Goal: Task Accomplishment & Management: Complete application form

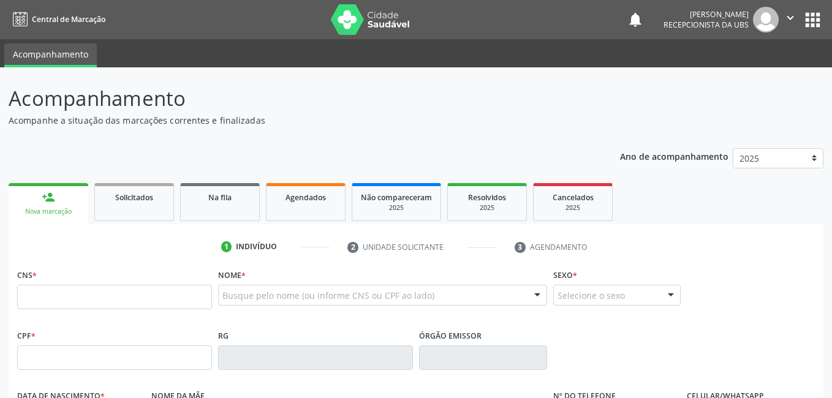
click at [55, 214] on div "Nova marcação" at bounding box center [48, 211] width 63 height 9
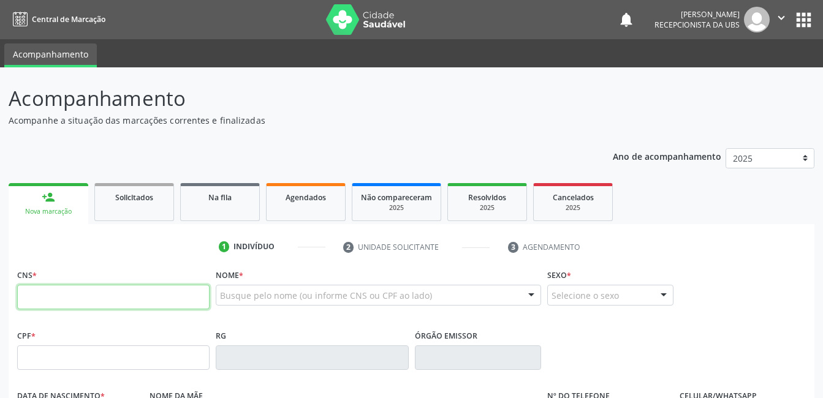
click at [33, 292] on input "text" at bounding box center [113, 297] width 192 height 25
click at [26, 295] on input "text" at bounding box center [113, 297] width 192 height 25
click at [23, 301] on input "text" at bounding box center [113, 297] width 192 height 25
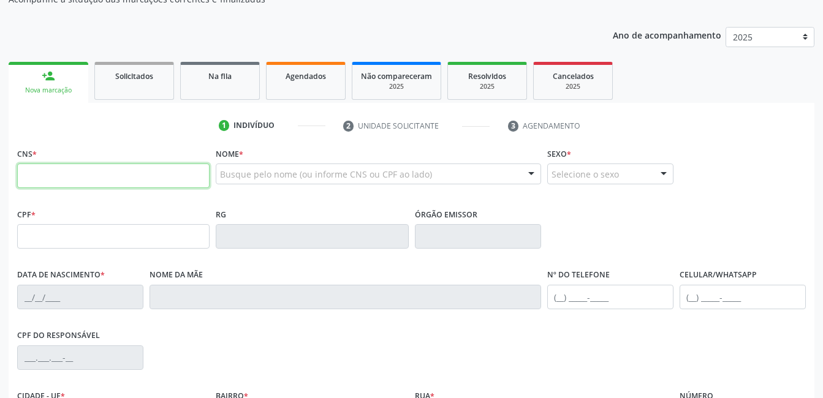
scroll to position [123, 0]
type input "705 2034 1590 2874"
type input "044.846.944-84"
type input "26/01/1980"
type input "Maria Lopes de Carvalho Barros"
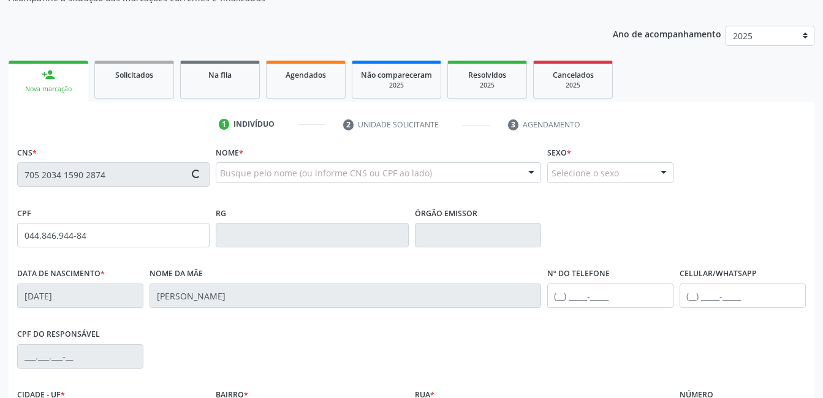
type input "(87) 99600-9696"
type input "083.457.994-42"
type input "354"
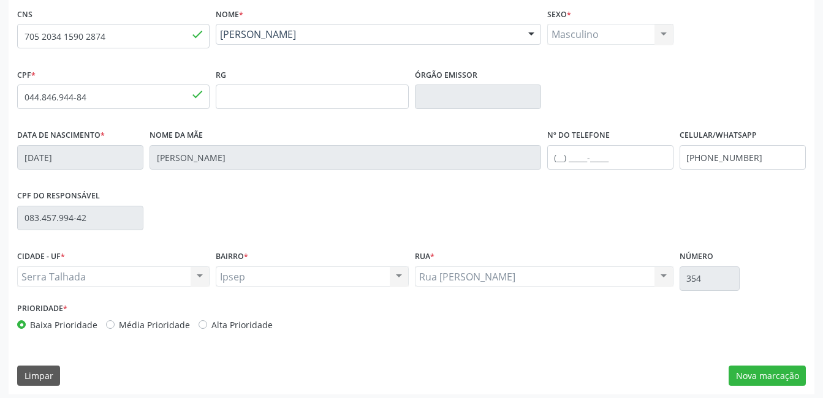
scroll to position [266, 0]
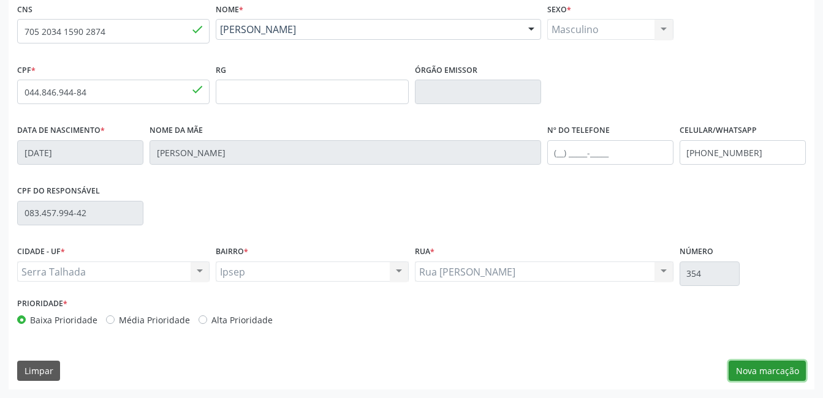
click at [770, 372] on button "Nova marcação" at bounding box center [767, 371] width 77 height 21
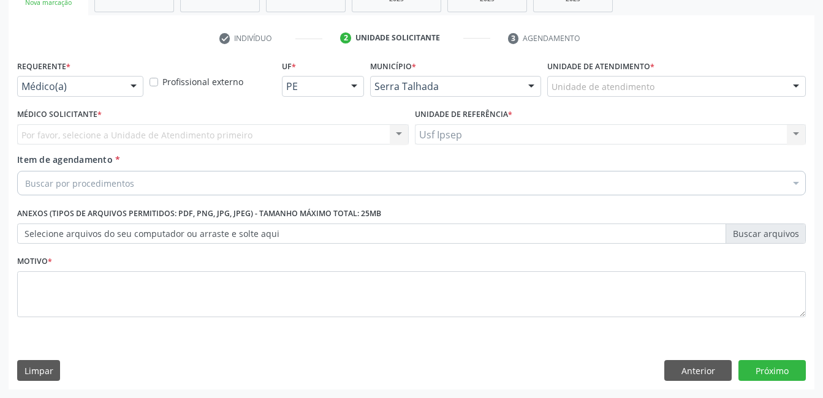
scroll to position [209, 0]
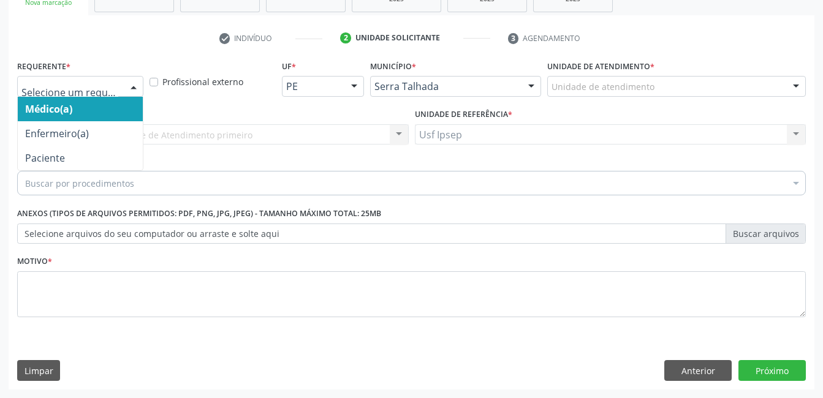
click at [134, 86] on div at bounding box center [133, 87] width 18 height 21
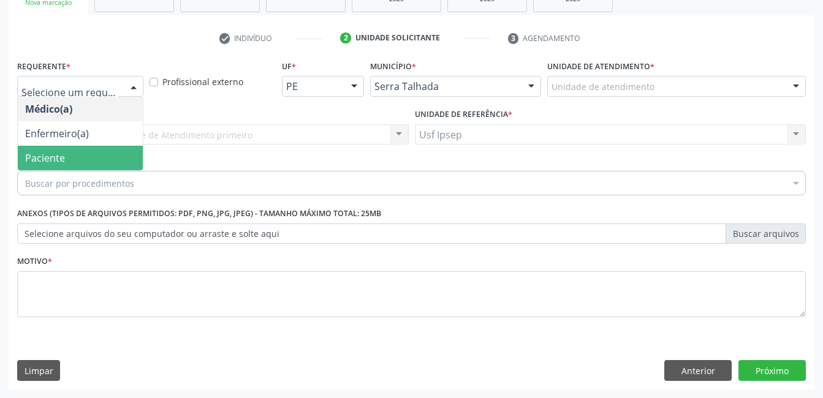
click at [40, 161] on span "Paciente" at bounding box center [45, 157] width 40 height 13
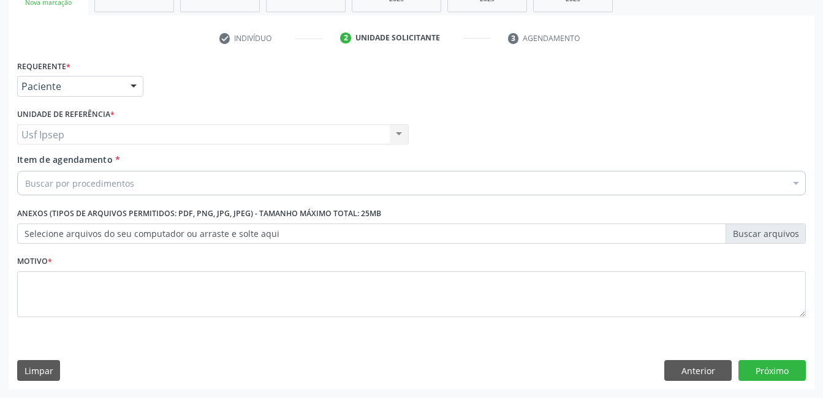
click at [47, 161] on span "Item de agendamento" at bounding box center [65, 160] width 96 height 12
click at [25, 171] on input "Item de agendamento *" at bounding box center [25, 183] width 0 height 25
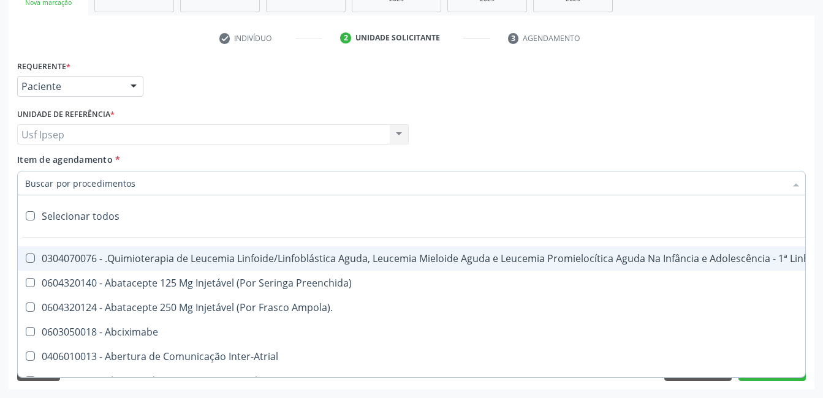
click at [56, 159] on span "Item de agendamento" at bounding box center [65, 160] width 96 height 12
click at [56, 171] on input "Item de agendamento *" at bounding box center [405, 183] width 760 height 25
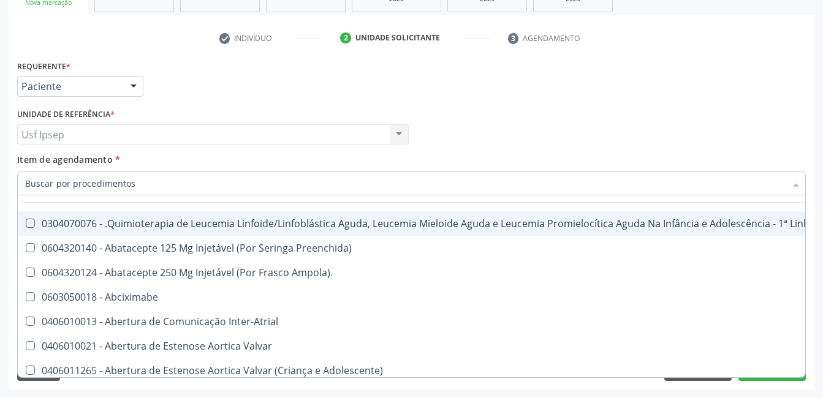
scroll to position [0, 0]
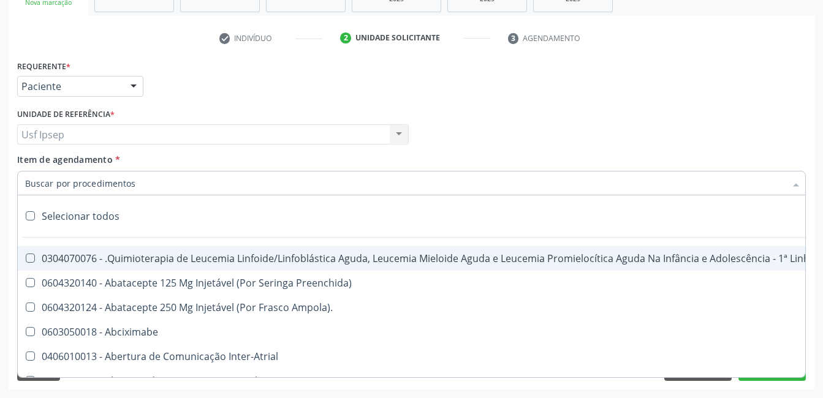
click at [37, 183] on input "Item de agendamento *" at bounding box center [405, 183] width 760 height 25
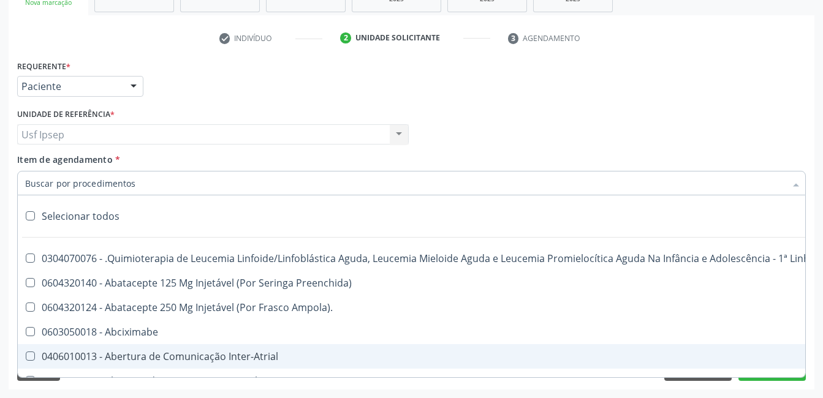
click at [813, 293] on div "Requerente * Paciente Médico(a) Enfermeiro(a) Paciente Nenhum resultado encontr…" at bounding box center [412, 223] width 806 height 333
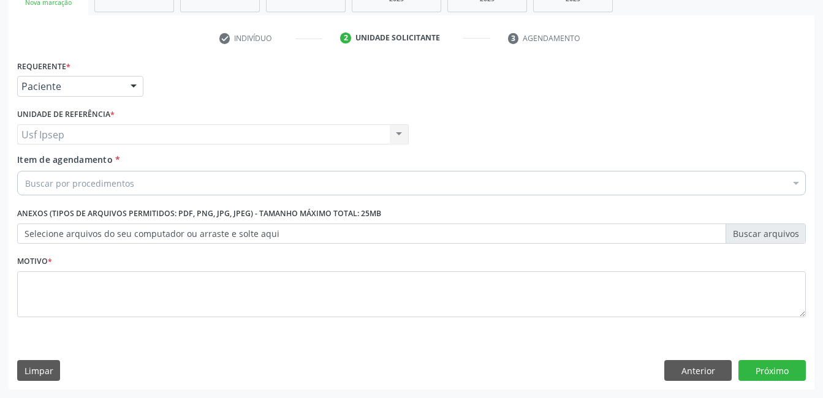
click at [33, 162] on span "Item de agendamento" at bounding box center [65, 160] width 96 height 12
click at [25, 171] on input "Item de agendamento *" at bounding box center [25, 183] width 0 height 25
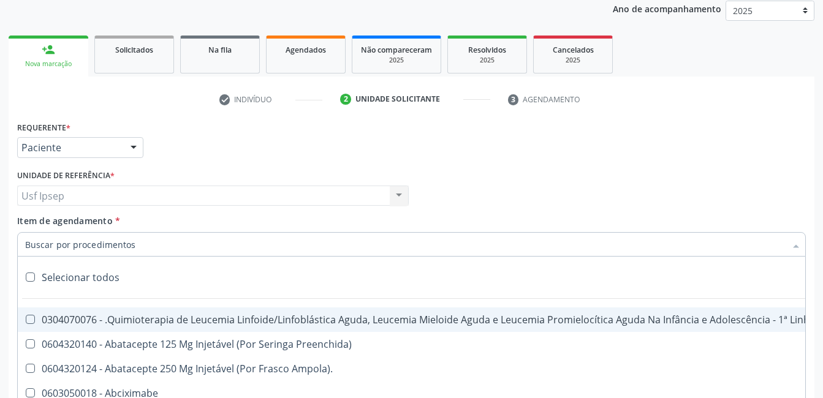
scroll to position [209, 0]
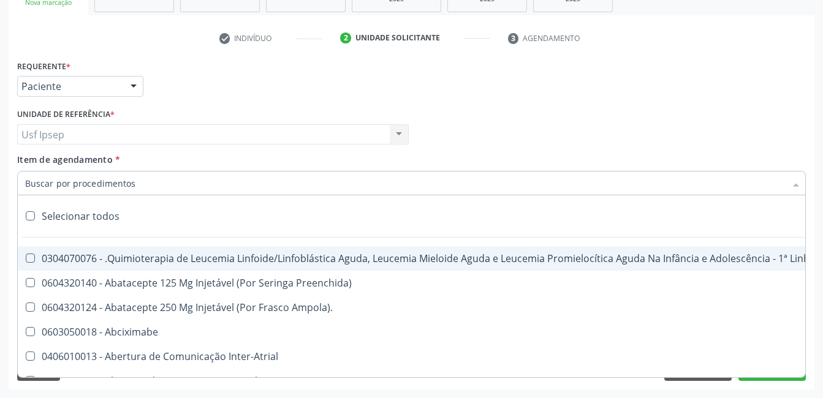
click at [28, 182] on input "Item de agendamento *" at bounding box center [405, 183] width 760 height 25
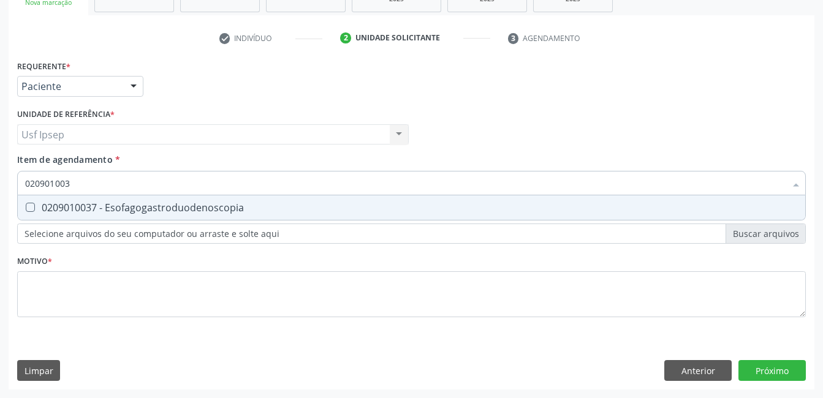
type input "0209010037"
click at [32, 208] on Esofagogastroduodenoscopia at bounding box center [30, 207] width 9 height 9
click at [26, 208] on Esofagogastroduodenoscopia "checkbox" at bounding box center [22, 207] width 8 height 8
checkbox Esofagogastroduodenoscopia "true"
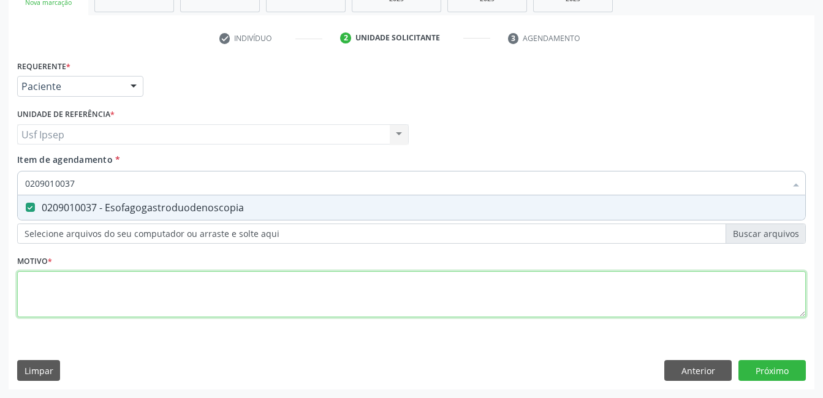
click at [32, 300] on div "Requerente * Paciente Médico(a) Enfermeiro(a) Paciente Nenhum resultado encontr…" at bounding box center [411, 196] width 789 height 278
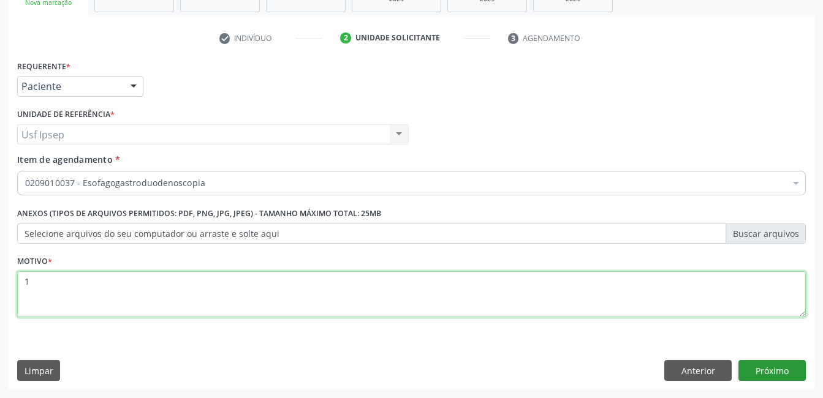
type textarea "1"
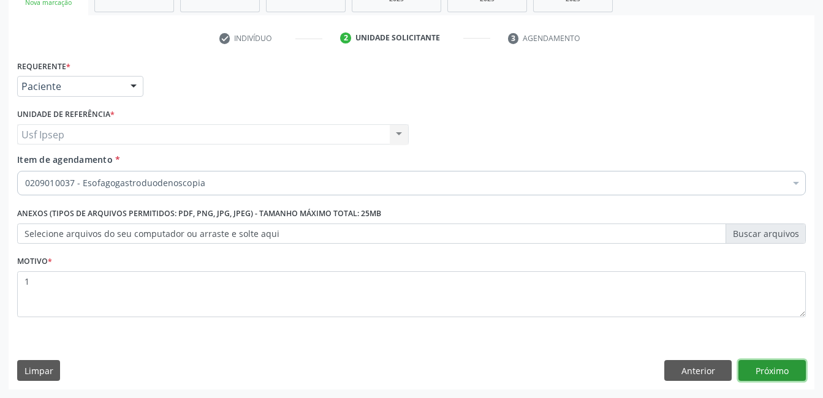
click at [770, 373] on button "Próximo" at bounding box center [771, 370] width 67 height 21
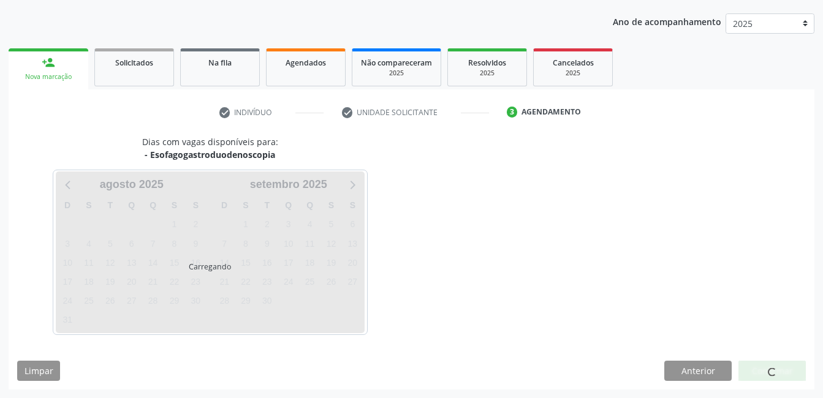
scroll to position [135, 0]
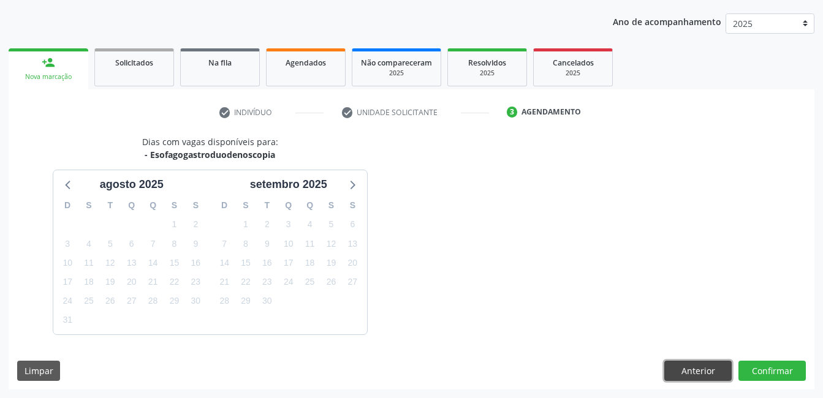
click at [694, 371] on button "Anterior" at bounding box center [697, 371] width 67 height 21
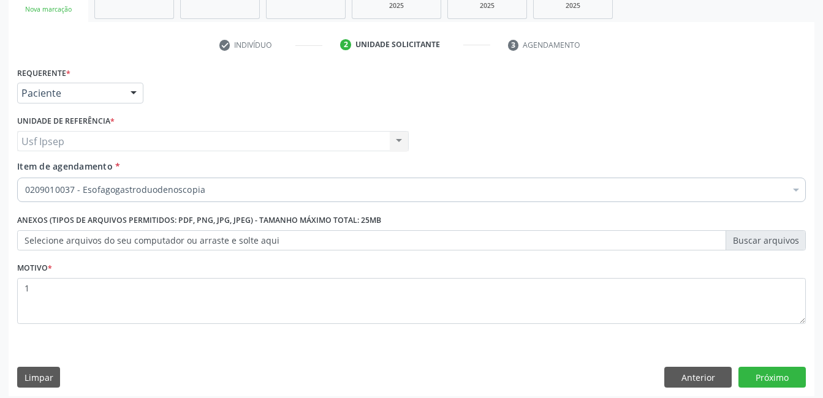
scroll to position [209, 0]
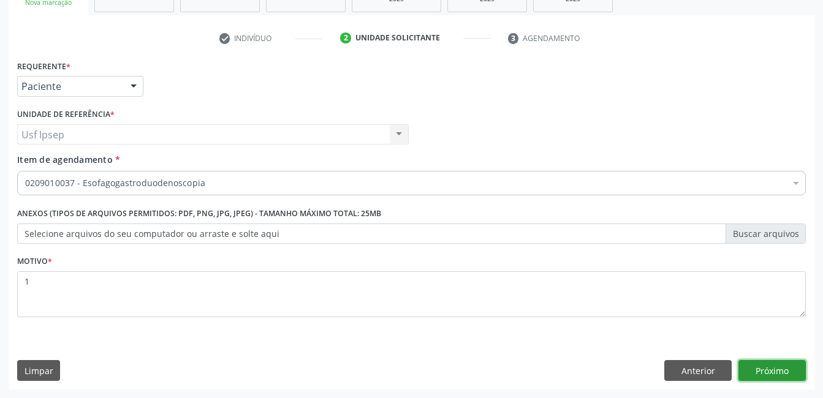
click at [767, 371] on button "Próximo" at bounding box center [771, 370] width 67 height 21
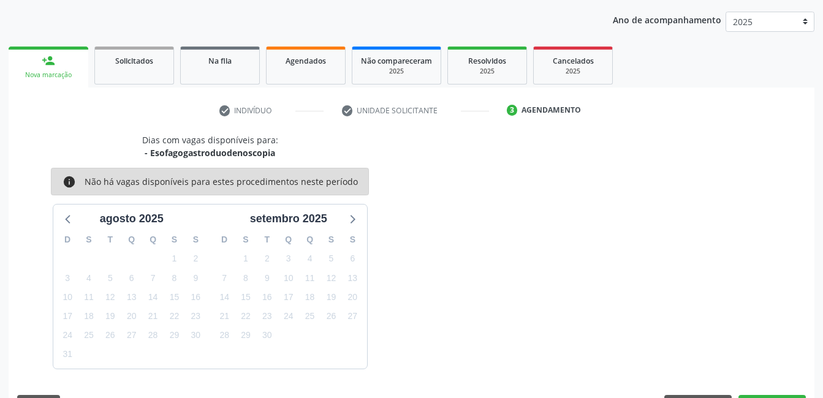
scroll to position [171, 0]
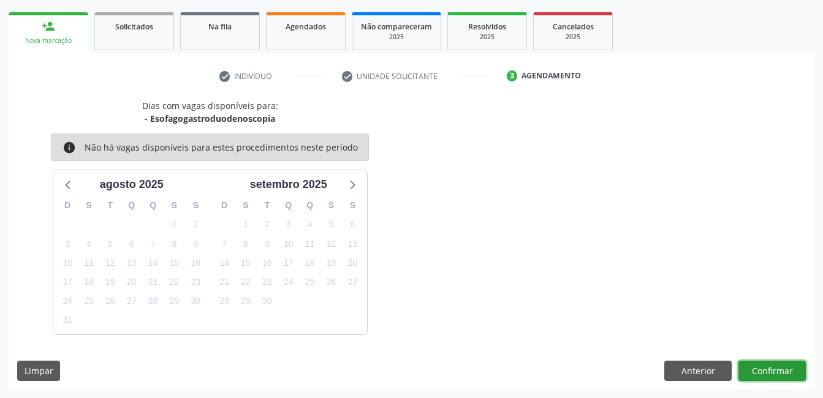
click at [770, 366] on button "Confirmar" at bounding box center [771, 371] width 67 height 21
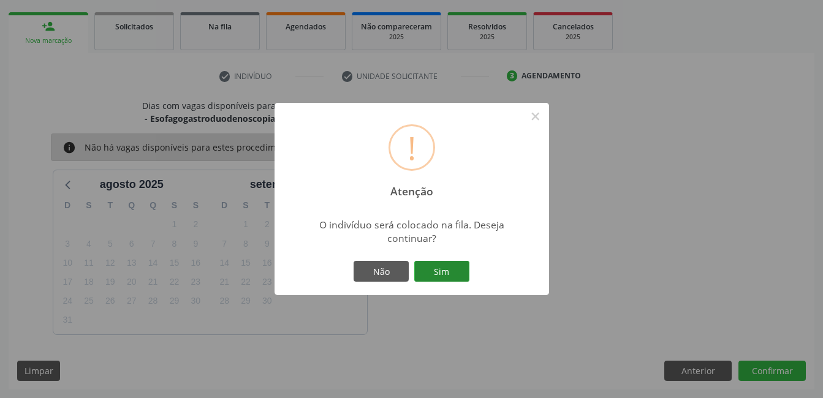
click at [446, 270] on button "Sim" at bounding box center [441, 271] width 55 height 21
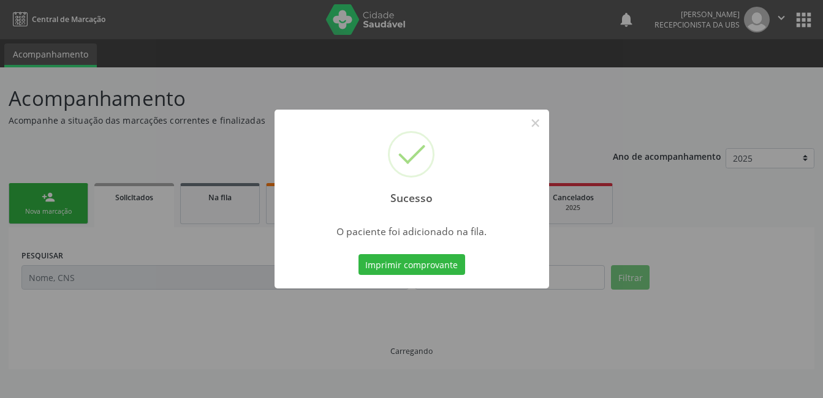
scroll to position [0, 0]
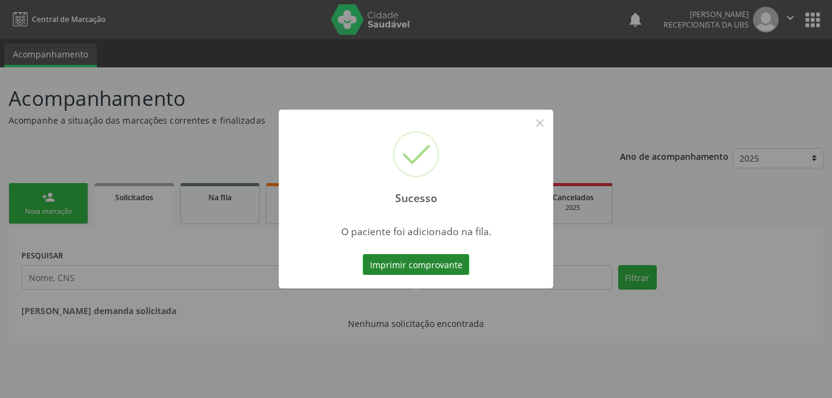
click at [387, 270] on button "Imprimir comprovante" at bounding box center [416, 264] width 107 height 21
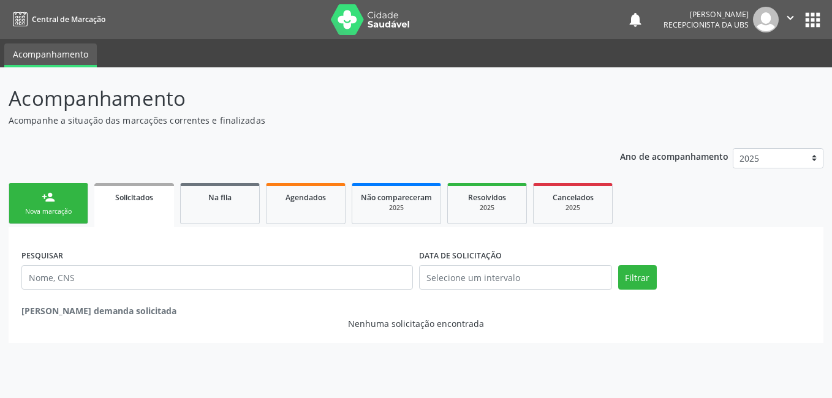
click at [70, 205] on link "person_add Nova marcação" at bounding box center [49, 203] width 80 height 41
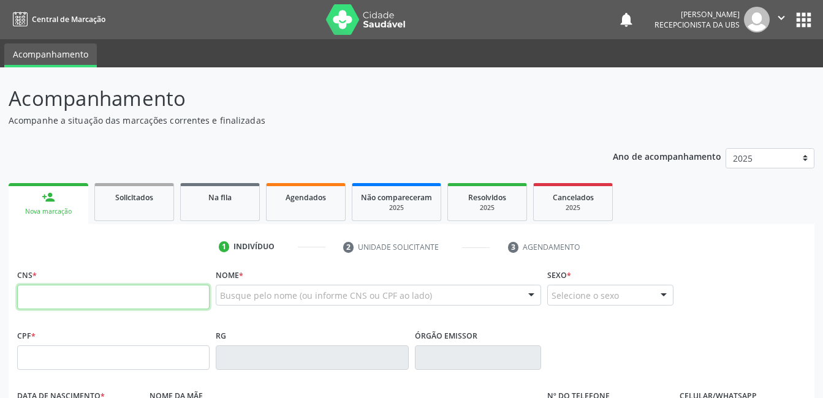
click at [23, 296] on input "text" at bounding box center [113, 297] width 192 height 25
type input "704 1070 8315 9250"
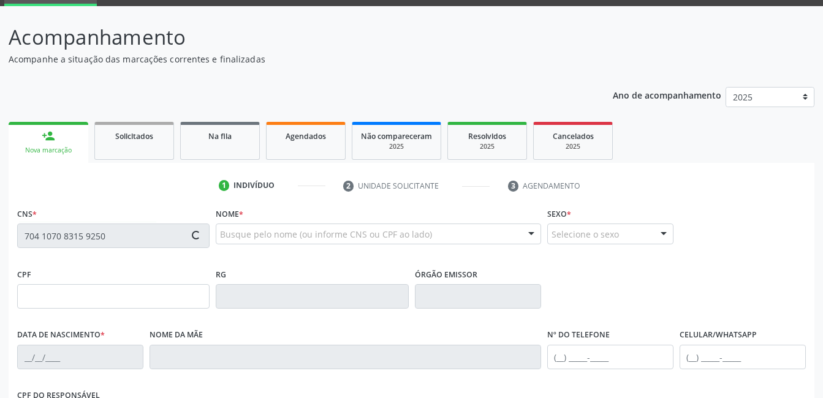
type input "075.784.324-78"
type input "25/04/1989"
type input "Conceição Izidio de Oliveira Gomes"
type input "(87) 99917-2785"
type input "466"
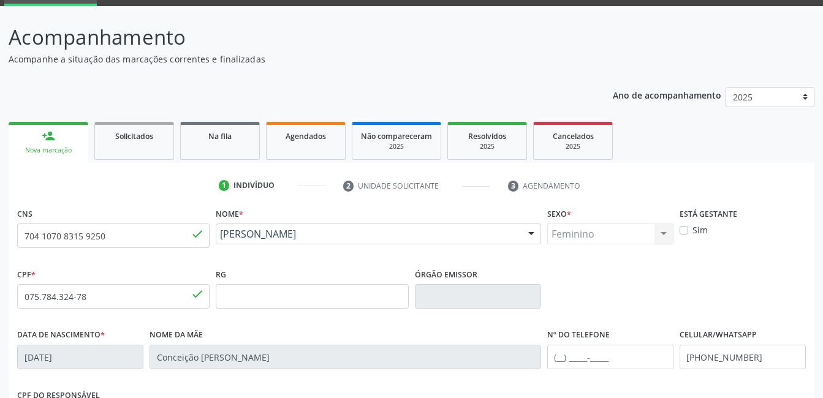
scroll to position [123, 0]
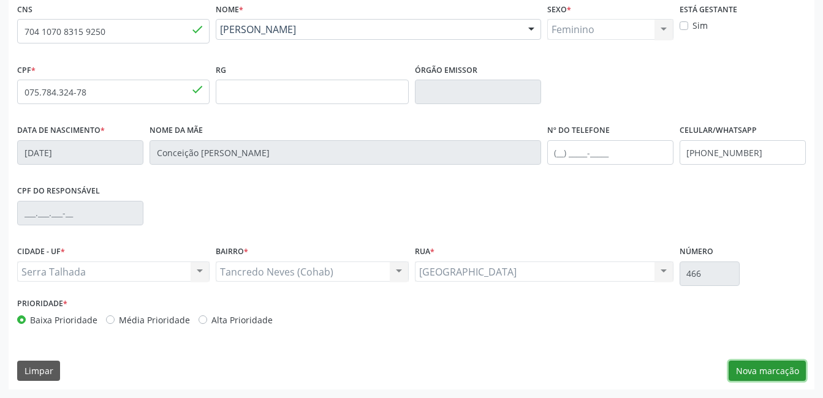
click at [765, 371] on button "Nova marcação" at bounding box center [767, 371] width 77 height 21
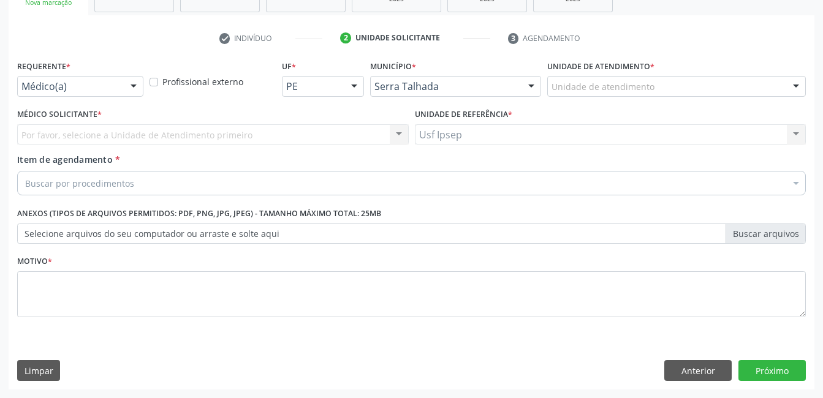
scroll to position [209, 0]
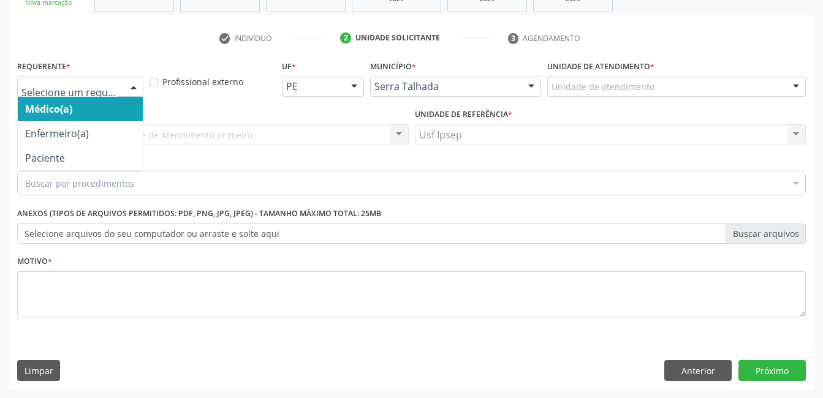
click at [134, 79] on div at bounding box center [133, 87] width 18 height 21
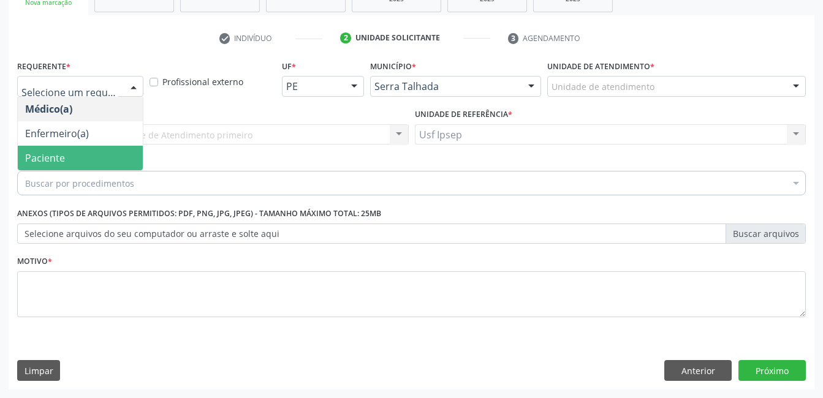
click at [54, 156] on span "Paciente" at bounding box center [45, 157] width 40 height 13
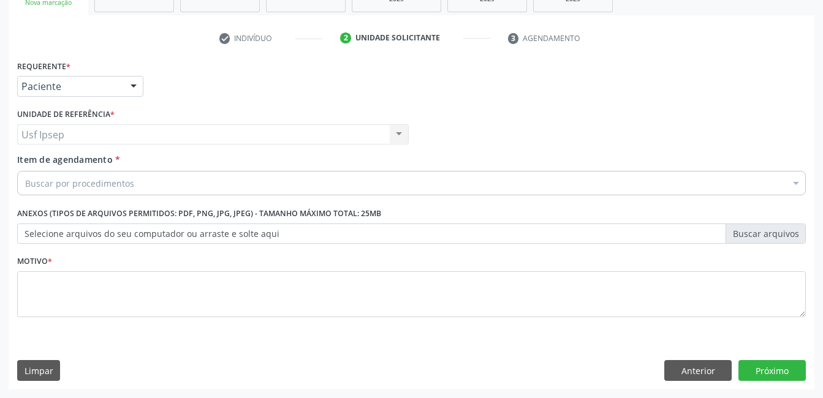
click at [20, 161] on span "Item de agendamento" at bounding box center [65, 160] width 96 height 12
click at [25, 171] on input "Item de agendamento *" at bounding box center [25, 183] width 0 height 25
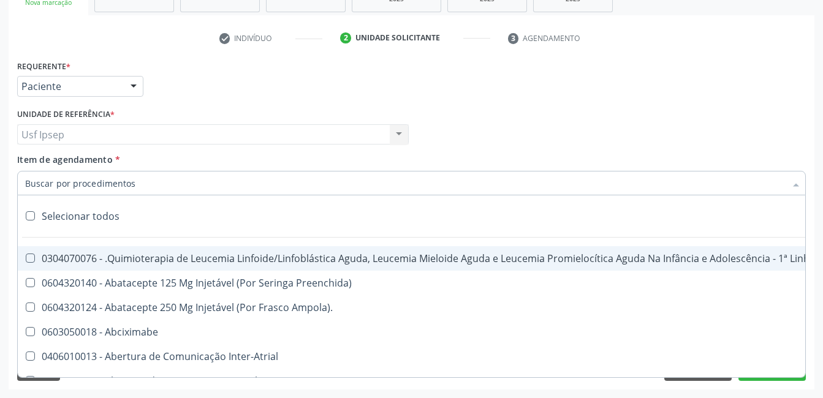
click at [29, 182] on input "Item de agendamento *" at bounding box center [405, 183] width 760 height 25
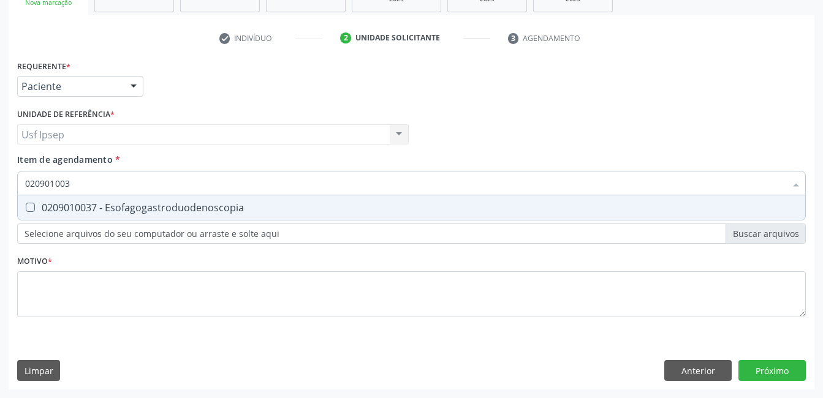
type input "0209010037"
click at [28, 207] on Esofagogastroduodenoscopia at bounding box center [30, 207] width 9 height 9
click at [26, 207] on Esofagogastroduodenoscopia "checkbox" at bounding box center [22, 207] width 8 height 8
checkbox Esofagogastroduodenoscopia "true"
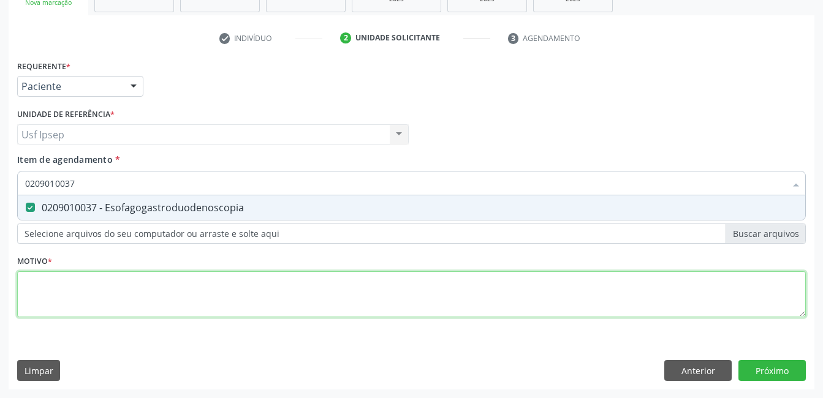
click at [30, 313] on div "Requerente * Paciente Médico(a) Enfermeiro(a) Paciente Nenhum resultado encontr…" at bounding box center [411, 196] width 789 height 278
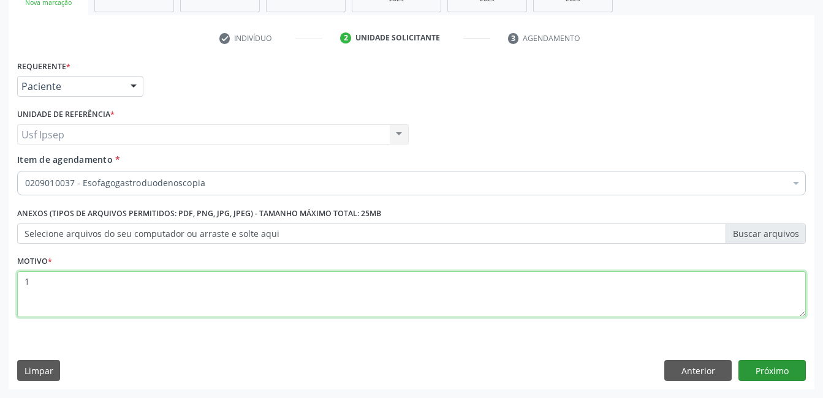
type textarea "1"
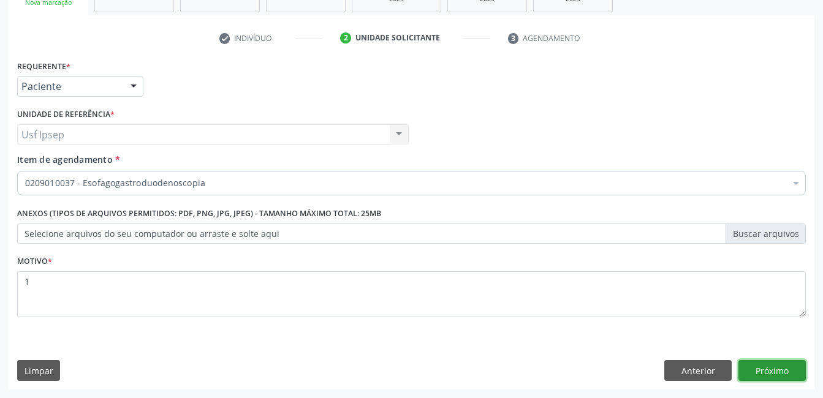
click at [767, 370] on button "Próximo" at bounding box center [771, 370] width 67 height 21
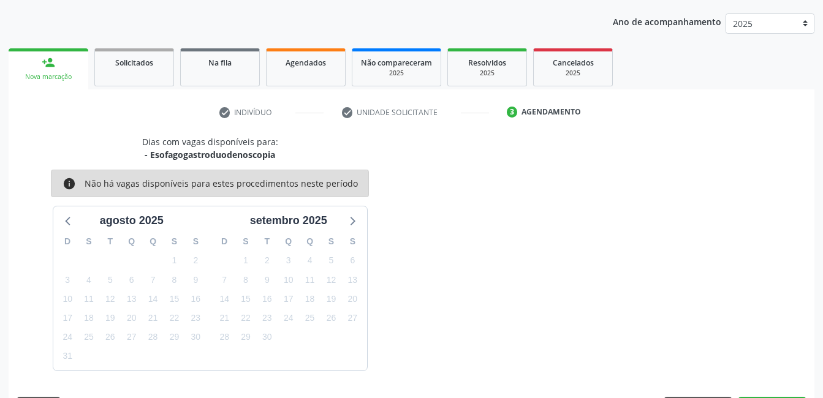
scroll to position [171, 0]
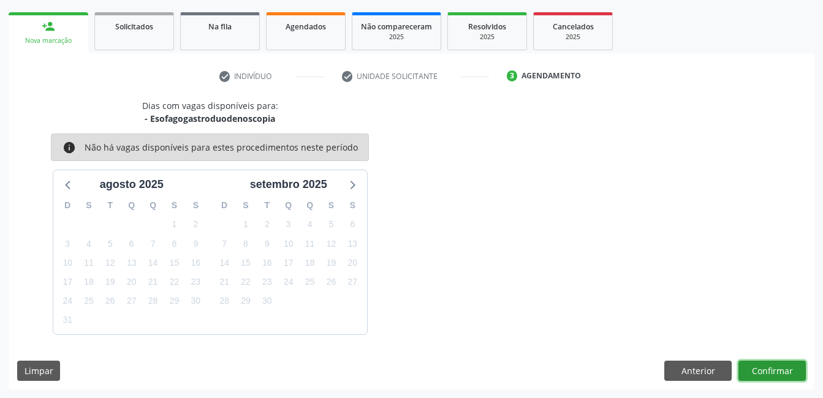
click at [775, 371] on button "Confirmar" at bounding box center [771, 371] width 67 height 21
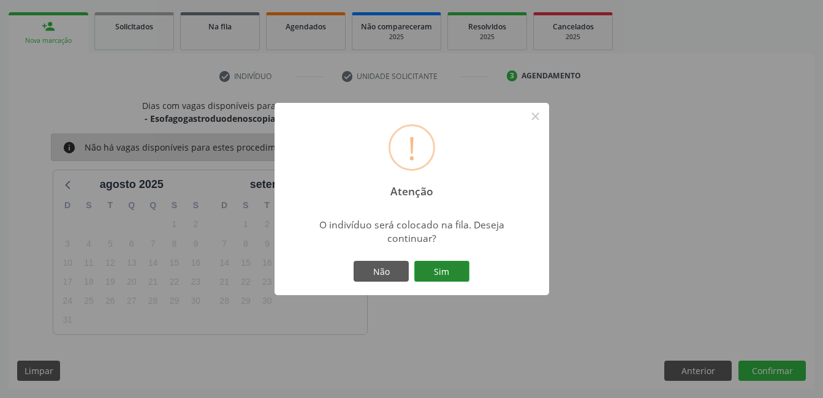
click at [444, 267] on button "Sim" at bounding box center [441, 271] width 55 height 21
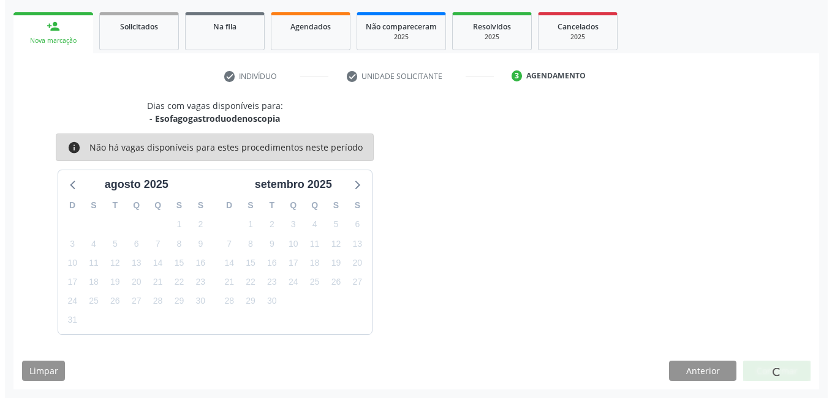
scroll to position [0, 0]
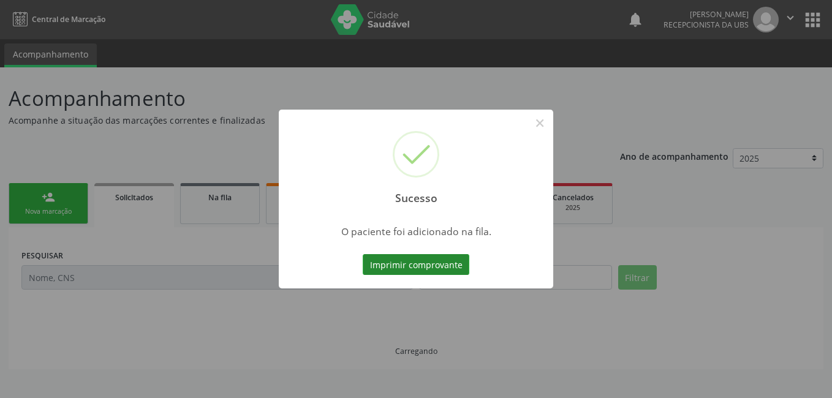
click at [384, 267] on button "Imprimir comprovante" at bounding box center [416, 264] width 107 height 21
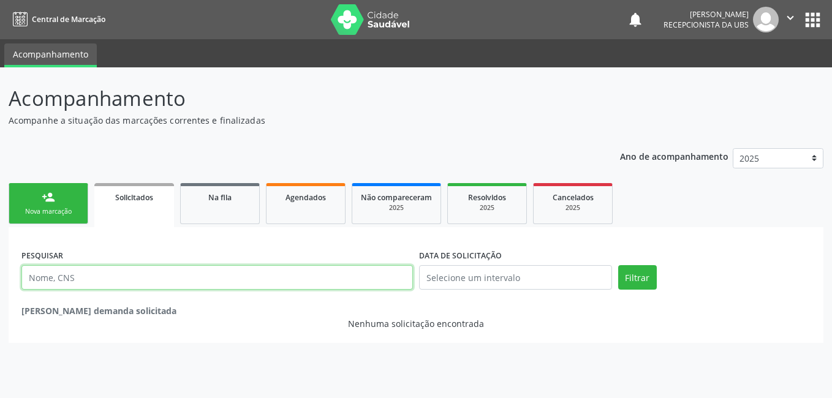
click at [28, 276] on input "text" at bounding box center [217, 277] width 392 height 25
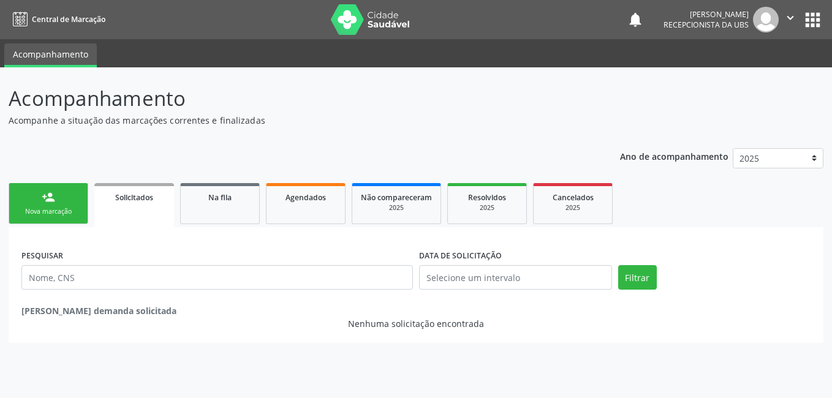
click at [58, 215] on div "Nova marcação" at bounding box center [48, 211] width 61 height 9
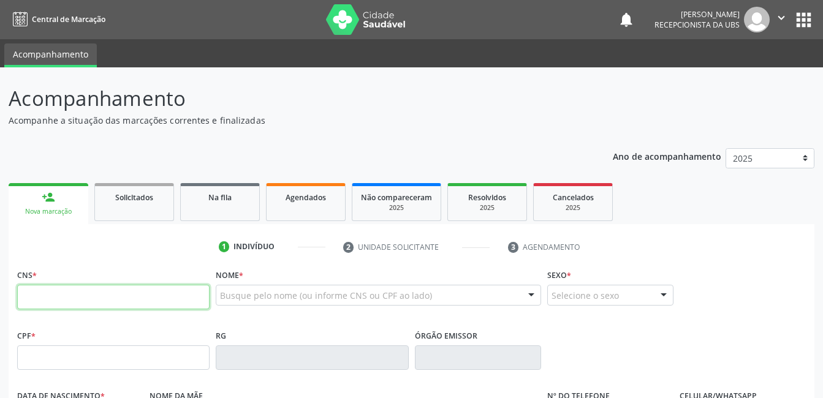
click at [27, 297] on input "text" at bounding box center [113, 297] width 192 height 25
type input "704 3095 2063 8894"
type input "058.561.354-07"
type input "18/11/1988"
type input "Maria das Neves Silva de Almeida"
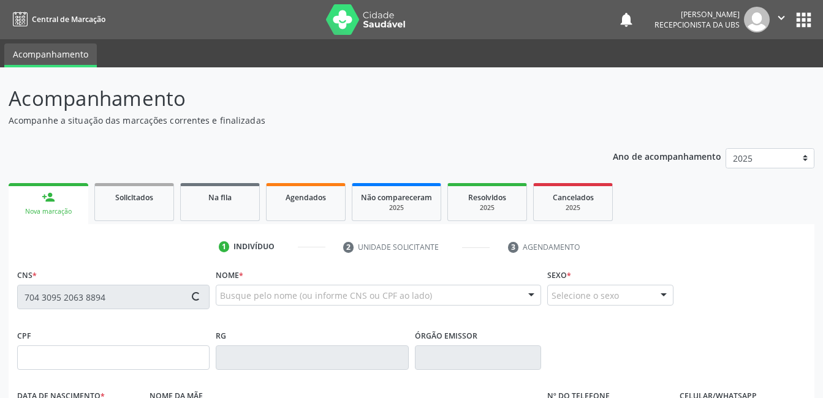
type input "(87) 99916-2441"
type input "042.362.154-89"
type input "1276"
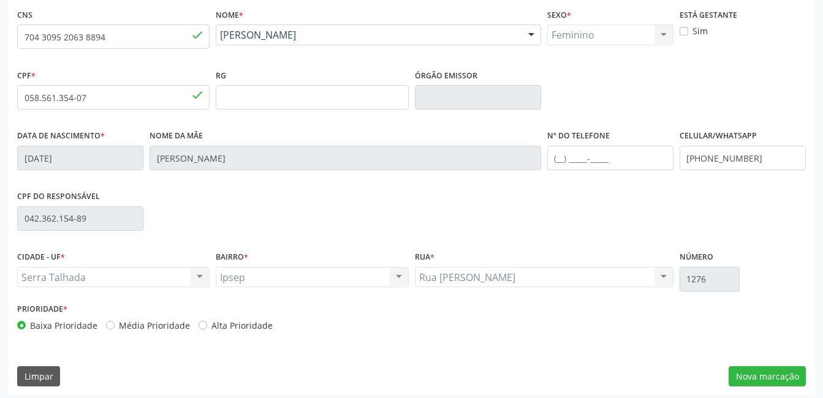
scroll to position [266, 0]
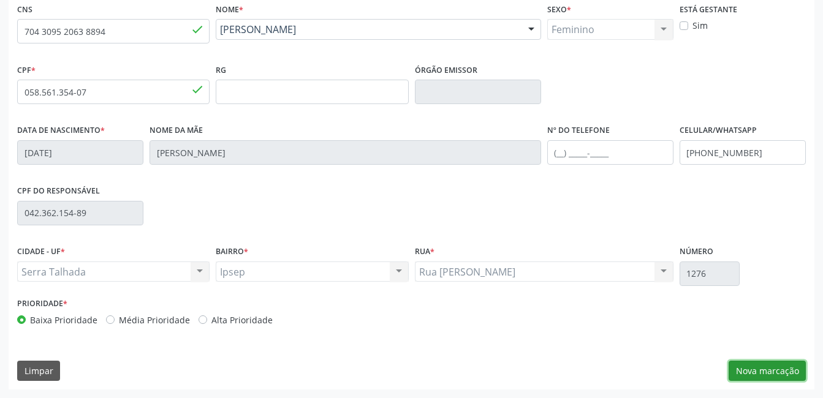
click at [772, 369] on button "Nova marcação" at bounding box center [767, 371] width 77 height 21
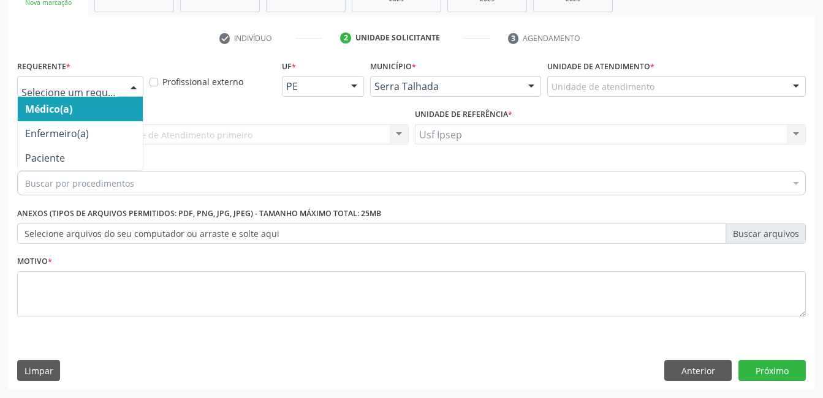
click at [132, 83] on div at bounding box center [133, 87] width 18 height 21
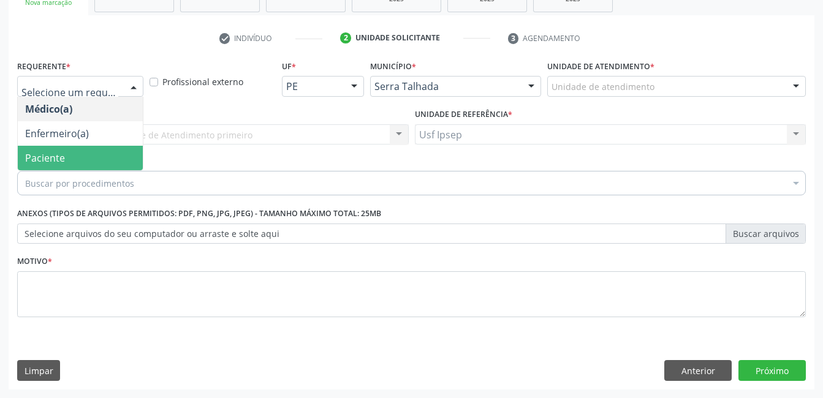
click at [74, 161] on span "Paciente" at bounding box center [80, 158] width 125 height 25
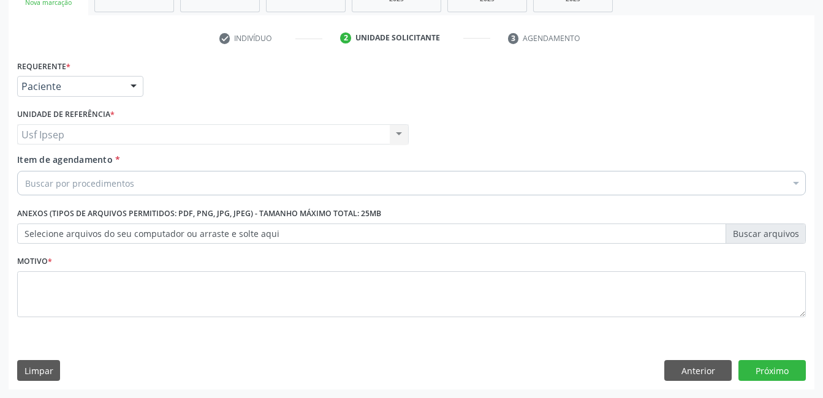
click at [32, 161] on span "Item de agendamento" at bounding box center [65, 160] width 96 height 12
click at [25, 171] on input "Item de agendamento *" at bounding box center [25, 183] width 0 height 25
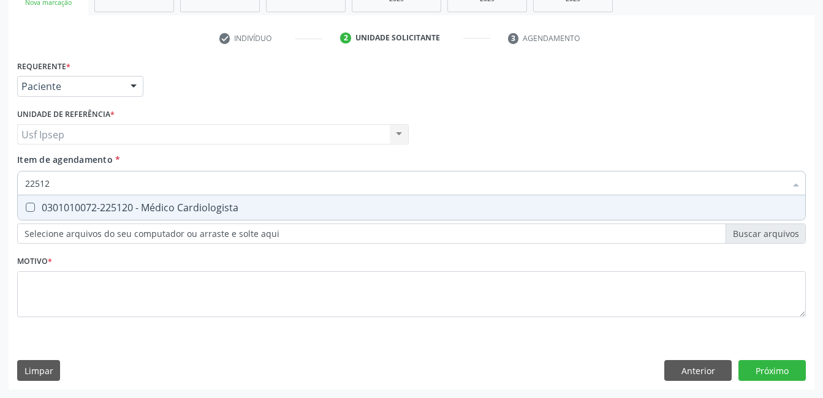
type input "225120"
click at [29, 209] on Cardiologista at bounding box center [30, 207] width 9 height 9
click at [26, 209] on Cardiologista "checkbox" at bounding box center [22, 207] width 8 height 8
checkbox Cardiologista "true"
type input "225120"
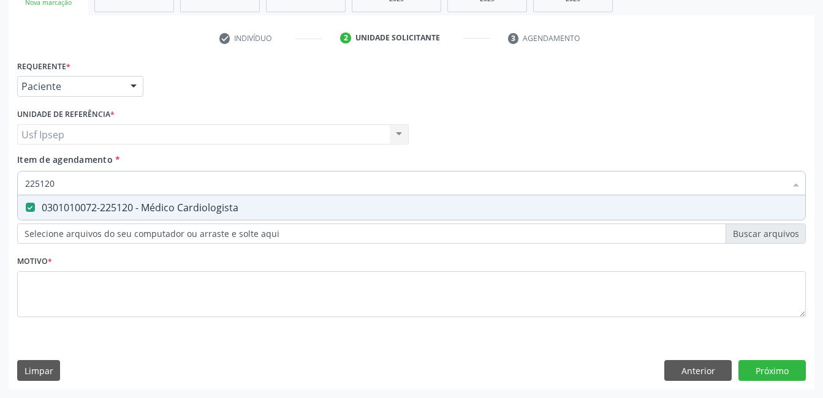
click at [35, 164] on span "Item de agendamento" at bounding box center [65, 160] width 96 height 12
click at [35, 171] on input "225120" at bounding box center [405, 183] width 760 height 25
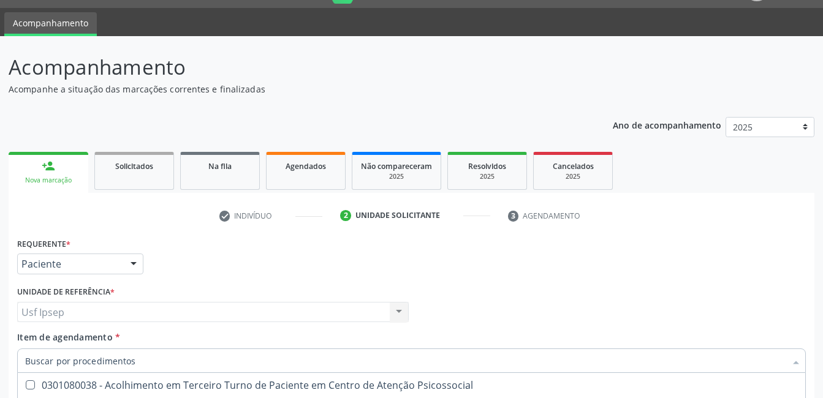
scroll to position [61, 0]
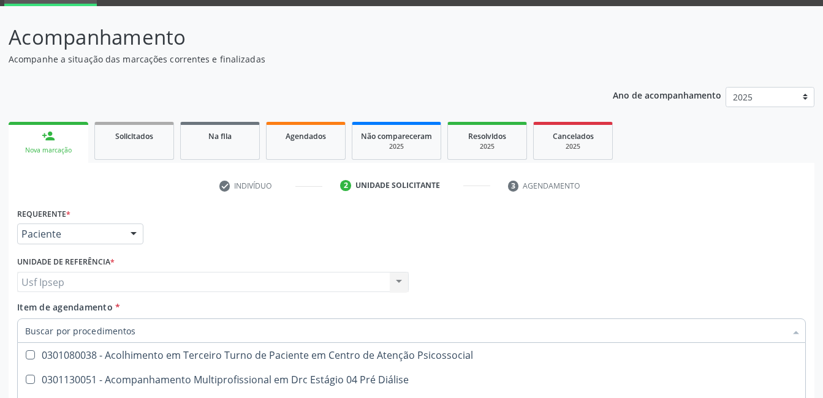
click at [19, 305] on span "Item de agendamento" at bounding box center [65, 307] width 96 height 12
click at [25, 319] on input "Item de agendamento *" at bounding box center [405, 331] width 760 height 25
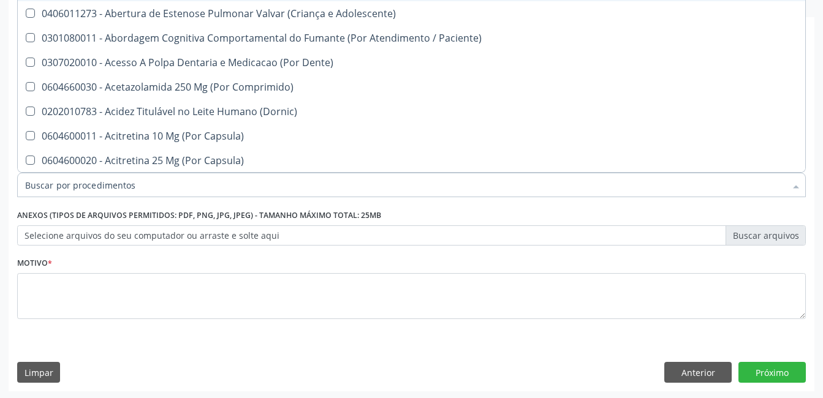
scroll to position [209, 0]
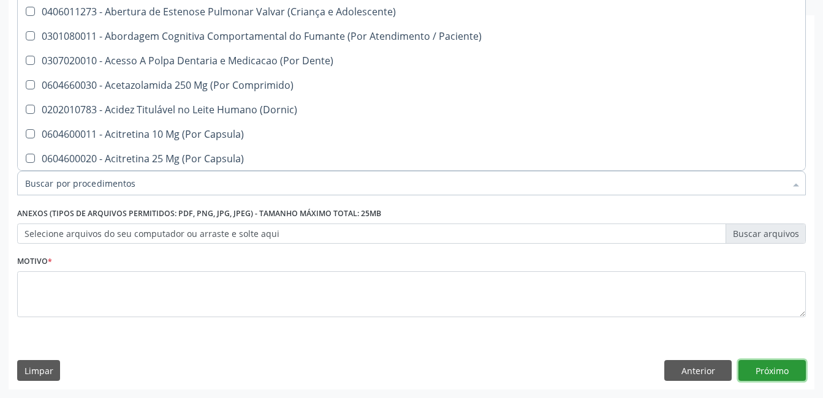
click at [775, 363] on button "Próximo" at bounding box center [771, 370] width 67 height 21
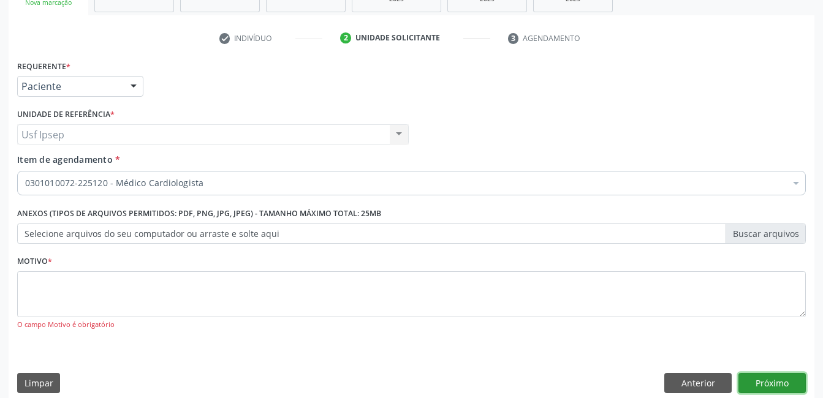
scroll to position [0, 0]
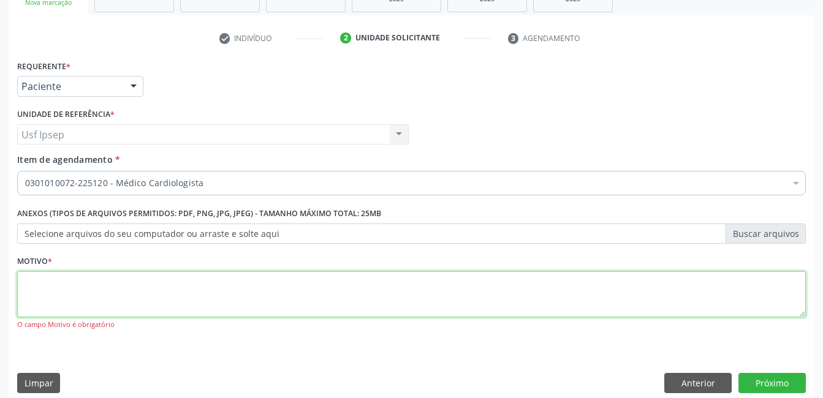
click at [36, 293] on textarea at bounding box center [411, 294] width 789 height 47
type textarea "1"
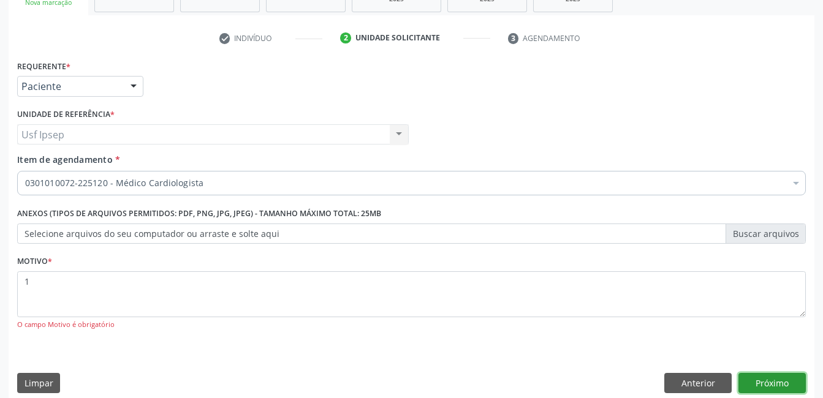
click at [768, 384] on button "Próximo" at bounding box center [771, 383] width 67 height 21
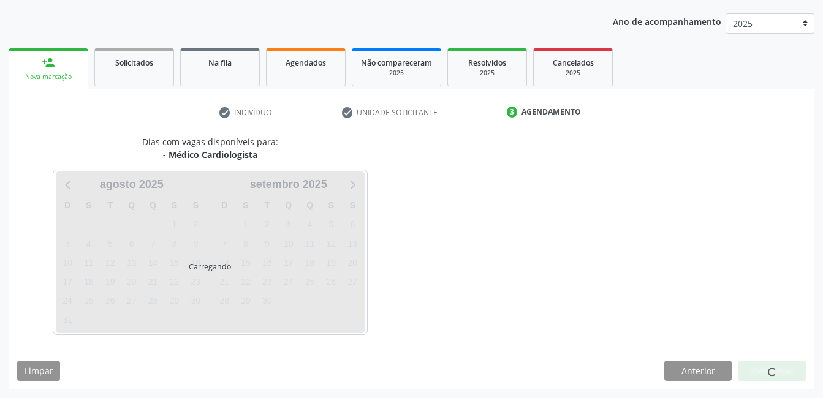
scroll to position [135, 0]
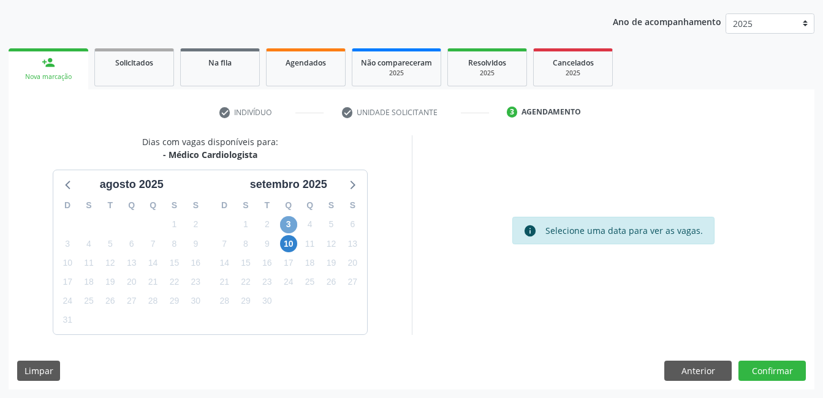
click at [287, 226] on span "3" at bounding box center [288, 224] width 17 height 17
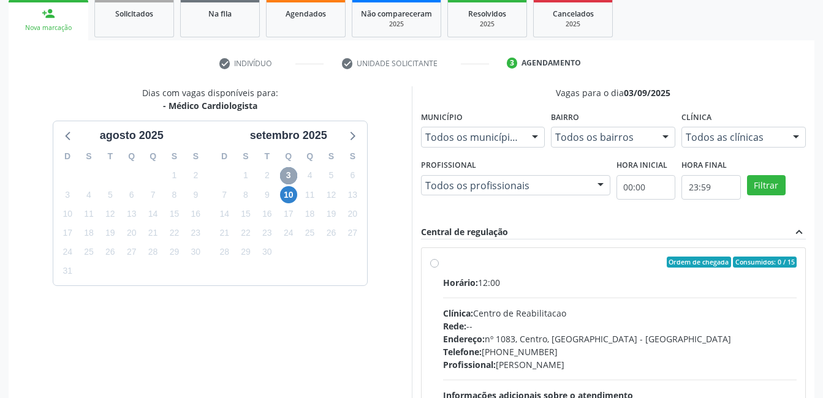
scroll to position [0, 0]
click at [443, 264] on label "Ordem de chegada Consumidos: 0 / 15 Horário: 12:00 Clínica: Centro de Reabilita…" at bounding box center [620, 351] width 354 height 188
click at [434, 264] on input "Ordem de chegada Consumidos: 0 / 15 Horário: 12:00 Clínica: Centro de Reabilita…" at bounding box center [434, 262] width 9 height 11
radio input "true"
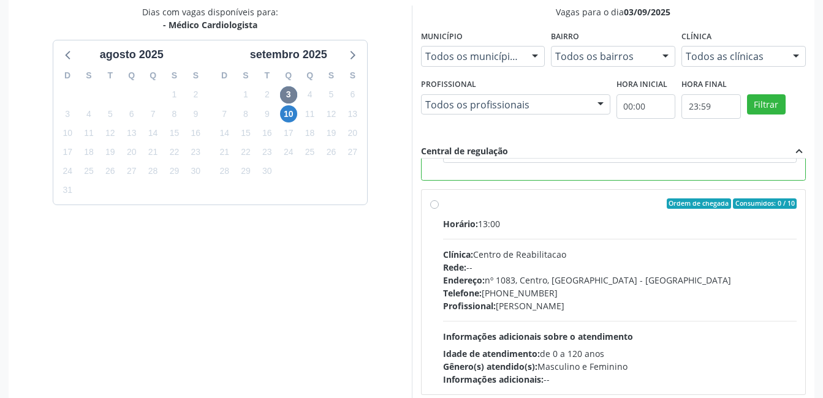
scroll to position [334, 0]
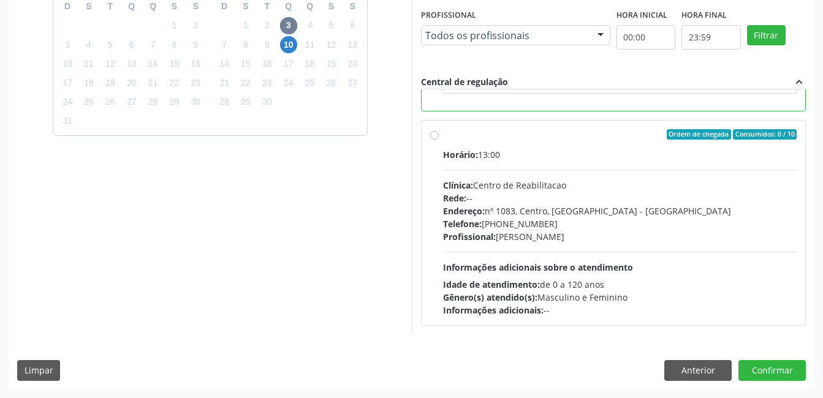
click at [770, 353] on div "Dias com vagas disponíveis para: - Médico Cardiologista agosto 2025 D S T Q Q S…" at bounding box center [412, 162] width 806 height 453
click at [770, 369] on button "Confirmar" at bounding box center [771, 370] width 67 height 21
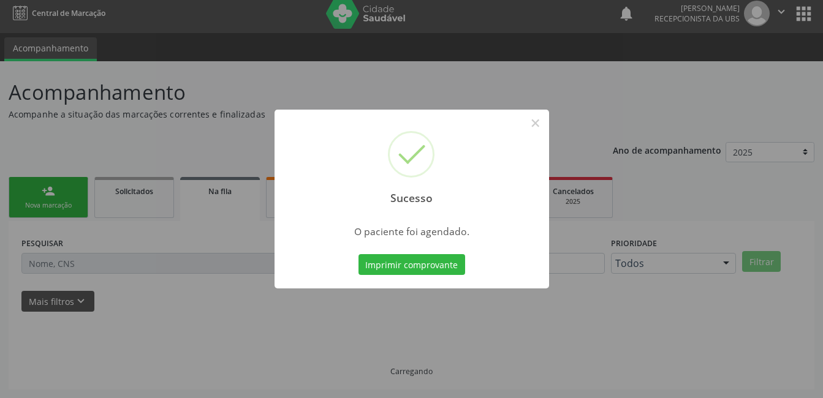
scroll to position [6, 0]
click at [393, 265] on button "Imprimir comprovante" at bounding box center [411, 264] width 107 height 21
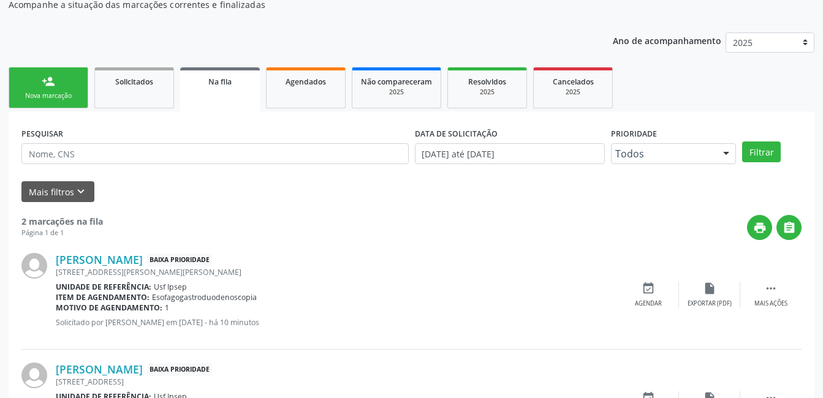
scroll to position [0, 0]
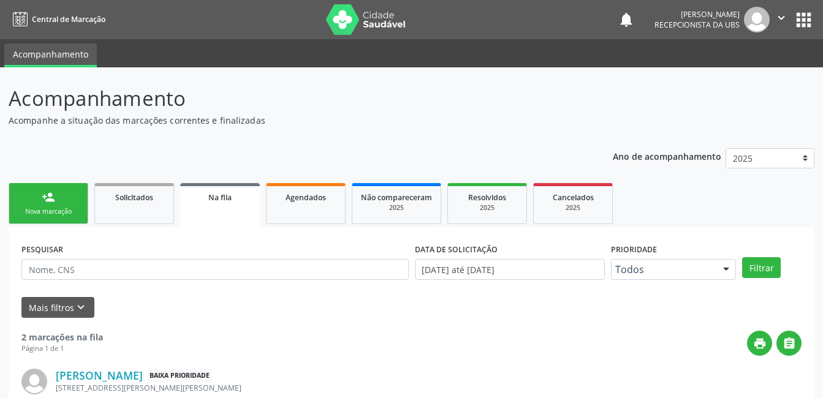
click at [33, 199] on link "person_add Nova marcação" at bounding box center [49, 203] width 80 height 41
click at [37, 214] on div "Nova marcação" at bounding box center [48, 211] width 61 height 9
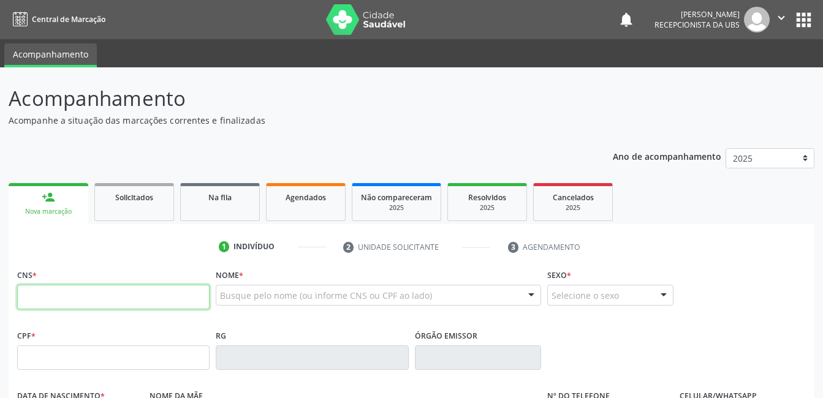
click at [23, 297] on input "text" at bounding box center [113, 297] width 192 height 25
click at [27, 299] on input "text" at bounding box center [113, 297] width 192 height 25
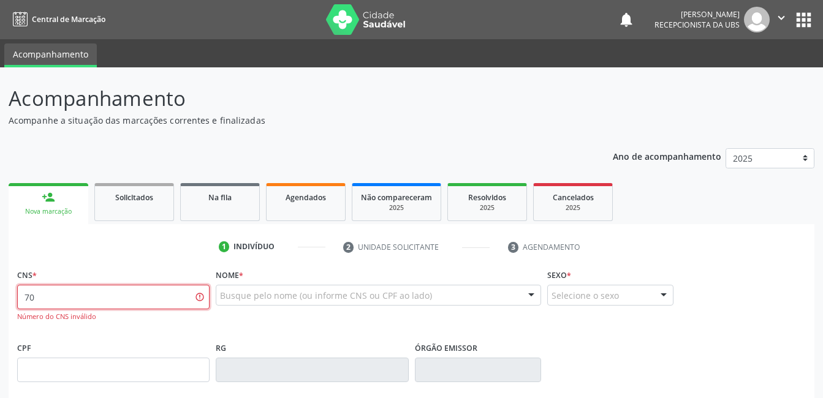
type input "7"
click at [23, 297] on input "text" at bounding box center [113, 297] width 192 height 25
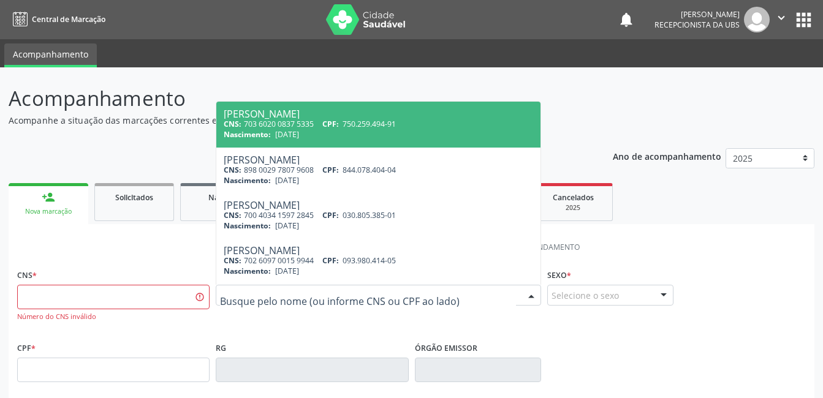
click at [132, 237] on ul "1 Indivíduo 2 Unidade solicitante 3 Agendamento" at bounding box center [412, 247] width 806 height 20
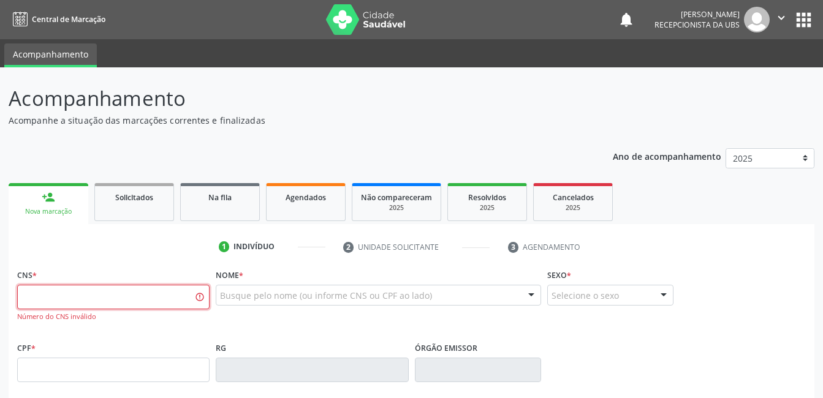
click at [37, 294] on input "text" at bounding box center [113, 297] width 192 height 25
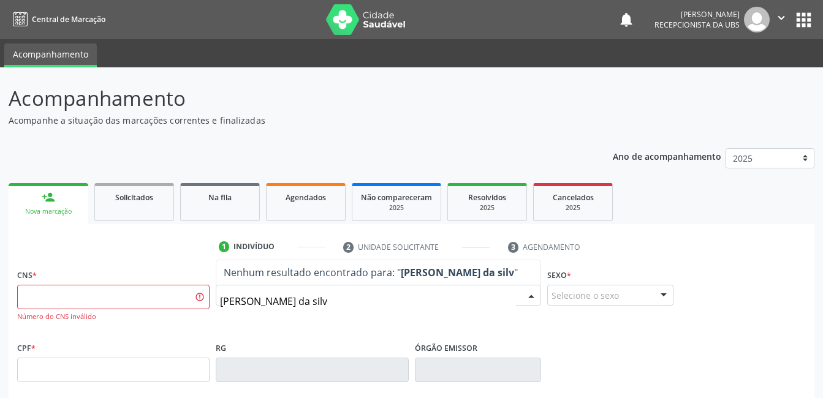
type input "sheldon alexand moraes da silva"
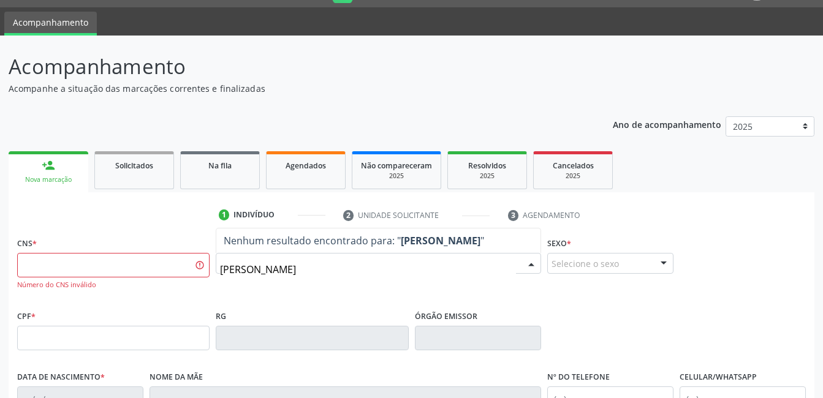
scroll to position [61, 0]
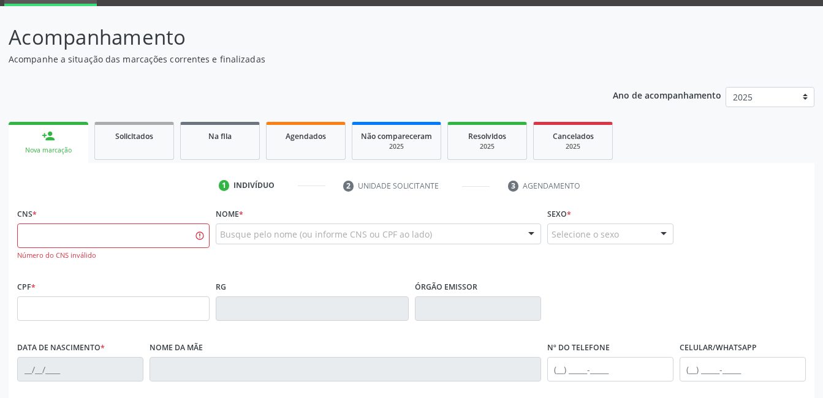
click at [44, 150] on div "Nova marcação" at bounding box center [48, 150] width 63 height 9
click at [59, 208] on div "CNS * Número do CNS inválido" at bounding box center [113, 233] width 192 height 56
click at [131, 281] on div "CPF *" at bounding box center [113, 300] width 192 height 44
click at [132, 278] on div "CPF *" at bounding box center [113, 300] width 192 height 44
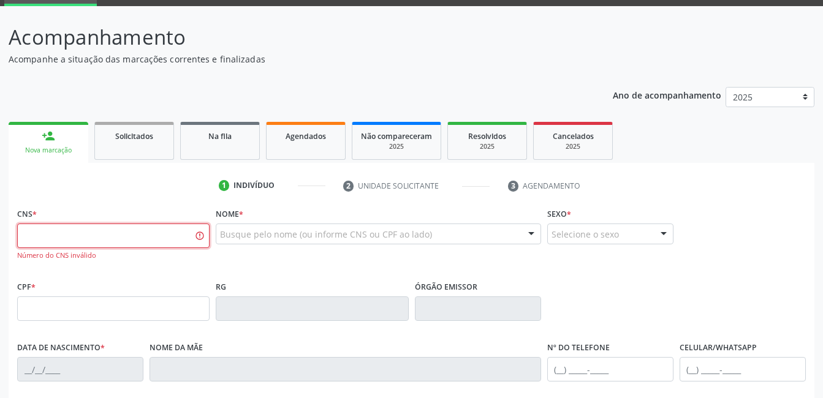
click at [202, 240] on input "text" at bounding box center [113, 236] width 192 height 25
click at [0, 182] on html "Central de Marcação notifications Claudia Maria de Souza Recepcionista da UBS …" at bounding box center [411, 138] width 823 height 398
click at [762, 181] on ul "1 Indivíduo 2 Unidade solicitante 3 Agendamento" at bounding box center [412, 186] width 806 height 20
click at [152, 271] on div "CNS * Número do CNS inválido" at bounding box center [113, 241] width 199 height 73
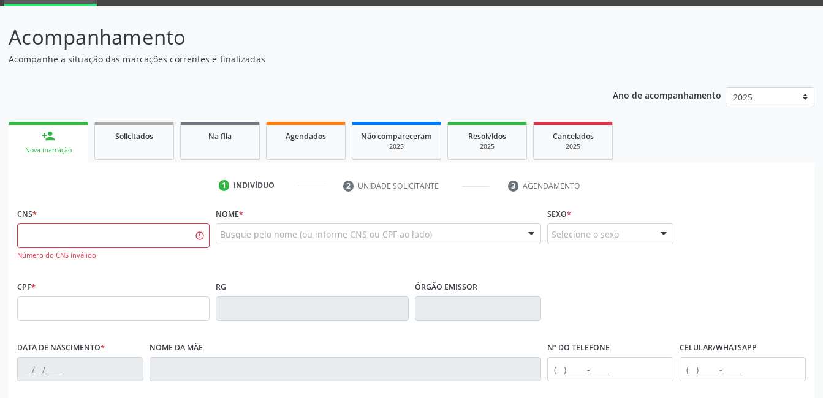
click at [152, 271] on div "CNS * Número do CNS inválido" at bounding box center [113, 241] width 199 height 73
drag, startPoint x: 152, startPoint y: 271, endPoint x: 157, endPoint y: 201, distance: 70.7
click at [157, 201] on div "1 Indivíduo 2 Unidade solicitante 3 Agendamento CNS * Número do CNS inválido No…" at bounding box center [412, 391] width 806 height 431
click at [136, 240] on input "text" at bounding box center [113, 236] width 192 height 25
type input "703 3092 0114 6910"
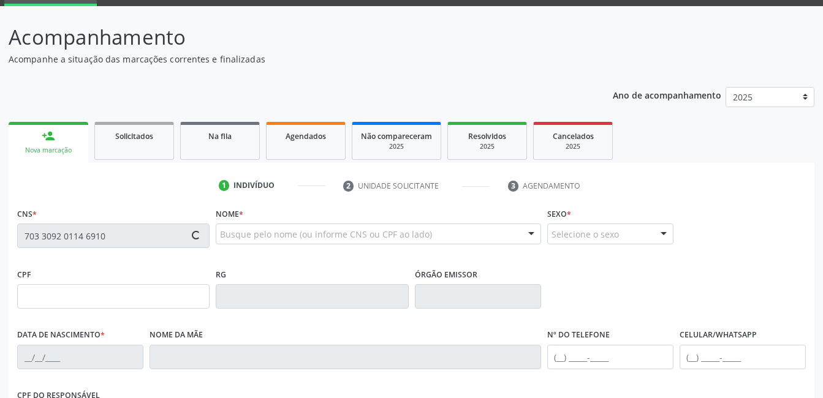
type input "104.552.224-44"
type input "03/12/1994"
type input "Maria Aparecida Rodrigues Moraes da Silva"
type input "(87) 99600-0786"
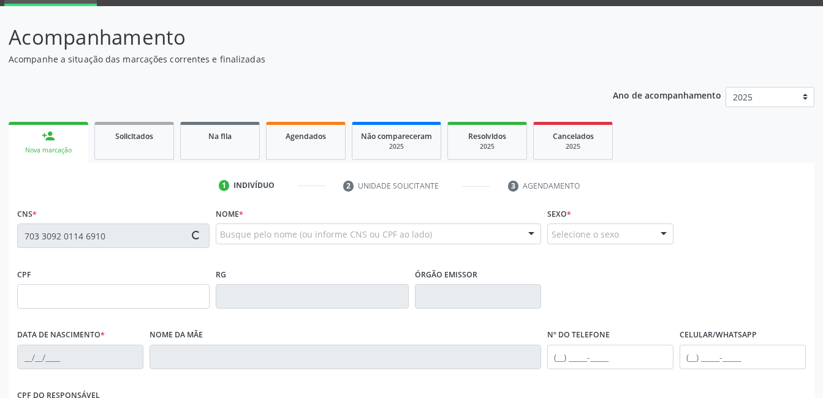
type input "884"
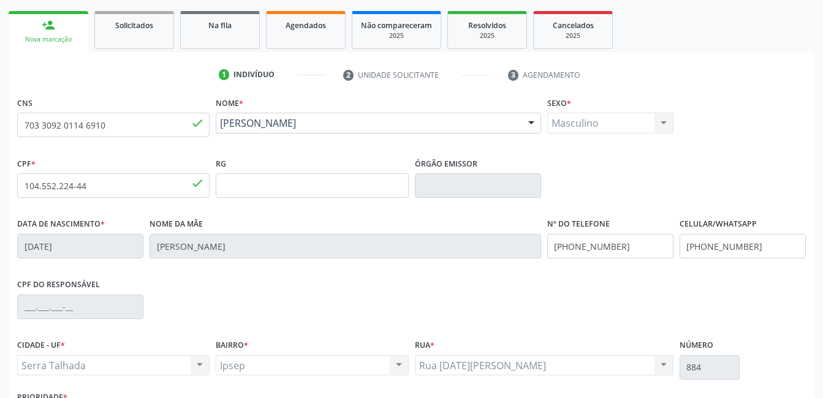
scroll to position [266, 0]
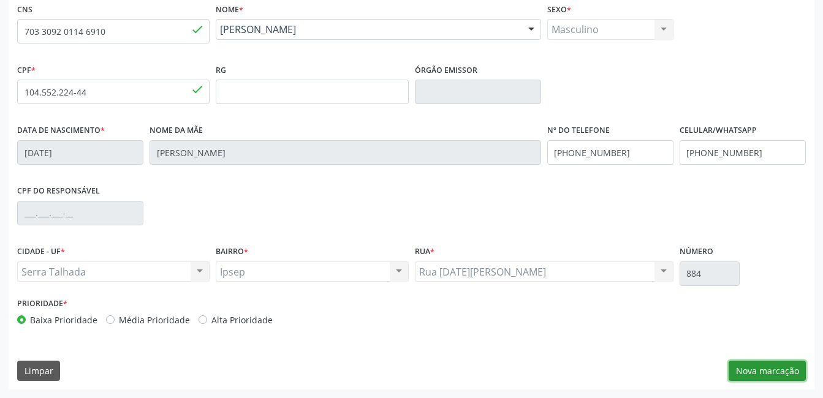
click at [754, 365] on button "Nova marcação" at bounding box center [767, 371] width 77 height 21
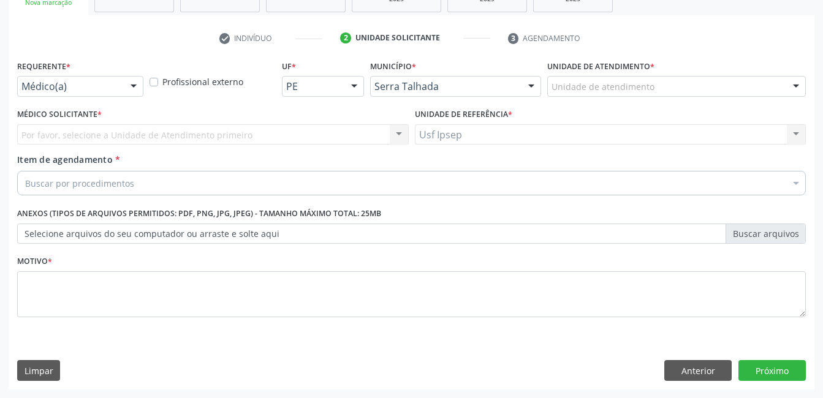
scroll to position [209, 0]
click at [149, 80] on div "Profissional externo" at bounding box center [212, 81] width 132 height 48
click at [133, 85] on div at bounding box center [133, 87] width 18 height 21
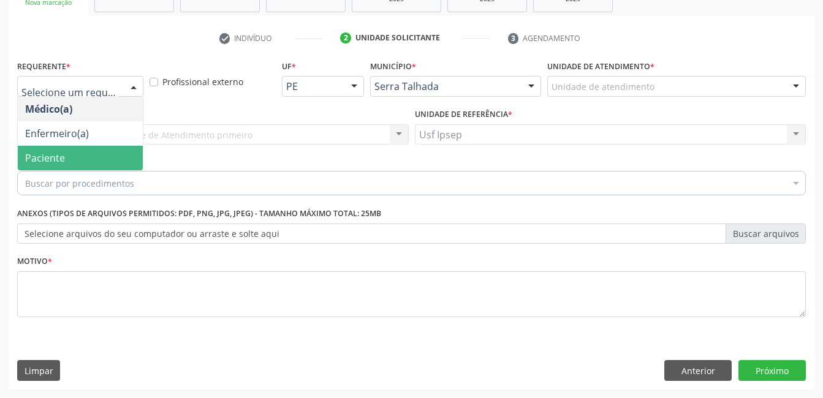
click at [67, 162] on span "Paciente" at bounding box center [80, 158] width 125 height 25
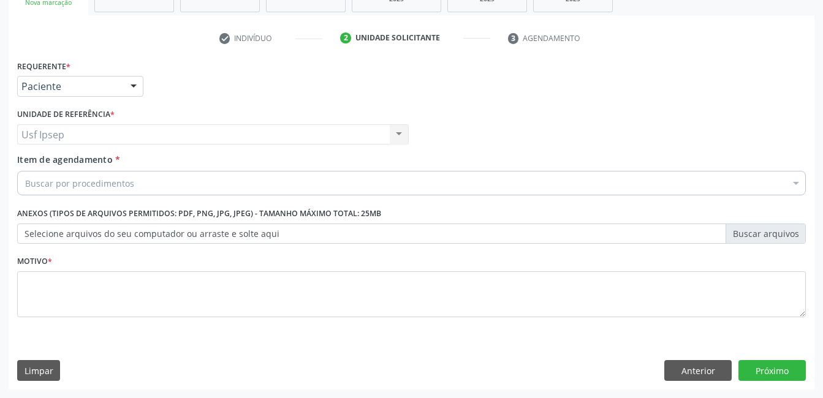
click at [77, 161] on span "Item de agendamento" at bounding box center [65, 160] width 96 height 12
click at [25, 171] on input "Item de agendamento *" at bounding box center [25, 183] width 0 height 25
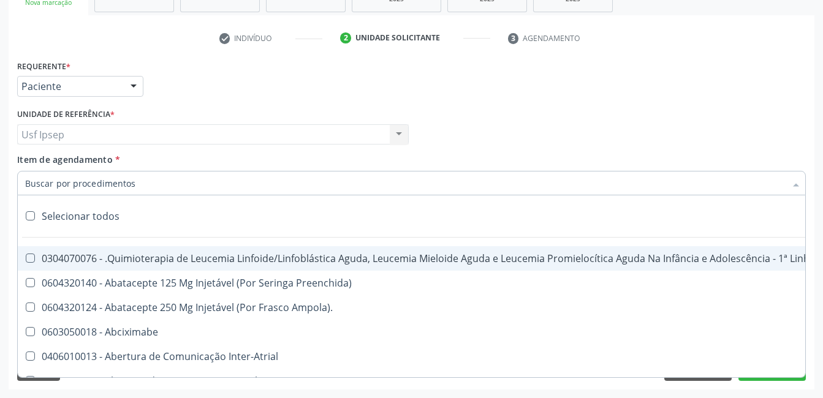
click at [42, 157] on span "Item de agendamento" at bounding box center [65, 160] width 96 height 12
click at [42, 171] on input "Item de agendamento *" at bounding box center [405, 183] width 760 height 25
click at [31, 183] on input "Item de agendamento *" at bounding box center [405, 183] width 760 height 25
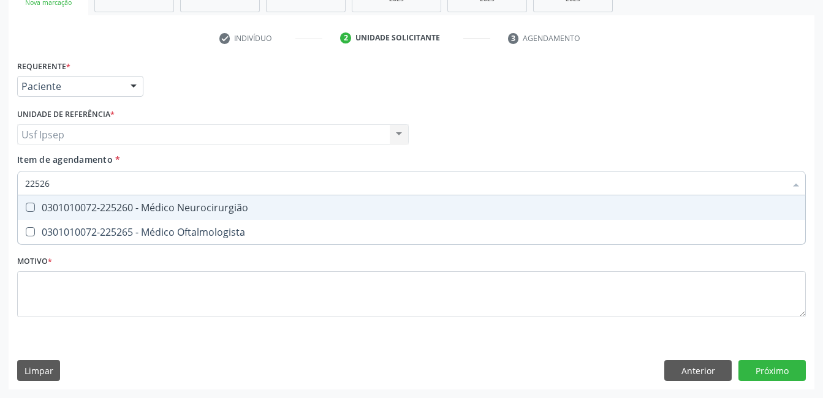
type input "225265"
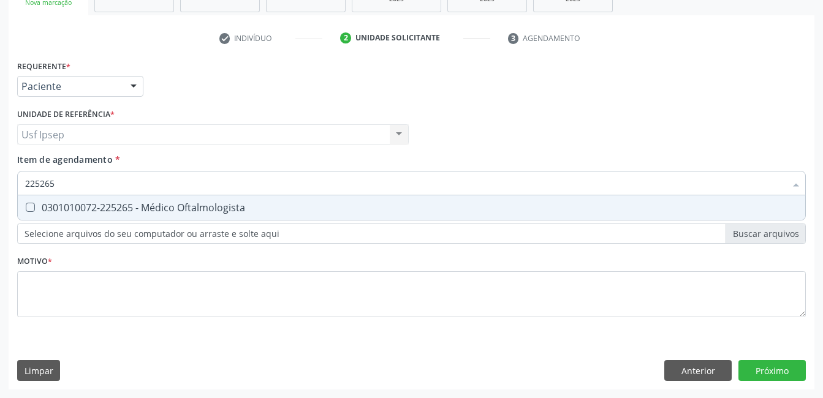
click at [27, 206] on Oftalmologista at bounding box center [30, 207] width 9 height 9
click at [26, 206] on Oftalmologista "checkbox" at bounding box center [22, 207] width 8 height 8
checkbox Oftalmologista "true"
click at [779, 370] on div "Requerente * Paciente Médico(a) Enfermeiro(a) Paciente Nenhum resultado encontr…" at bounding box center [412, 223] width 806 height 333
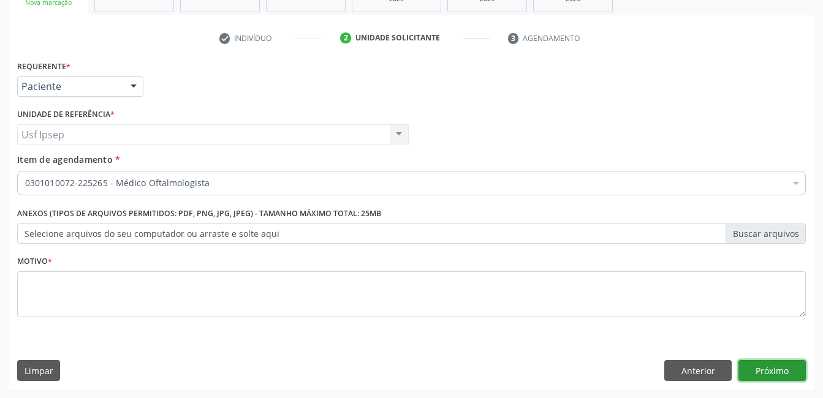
click at [764, 370] on button "Próximo" at bounding box center [771, 370] width 67 height 21
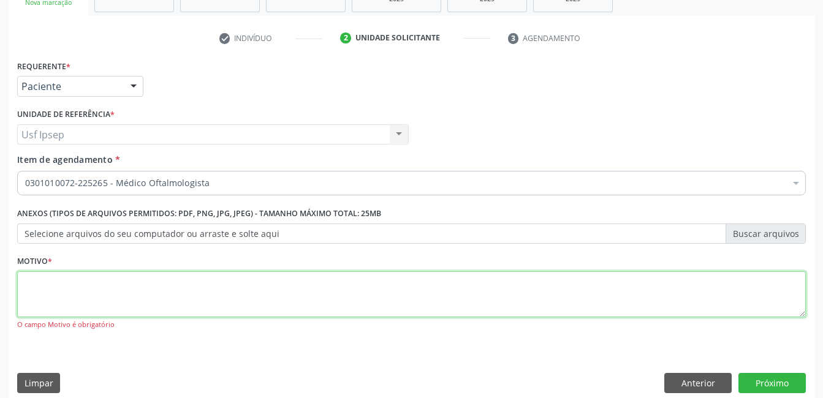
click at [41, 297] on textarea at bounding box center [411, 294] width 789 height 47
type textarea "1"
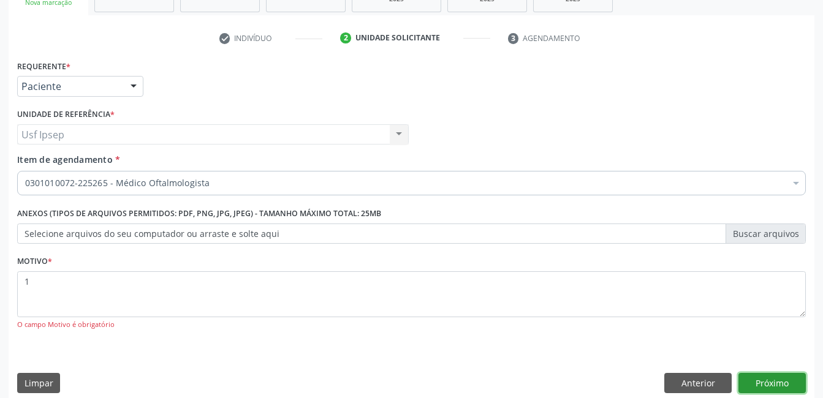
click at [776, 381] on button "Próximo" at bounding box center [771, 383] width 67 height 21
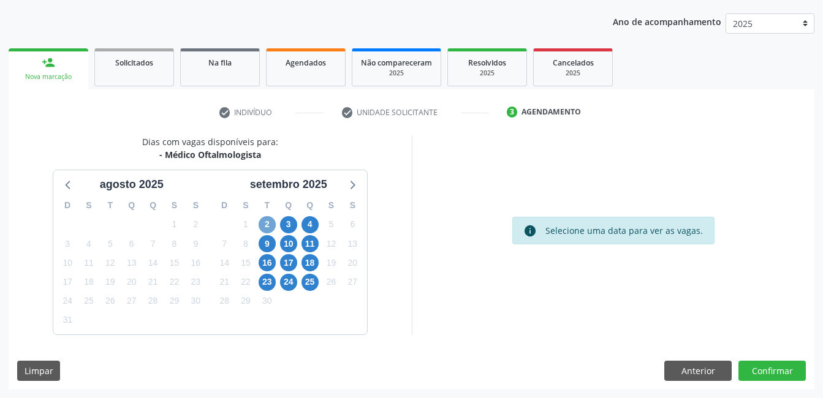
click at [268, 224] on span "2" at bounding box center [267, 224] width 17 height 17
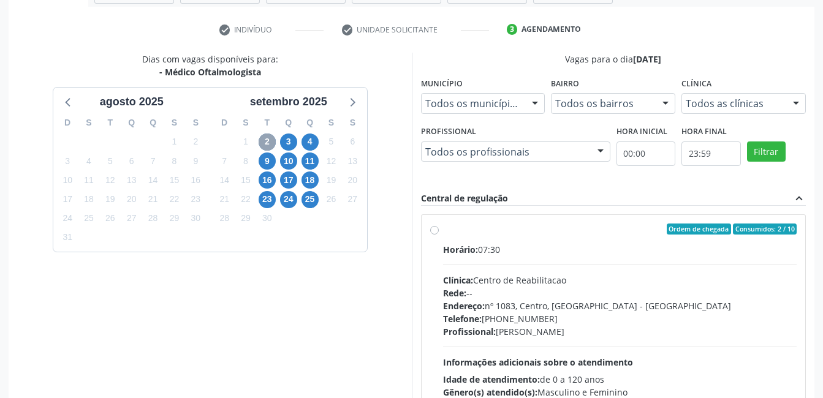
scroll to position [196, 0]
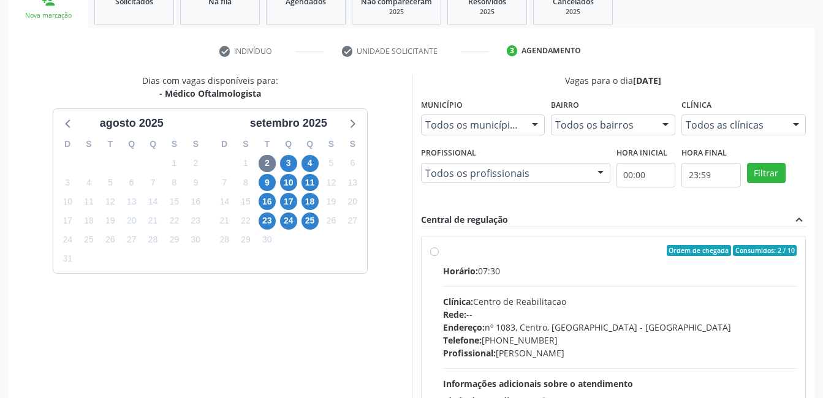
click at [443, 255] on label "Ordem de chegada Consumidos: 2 / 10 Horário: 07:30 Clínica: Centro de Reabilita…" at bounding box center [620, 339] width 354 height 188
click at [438, 255] on input "Ordem de chegada Consumidos: 2 / 10 Horário: 07:30 Clínica: Centro de Reabilita…" at bounding box center [434, 250] width 9 height 11
radio input "true"
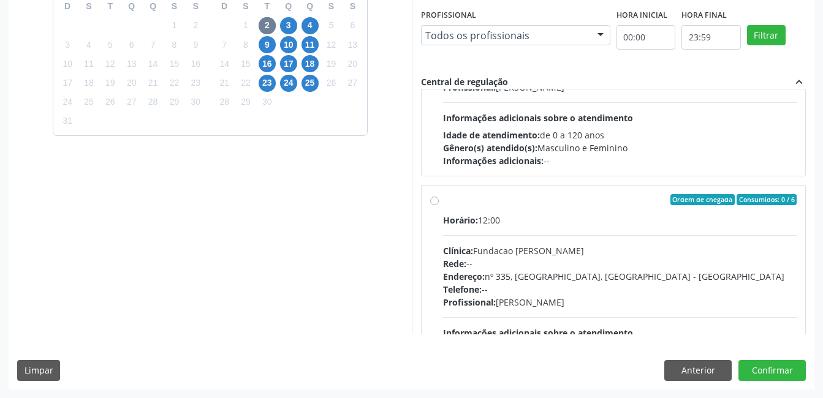
scroll to position [980, 0]
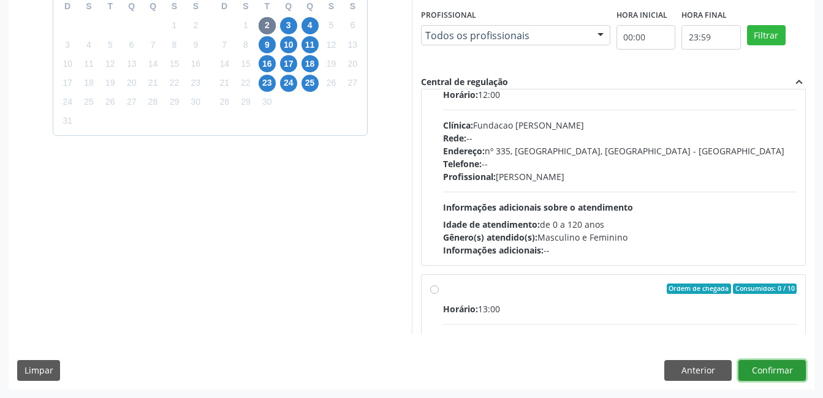
click at [770, 368] on button "Confirmar" at bounding box center [771, 370] width 67 height 21
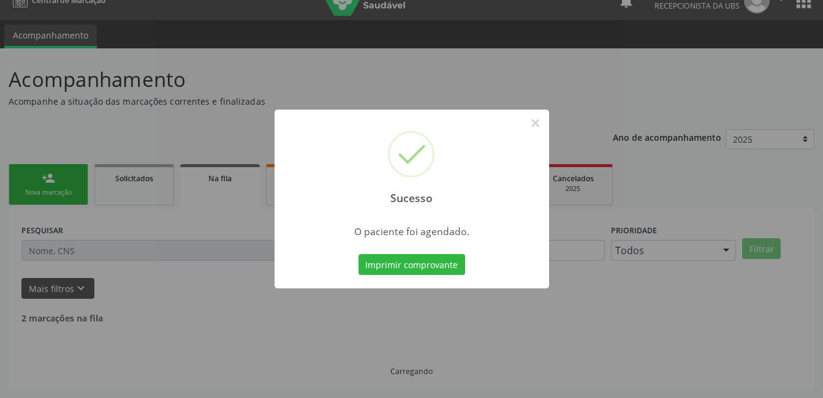
scroll to position [6, 0]
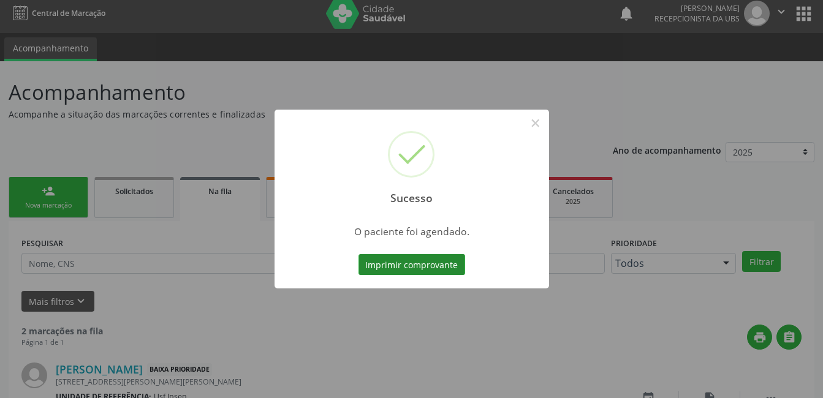
click at [387, 267] on button "Imprimir comprovante" at bounding box center [411, 264] width 107 height 21
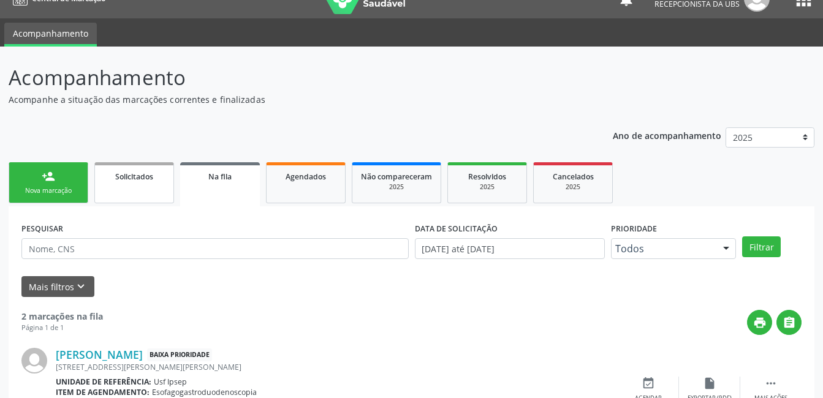
scroll to position [0, 0]
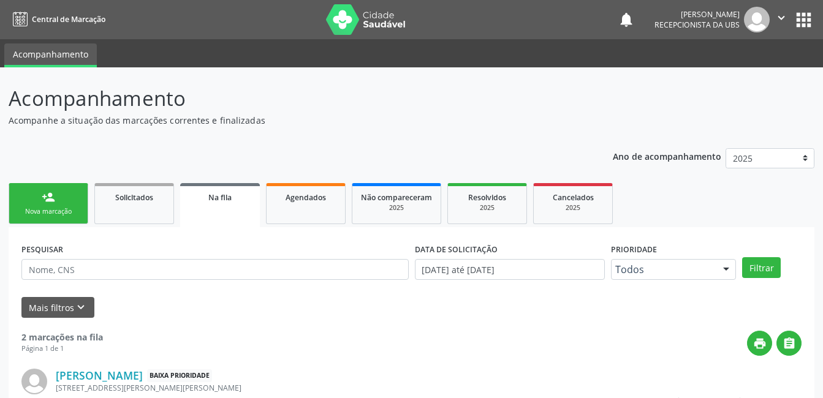
click at [43, 208] on div "Nova marcação" at bounding box center [48, 211] width 61 height 9
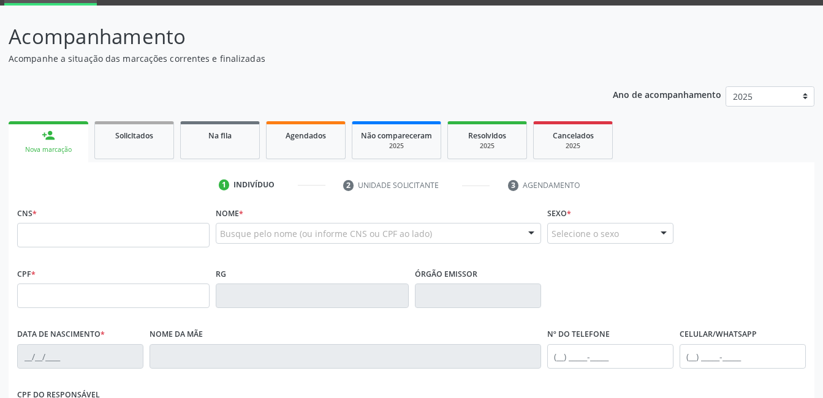
scroll to position [21, 0]
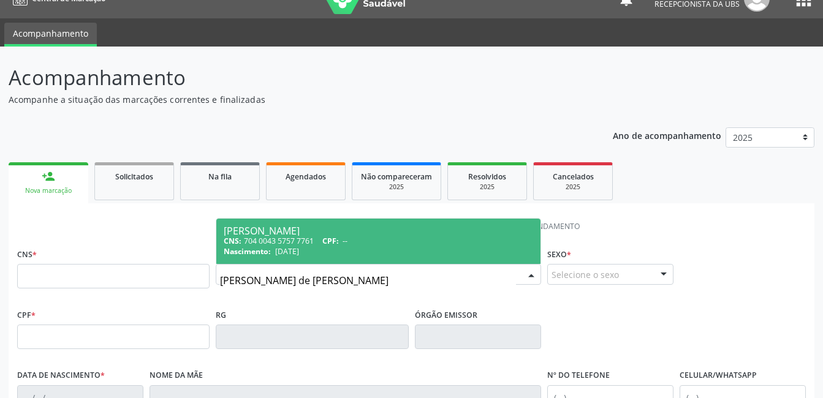
type input "adalva diniz de medeiros silva"
click at [257, 232] on div "[PERSON_NAME]" at bounding box center [378, 231] width 309 height 10
type input "704 0043 5757 7761"
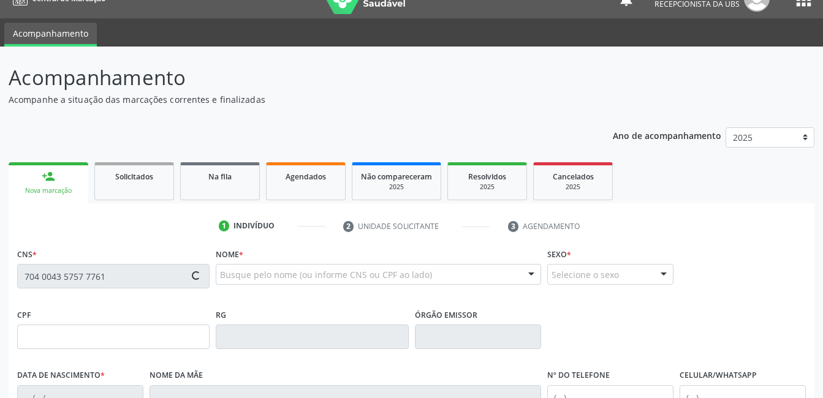
type input "09/07/1978"
type input "Izabel Diniz de Medeiros Silva"
type input "(87) 9910-2693"
type input "1337"
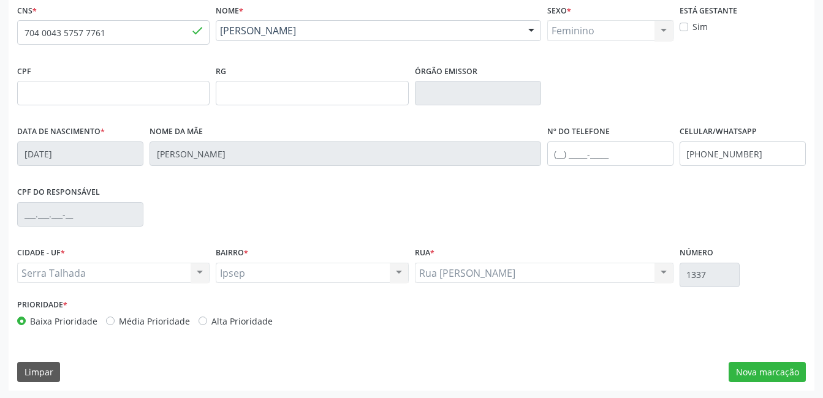
scroll to position [266, 0]
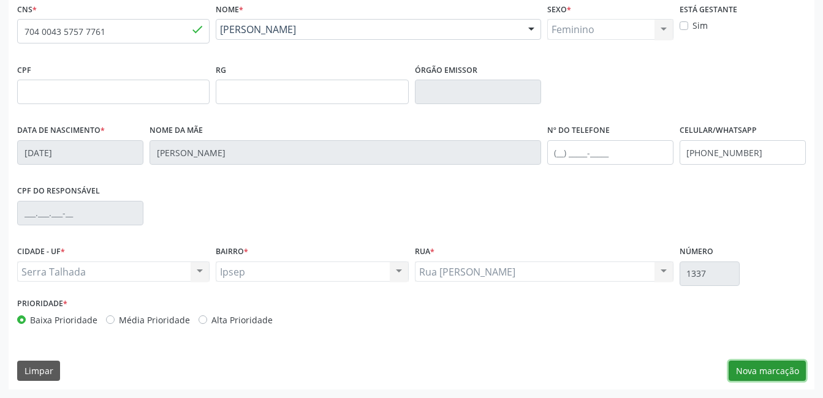
click at [752, 366] on button "Nova marcação" at bounding box center [767, 371] width 77 height 21
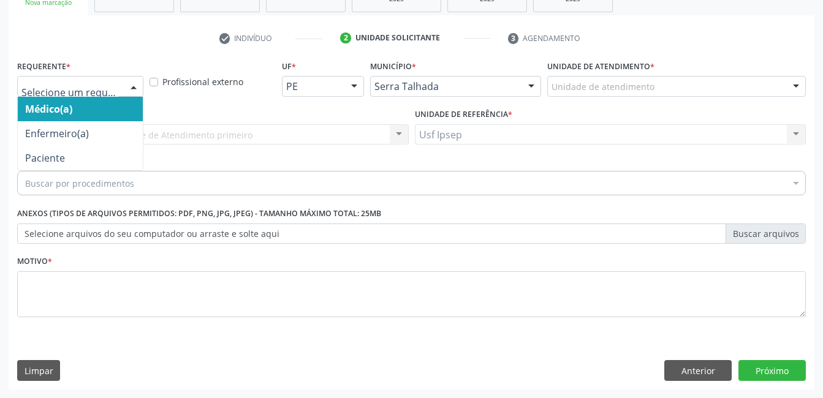
click at [132, 85] on div at bounding box center [133, 87] width 18 height 21
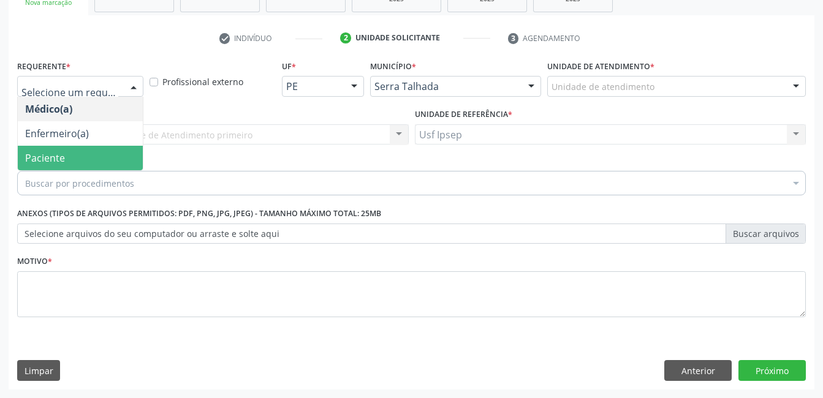
click at [82, 161] on span "Paciente" at bounding box center [80, 158] width 125 height 25
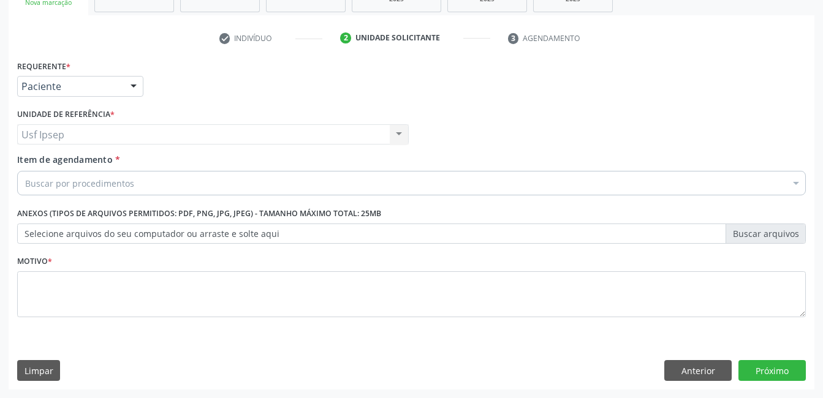
click at [62, 167] on div "Item de agendamento * Buscar por procedimentos Selecionar todos 0304070076 - .Q…" at bounding box center [411, 172] width 789 height 39
click at [45, 162] on span "Item de agendamento" at bounding box center [65, 160] width 96 height 12
click at [25, 171] on input "Item de agendamento *" at bounding box center [25, 183] width 0 height 25
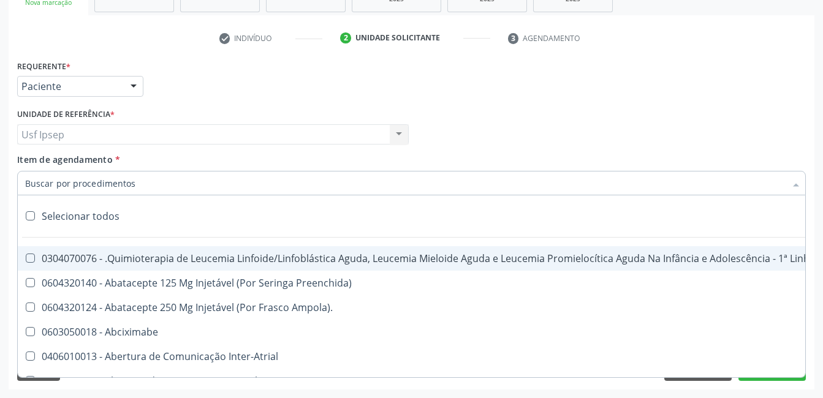
click at [36, 185] on input "Item de agendamento *" at bounding box center [405, 183] width 760 height 25
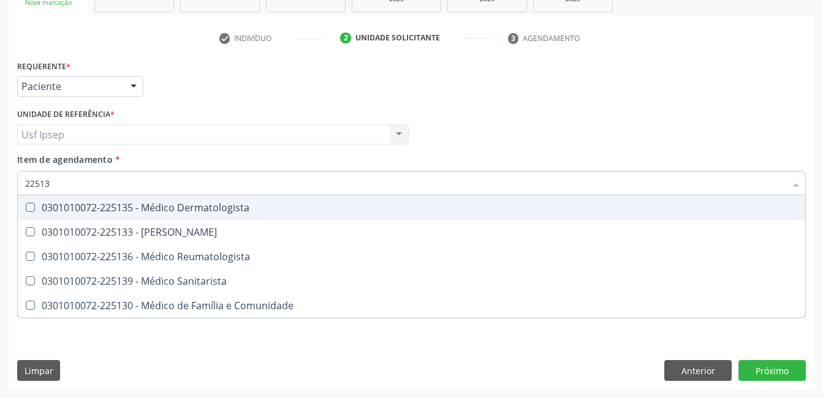
type input "225135"
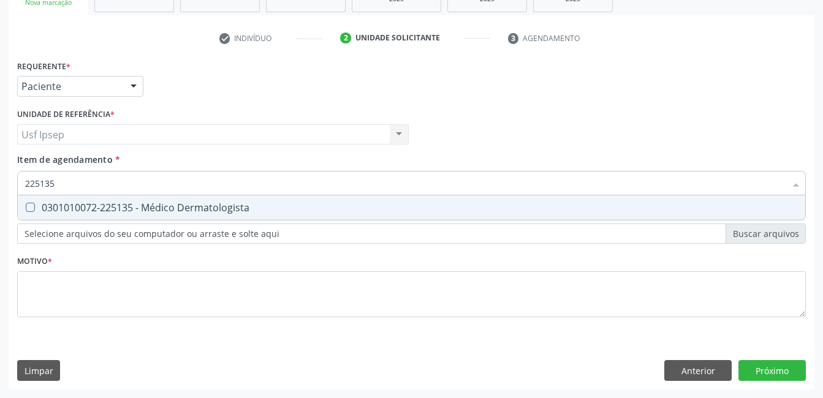
click at [33, 206] on Dermatologista at bounding box center [30, 207] width 9 height 9
click at [26, 206] on Dermatologista "checkbox" at bounding box center [22, 207] width 8 height 8
checkbox Dermatologista "true"
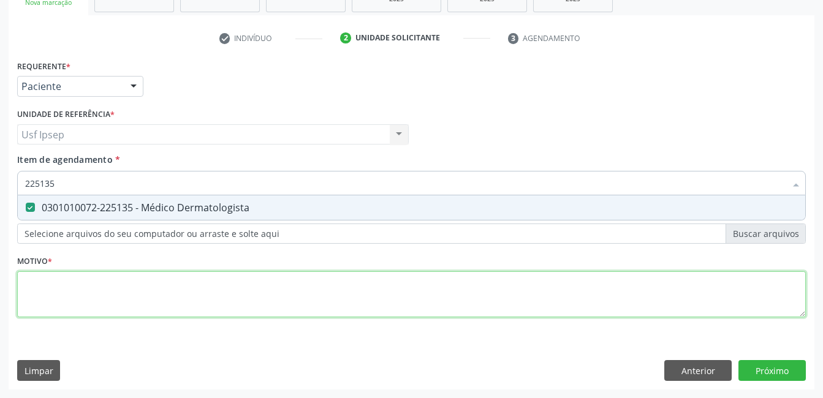
click at [27, 302] on div "Requerente * Paciente Médico(a) Enfermeiro(a) Paciente Nenhum resultado encontr…" at bounding box center [411, 196] width 789 height 278
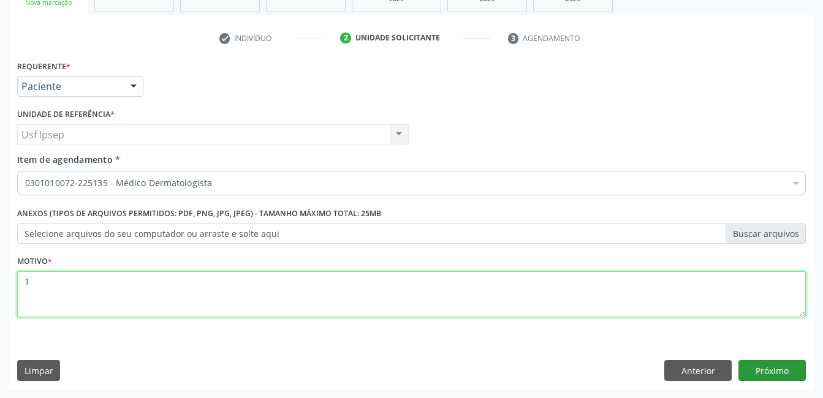
type textarea "1"
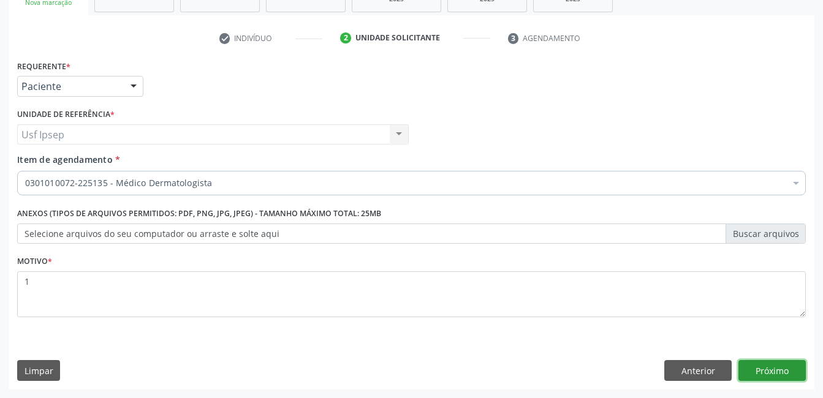
click at [759, 366] on button "Próximo" at bounding box center [771, 370] width 67 height 21
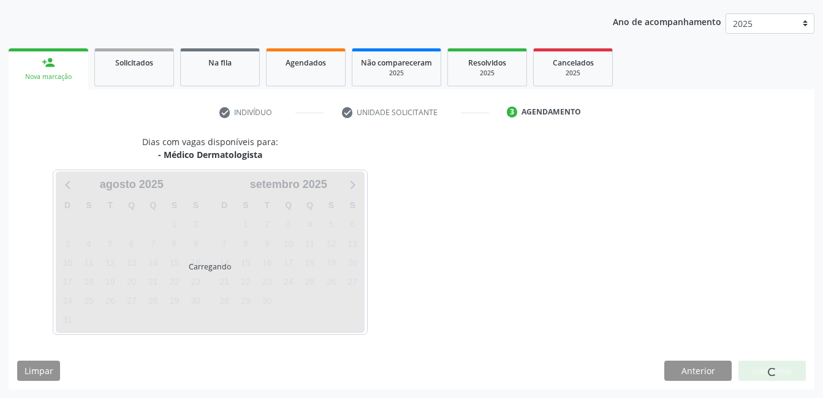
scroll to position [135, 0]
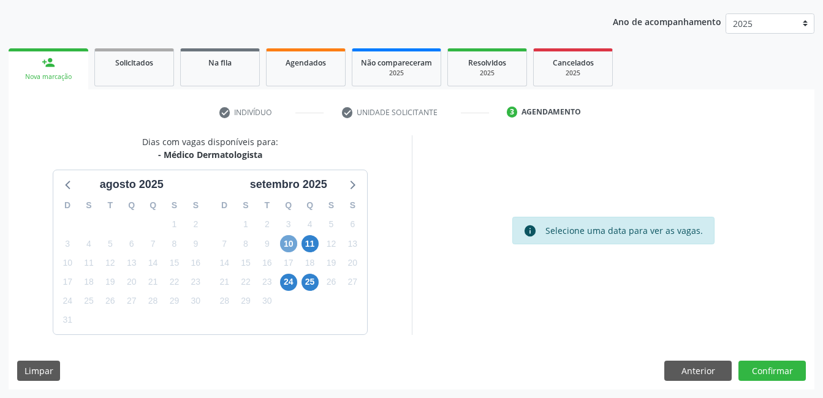
click at [288, 248] on span "10" at bounding box center [288, 243] width 17 height 17
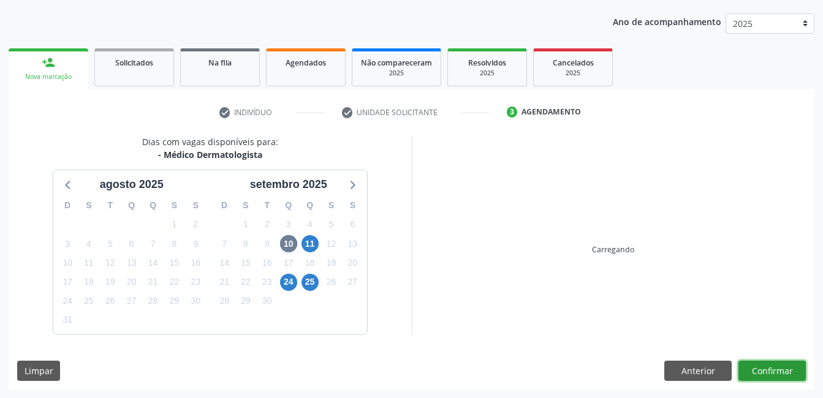
click at [763, 372] on button "Confirmar" at bounding box center [771, 371] width 67 height 21
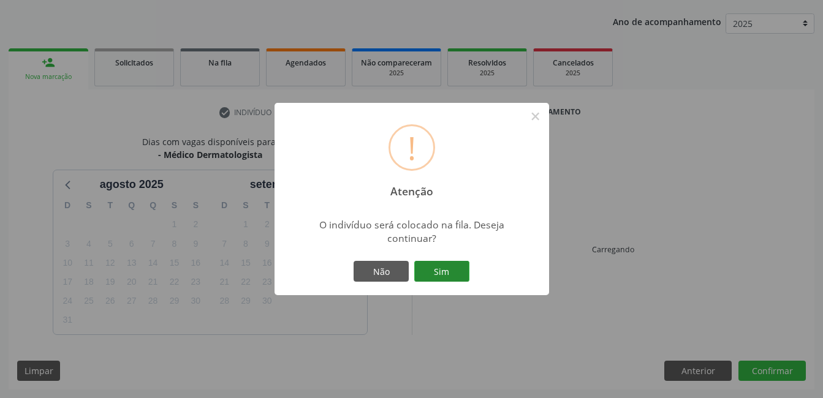
click at [436, 271] on button "Sim" at bounding box center [441, 271] width 55 height 21
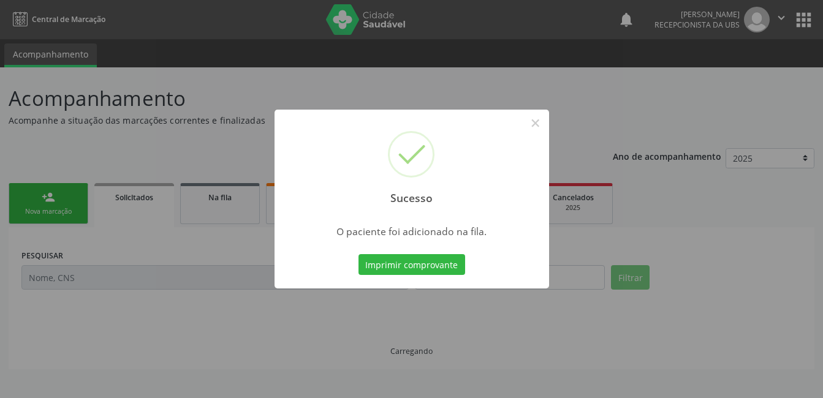
scroll to position [0, 0]
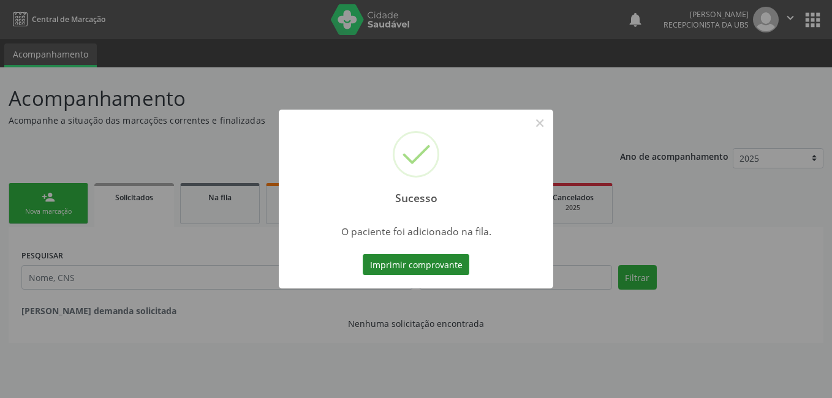
click at [395, 262] on button "Imprimir comprovante" at bounding box center [416, 264] width 107 height 21
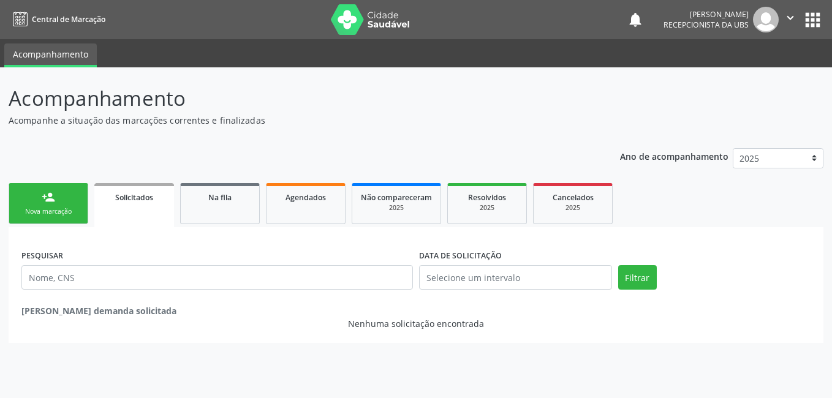
click at [48, 215] on div "Nova marcação" at bounding box center [48, 211] width 61 height 9
click at [50, 210] on div "Nova marcação" at bounding box center [48, 211] width 61 height 9
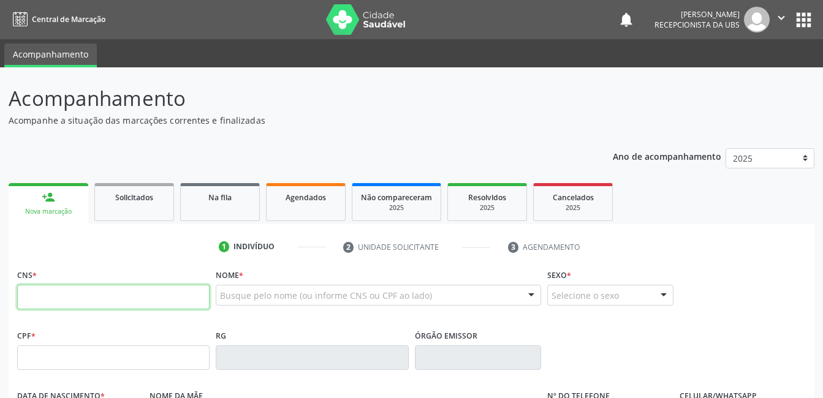
click at [23, 294] on input "text" at bounding box center [113, 297] width 192 height 25
click at [25, 297] on input "text" at bounding box center [113, 297] width 192 height 25
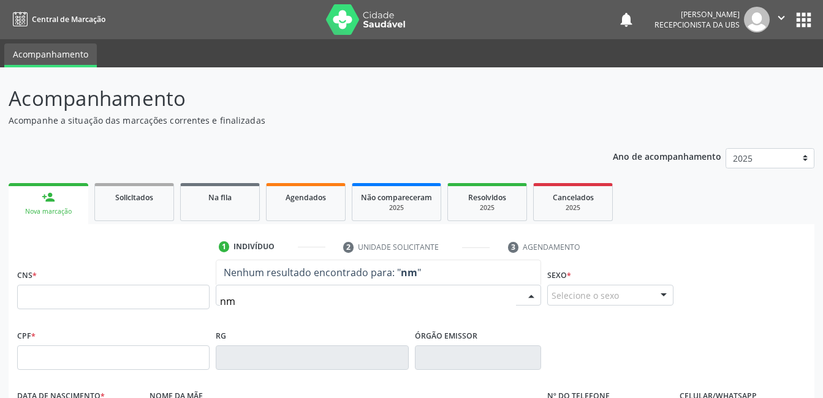
type input "n"
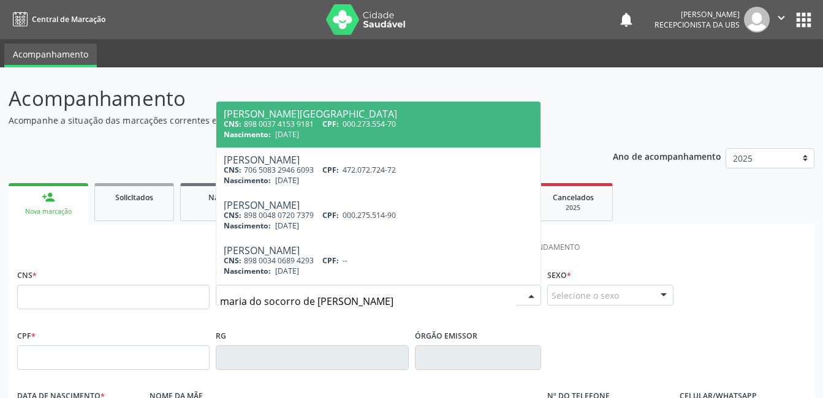
type input "maria do socorro de brito silva"
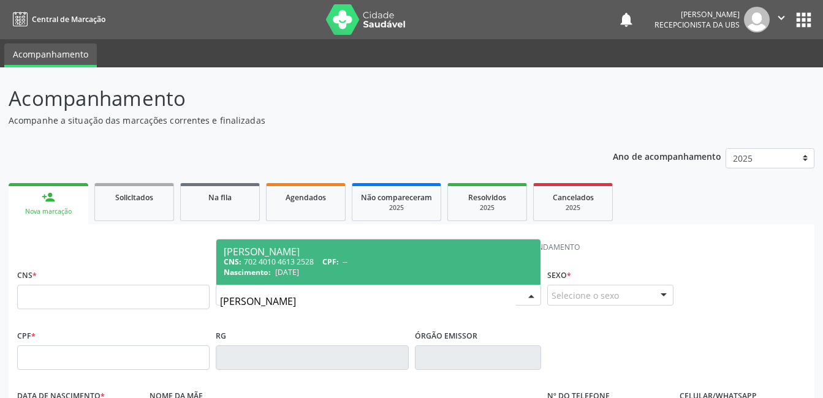
click at [263, 249] on div "Maria do Socorro de Brito Silva" at bounding box center [378, 252] width 309 height 10
type input "702 4010 4613 2528"
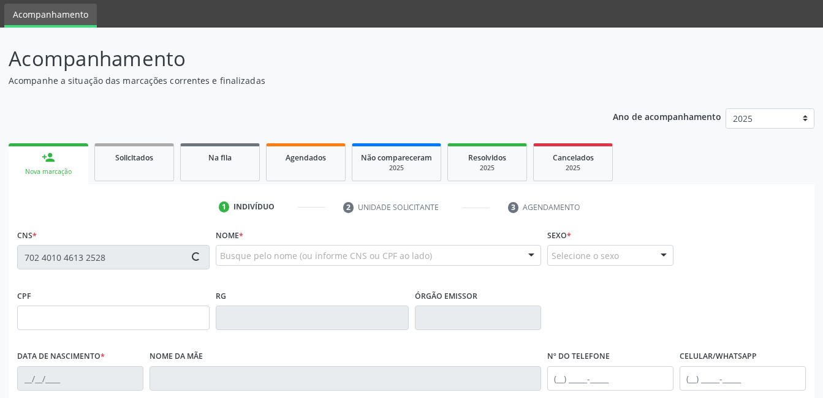
scroll to position [61, 0]
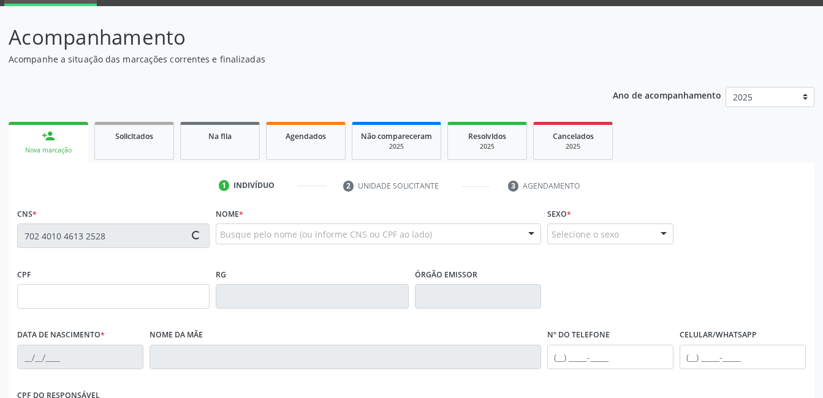
type input "22/01/1959"
type input "Maria do Carmo Brito"
type input "(87) 99958-5689"
type input "1478"
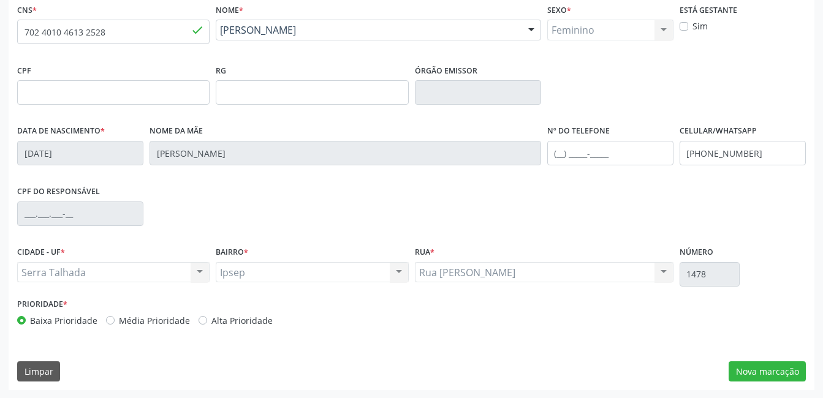
scroll to position [266, 0]
click at [748, 370] on button "Nova marcação" at bounding box center [767, 371] width 77 height 21
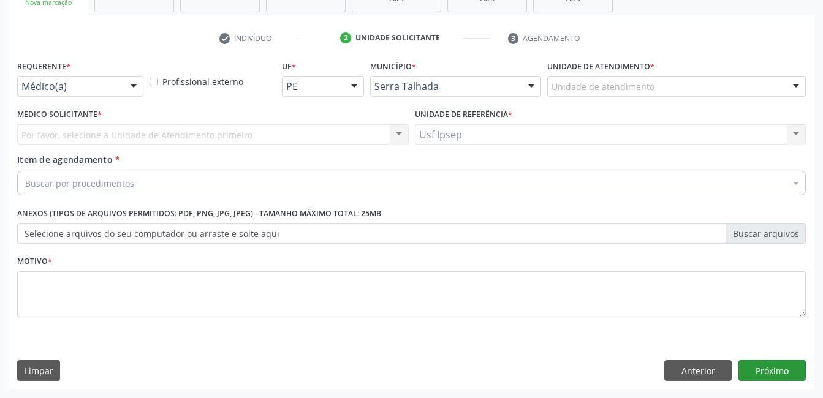
scroll to position [209, 0]
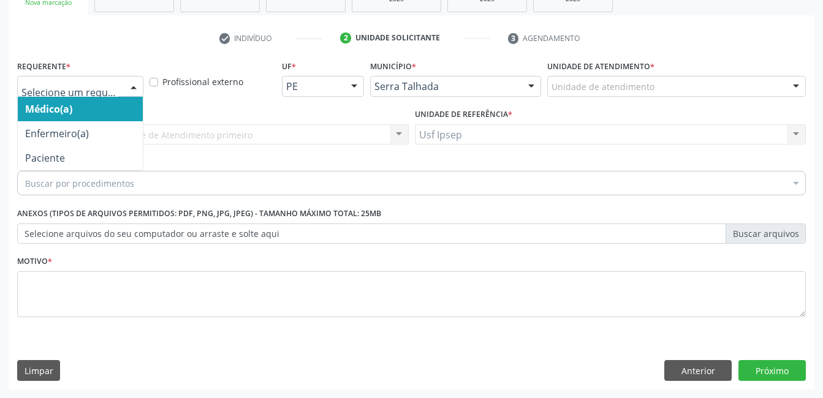
click at [132, 83] on div at bounding box center [133, 87] width 18 height 21
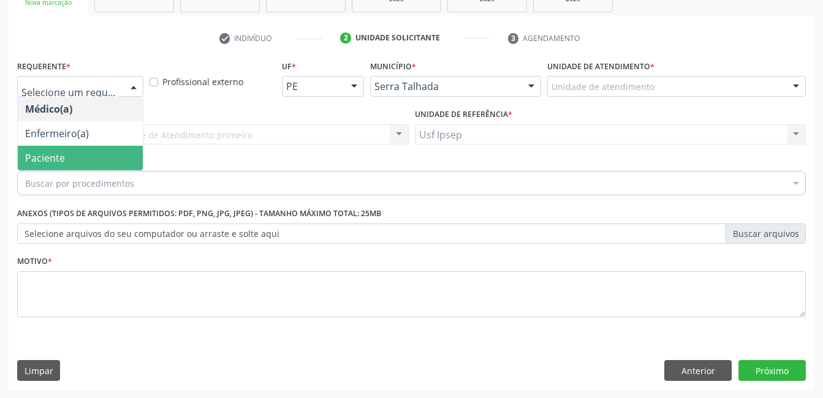
click at [72, 157] on span "Paciente" at bounding box center [80, 158] width 125 height 25
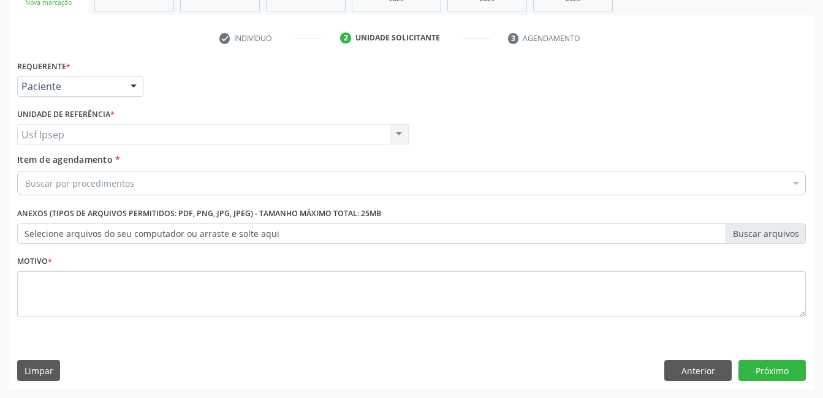
click at [45, 161] on span "Item de agendamento" at bounding box center [65, 160] width 96 height 12
click at [25, 171] on input "Item de agendamento *" at bounding box center [25, 183] width 0 height 25
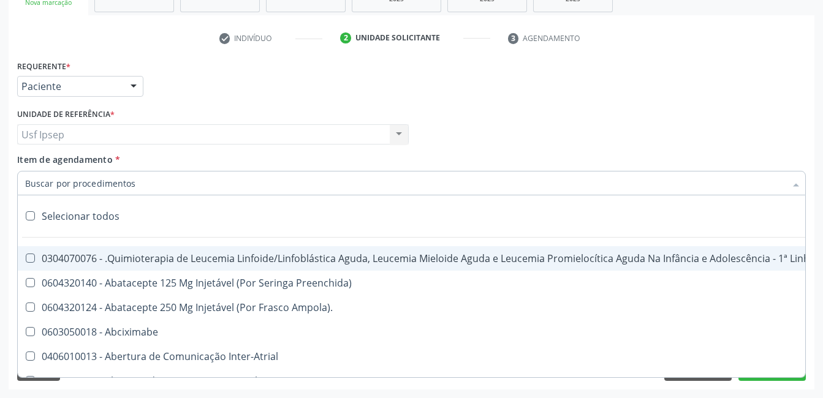
click at [27, 183] on input "Item de agendamento *" at bounding box center [405, 183] width 760 height 25
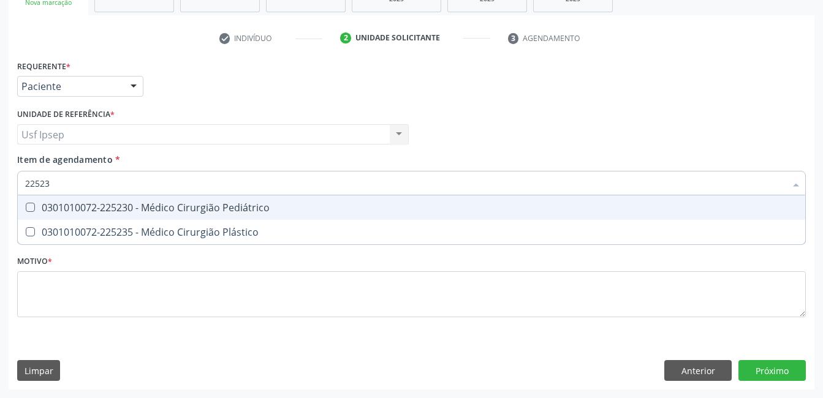
type input "225235"
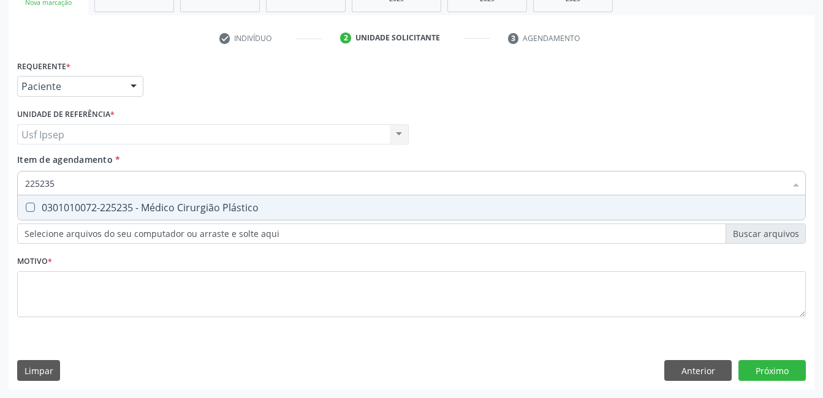
click at [31, 204] on Plástico at bounding box center [30, 207] width 9 height 9
click at [26, 204] on Plástico "checkbox" at bounding box center [22, 207] width 8 height 8
checkbox Plástico "true"
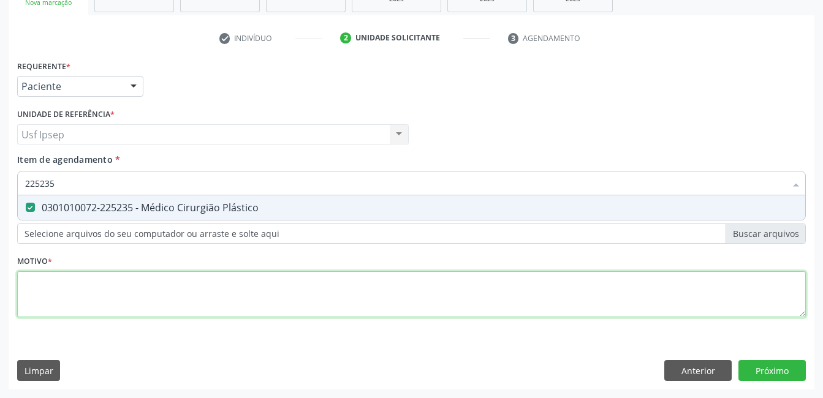
click at [24, 296] on div "Requerente * Paciente Médico(a) Enfermeiro(a) Paciente Nenhum resultado encontr…" at bounding box center [411, 196] width 789 height 278
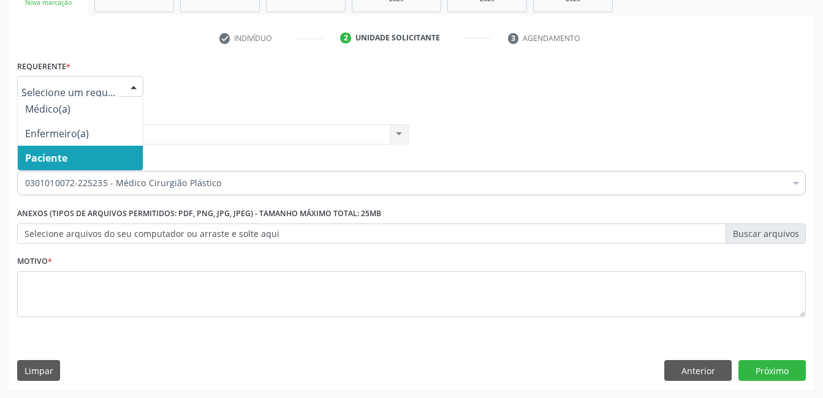
click at [134, 87] on div at bounding box center [133, 87] width 18 height 21
click at [57, 161] on span "Paciente" at bounding box center [46, 157] width 42 height 13
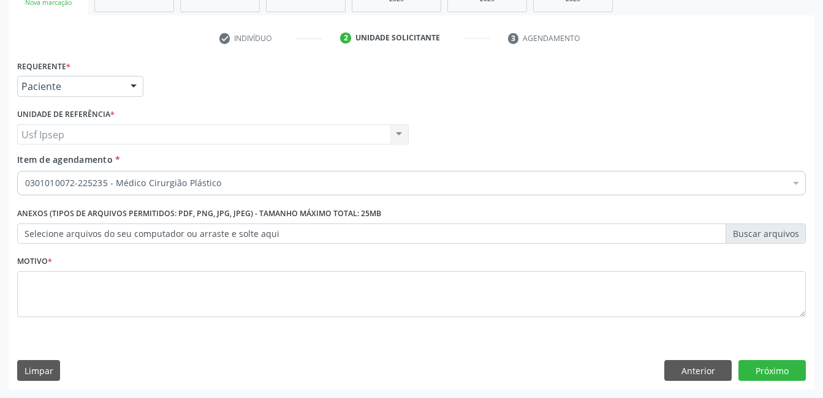
click at [41, 158] on span "Item de agendamento" at bounding box center [65, 160] width 96 height 12
click at [25, 171] on input "Item de agendamento *" at bounding box center [25, 183] width 0 height 25
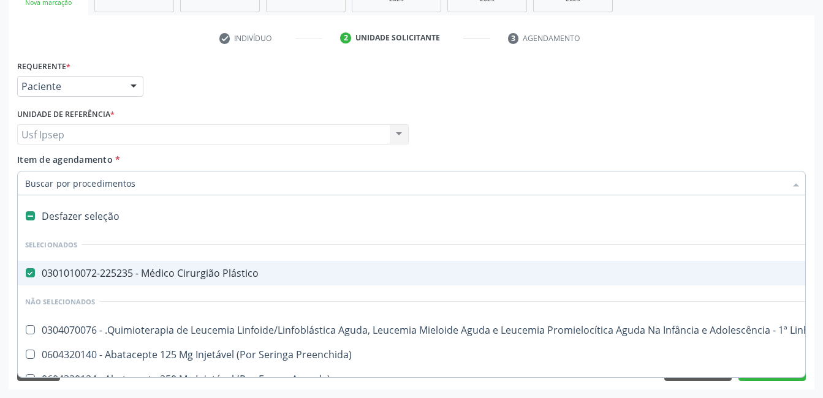
click at [34, 182] on input "Item de agendamento *" at bounding box center [405, 183] width 760 height 25
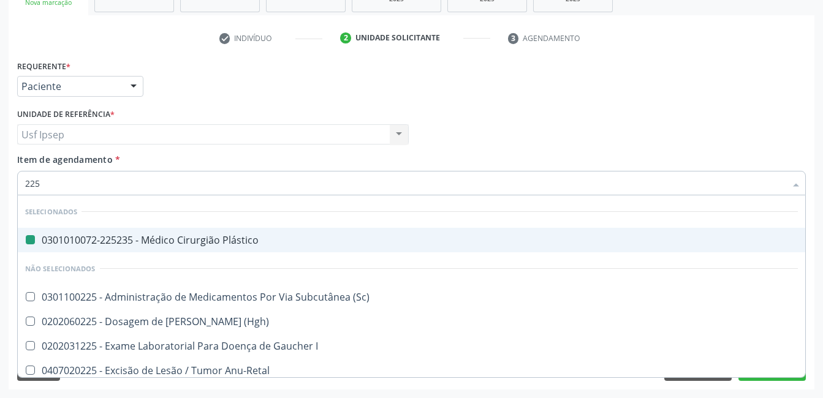
type input "2251"
checkbox Plástico "false"
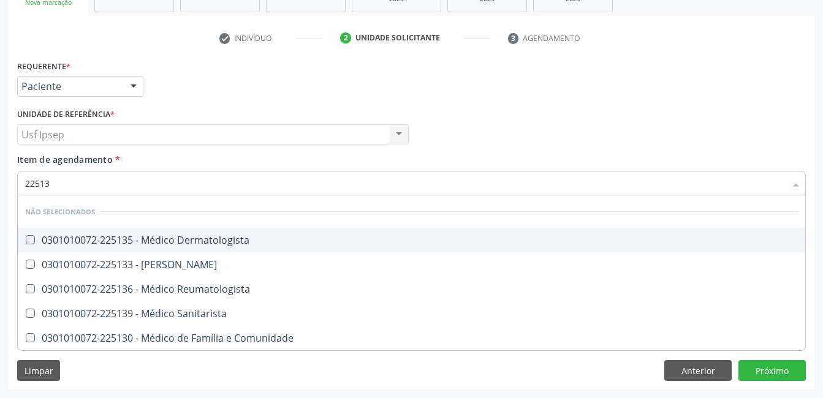
type input "225135"
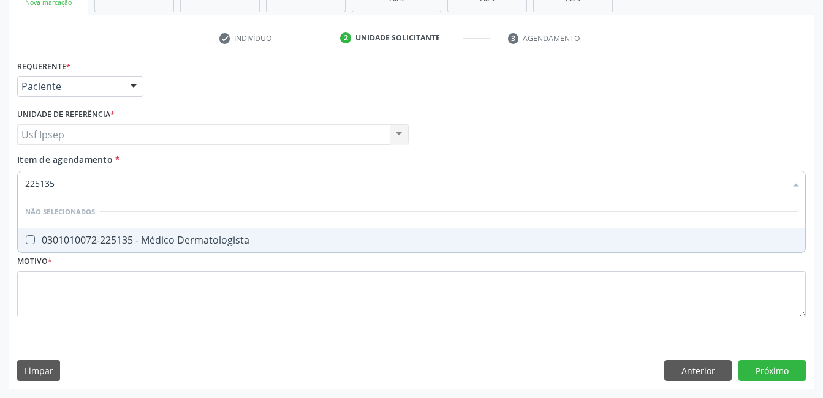
click at [30, 241] on Dermatologista at bounding box center [30, 239] width 9 height 9
click at [26, 241] on Dermatologista "checkbox" at bounding box center [22, 240] width 8 height 8
checkbox Dermatologista "true"
type input "225135"
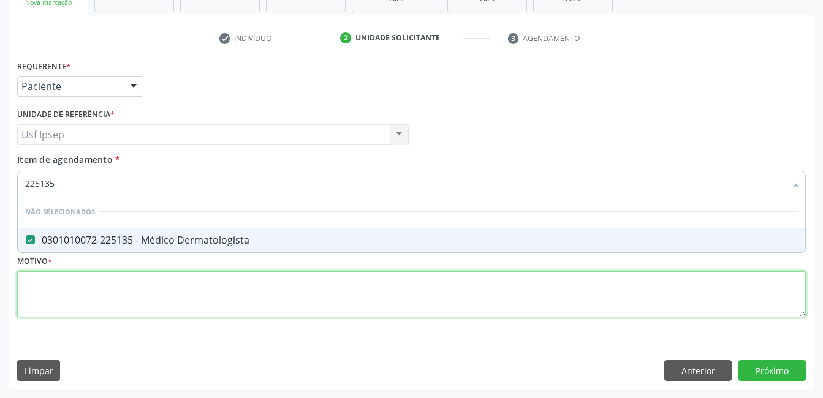
click at [33, 298] on div "Requerente * Paciente Médico(a) Enfermeiro(a) Paciente Nenhum resultado encontr…" at bounding box center [411, 196] width 789 height 278
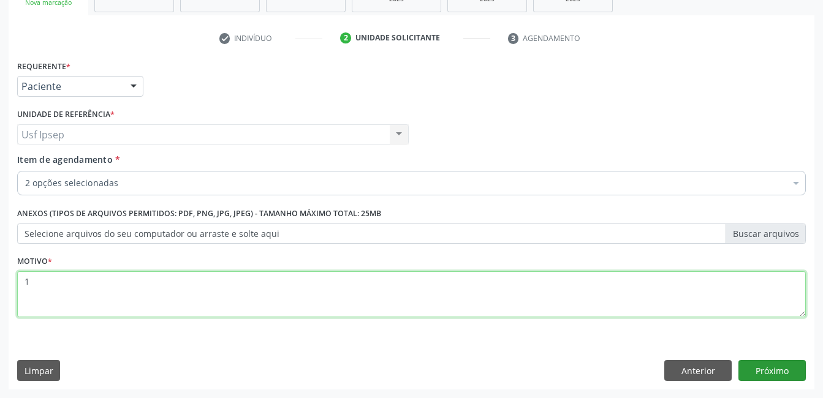
type textarea "1"
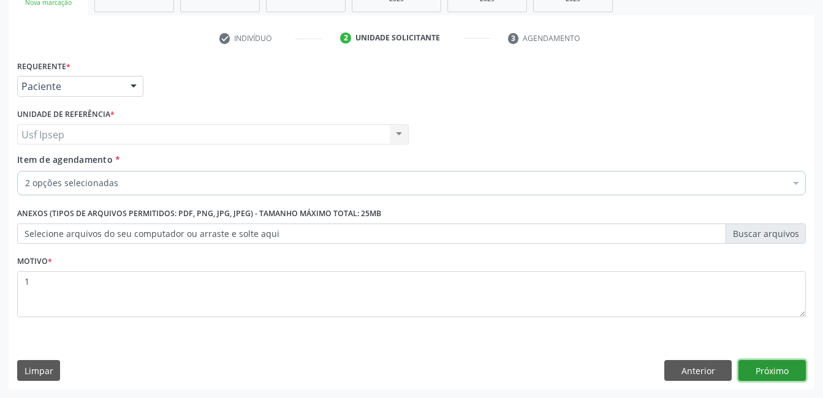
click at [770, 369] on button "Próximo" at bounding box center [771, 370] width 67 height 21
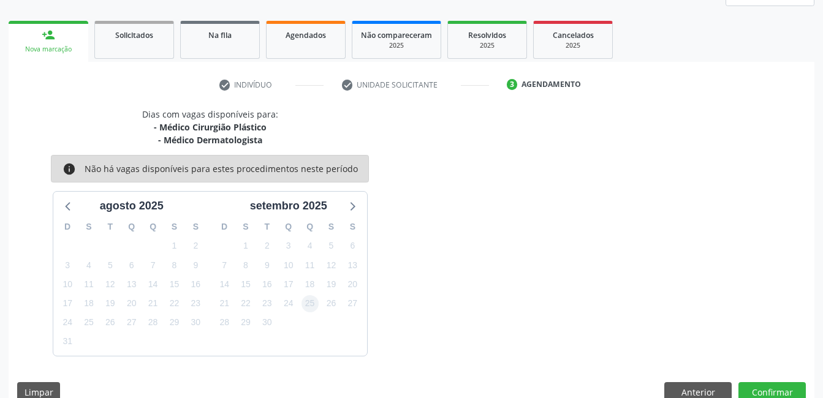
scroll to position [184, 0]
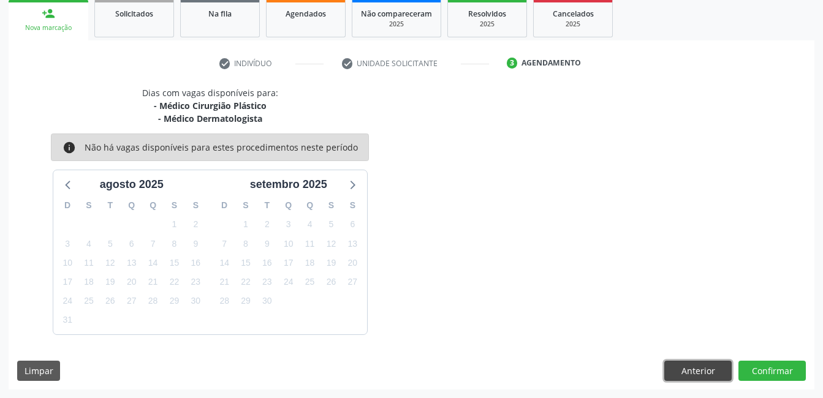
click at [686, 366] on button "Anterior" at bounding box center [697, 371] width 67 height 21
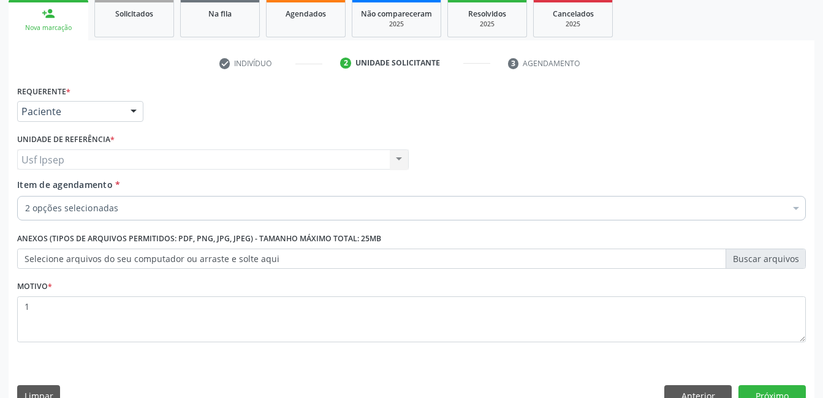
click at [132, 112] on div at bounding box center [133, 112] width 18 height 21
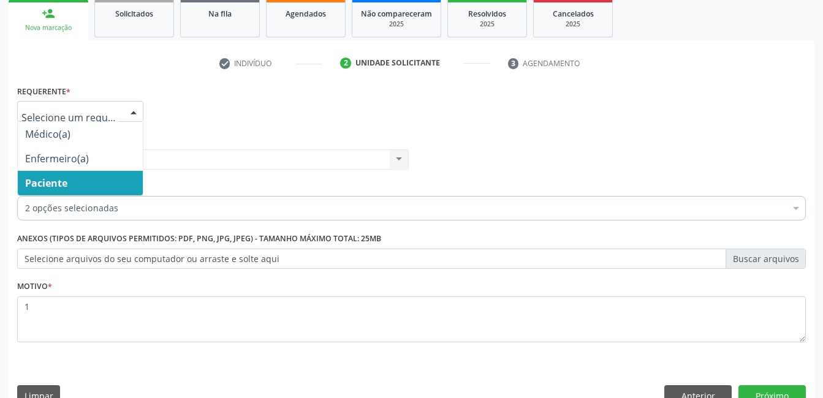
click at [69, 189] on span "Paciente" at bounding box center [80, 183] width 125 height 25
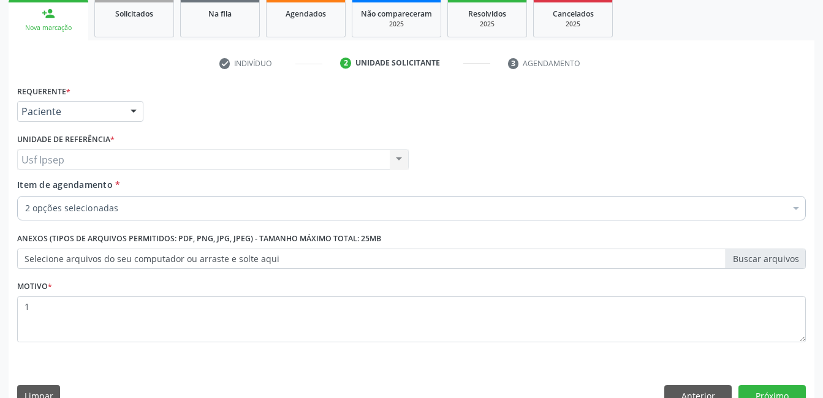
click at [42, 184] on span "Item de agendamento" at bounding box center [65, 185] width 96 height 12
click at [25, 196] on input "Item de agendamento *" at bounding box center [25, 208] width 0 height 25
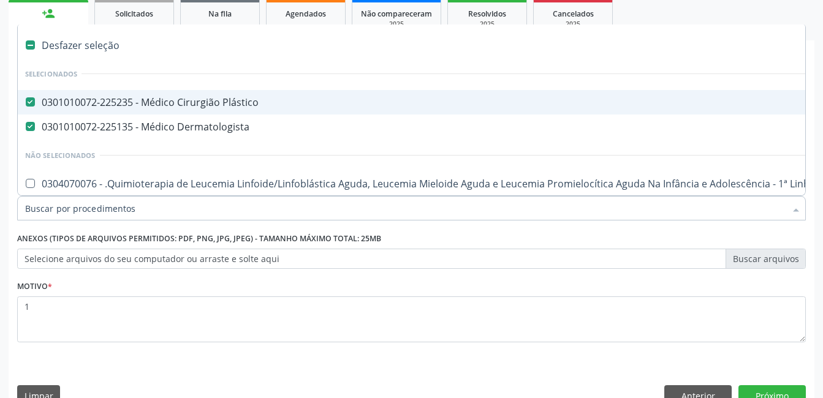
click at [33, 102] on Plástico at bounding box center [30, 101] width 9 height 9
click at [26, 102] on Plástico "checkbox" at bounding box center [22, 102] width 8 height 8
checkbox Plástico "false"
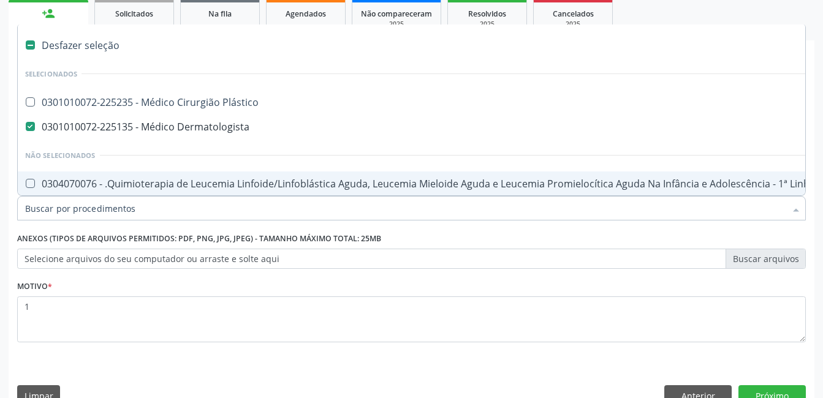
click at [34, 210] on input "Item de agendamento *" at bounding box center [405, 208] width 760 height 25
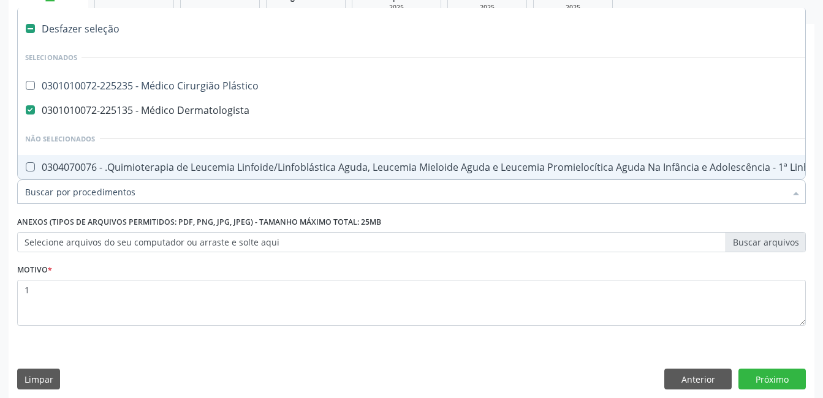
scroll to position [209, 0]
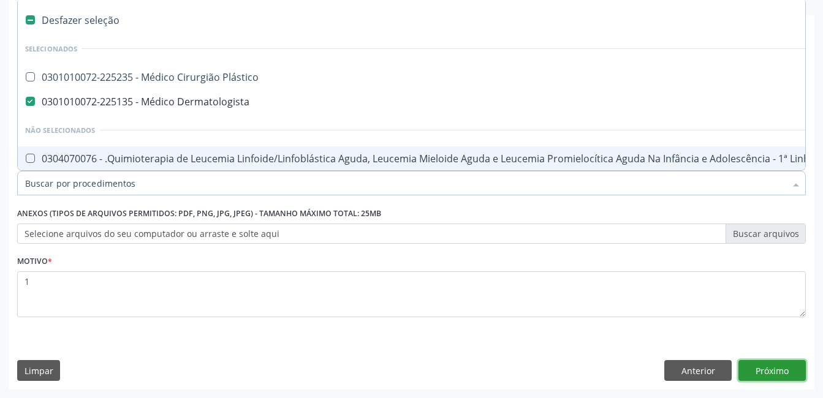
click at [773, 365] on button "Próximo" at bounding box center [771, 370] width 67 height 21
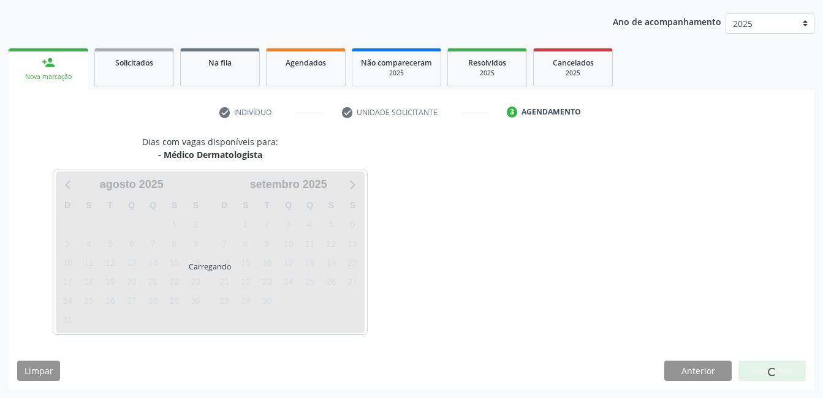
scroll to position [135, 0]
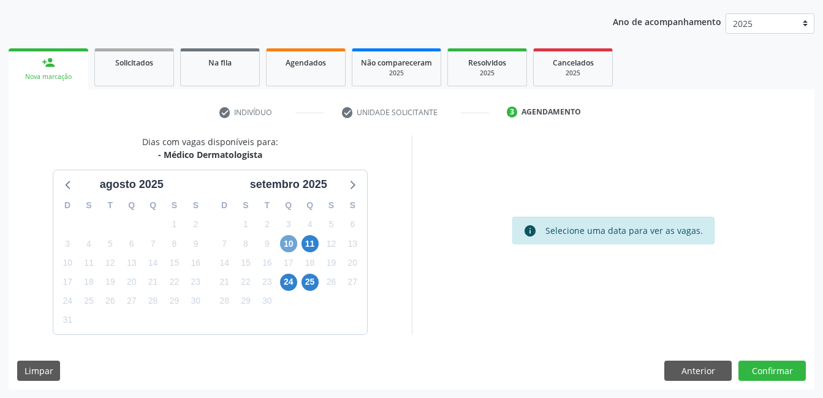
click at [287, 247] on span "10" at bounding box center [288, 243] width 17 height 17
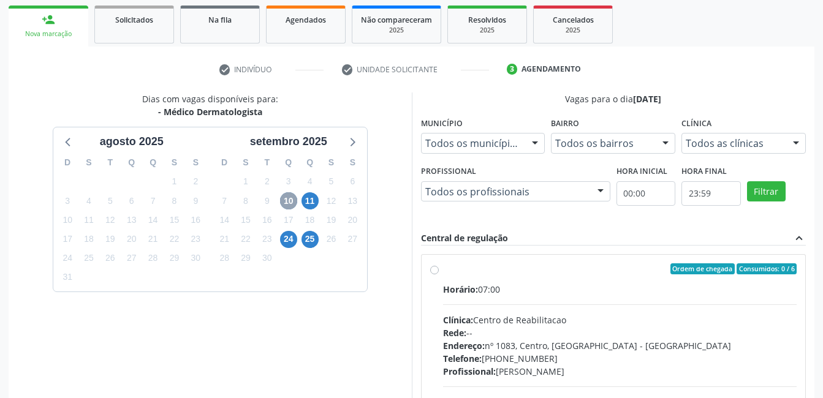
scroll to position [196, 0]
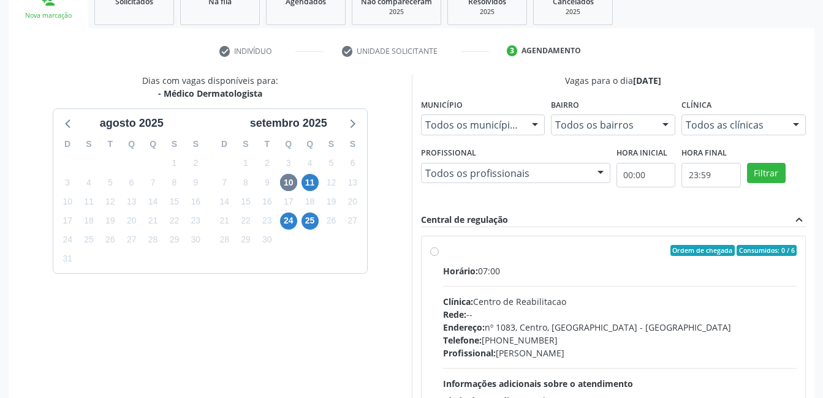
click at [443, 250] on label "Ordem de chegada Consumidos: 0 / 6 Horário: 07:00 Clínica: Centro de Reabilitac…" at bounding box center [620, 339] width 354 height 188
click at [433, 250] on input "Ordem de chegada Consumidos: 0 / 6 Horário: 07:00 Clínica: Centro de Reabilitac…" at bounding box center [434, 250] width 9 height 11
radio input "true"
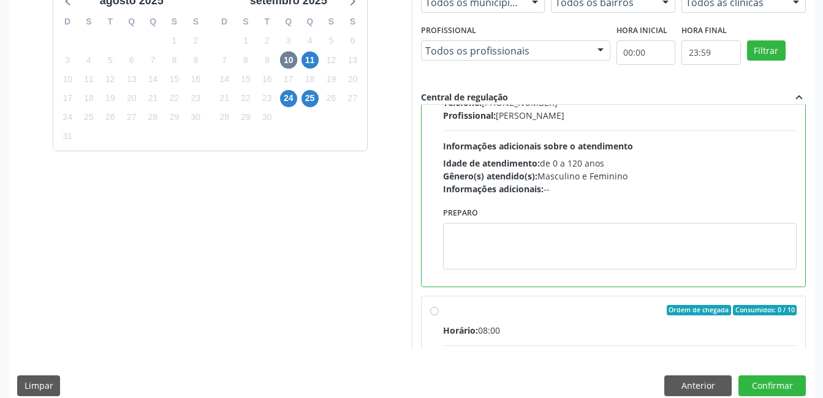
scroll to position [123, 0]
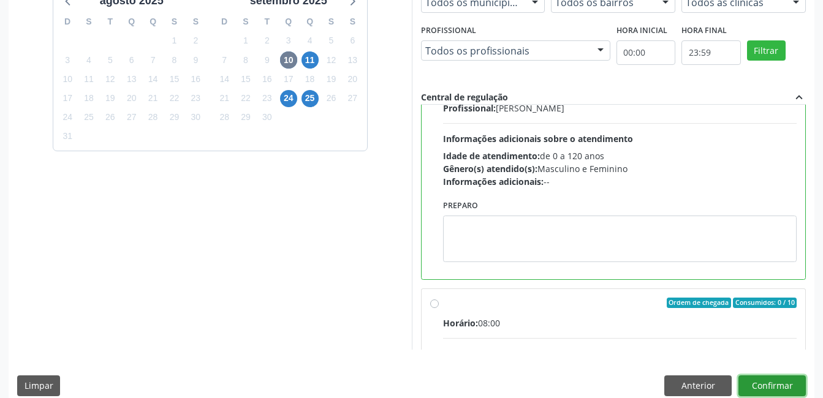
click at [767, 390] on button "Confirmar" at bounding box center [771, 386] width 67 height 21
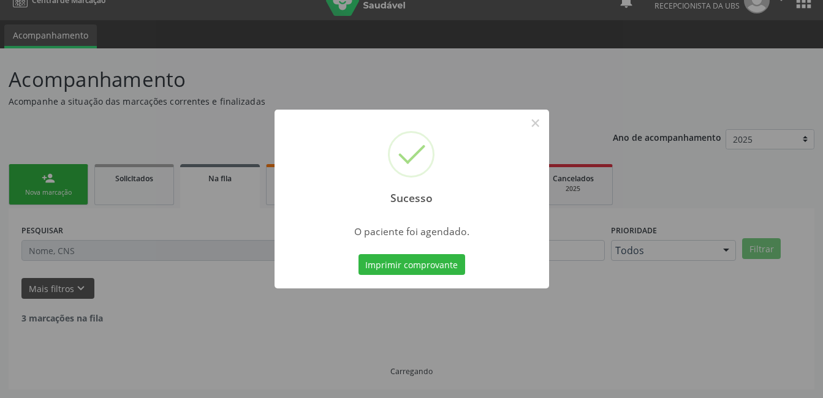
scroll to position [6, 0]
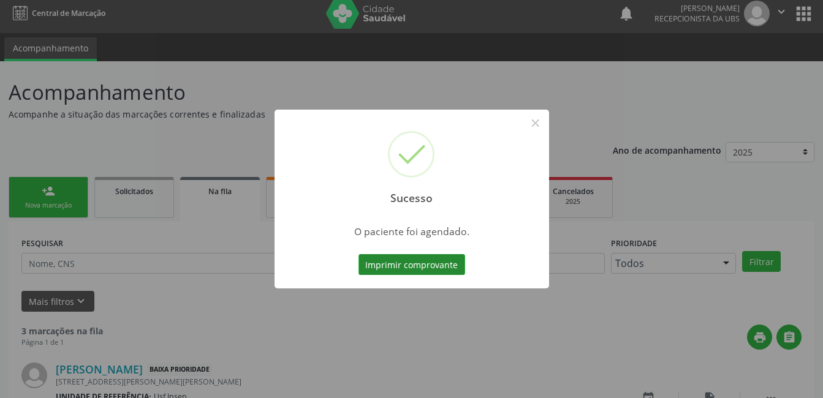
click at [383, 269] on button "Imprimir comprovante" at bounding box center [411, 264] width 107 height 21
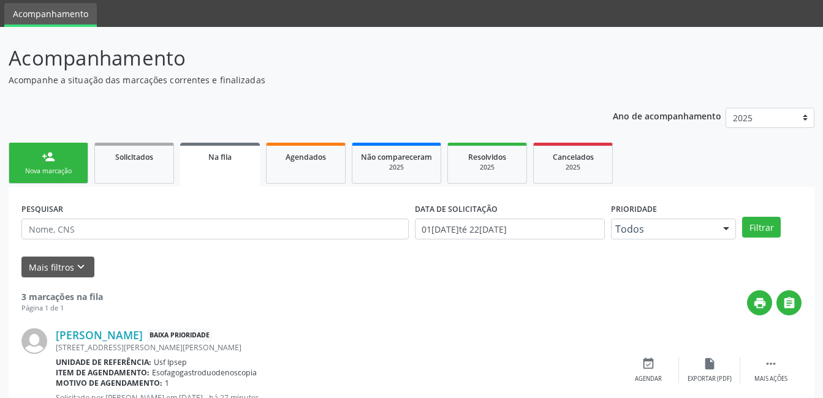
scroll to position [67, 0]
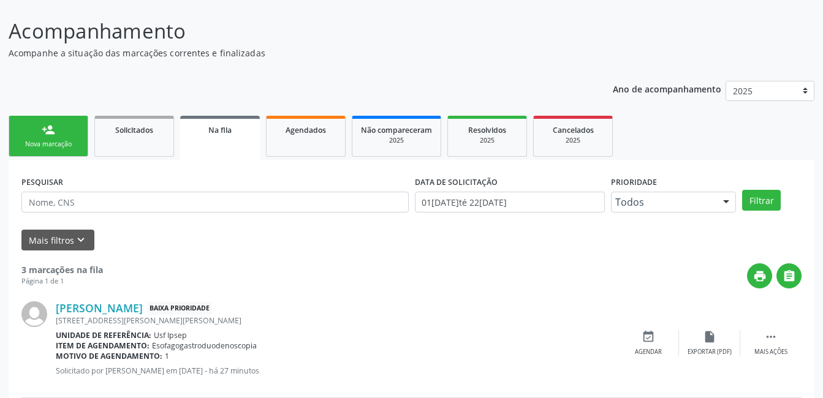
drag, startPoint x: 46, startPoint y: 143, endPoint x: 42, endPoint y: 150, distance: 8.5
click at [46, 143] on div "Nova marcação" at bounding box center [48, 144] width 61 height 9
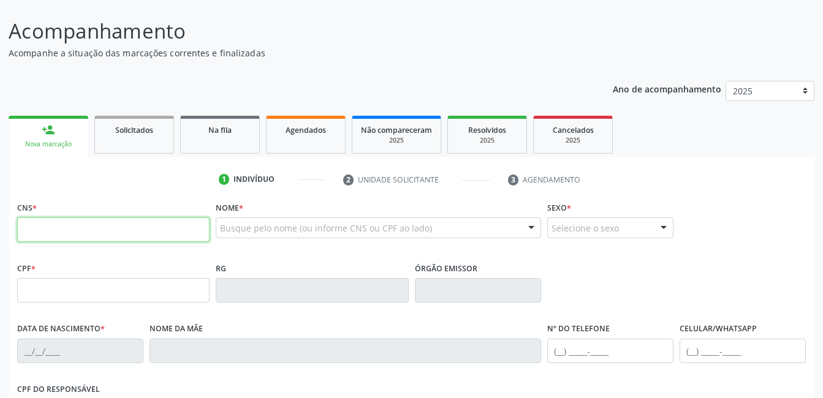
click at [26, 227] on input "text" at bounding box center [113, 230] width 192 height 25
type input "898 0063 0885 9569"
type input "183.348.374-02"
type input "[DATE]"
type input "[PERSON_NAME]"
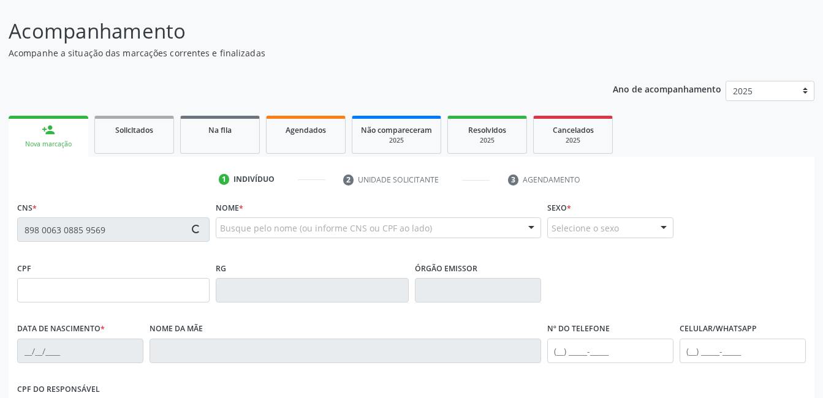
type input "[PHONE_NUMBER]"
type input "042.604.834-20"
type input "1477"
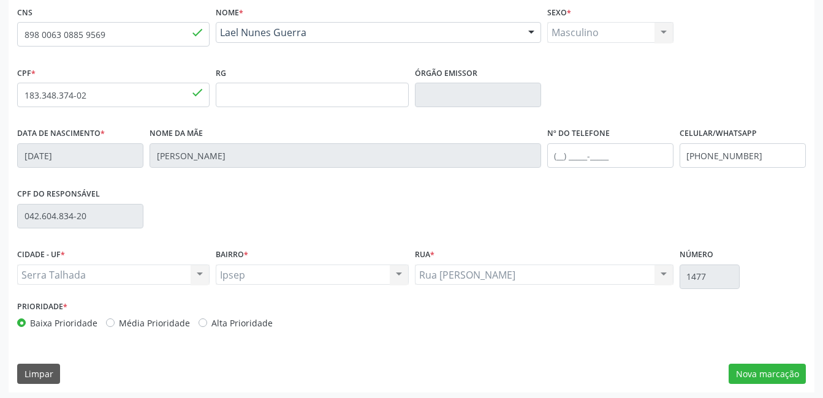
scroll to position [266, 0]
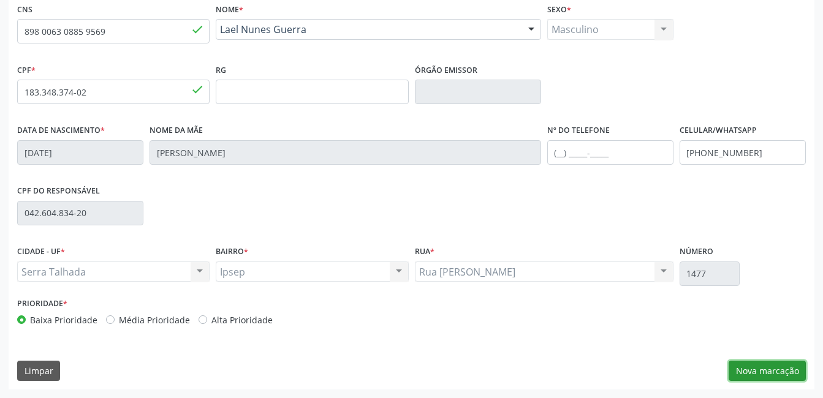
click at [756, 367] on button "Nova marcação" at bounding box center [767, 371] width 77 height 21
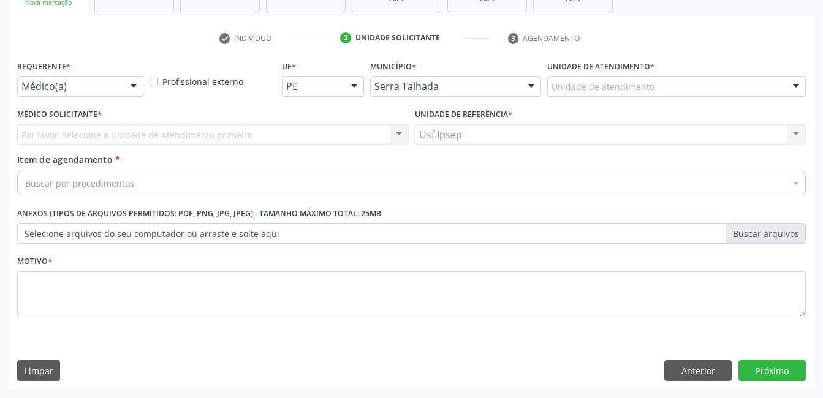
scroll to position [209, 0]
click at [133, 86] on div at bounding box center [133, 87] width 18 height 21
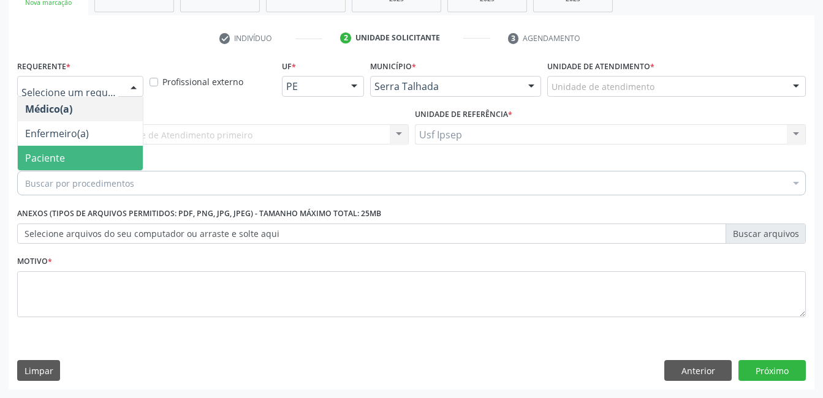
click at [53, 161] on span "Paciente" at bounding box center [45, 157] width 40 height 13
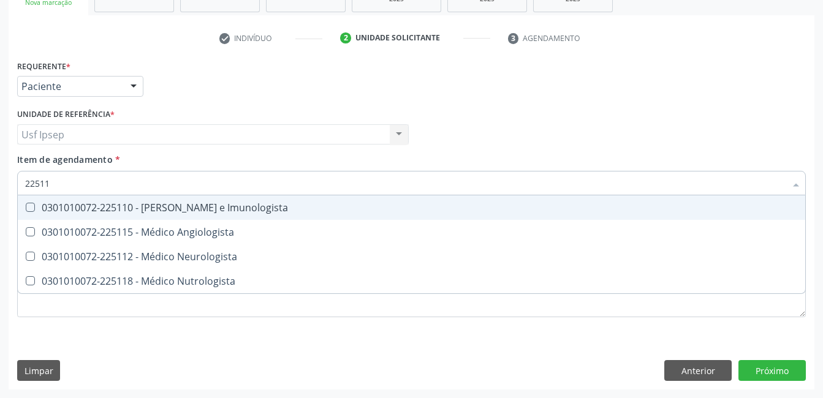
type input "225112"
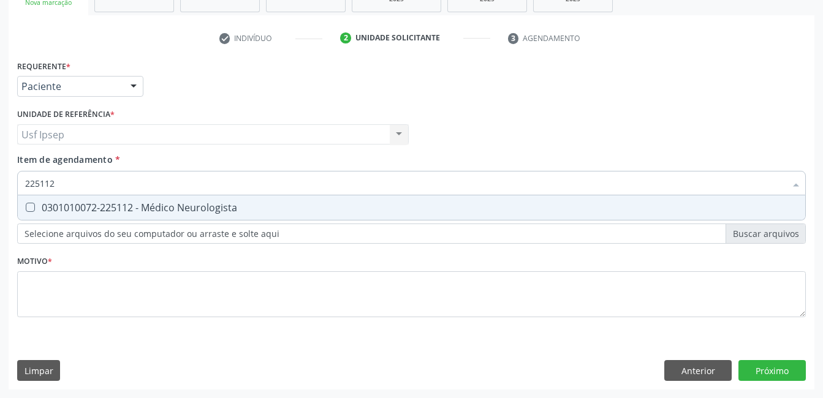
click at [28, 205] on Neurologista at bounding box center [30, 207] width 9 height 9
click at [26, 205] on Neurologista "checkbox" at bounding box center [22, 207] width 8 height 8
checkbox Neurologista "true"
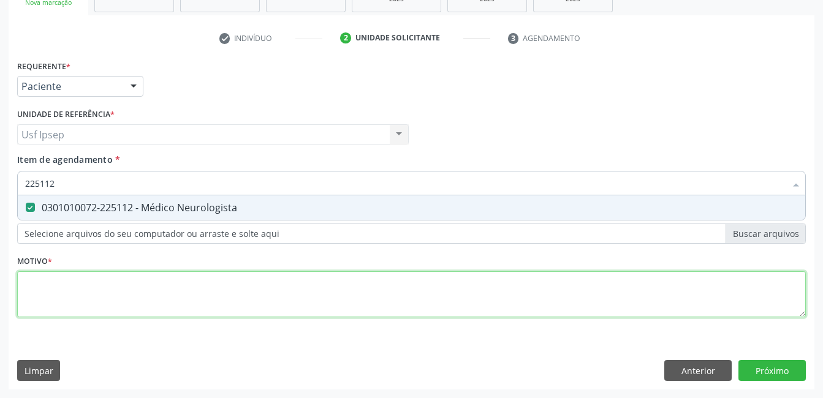
click at [32, 303] on div "Requerente * Paciente Médico(a) Enfermeiro(a) Paciente Nenhum resultado encontr…" at bounding box center [411, 196] width 789 height 278
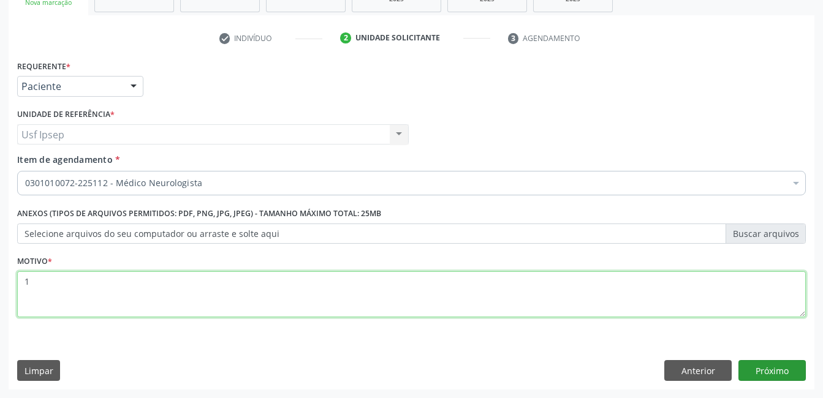
type textarea "1"
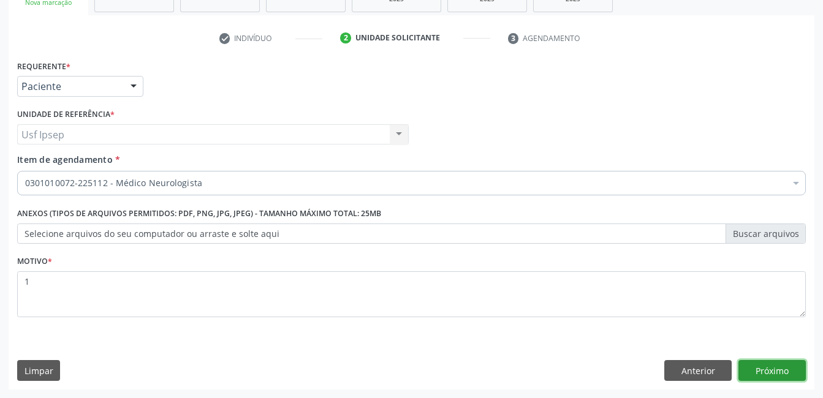
click at [773, 372] on button "Próximo" at bounding box center [771, 370] width 67 height 21
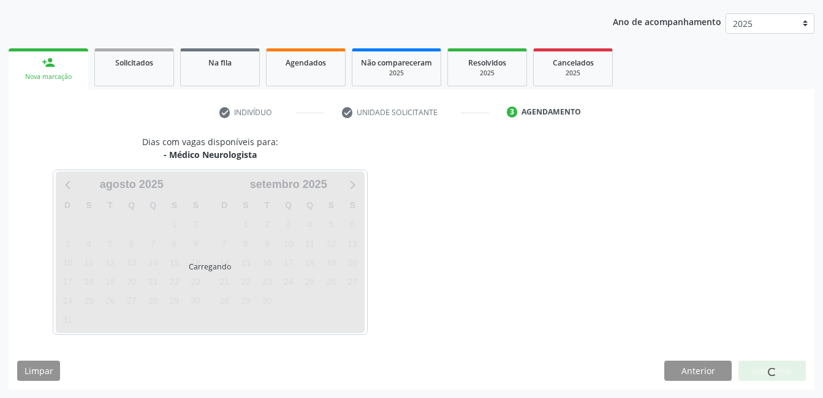
scroll to position [135, 0]
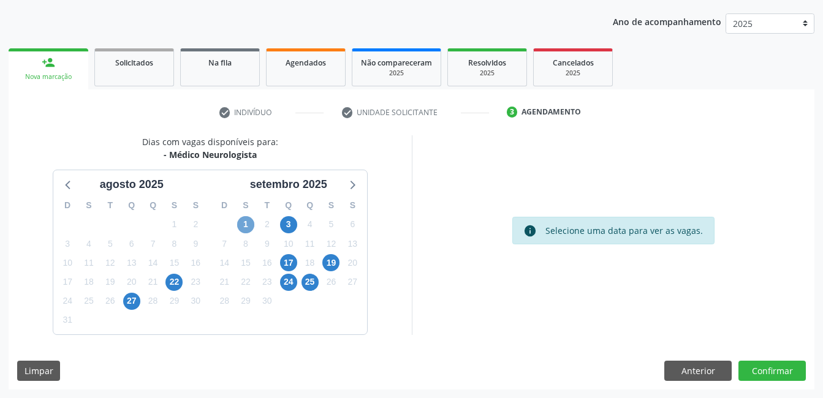
click at [244, 225] on span "1" at bounding box center [245, 224] width 17 height 17
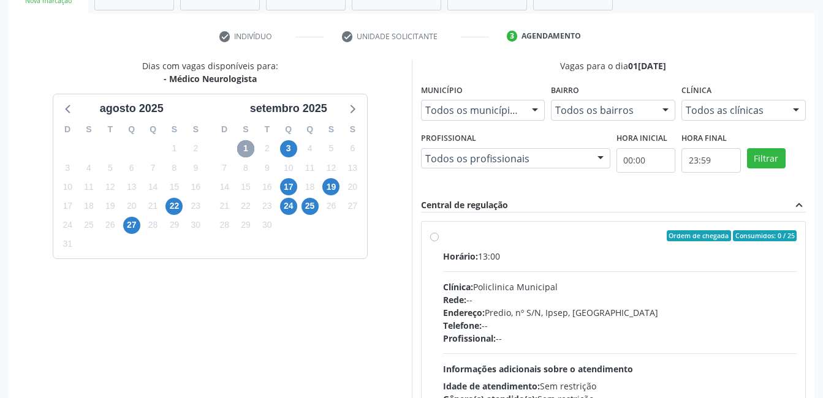
scroll to position [189, 0]
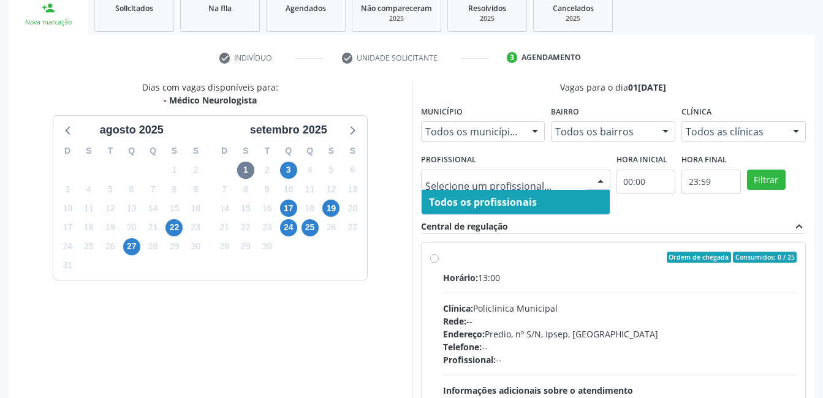
click at [603, 176] on div at bounding box center [600, 180] width 18 height 21
click at [379, 186] on div "Dias com vagas disponíveis para: - Médico Neurologista [DATE] D S T Q Q S S 27 …" at bounding box center [210, 269] width 403 height 376
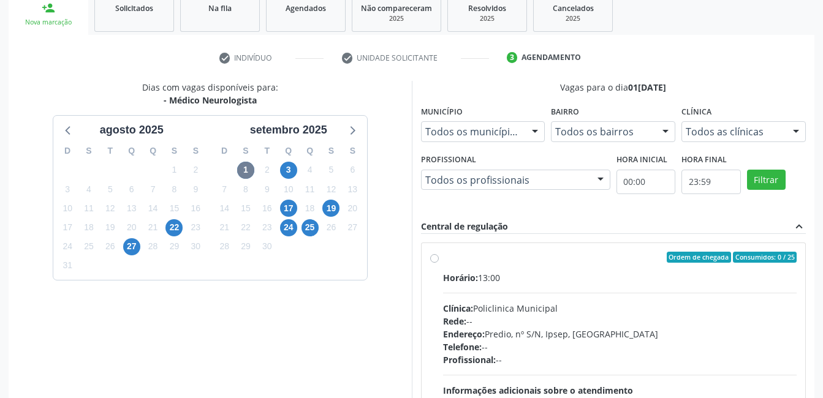
click at [400, 154] on div "Dias com vagas disponíveis para: - Médico Neurologista [DATE] D S T Q Q S S 27 …" at bounding box center [210, 269] width 403 height 376
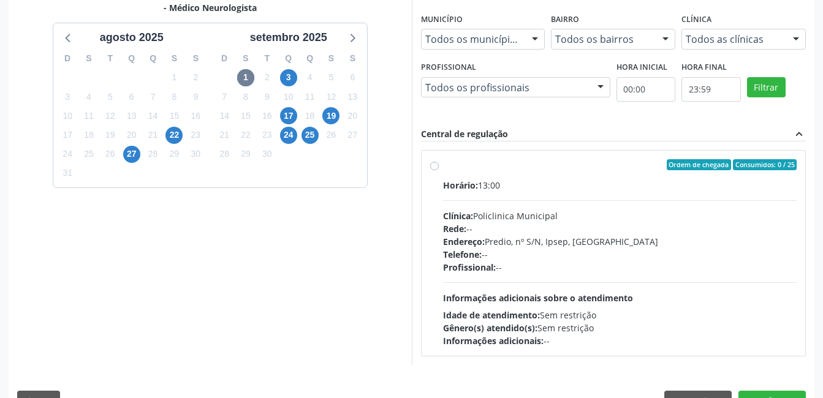
scroll to position [312, 0]
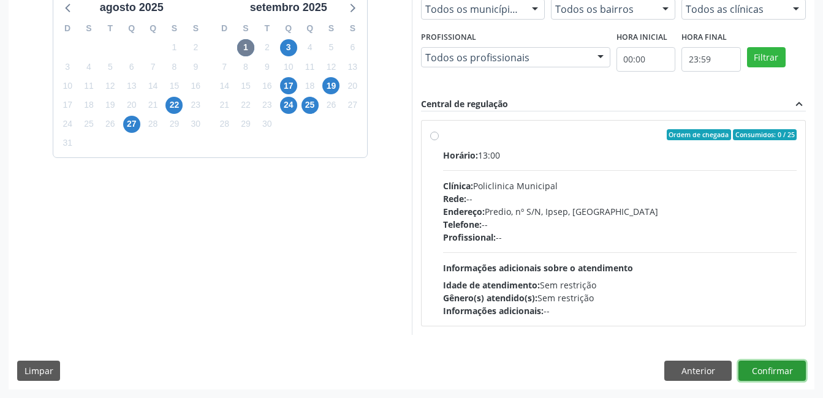
click at [766, 374] on button "Confirmar" at bounding box center [771, 371] width 67 height 21
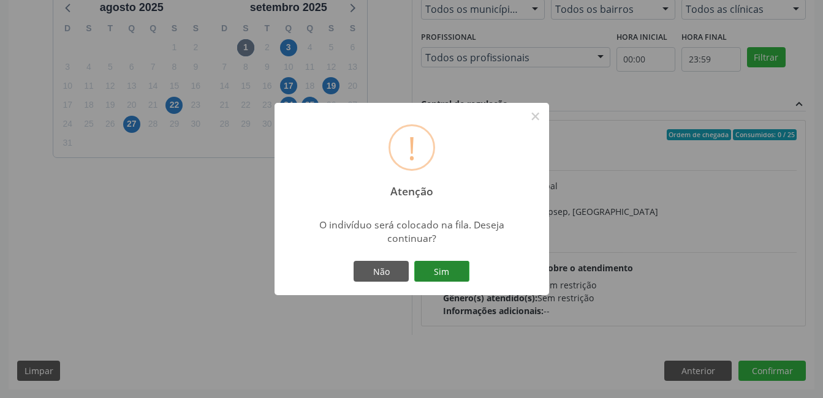
click at [447, 271] on button "Sim" at bounding box center [441, 271] width 55 height 21
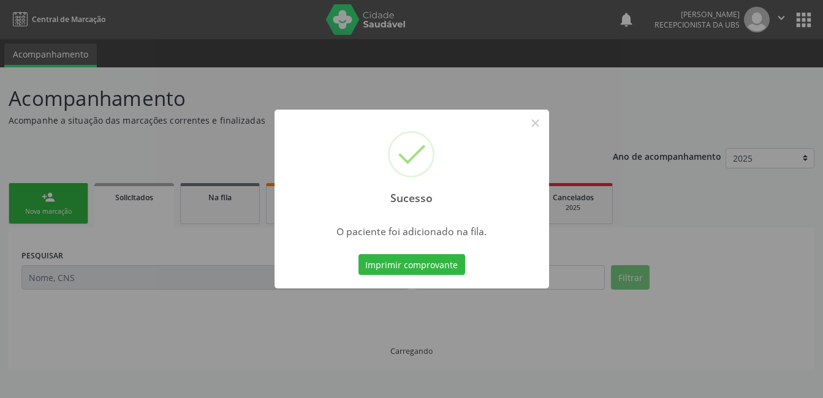
scroll to position [0, 0]
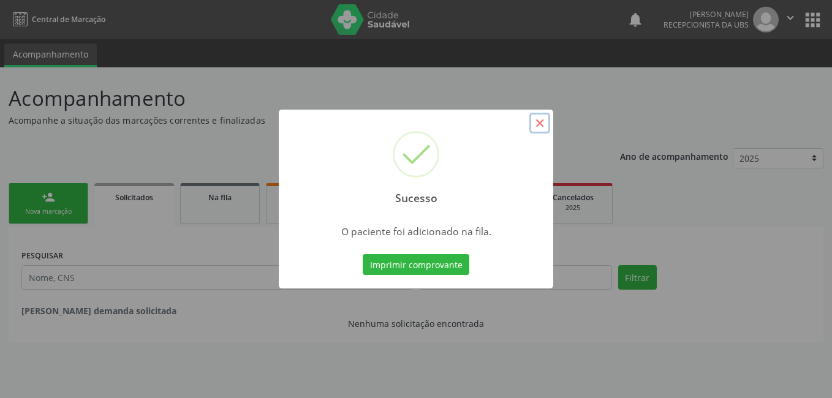
click at [540, 124] on button "×" at bounding box center [539, 123] width 21 height 21
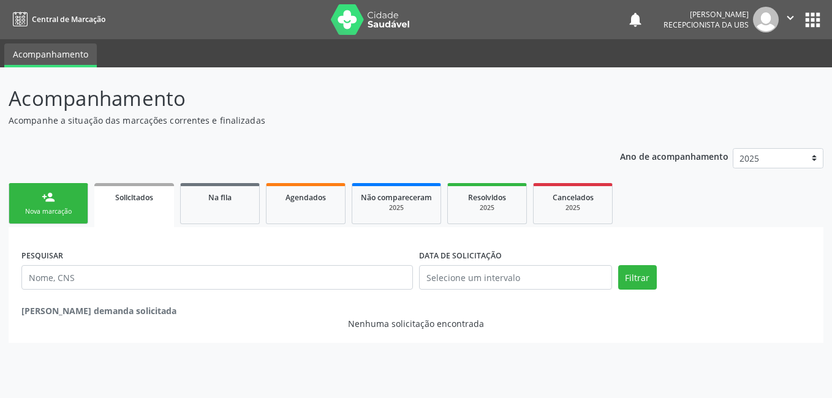
click at [56, 210] on div "Nova marcação" at bounding box center [48, 211] width 61 height 9
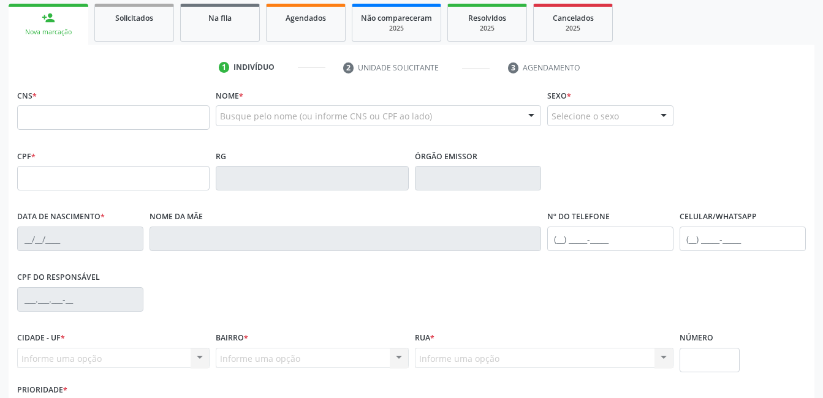
scroll to position [266, 0]
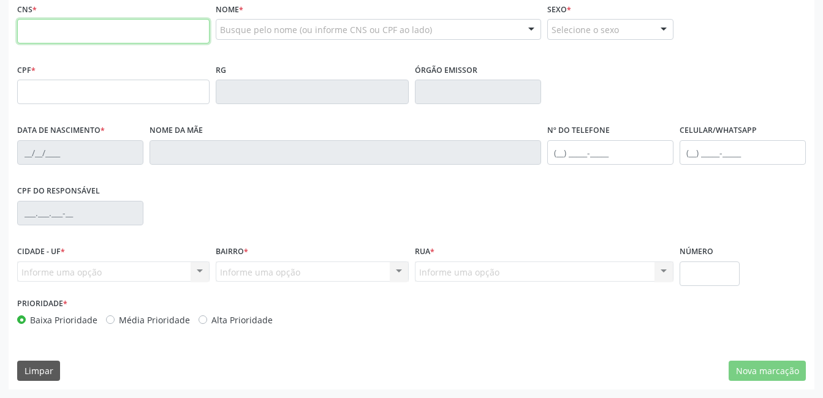
click at [146, 36] on input "text" at bounding box center [113, 31] width 192 height 25
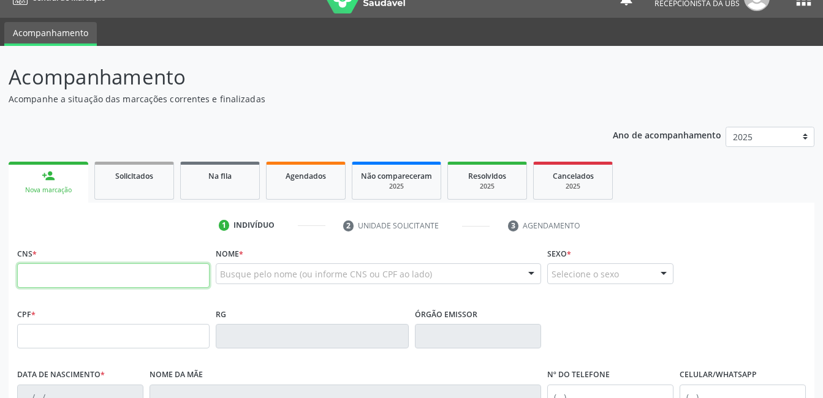
scroll to position [21, 0]
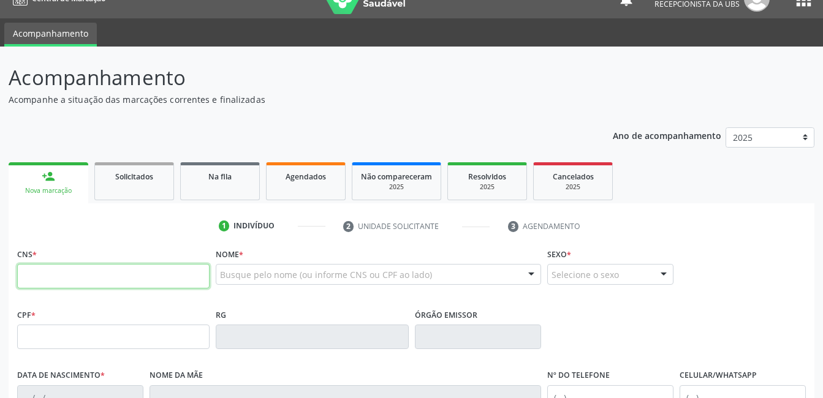
click at [23, 269] on input "text" at bounding box center [113, 276] width 192 height 25
click at [24, 275] on input "text" at bounding box center [113, 276] width 192 height 25
type input "898 0063 0885 9569"
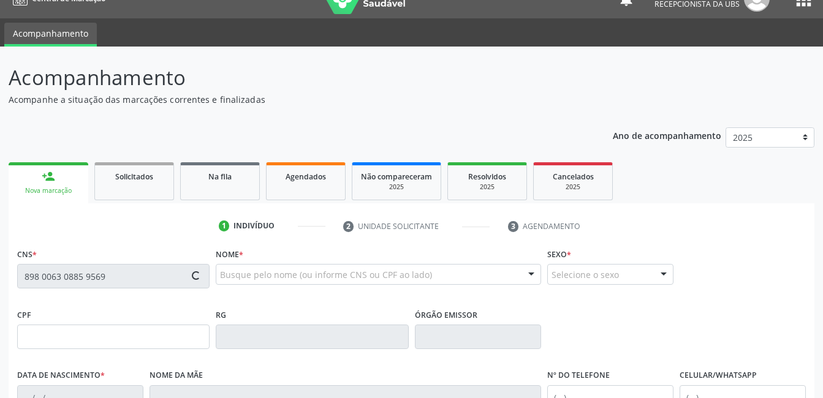
type input "183.348.374-02"
type input "[DATE]"
type input "[PERSON_NAME]"
type input "[PHONE_NUMBER]"
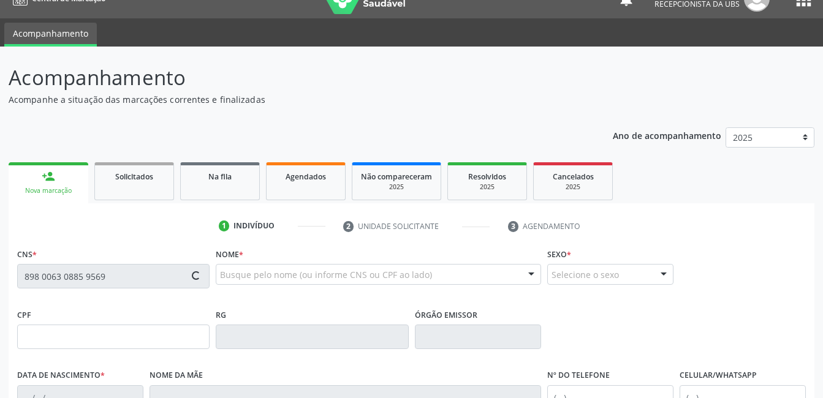
type input "042.604.834-20"
type input "1477"
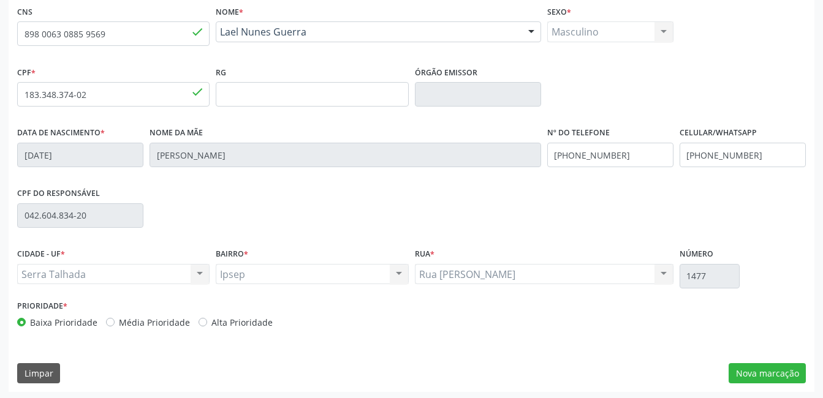
scroll to position [266, 0]
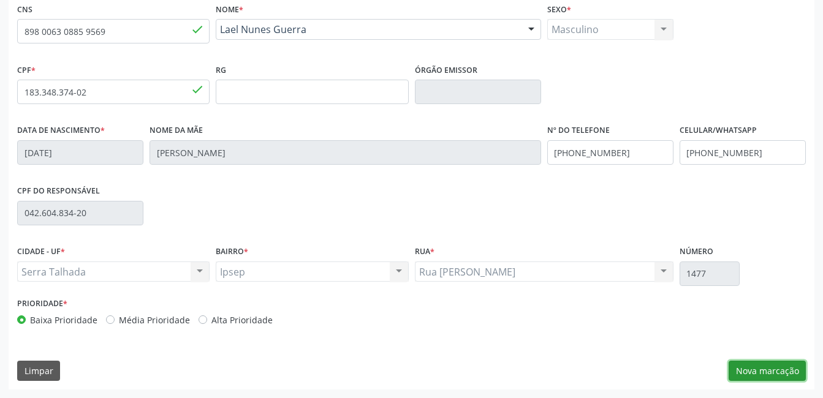
click at [767, 370] on button "Nova marcação" at bounding box center [767, 371] width 77 height 21
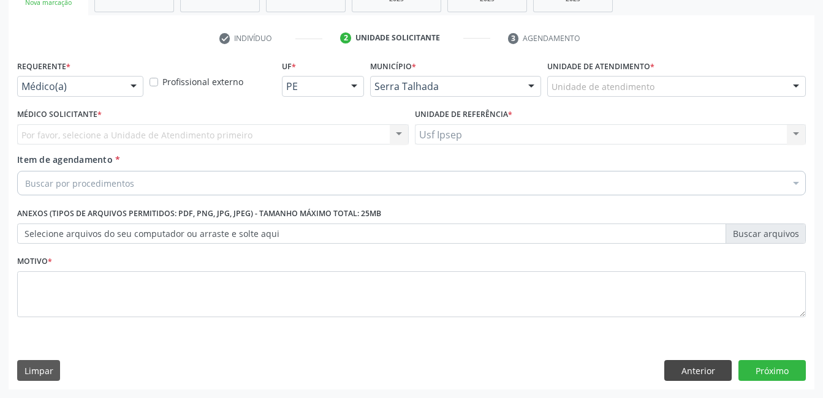
scroll to position [209, 0]
click at [136, 83] on div at bounding box center [133, 87] width 18 height 21
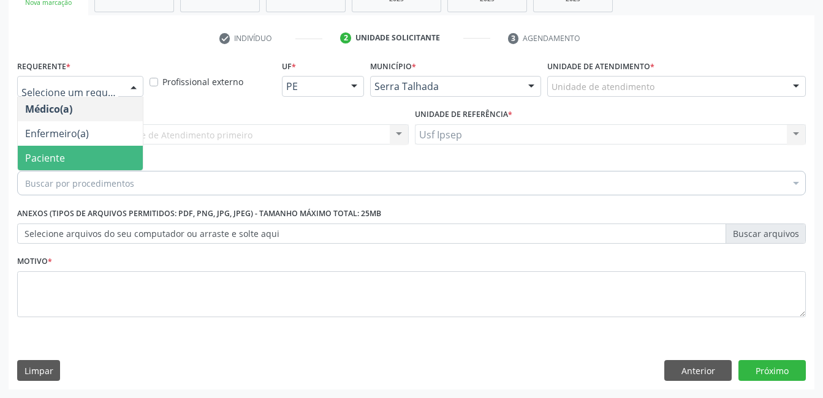
click at [50, 159] on span "Paciente" at bounding box center [45, 157] width 40 height 13
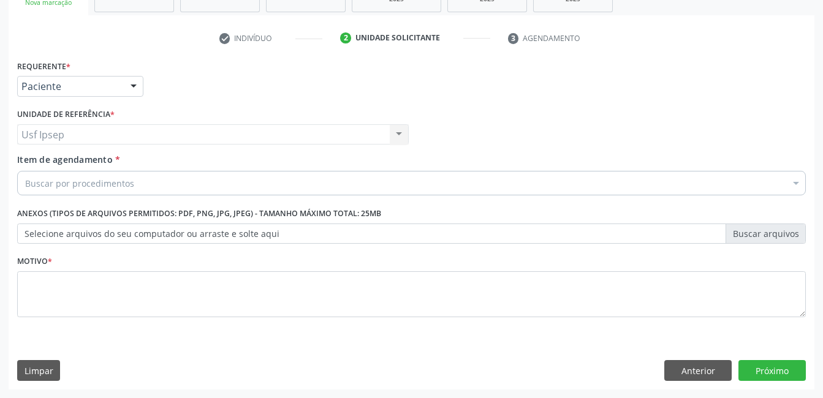
click at [32, 159] on span "Item de agendamento" at bounding box center [65, 160] width 96 height 12
click at [25, 171] on input "Item de agendamento *" at bounding box center [25, 183] width 0 height 25
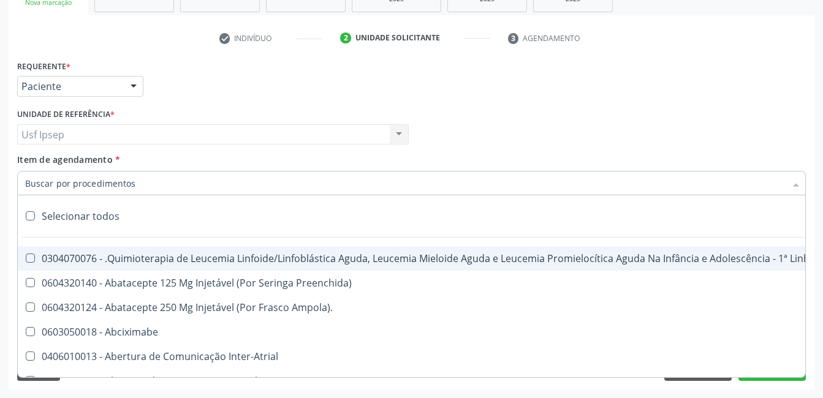
click at [30, 185] on input "Item de agendamento *" at bounding box center [405, 183] width 760 height 25
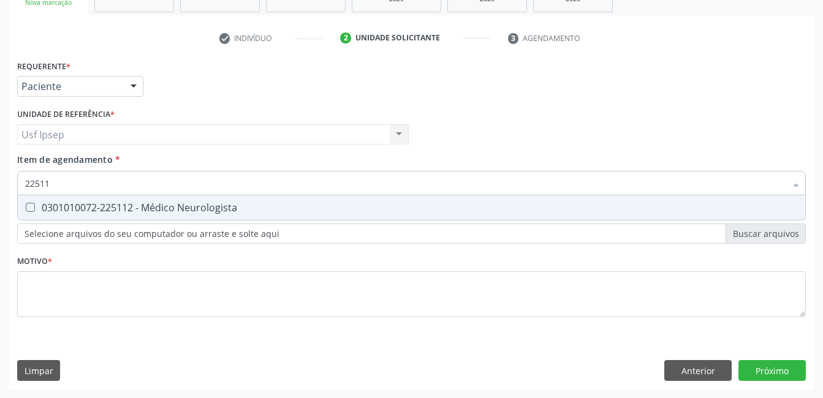
type input "225112"
click at [30, 206] on Neurologista at bounding box center [30, 207] width 9 height 9
click at [26, 206] on Neurologista "checkbox" at bounding box center [22, 207] width 8 height 8
checkbox Neurologista "true"
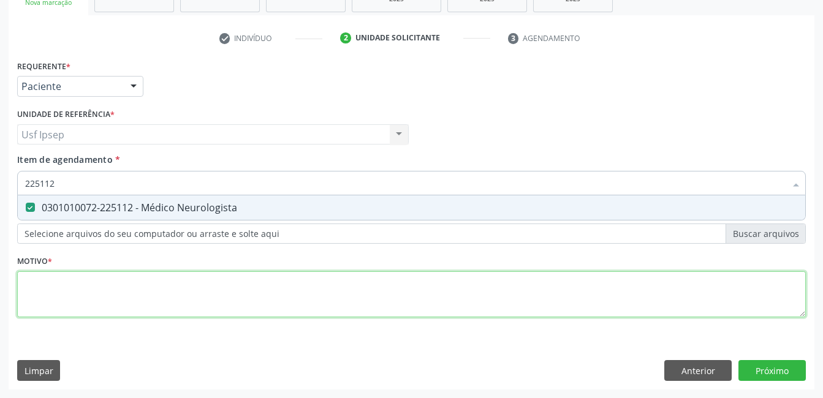
click at [29, 286] on div "Requerente * Paciente Médico(a) Enfermeiro(a) Paciente Nenhum resultado encontr…" at bounding box center [411, 196] width 789 height 278
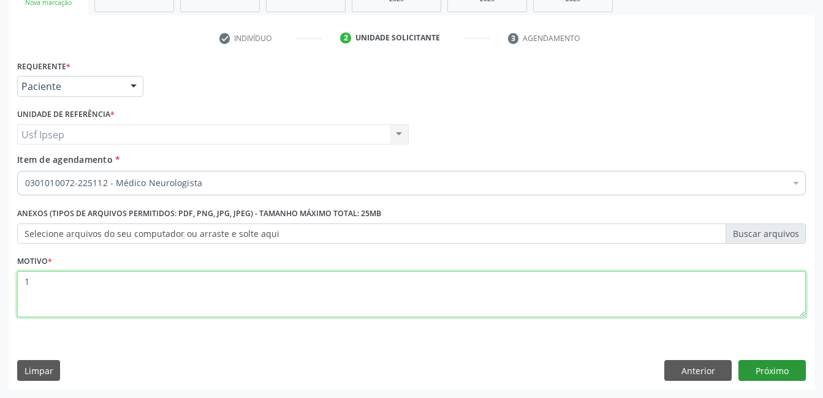
type textarea "1"
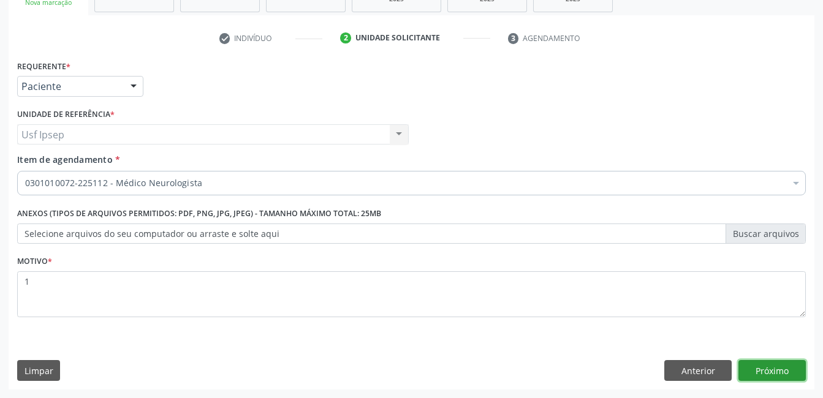
click at [766, 368] on button "Próximo" at bounding box center [771, 370] width 67 height 21
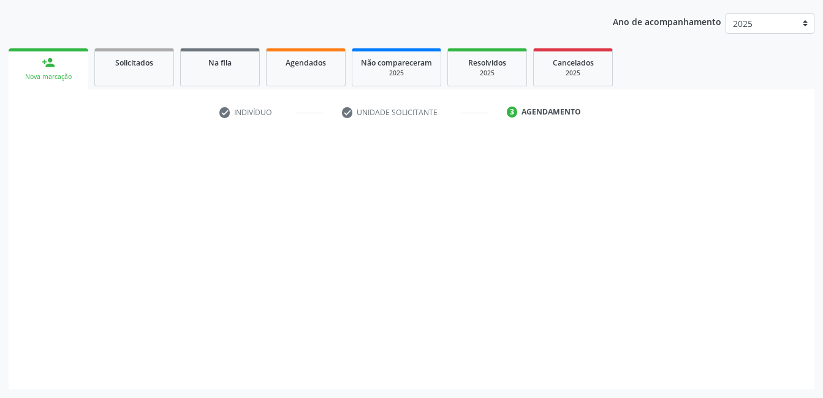
scroll to position [135, 0]
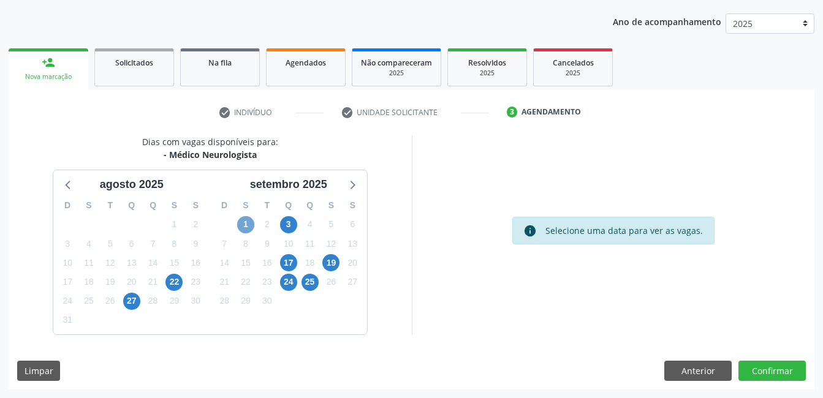
click at [248, 225] on span "1" at bounding box center [245, 224] width 17 height 17
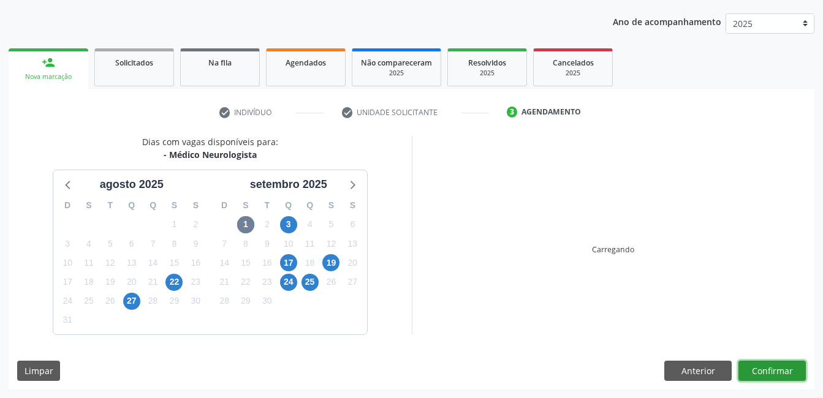
click at [762, 371] on button "Confirmar" at bounding box center [771, 371] width 67 height 21
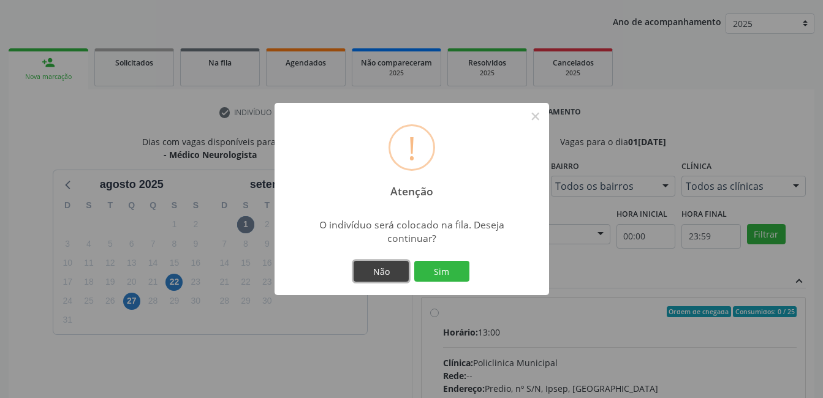
click at [377, 271] on button "Não" at bounding box center [381, 271] width 55 height 21
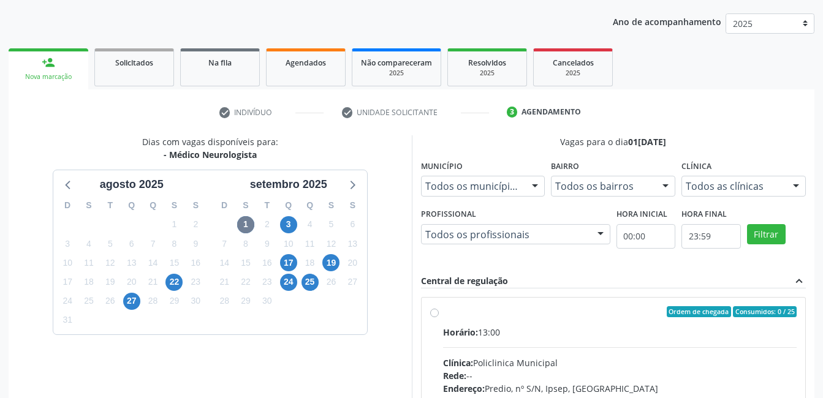
scroll to position [312, 0]
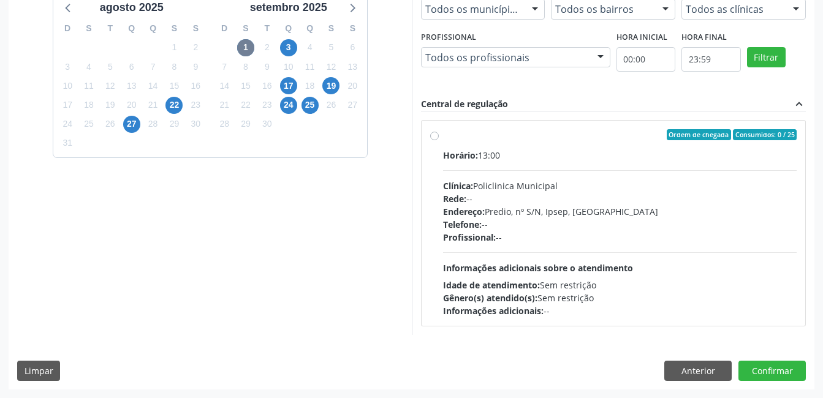
click at [443, 137] on label "Ordem de chegada Consumidos: 0 / 25 Horário: 13:00 Clínica: Policlinica Municip…" at bounding box center [620, 223] width 354 height 188
click at [433, 137] on input "Ordem de chegada Consumidos: 0 / 25 Horário: 13:00 Clínica: Policlinica Municip…" at bounding box center [434, 134] width 9 height 11
radio input "true"
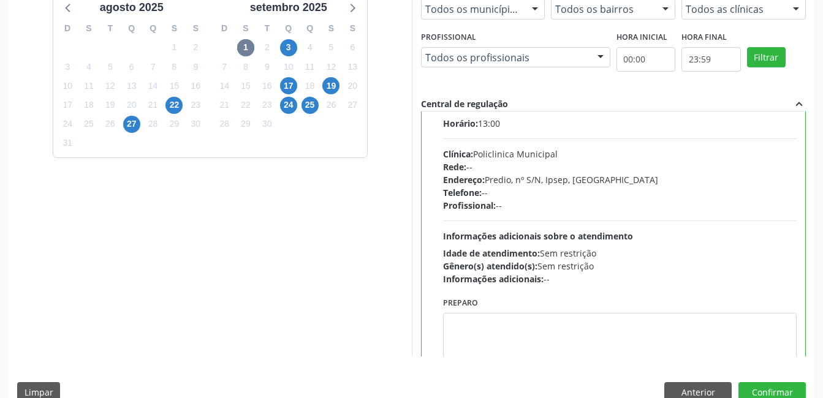
scroll to position [61, 0]
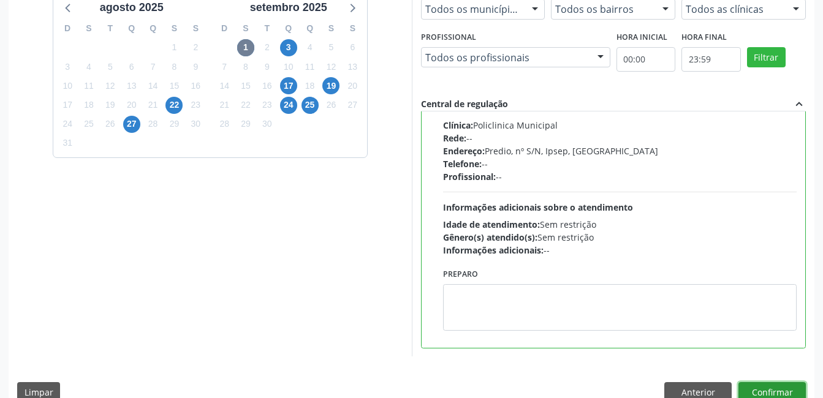
click at [769, 387] on button "Confirmar" at bounding box center [771, 392] width 67 height 21
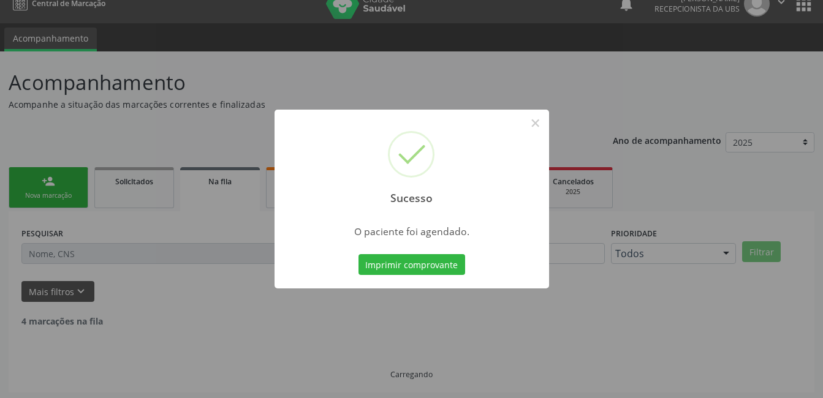
scroll to position [19, 0]
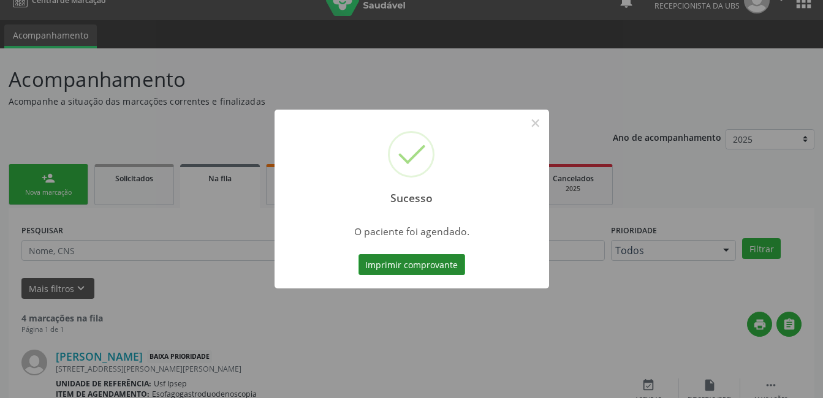
click at [382, 263] on button "Imprimir comprovante" at bounding box center [411, 264] width 107 height 21
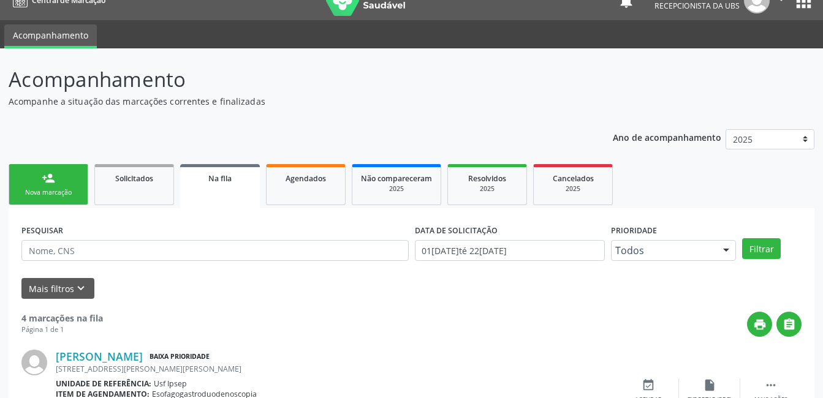
click at [45, 183] on div "person_add" at bounding box center [48, 178] width 13 height 13
click at [48, 191] on div "Nova marcação" at bounding box center [48, 192] width 61 height 9
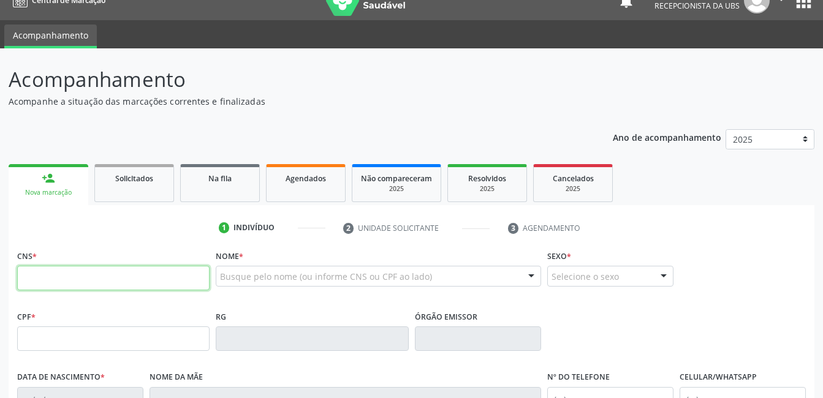
click at [23, 271] on input "text" at bounding box center [113, 278] width 192 height 25
click at [23, 276] on input "text" at bounding box center [113, 278] width 192 height 25
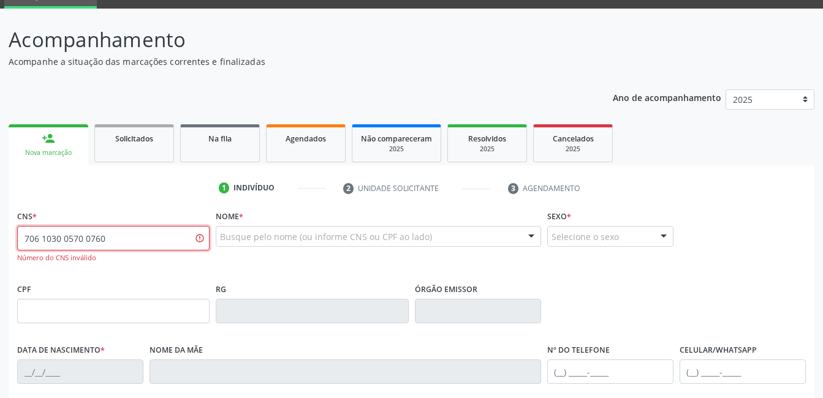
scroll to position [80, 0]
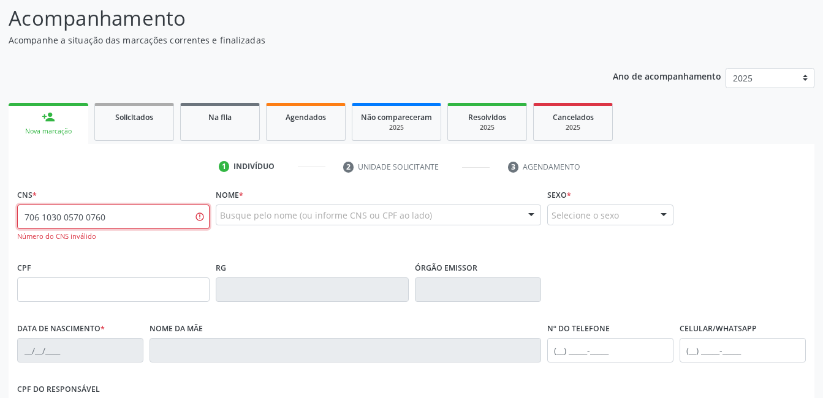
click at [104, 218] on input "706 1030 0570 0760" at bounding box center [113, 217] width 192 height 25
type input "7"
click at [58, 123] on link "person_add Nova marcação" at bounding box center [49, 123] width 80 height 41
click at [26, 211] on input "text" at bounding box center [113, 217] width 192 height 25
click at [112, 219] on input "706 1030 0570 0760" at bounding box center [113, 217] width 192 height 25
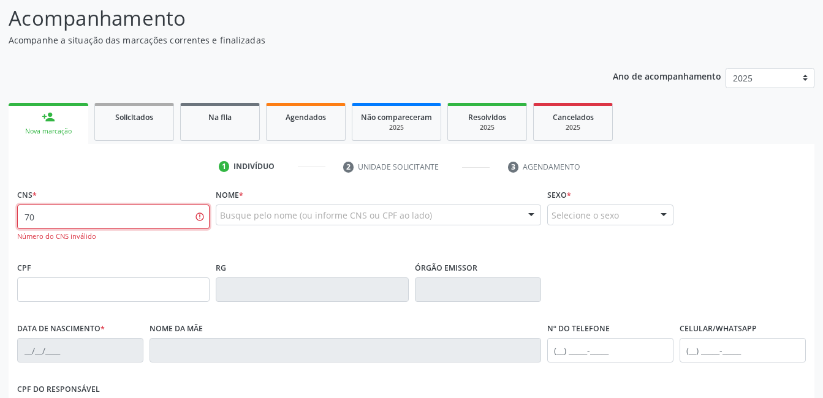
type input "7"
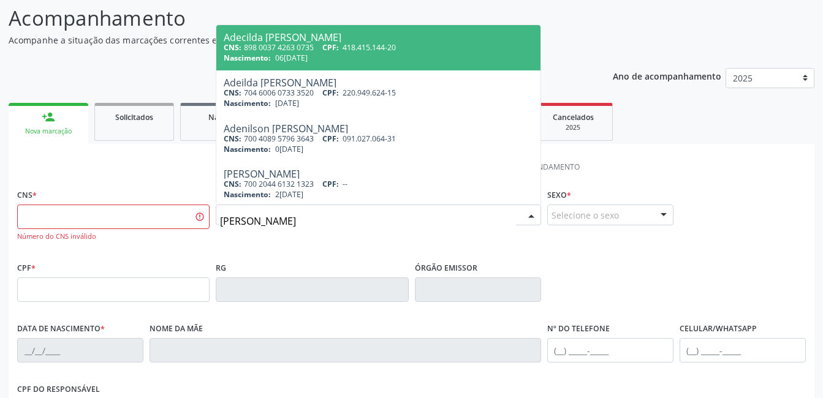
click at [241, 221] on input "[PERSON_NAME]" at bounding box center [367, 221] width 295 height 25
click at [259, 219] on input "[PERSON_NAME]" at bounding box center [367, 221] width 295 height 25
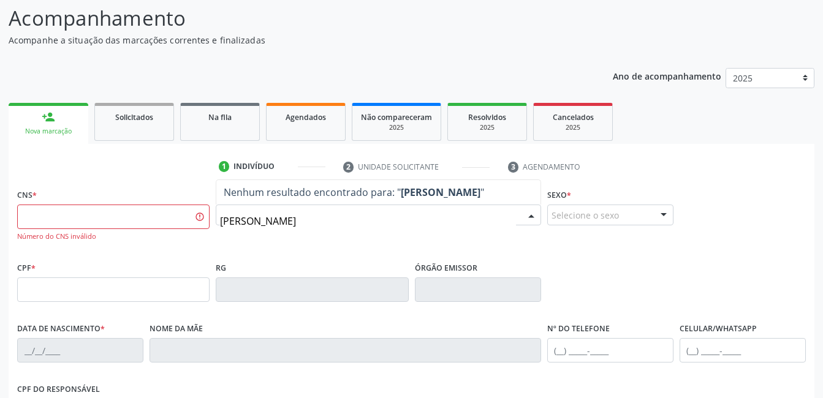
click at [287, 222] on input "[PERSON_NAME]" at bounding box center [367, 221] width 295 height 25
click at [284, 221] on input "[PERSON_NAME]" at bounding box center [367, 221] width 295 height 25
click at [379, 221] on input "[PERSON_NAME]" at bounding box center [367, 221] width 295 height 25
type input "c"
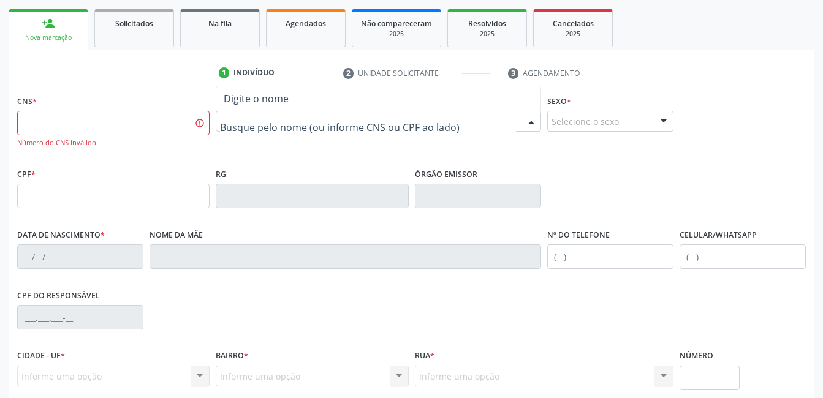
scroll to position [0, 0]
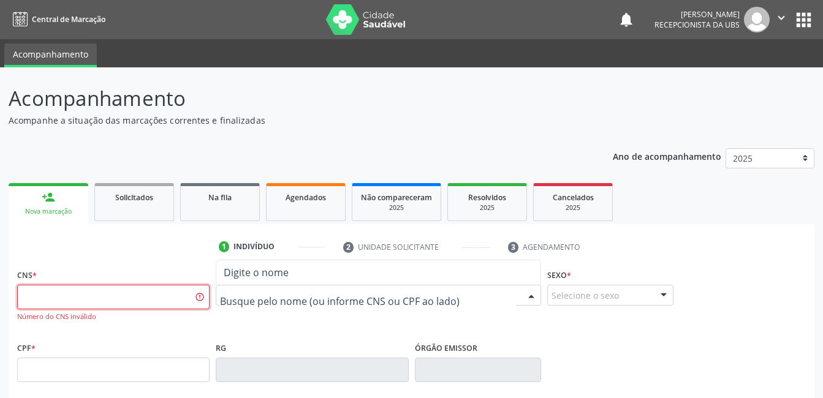
click at [23, 290] on input "text" at bounding box center [113, 297] width 192 height 25
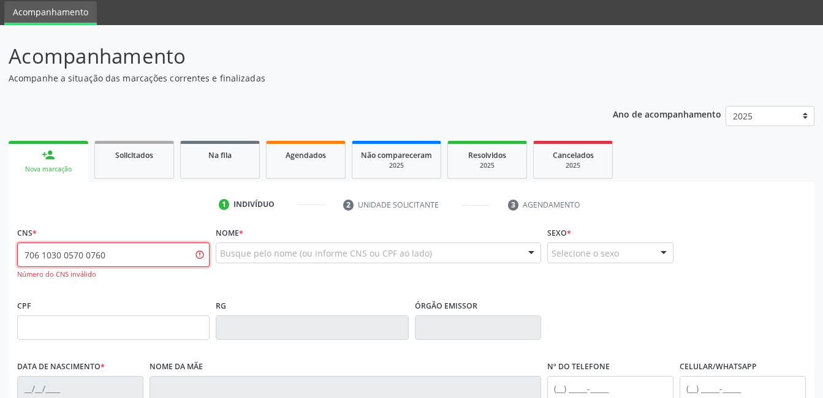
scroll to position [61, 0]
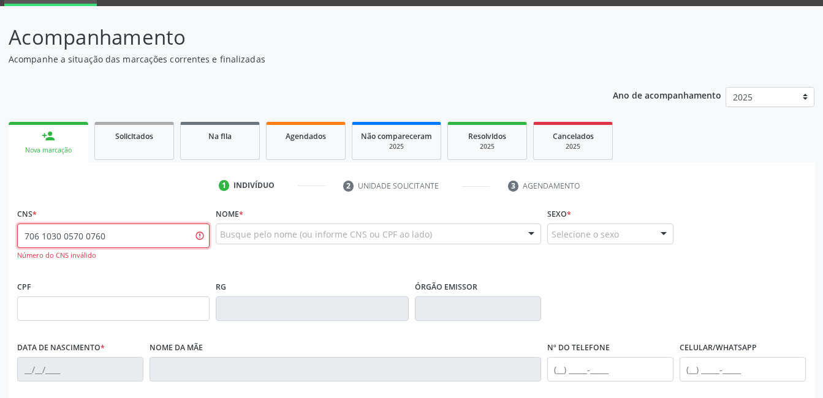
click at [106, 236] on input "706 1030 0570 0760" at bounding box center [113, 236] width 192 height 25
type input "7"
click at [772, 214] on div "CNS * Número do CNS inválido Nome * Busque pelo nome (ou informe CNS ou CPF ao …" at bounding box center [411, 241] width 795 height 73
click at [28, 236] on input "text" at bounding box center [113, 236] width 192 height 25
click at [105, 238] on input "700 0886 7869 154" at bounding box center [113, 236] width 192 height 25
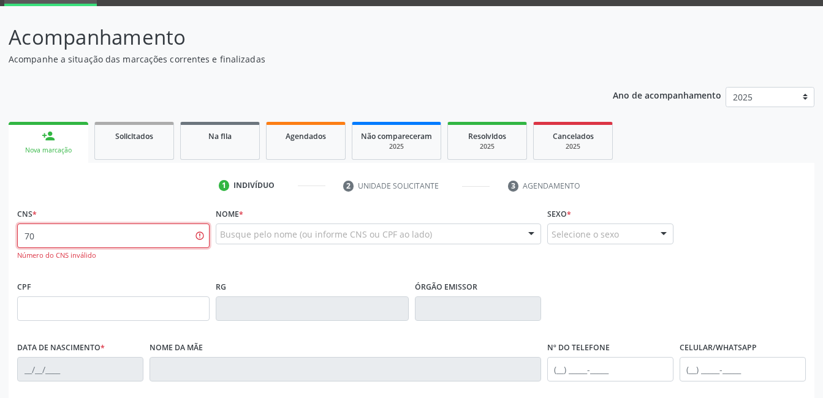
type input "7"
click at [721, 186] on ul "1 Indivíduo 2 Unidade solicitante 3 Agendamento" at bounding box center [412, 186] width 806 height 20
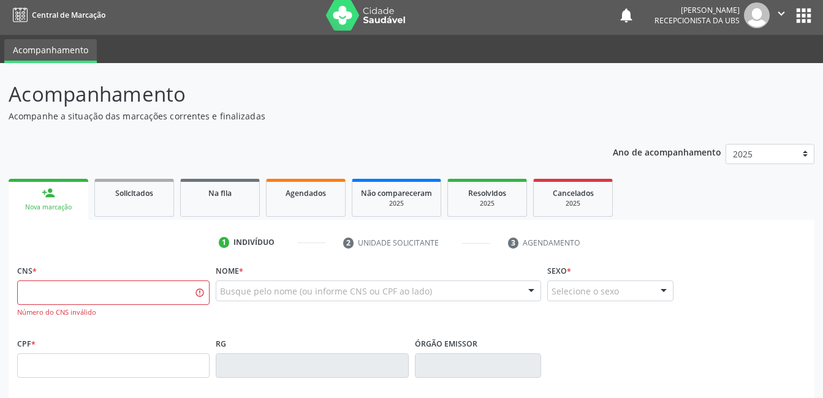
scroll to position [0, 0]
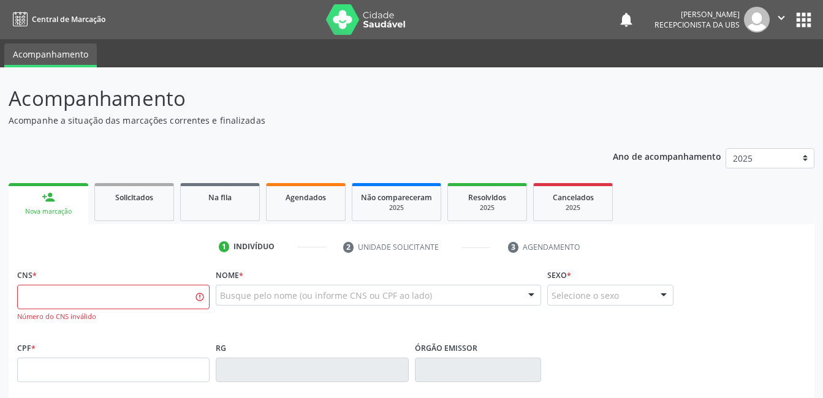
click at [113, 249] on ul "1 Indivíduo 2 Unidade solicitante 3 Agendamento" at bounding box center [412, 247] width 806 height 20
click at [36, 214] on div "Nova marcação" at bounding box center [48, 211] width 63 height 9
click at [26, 293] on input "text" at bounding box center [113, 297] width 192 height 25
type input "705 0088 6786 9154"
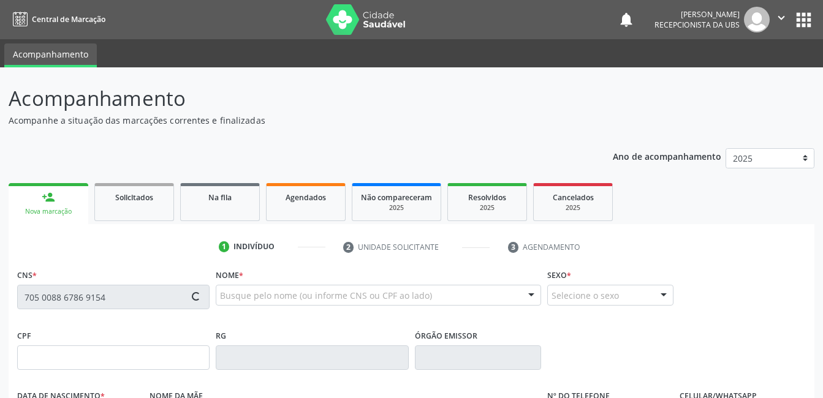
type input "211.366.454-20"
type input "[DATE]"
type input "Guionar [PERSON_NAME]"
type input "[PHONE_NUMBER]"
type input "1188"
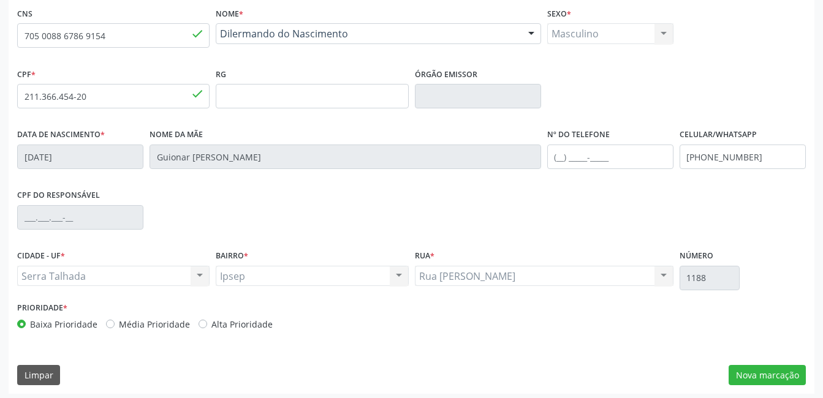
scroll to position [266, 0]
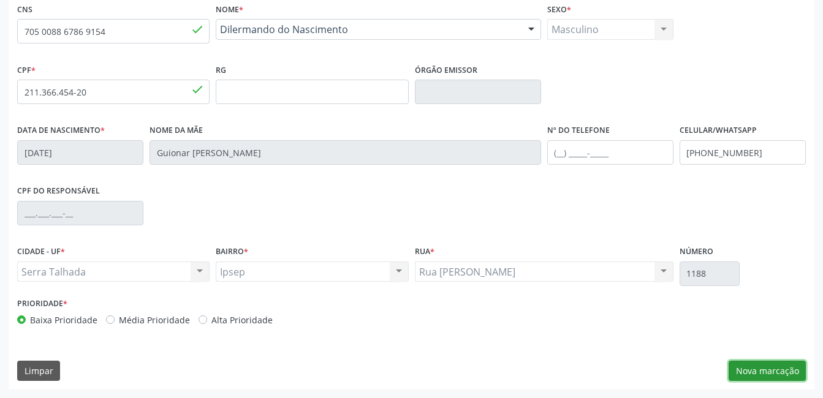
click at [765, 376] on button "Nova marcação" at bounding box center [767, 371] width 77 height 21
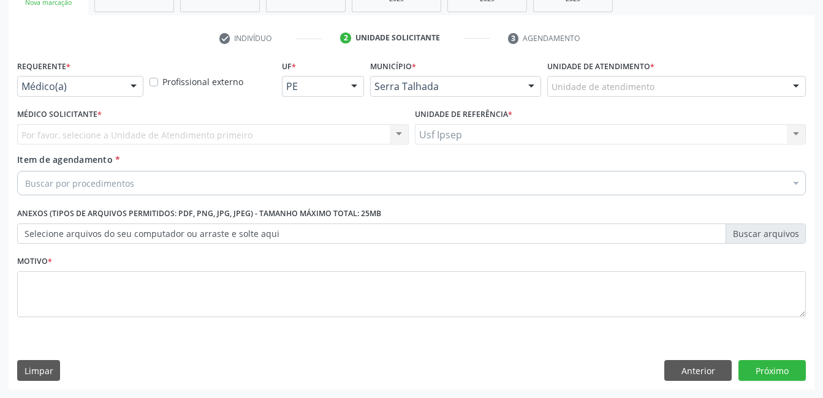
click at [132, 87] on div at bounding box center [133, 87] width 18 height 21
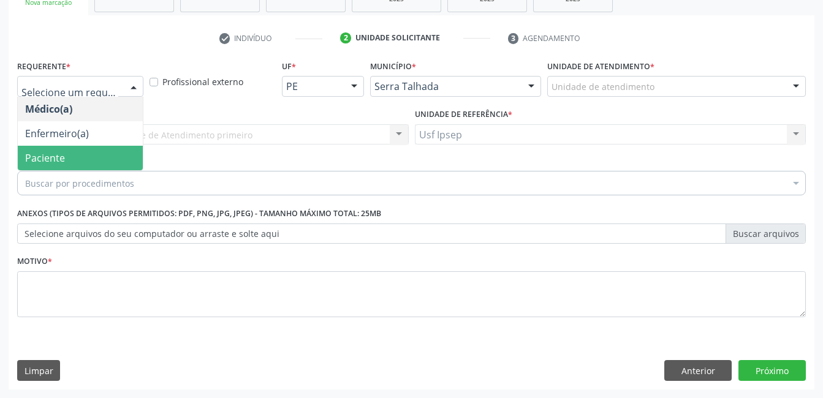
click at [65, 159] on span "Paciente" at bounding box center [80, 158] width 125 height 25
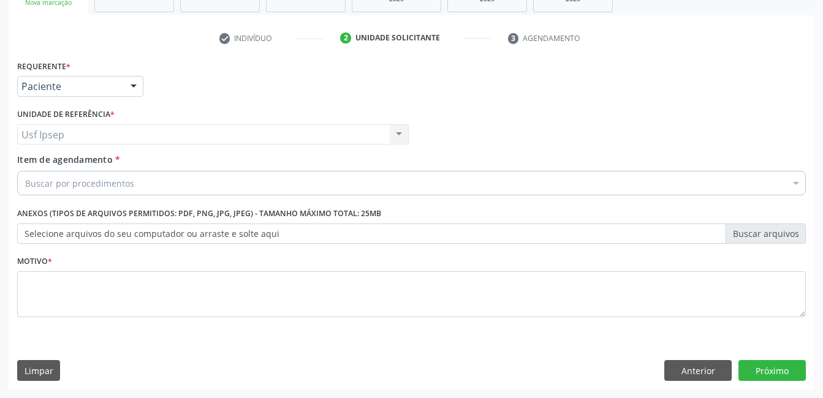
click at [48, 161] on span "Item de agendamento" at bounding box center [65, 160] width 96 height 12
click at [25, 171] on input "Item de agendamento *" at bounding box center [25, 183] width 0 height 25
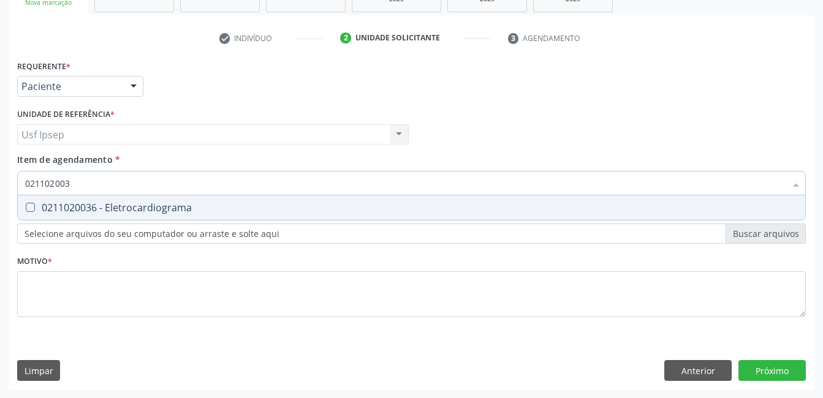
type input "0211020036"
click at [29, 207] on Eletrocardiograma at bounding box center [30, 207] width 9 height 9
click at [26, 207] on Eletrocardiograma "checkbox" at bounding box center [22, 207] width 8 height 8
checkbox Eletrocardiograma "true"
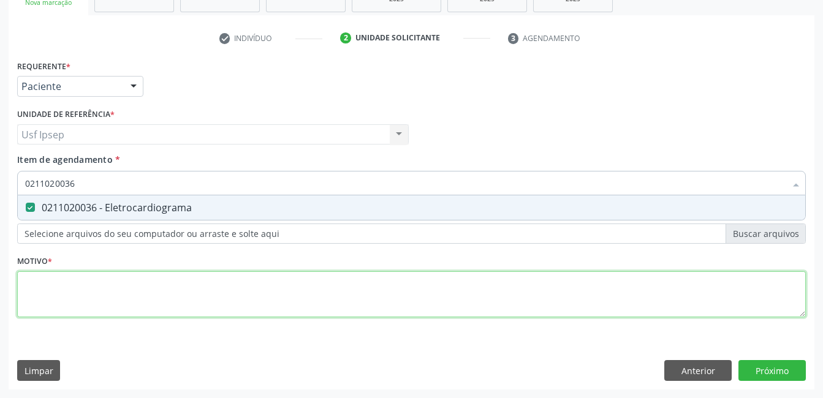
click at [29, 295] on div "Requerente * Paciente Médico(a) Enfermeiro(a) Paciente Nenhum resultado encontr…" at bounding box center [411, 196] width 789 height 278
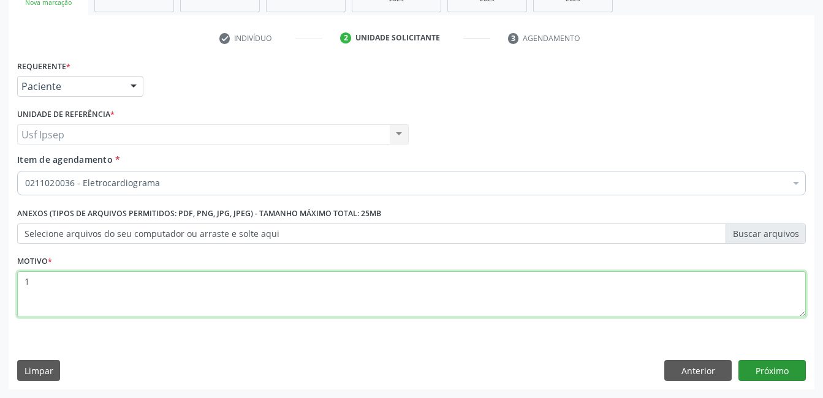
type textarea "1"
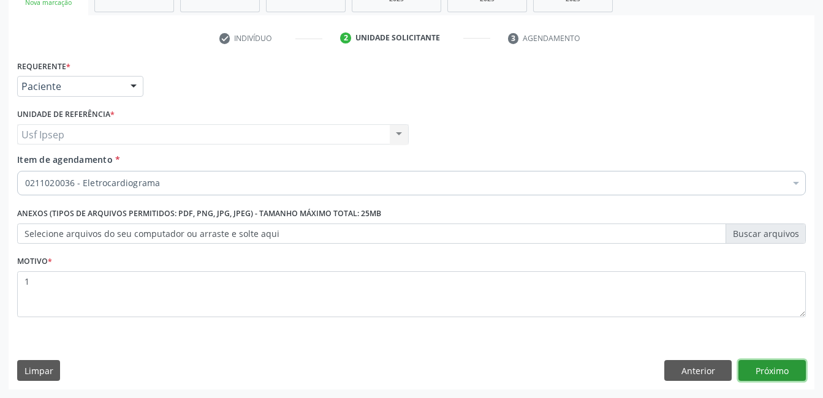
click at [759, 364] on button "Próximo" at bounding box center [771, 370] width 67 height 21
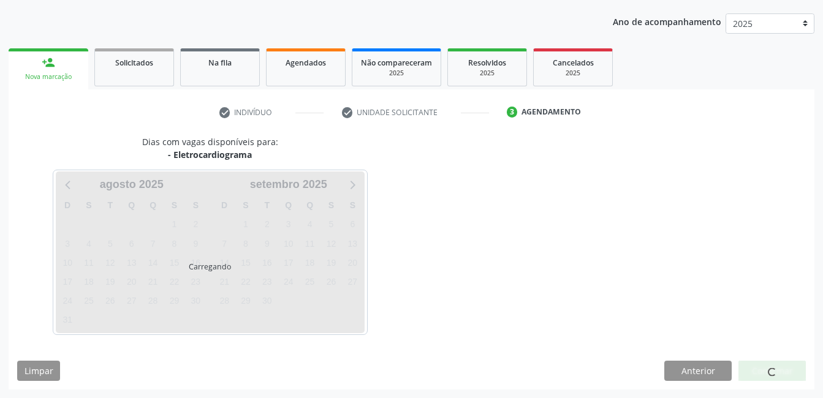
scroll to position [135, 0]
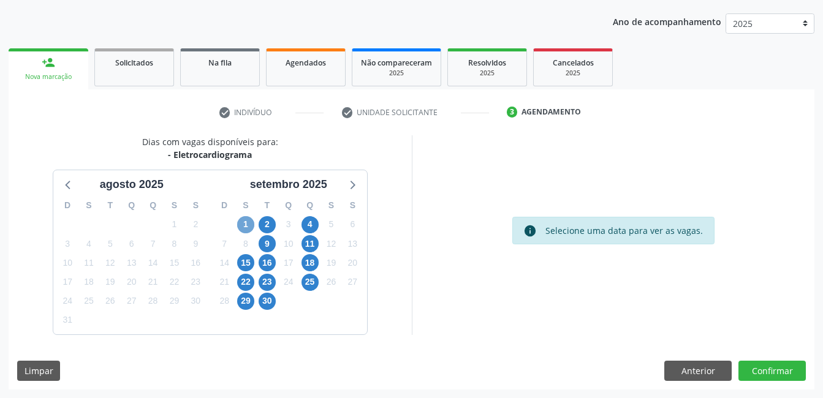
click at [248, 225] on span "1" at bounding box center [245, 224] width 17 height 17
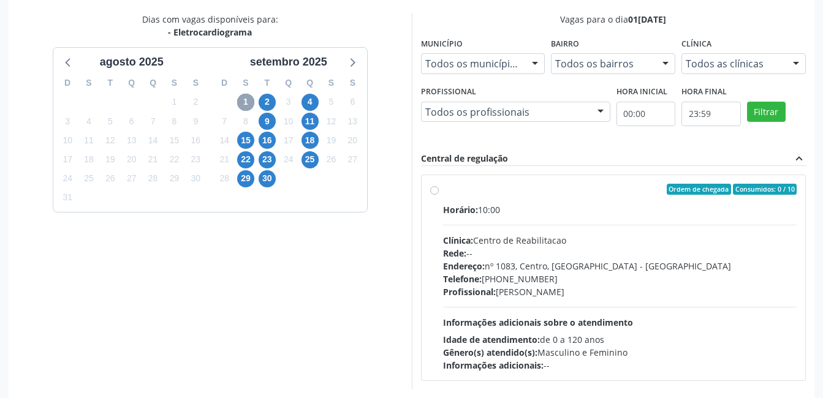
scroll to position [312, 0]
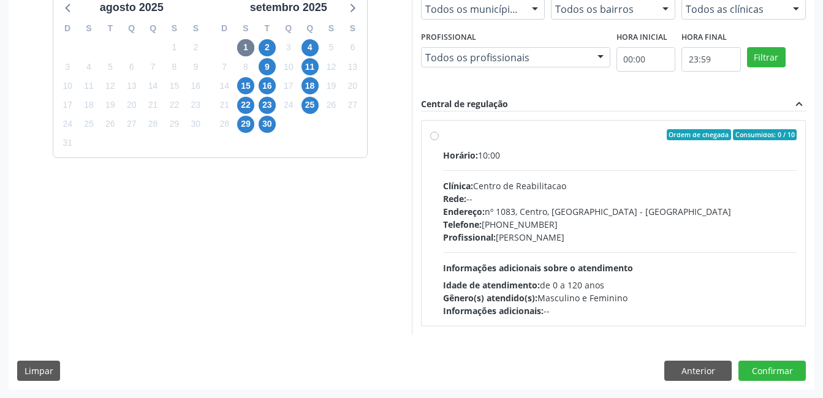
click at [443, 137] on label "Ordem de chegada Consumidos: 0 / 10 Horário: 10:00 Clínica: Centro de Reabilita…" at bounding box center [620, 223] width 354 height 188
click at [436, 137] on input "Ordem de chegada Consumidos: 0 / 10 Horário: 10:00 Clínica: Centro de Reabilita…" at bounding box center [434, 134] width 9 height 11
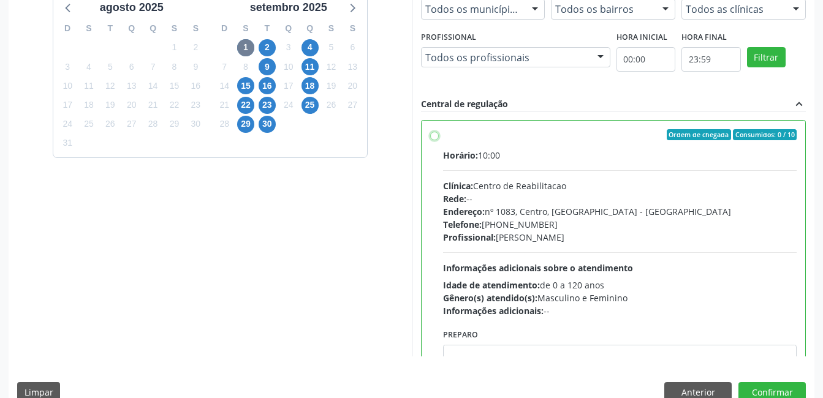
radio input "true"
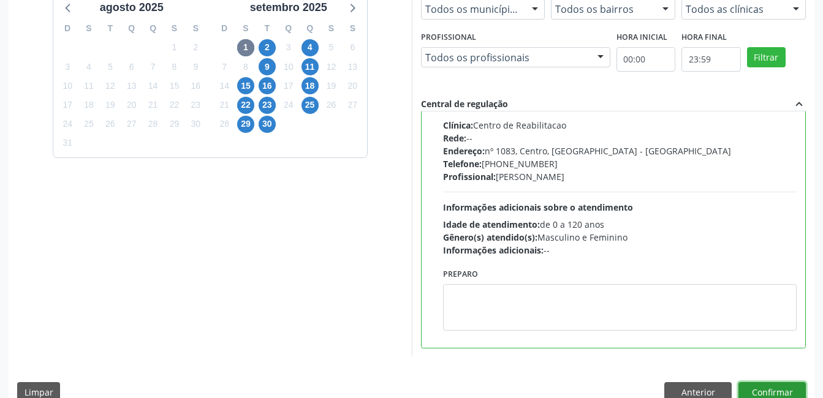
drag, startPoint x: 778, startPoint y: 393, endPoint x: 759, endPoint y: 379, distance: 23.7
click at [778, 393] on button "Confirmar" at bounding box center [771, 392] width 67 height 21
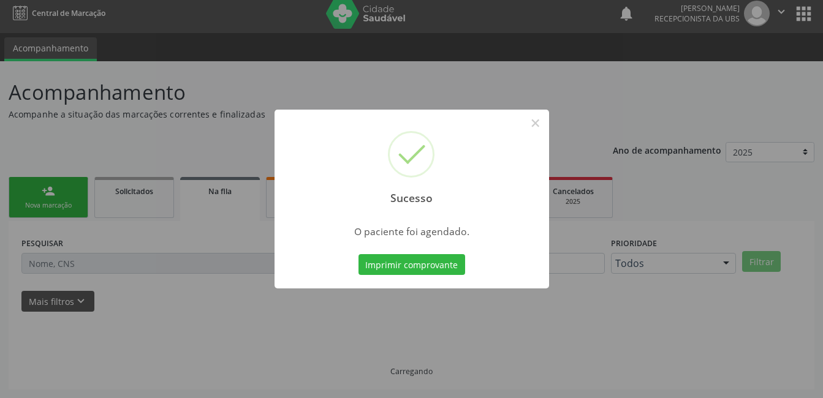
scroll to position [6, 0]
click at [390, 265] on button "Imprimir comprovante" at bounding box center [411, 264] width 107 height 21
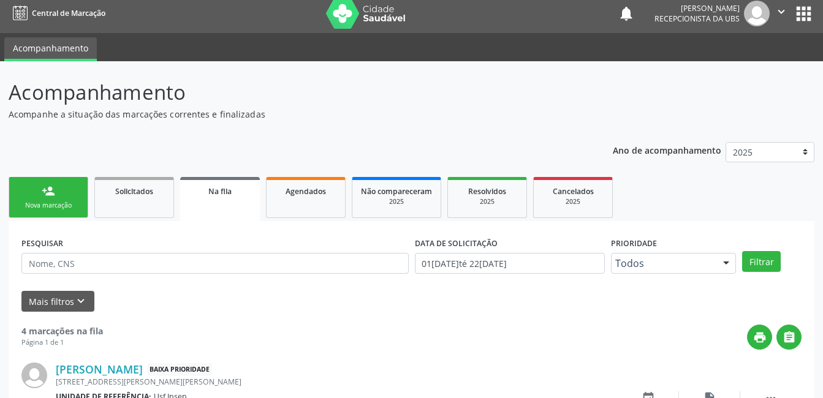
click at [47, 202] on div "Nova marcação" at bounding box center [48, 205] width 61 height 9
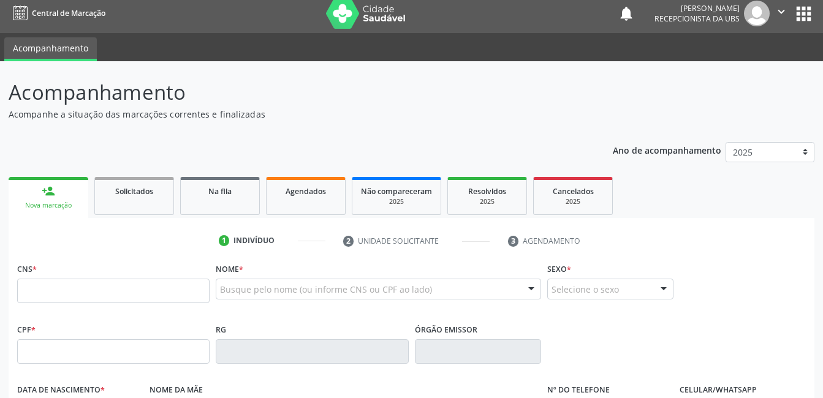
scroll to position [67, 0]
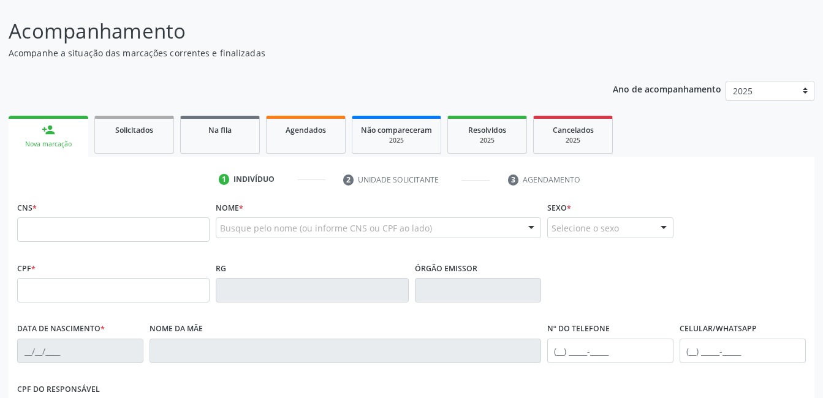
click at [42, 206] on div "CNS *" at bounding box center [113, 221] width 192 height 44
click at [23, 233] on input "text" at bounding box center [113, 230] width 192 height 25
type input "700 0002 6609 5709"
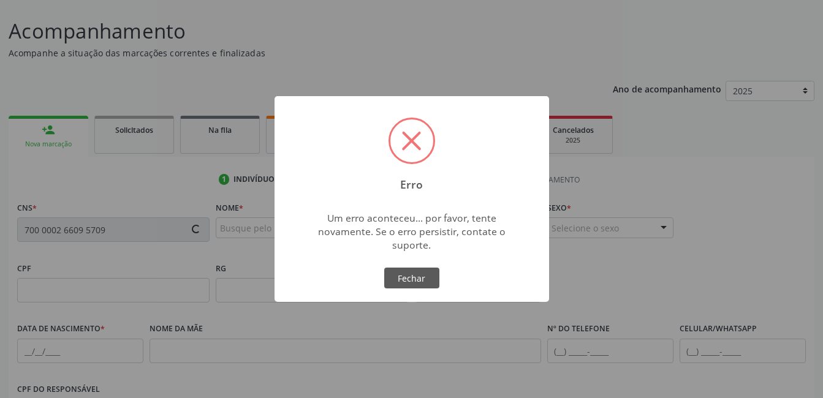
click at [361, 45] on div "Erro × Um erro aconteceu... por favor, tente novamente. Se o erro persistir, co…" at bounding box center [411, 199] width 823 height 398
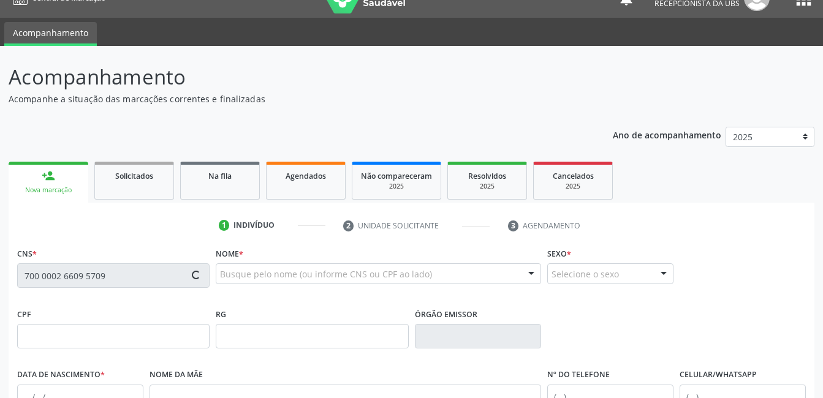
scroll to position [0, 0]
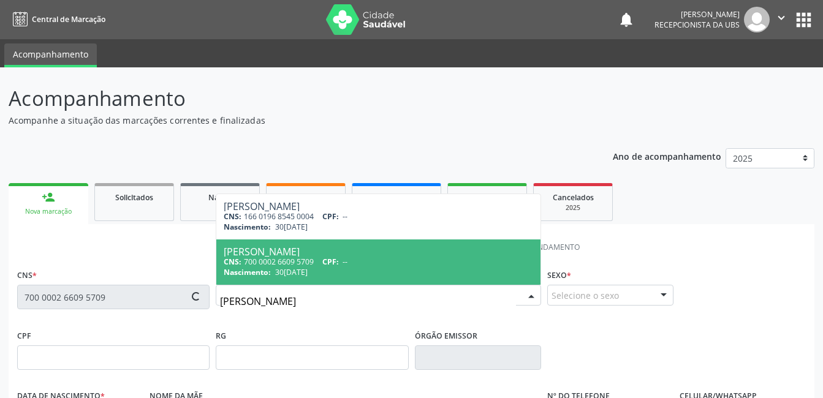
click at [291, 254] on div "[PERSON_NAME]" at bounding box center [378, 252] width 309 height 10
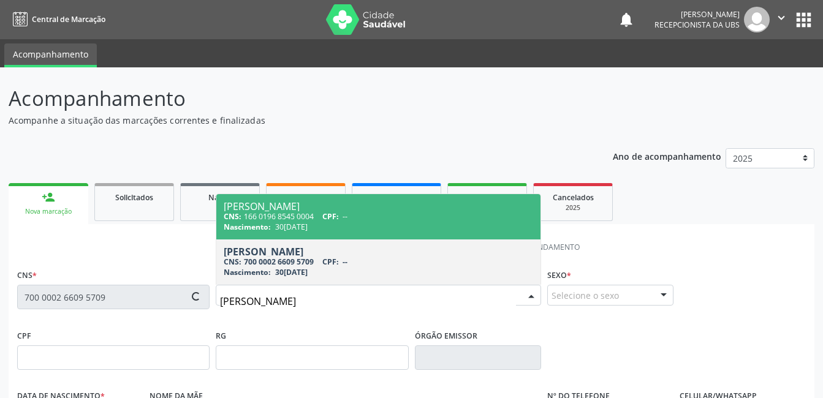
type input "[PERSON_NAME]"
click at [260, 206] on div "[PERSON_NAME]" at bounding box center [378, 207] width 309 height 10
type input "166 0196 8545 0004"
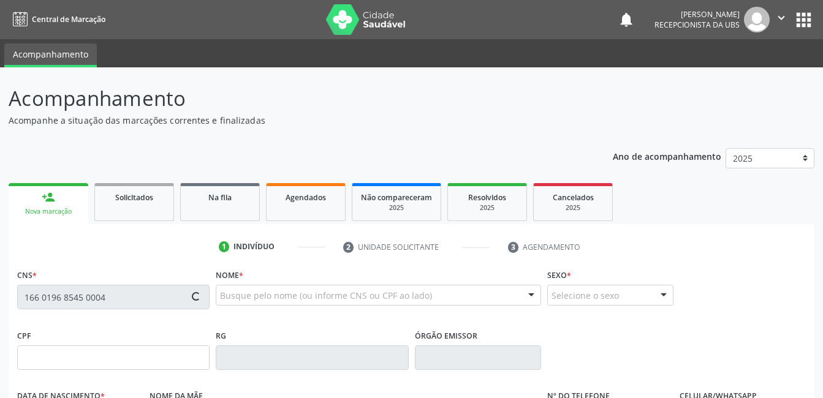
type input "[DATE]"
type input "[PERSON_NAME]"
type input "[PHONE_NUMBER]"
type input "384.444.388-63"
type input "1270"
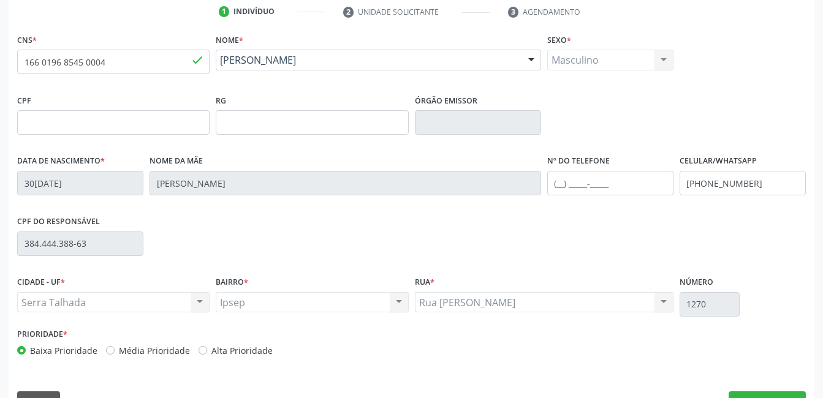
scroll to position [266, 0]
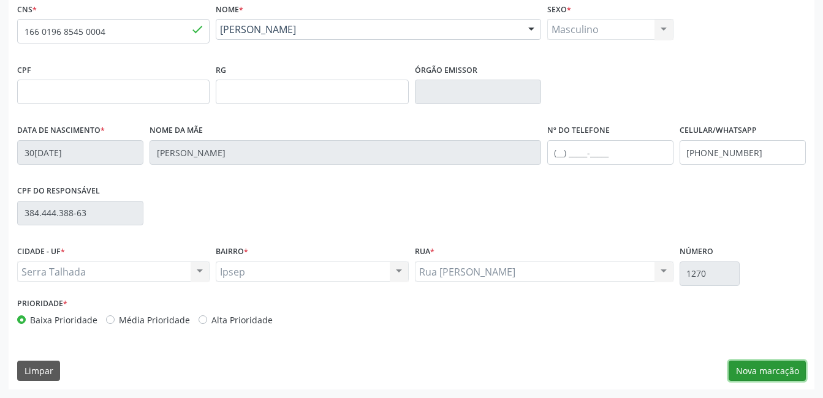
click at [754, 366] on button "Nova marcação" at bounding box center [767, 371] width 77 height 21
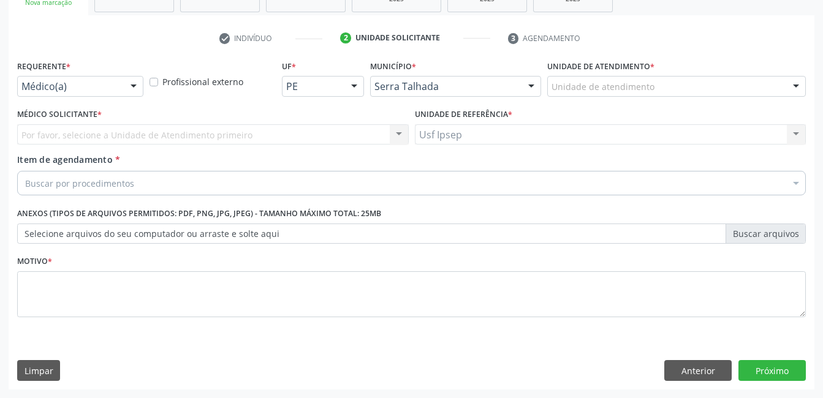
scroll to position [209, 0]
click at [137, 85] on div at bounding box center [133, 87] width 18 height 21
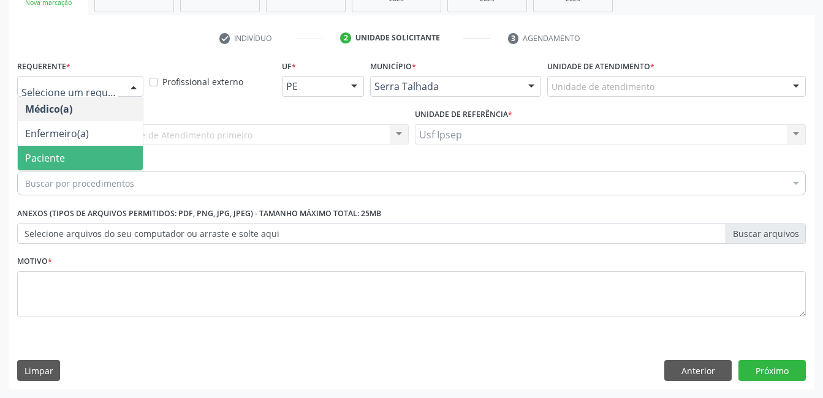
click at [60, 157] on span "Paciente" at bounding box center [45, 157] width 40 height 13
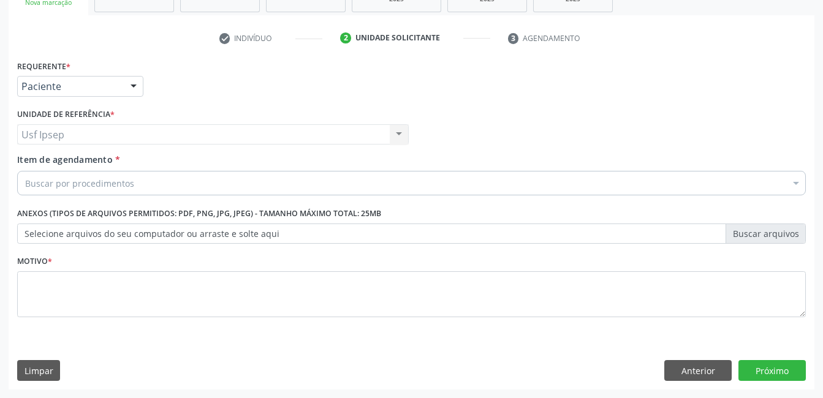
click at [59, 160] on span "Item de agendamento" at bounding box center [65, 160] width 96 height 12
click at [25, 171] on input "Item de agendamento *" at bounding box center [25, 183] width 0 height 25
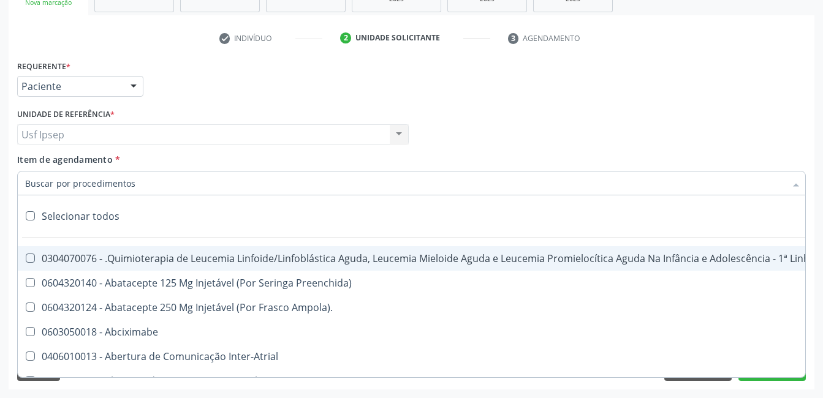
click at [39, 183] on input "Item de agendamento *" at bounding box center [405, 183] width 760 height 25
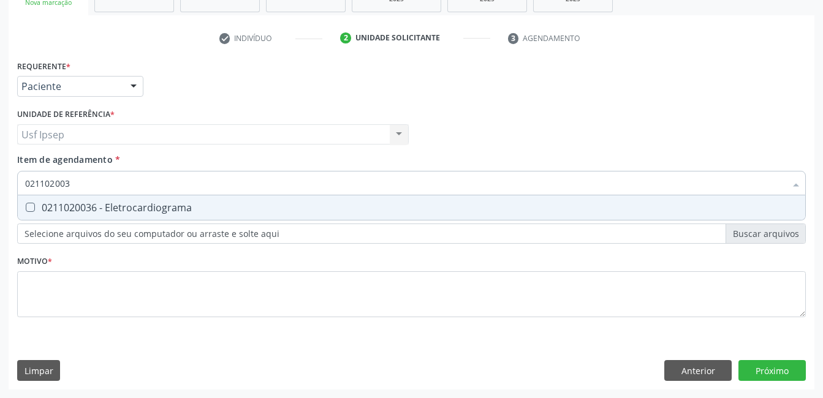
type input "0211020036"
click at [29, 211] on Eletrocardiograma at bounding box center [30, 207] width 9 height 9
click at [26, 211] on Eletrocardiograma "checkbox" at bounding box center [22, 207] width 8 height 8
checkbox Eletrocardiograma "true"
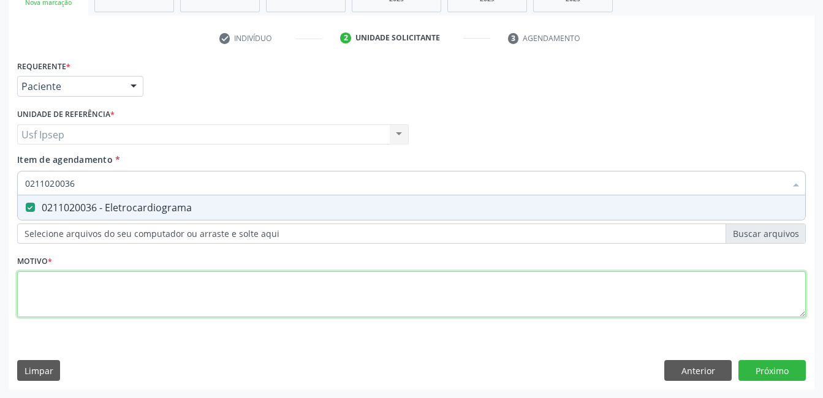
click at [31, 295] on div "Requerente * Paciente Médico(a) Enfermeiro(a) Paciente Nenhum resultado encontr…" at bounding box center [411, 196] width 789 height 278
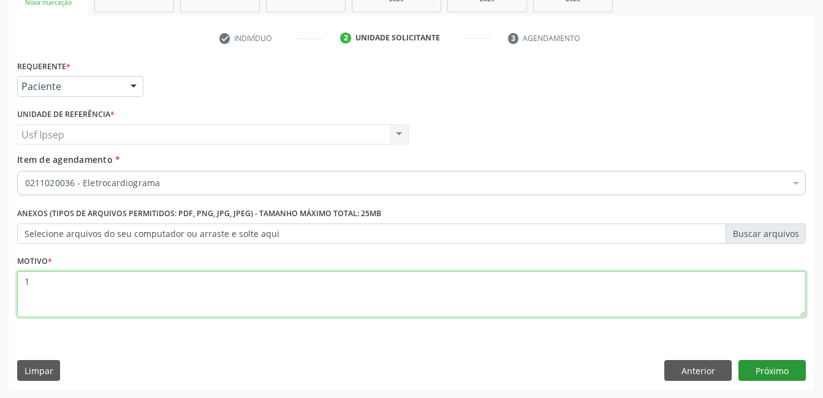
type textarea "1"
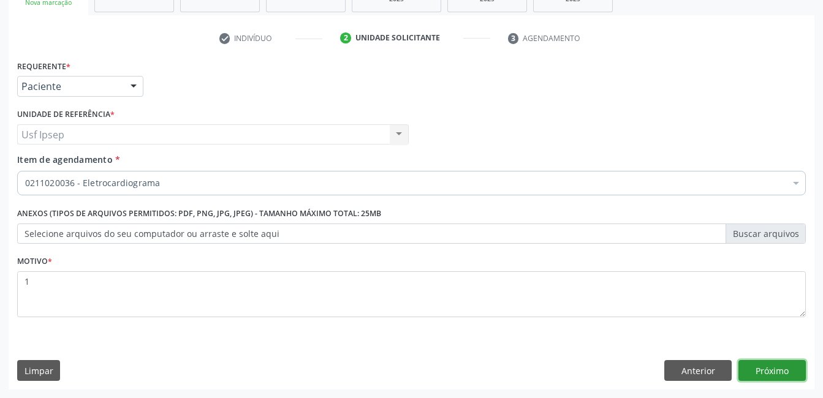
click at [765, 369] on button "Próximo" at bounding box center [771, 370] width 67 height 21
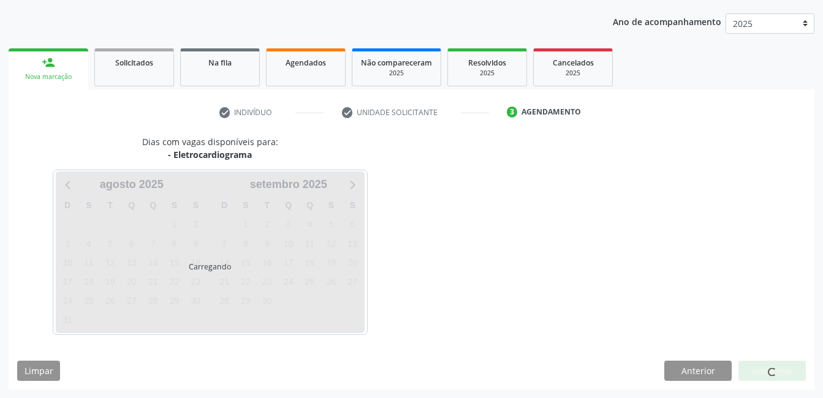
scroll to position [135, 0]
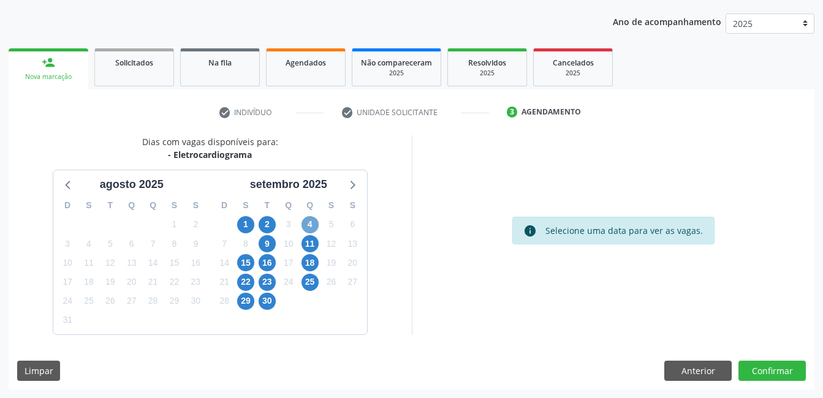
click at [308, 224] on span "4" at bounding box center [309, 224] width 17 height 17
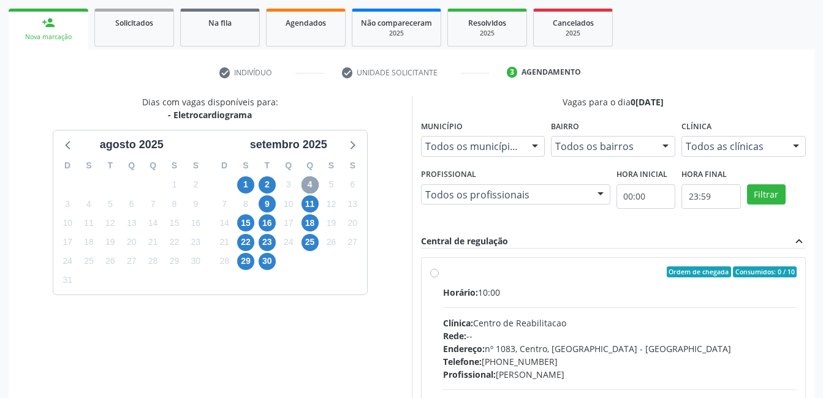
scroll to position [196, 0]
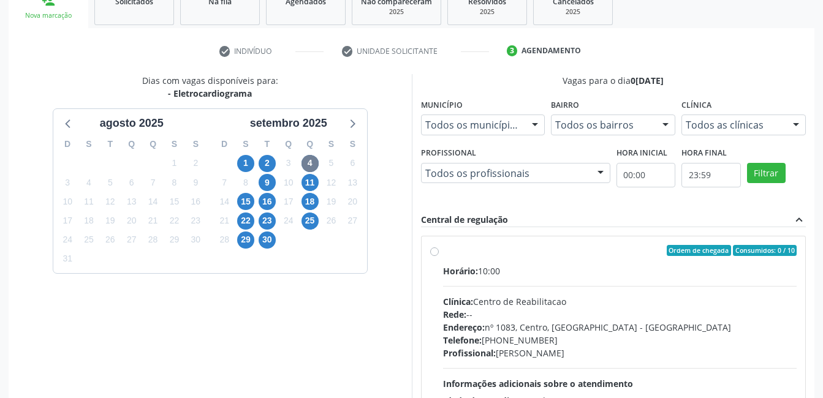
click at [443, 252] on label "Ordem de chegada Consumidos: 0 / 10 Horário: 10:00 Clínica: Centro de Reabilita…" at bounding box center [620, 339] width 354 height 188
click at [433, 252] on input "Ordem de chegada Consumidos: 0 / 10 Horário: 10:00 Clínica: Centro de Reabilita…" at bounding box center [434, 250] width 9 height 11
radio input "true"
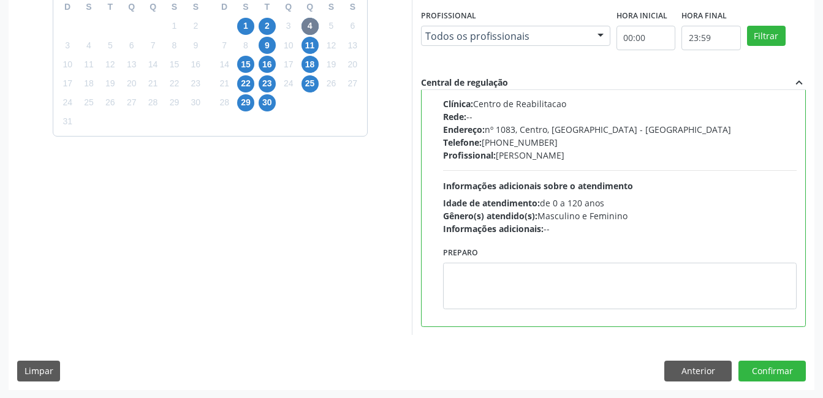
scroll to position [334, 0]
click at [760, 369] on button "Confirmar" at bounding box center [771, 370] width 67 height 21
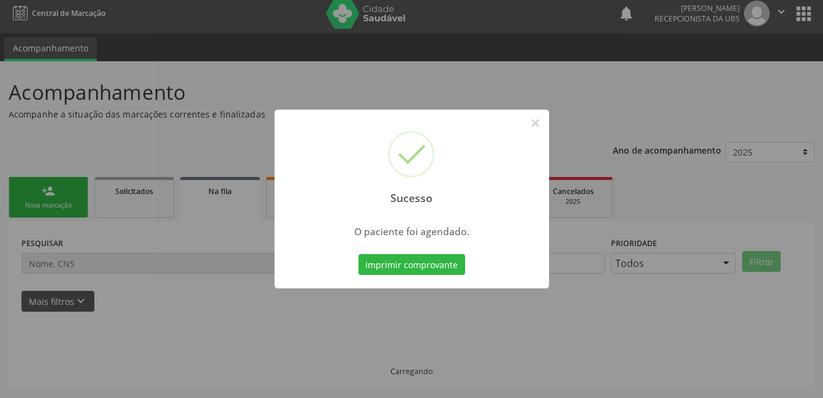
scroll to position [6, 0]
click at [392, 270] on button "Imprimir comprovante" at bounding box center [411, 264] width 107 height 21
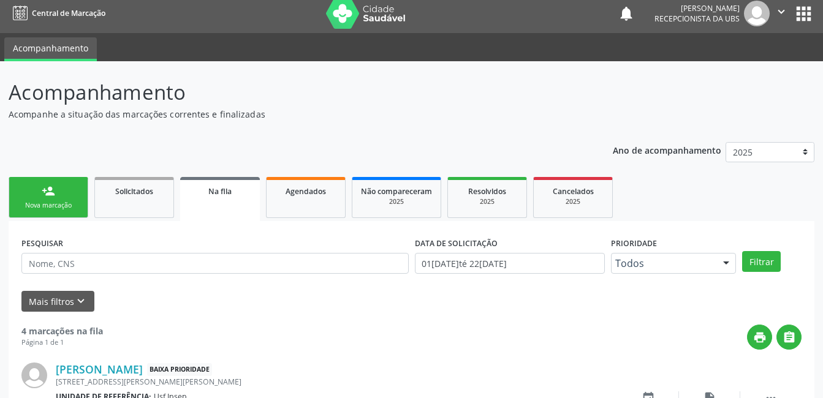
click at [51, 209] on div "Nova marcação" at bounding box center [48, 205] width 61 height 9
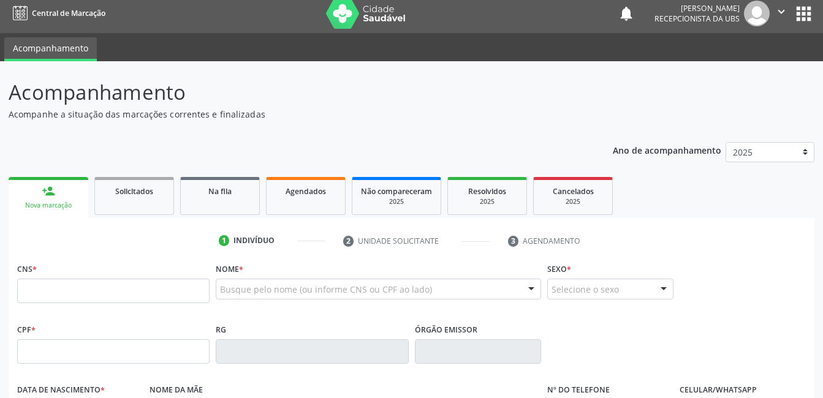
scroll to position [190, 0]
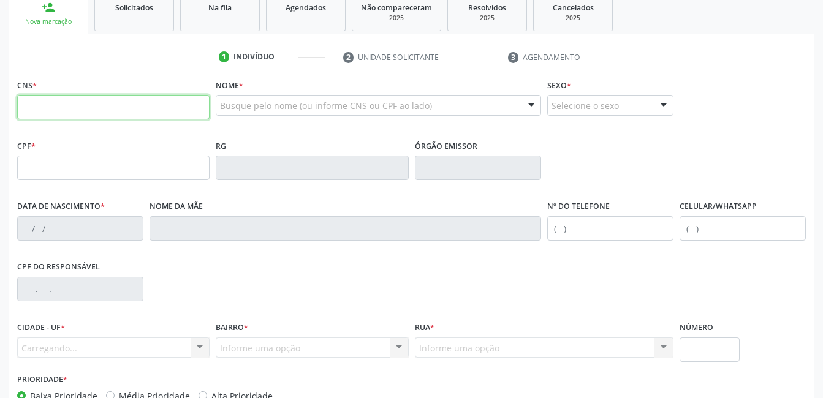
click at [28, 102] on input "text" at bounding box center [113, 107] width 192 height 25
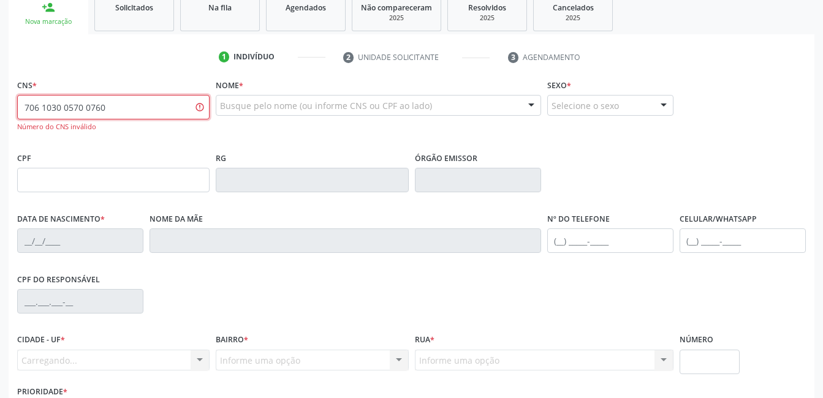
click at [105, 104] on input "706 1030 0570 0760" at bounding box center [113, 107] width 192 height 25
type input "7"
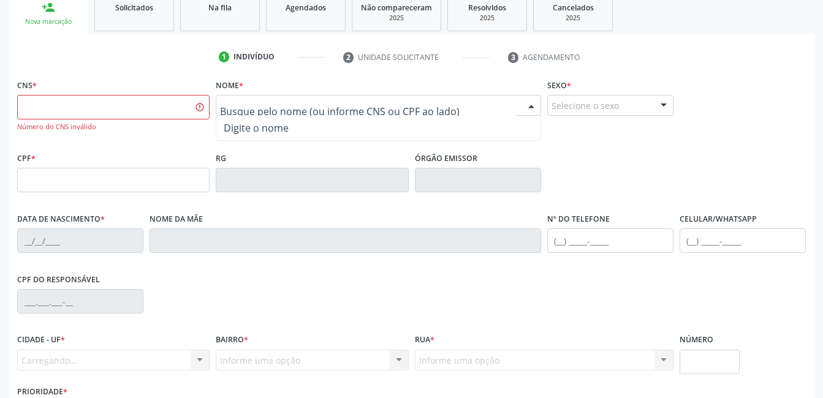
type input "c"
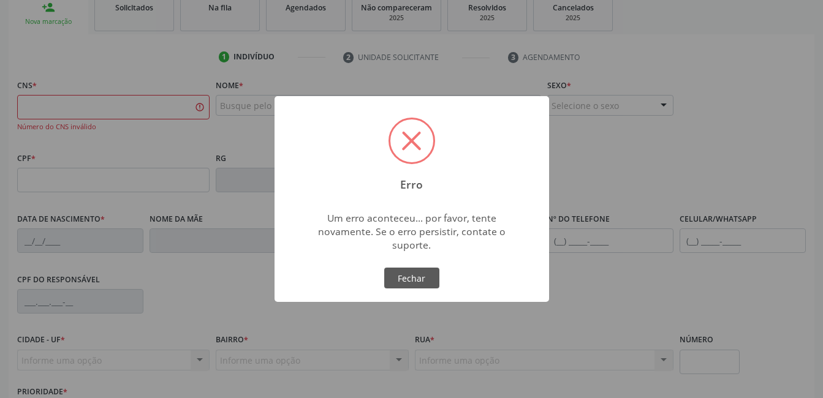
click at [470, 150] on div "Erro ×" at bounding box center [412, 148] width 275 height 105
click at [417, 143] on span at bounding box center [411, 140] width 43 height 43
click at [493, 175] on div "Erro ×" at bounding box center [412, 148] width 275 height 105
click at [417, 273] on button "Fechar" at bounding box center [411, 278] width 55 height 21
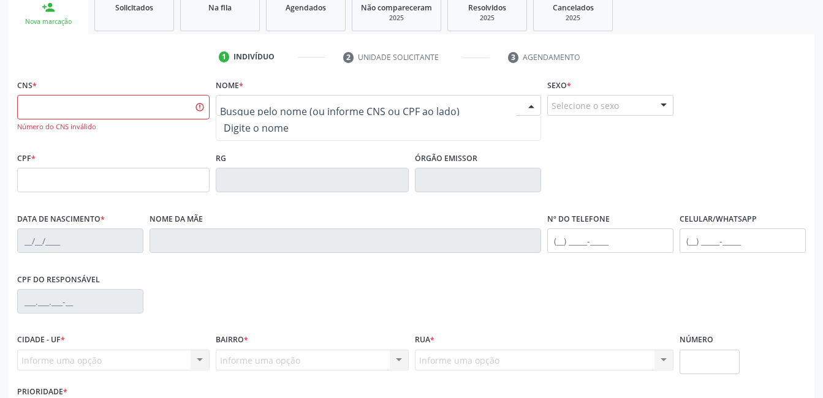
click at [235, 108] on input "text" at bounding box center [367, 111] width 295 height 25
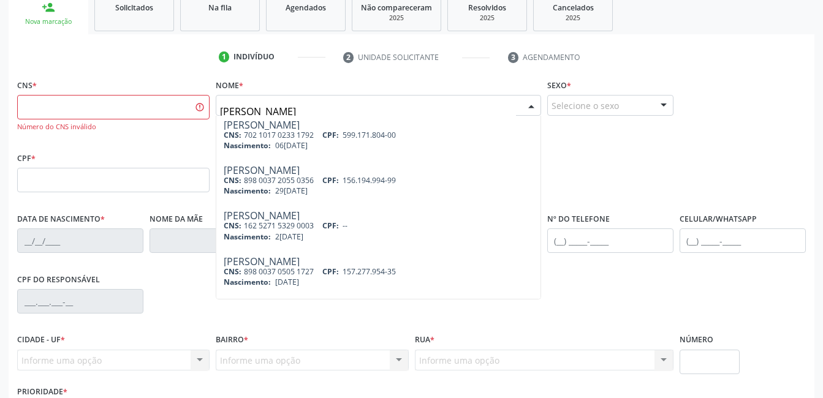
scroll to position [0, 0]
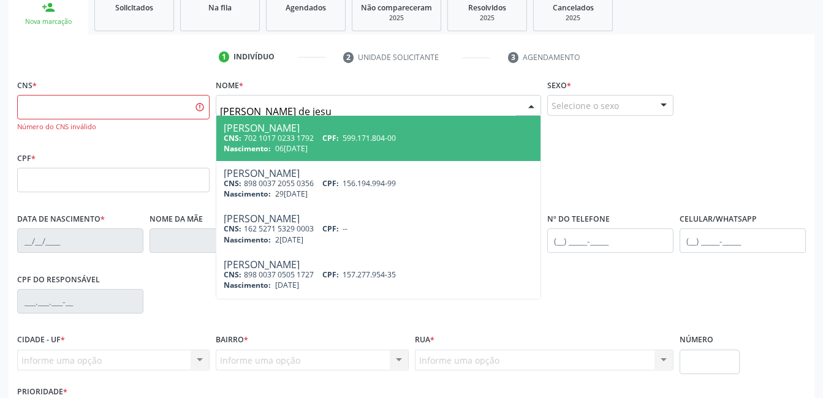
type input "[PERSON_NAME]"
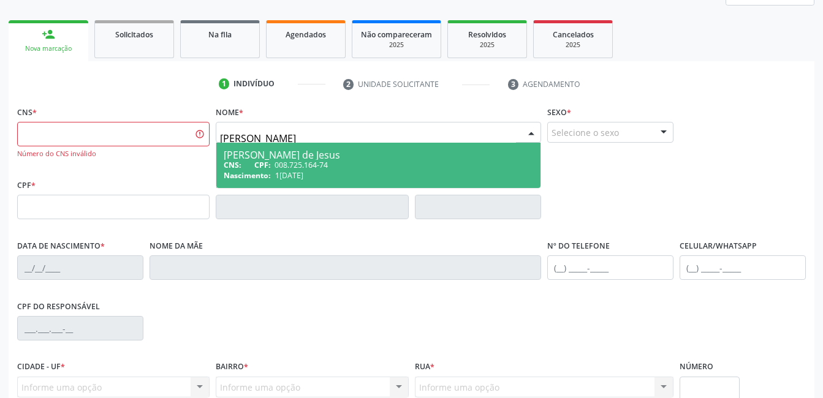
scroll to position [156, 0]
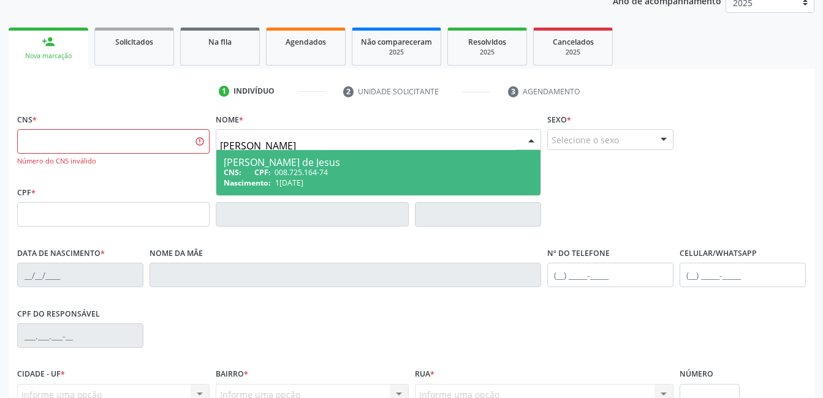
click at [385, 178] on div "Nascimento: [DATE]" at bounding box center [378, 183] width 309 height 10
type input "008.725.164-74"
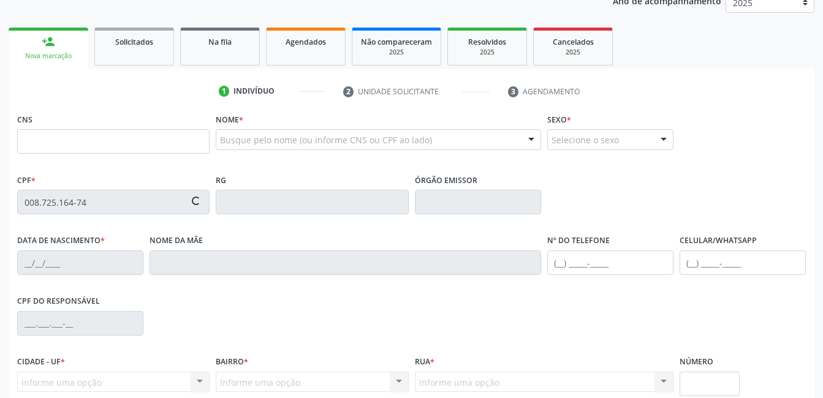
type input "1[DATE]"
type input "[PERSON_NAME]"
type input "[PHONE_NUMBER]"
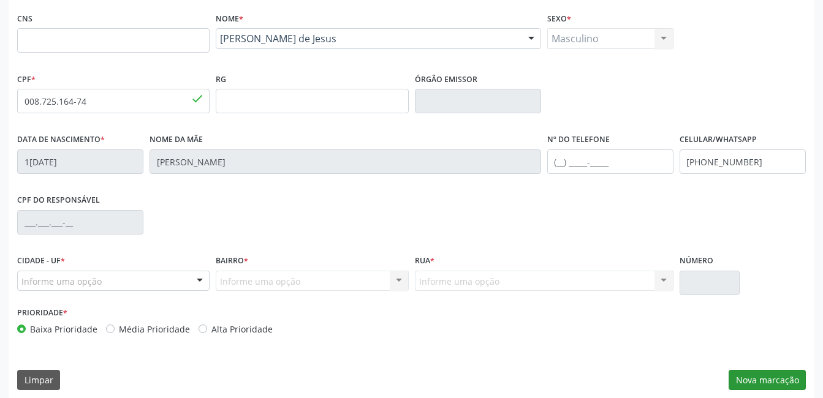
scroll to position [266, 0]
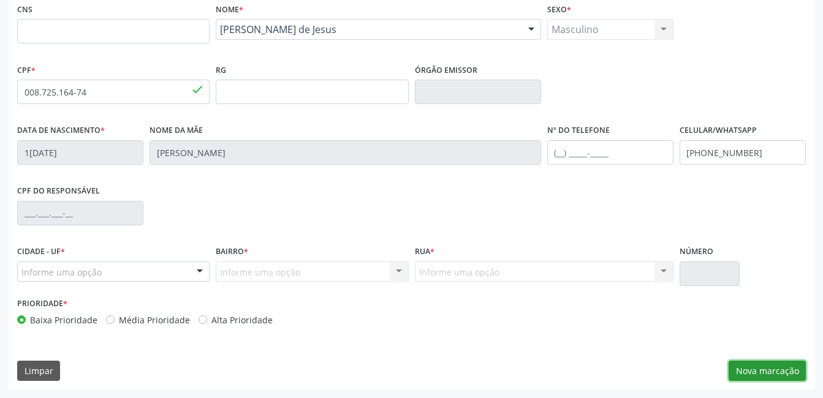
click at [765, 374] on button "Nova marcação" at bounding box center [767, 371] width 77 height 21
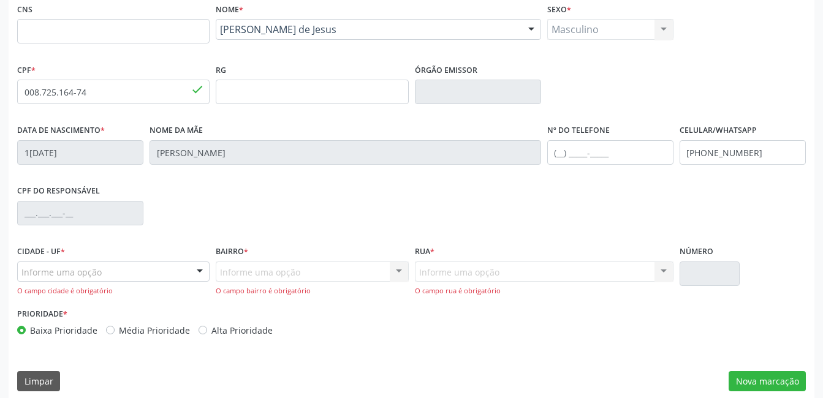
click at [664, 28] on div "Masculino Masculino Feminino Nenhum resultado encontrado para: " " Não há nenhu…" at bounding box center [610, 29] width 126 height 21
click at [196, 273] on div at bounding box center [200, 272] width 18 height 21
click at [173, 266] on input "serra talhada" at bounding box center [102, 278] width 163 height 25
type input "serra talhada"
click at [209, 276] on div at bounding box center [113, 272] width 192 height 21
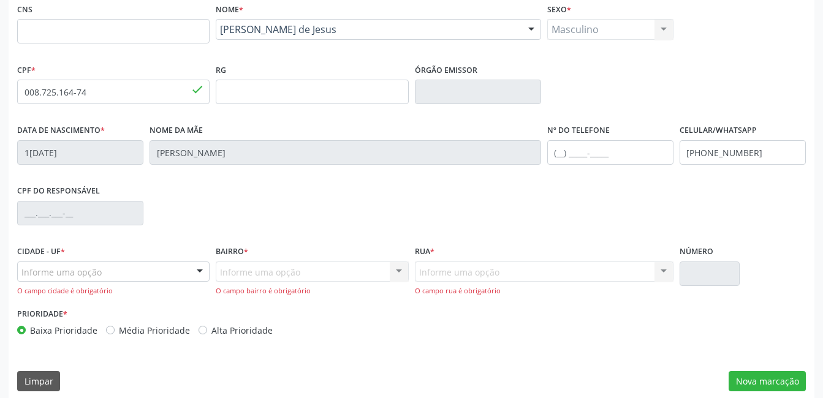
click at [304, 226] on div "CPF do responsável" at bounding box center [411, 212] width 795 height 61
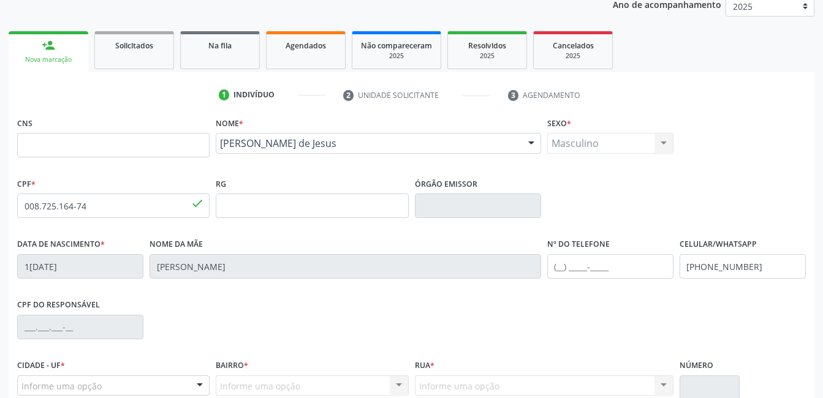
scroll to position [0, 0]
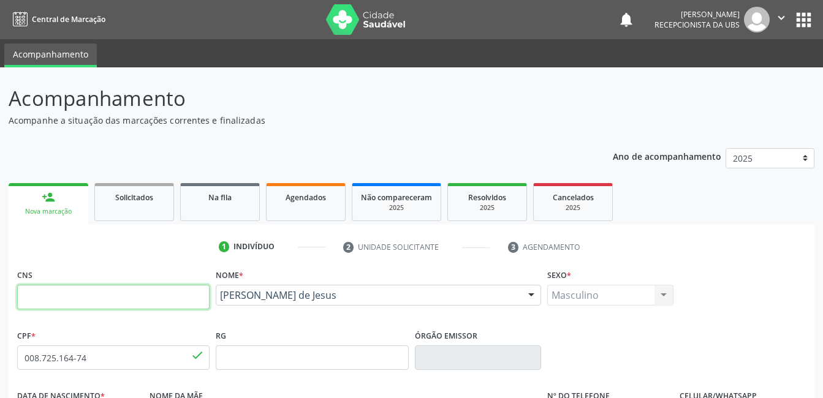
click at [151, 292] on input "text" at bounding box center [113, 297] width 192 height 25
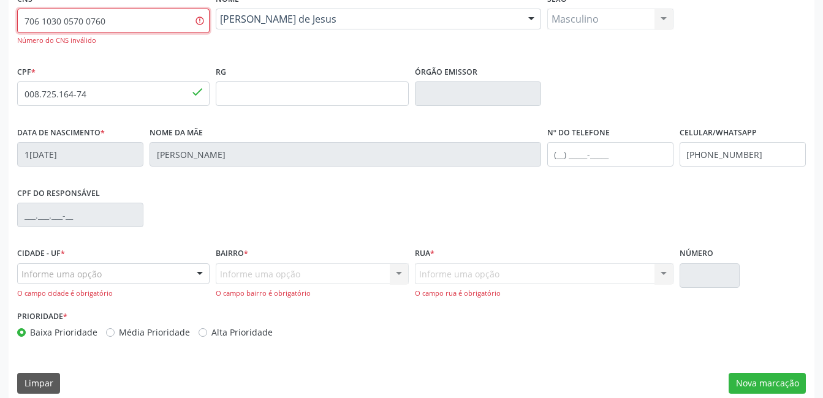
scroll to position [289, 0]
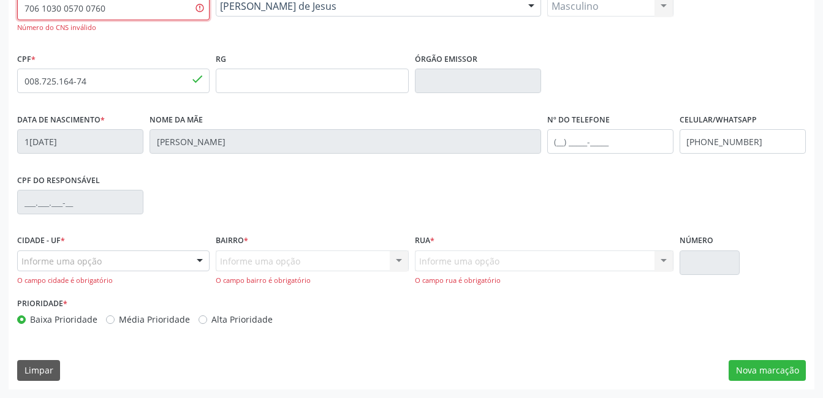
type input "706 1030 0570 0760"
click at [203, 263] on div at bounding box center [200, 261] width 18 height 21
click at [397, 261] on div "Informe uma opção Nenhum resultado encontrado para: " " Nenhuma opção encontrad…" at bounding box center [312, 268] width 192 height 35
click at [178, 256] on div "Informe uma opção" at bounding box center [113, 261] width 192 height 21
type input "serra talhada"
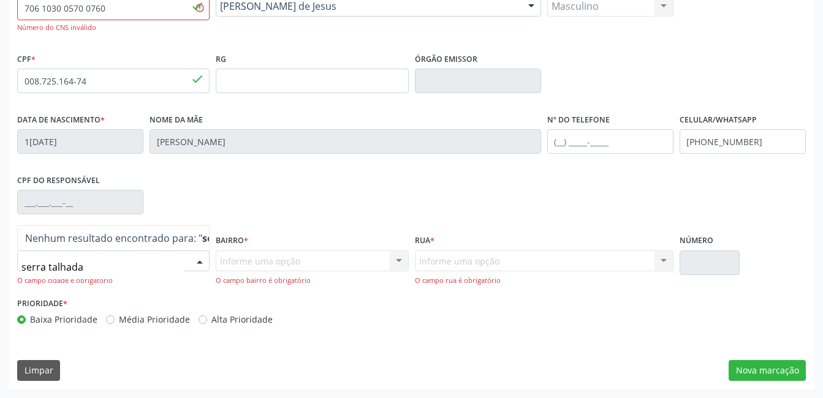
click at [167, 260] on input "serra talhada" at bounding box center [102, 267] width 163 height 25
click at [332, 250] on div "Bairro * Informe uma opção Nenhum resultado encontrado para: " " Nenhuma opção …" at bounding box center [312, 259] width 192 height 54
click at [370, 263] on div "Informe uma opção Nenhum resultado encontrado para: " " Nenhuma opção encontrad…" at bounding box center [312, 268] width 192 height 35
click at [354, 254] on div "Informe uma opção Nenhum resultado encontrado para: " " Nenhuma opção encontrad…" at bounding box center [312, 268] width 192 height 35
click at [332, 256] on div "Informe uma opção Nenhum resultado encontrado para: " " Nenhuma opção encontrad…" at bounding box center [312, 268] width 192 height 35
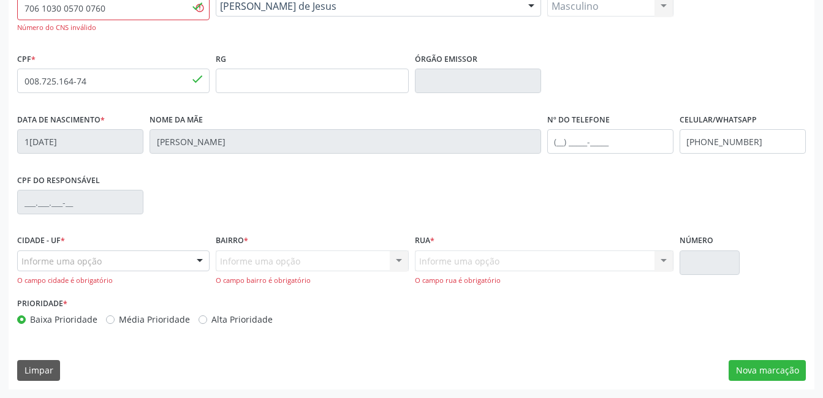
click at [308, 261] on div "Informe uma opção Nenhum resultado encontrado para: " " Nenhuma opção encontrad…" at bounding box center [312, 268] width 192 height 35
click at [458, 268] on div "Informe uma opção Nenhum resultado encontrado para: " " Nenhuma opção encontrad…" at bounding box center [544, 268] width 259 height 35
click at [397, 263] on div "Informe uma opção Nenhum resultado encontrado para: " " Nenhuma opção encontrad…" at bounding box center [312, 268] width 192 height 35
click at [205, 262] on div at bounding box center [200, 261] width 18 height 21
click at [398, 263] on div "Informe uma opção Nenhum resultado encontrado para: " " Nenhuma opção encontrad…" at bounding box center [312, 268] width 192 height 35
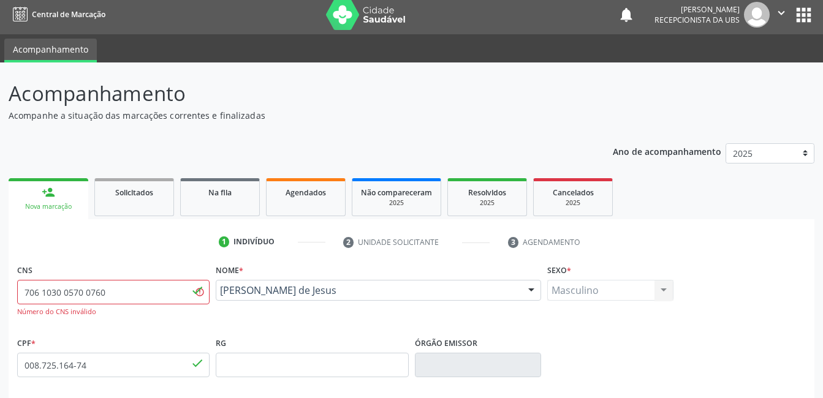
scroll to position [0, 0]
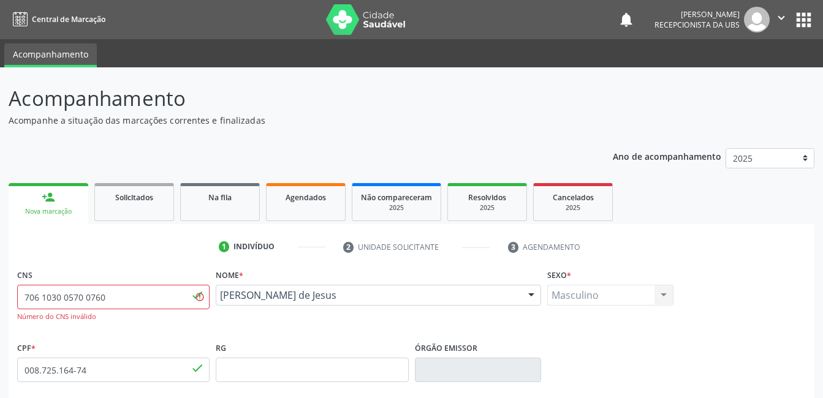
click at [74, 203] on link "person_add Nova marcação" at bounding box center [49, 203] width 80 height 41
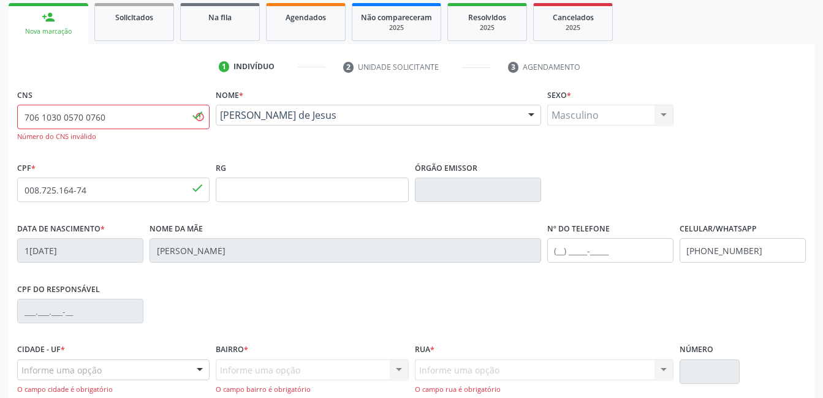
scroll to position [184, 0]
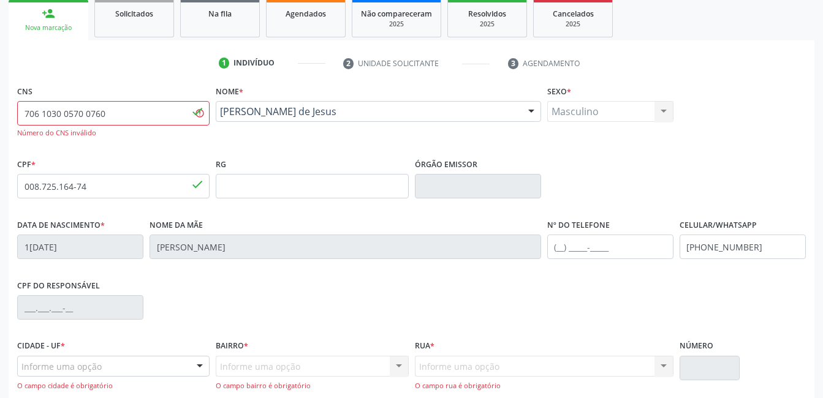
click at [534, 112] on div at bounding box center [531, 112] width 18 height 21
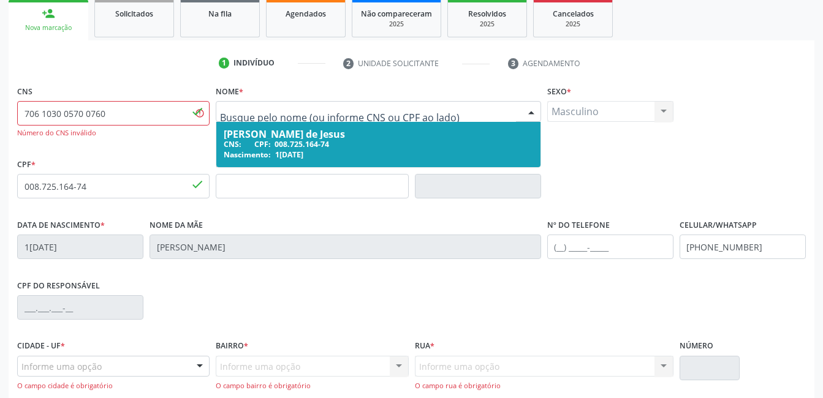
click at [278, 139] on span "008.725.164-74" at bounding box center [302, 144] width 55 height 10
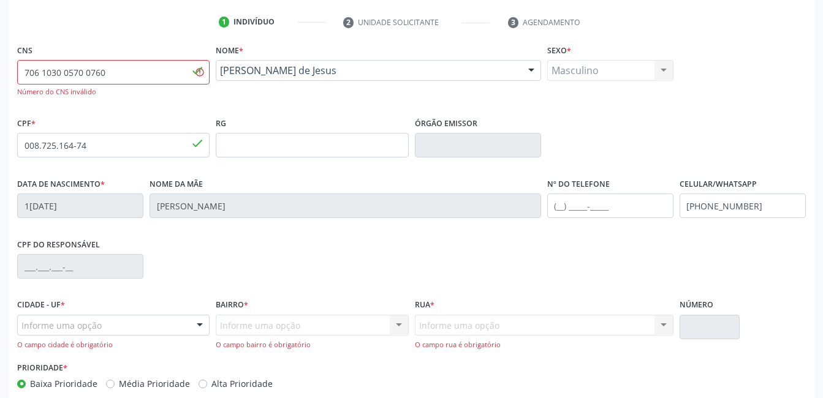
scroll to position [289, 0]
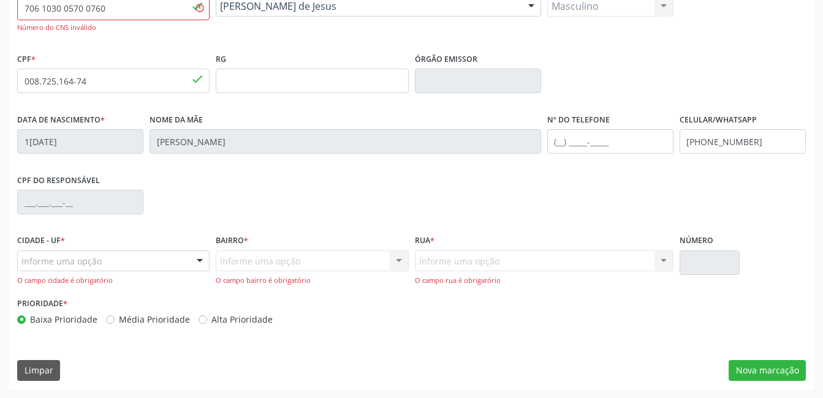
click at [113, 254] on div "Informe uma opção" at bounding box center [113, 261] width 192 height 21
click at [484, 217] on div "CPF do responsável" at bounding box center [411, 201] width 795 height 61
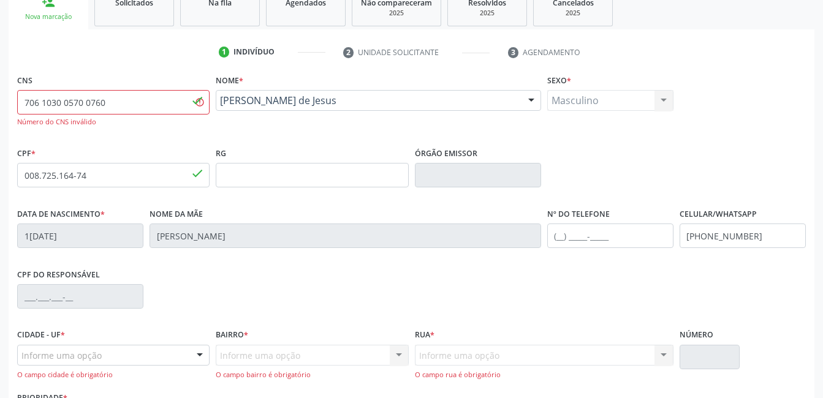
scroll to position [44, 0]
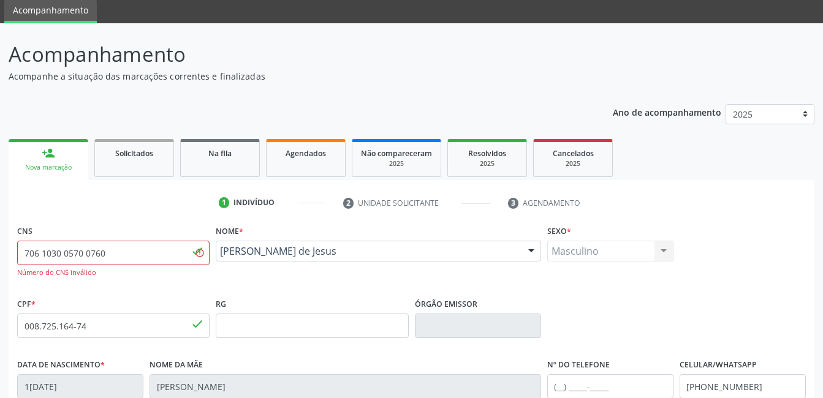
click at [529, 242] on div at bounding box center [531, 251] width 18 height 21
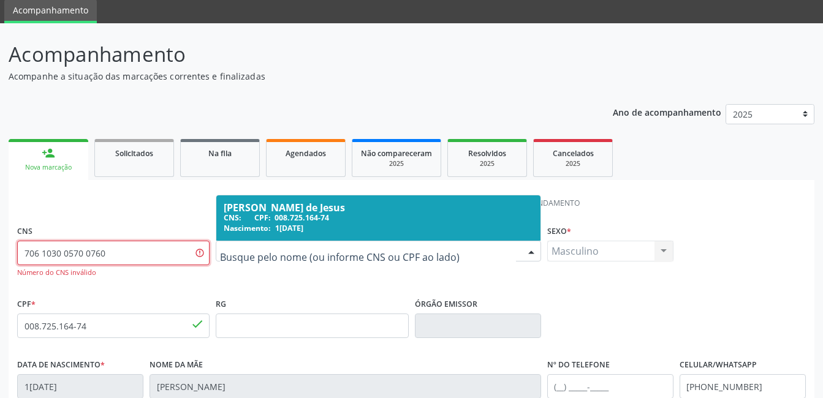
click at [107, 252] on input "706 1030 0570 0760" at bounding box center [113, 253] width 192 height 25
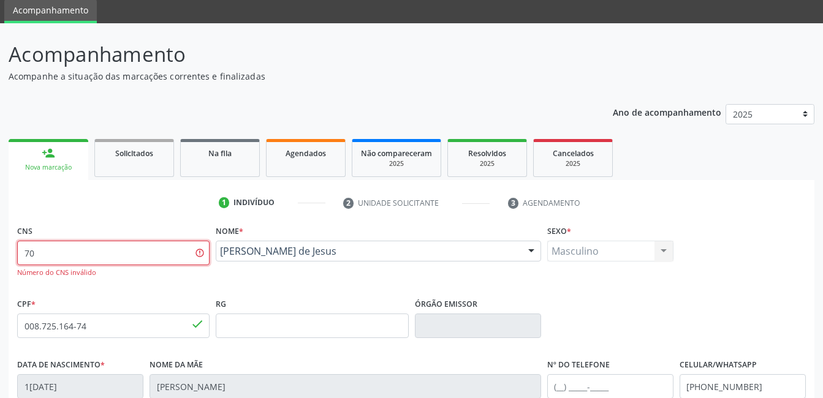
type input "7"
click at [533, 254] on div at bounding box center [531, 251] width 18 height 21
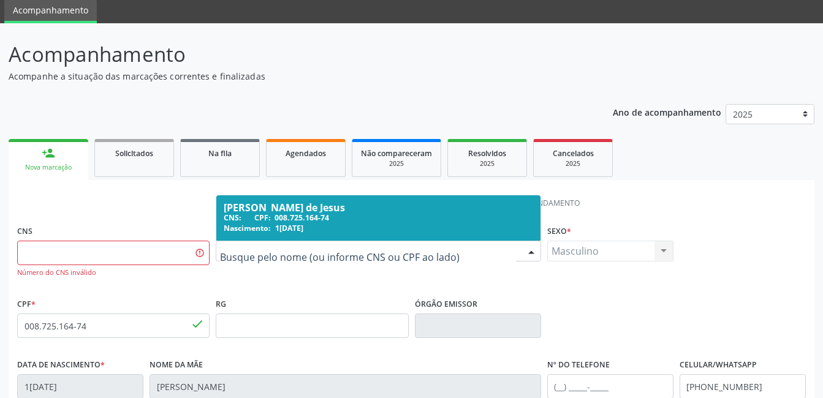
click at [47, 172] on div "Nova marcação" at bounding box center [48, 167] width 63 height 9
click at [532, 252] on div at bounding box center [531, 251] width 18 height 21
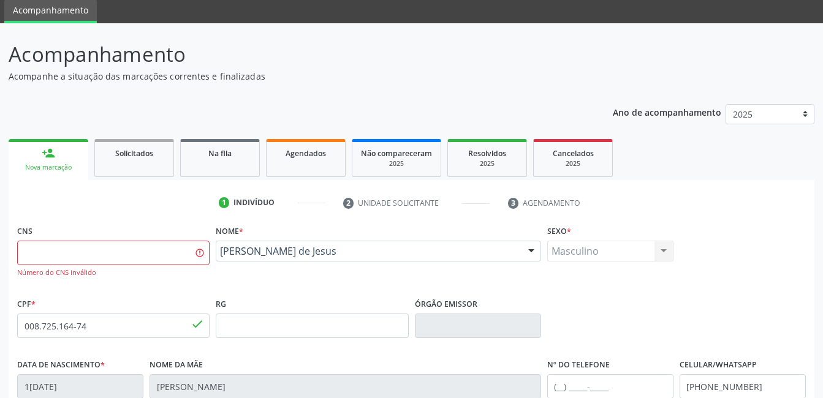
click at [530, 255] on div at bounding box center [531, 251] width 18 height 21
click at [50, 171] on div "Nova marcação" at bounding box center [48, 167] width 63 height 9
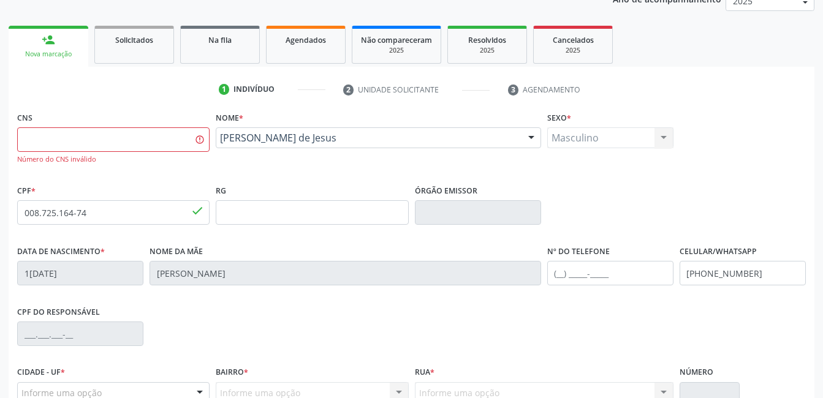
scroll to position [167, 0]
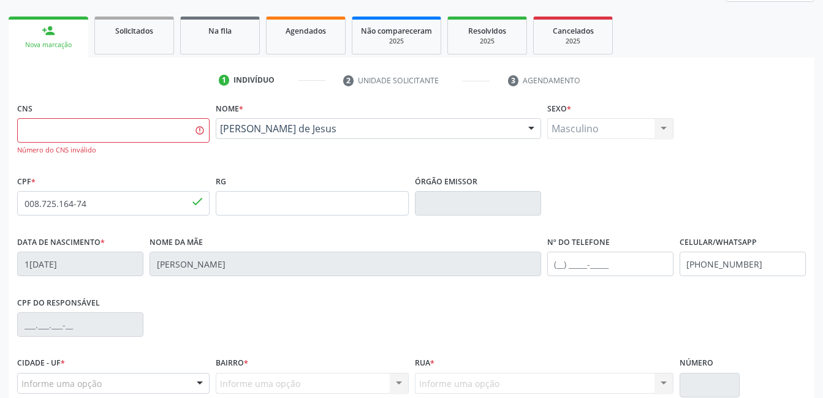
click at [195, 205] on span "done" at bounding box center [197, 201] width 13 height 13
click at [90, 200] on input "008.725.164-74" at bounding box center [113, 203] width 192 height 25
type input "0"
click at [534, 131] on div at bounding box center [531, 129] width 18 height 21
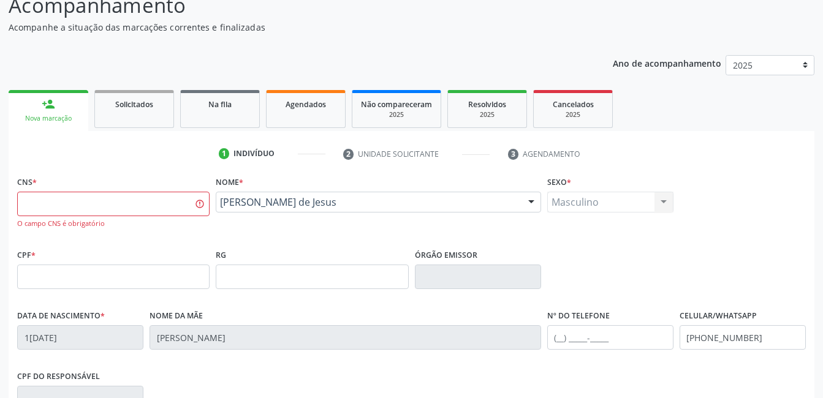
scroll to position [0, 0]
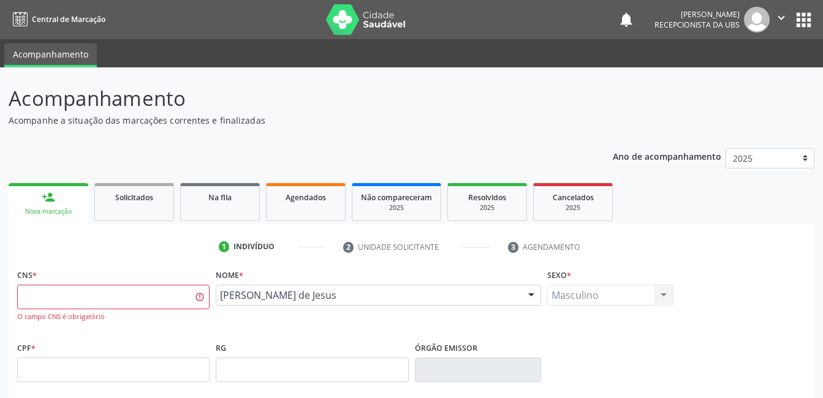
click at [155, 249] on ul "1 Indivíduo 2 Unidade solicitante 3 Agendamento" at bounding box center [412, 247] width 806 height 20
click at [54, 213] on div "Nova marcação" at bounding box center [48, 211] width 63 height 9
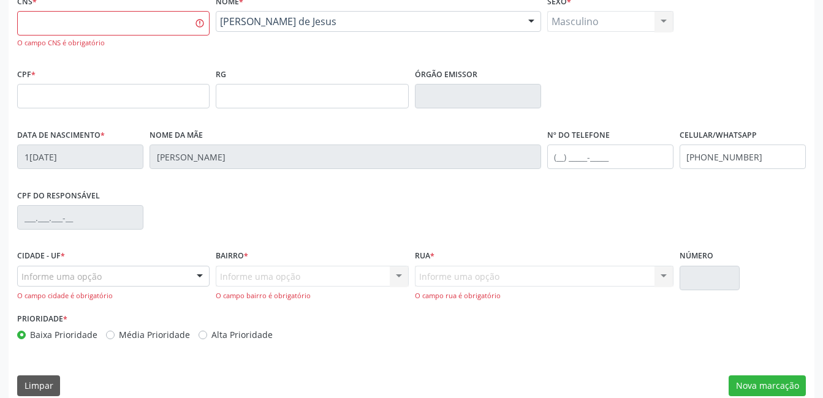
scroll to position [289, 0]
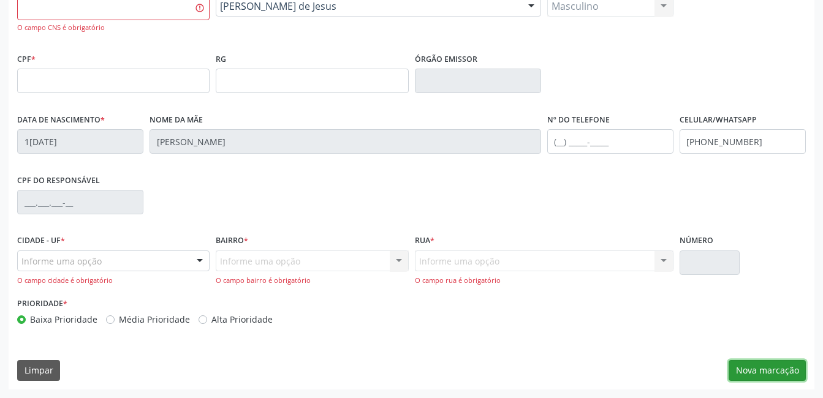
click at [779, 362] on button "Nova marcação" at bounding box center [767, 370] width 77 height 21
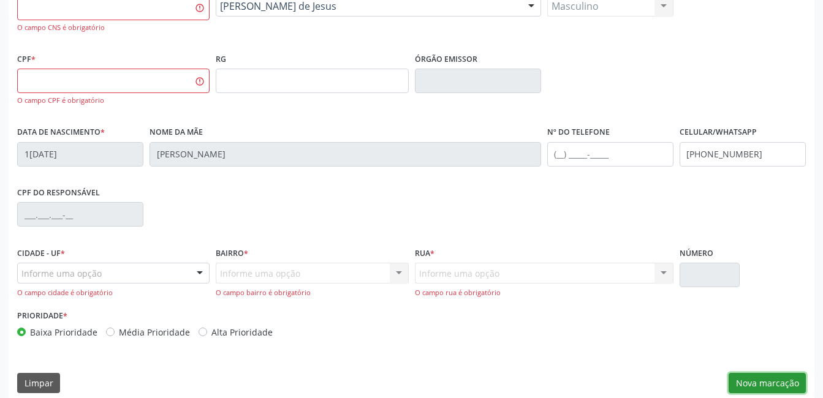
click at [745, 381] on button "Nova marcação" at bounding box center [767, 383] width 77 height 21
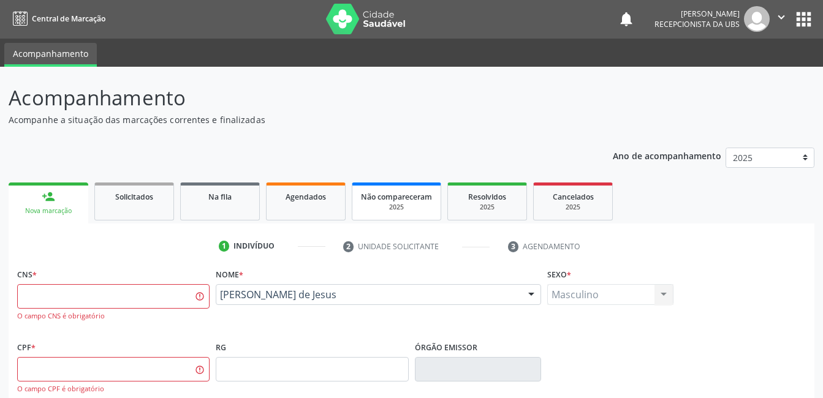
scroll to position [0, 0]
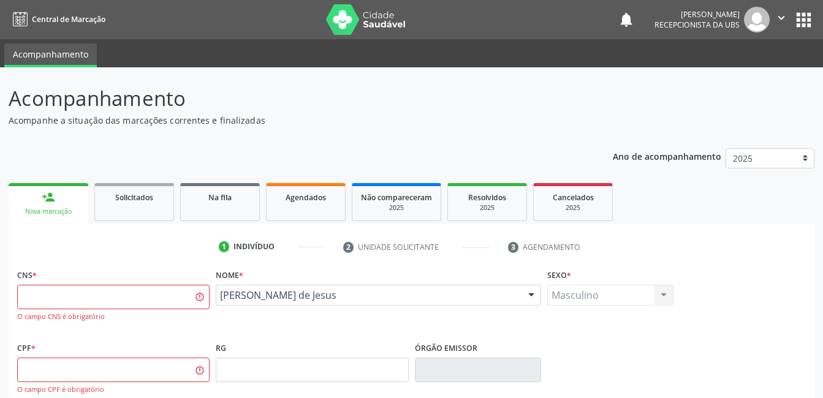
click at [53, 214] on div "Nova marcação" at bounding box center [48, 211] width 63 height 9
click at [47, 213] on div "Nova marcação" at bounding box center [48, 211] width 63 height 9
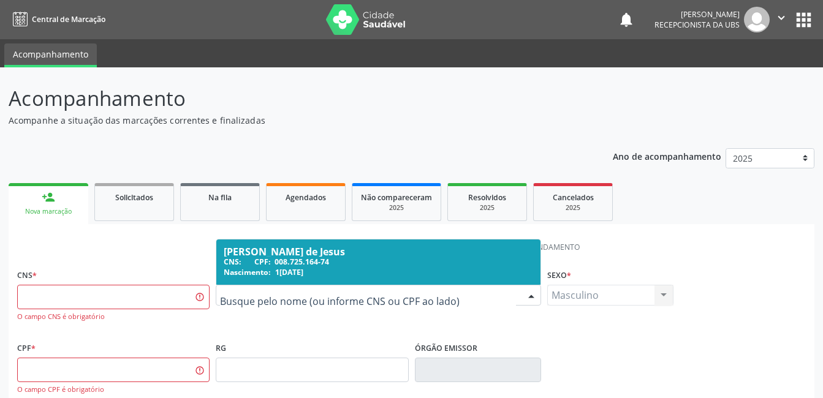
click at [531, 294] on div at bounding box center [531, 296] width 18 height 21
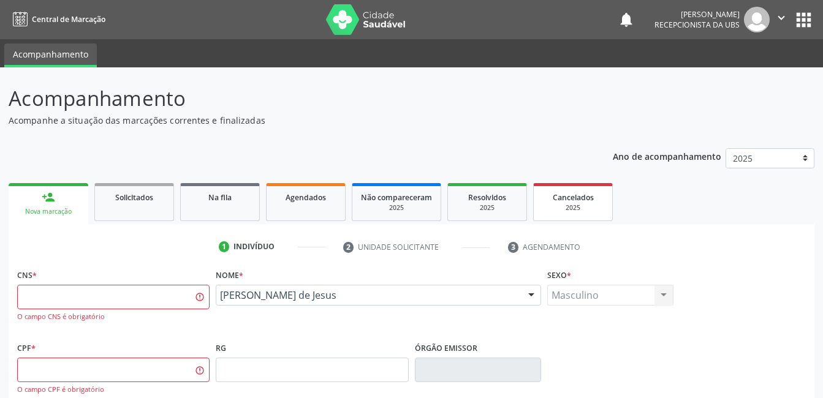
click at [570, 192] on span "Cancelados" at bounding box center [573, 197] width 41 height 10
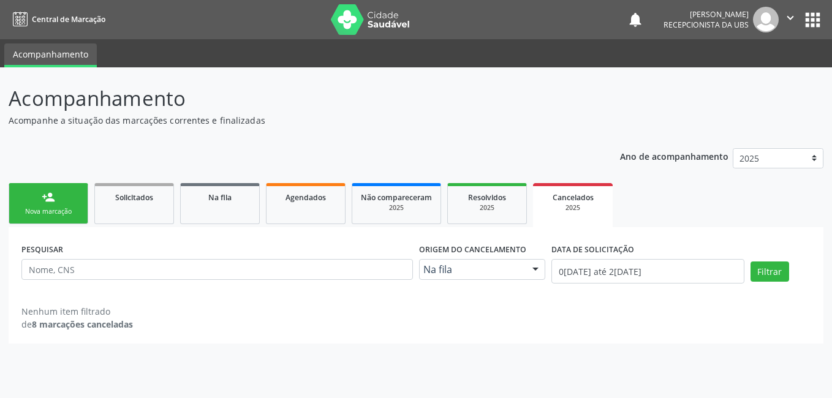
click at [61, 222] on link "person_add Nova marcação" at bounding box center [49, 203] width 80 height 41
click at [64, 204] on link "person_add Nova marcação" at bounding box center [49, 203] width 80 height 41
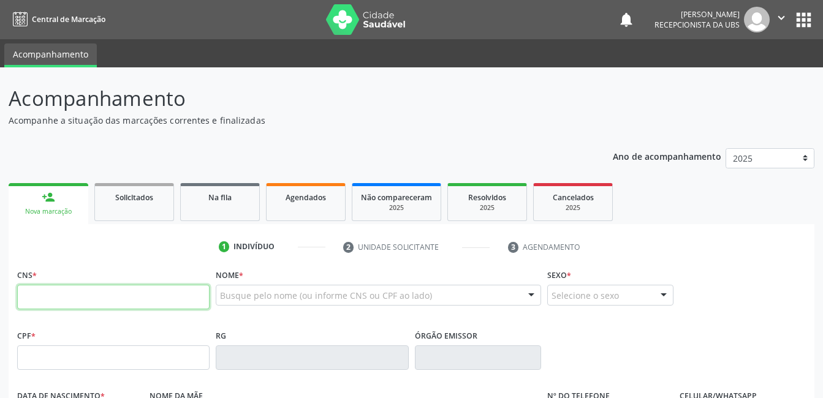
click at [40, 295] on input "text" at bounding box center [113, 297] width 192 height 25
type input "708 4047 0588 6662"
type input "132.349.304-22"
type input "1[DATE]"
type input "Cleide [PERSON_NAME]"
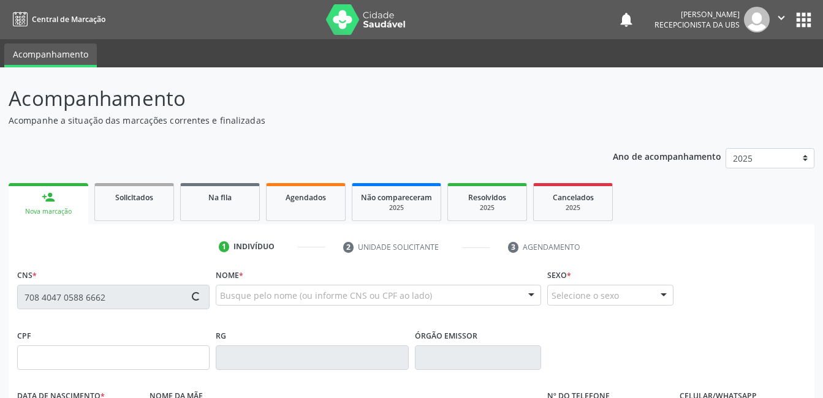
type input "[PHONE_NUMBER]"
type input "157"
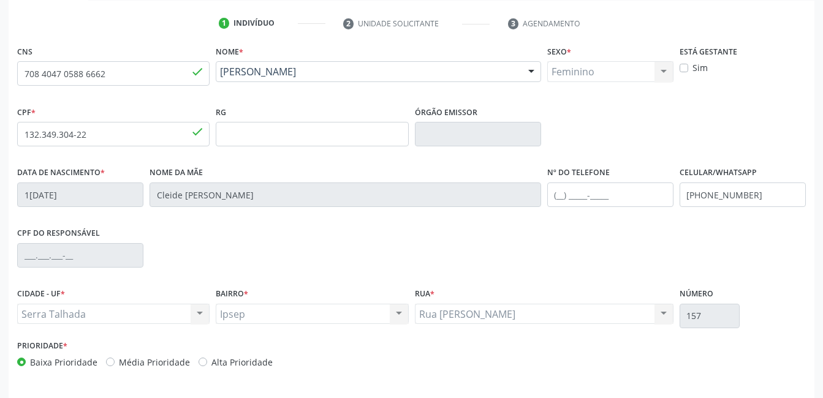
scroll to position [245, 0]
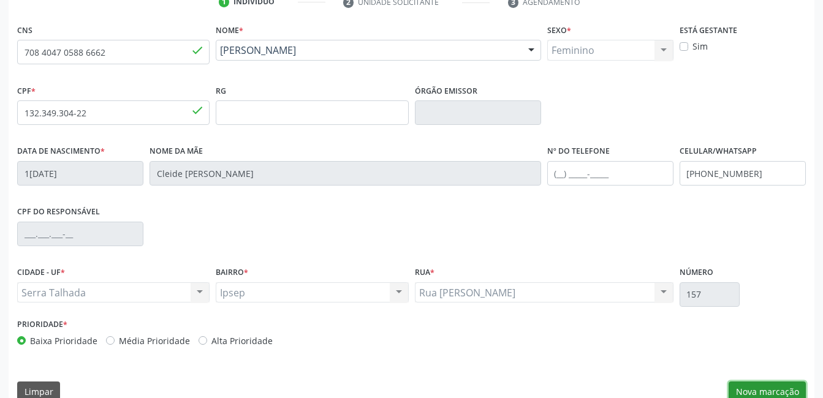
click at [765, 391] on button "Nova marcação" at bounding box center [767, 392] width 77 height 21
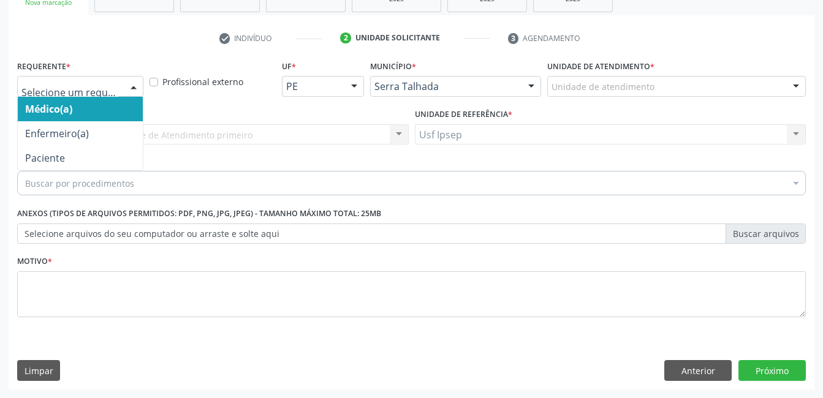
click at [129, 83] on div at bounding box center [133, 87] width 18 height 21
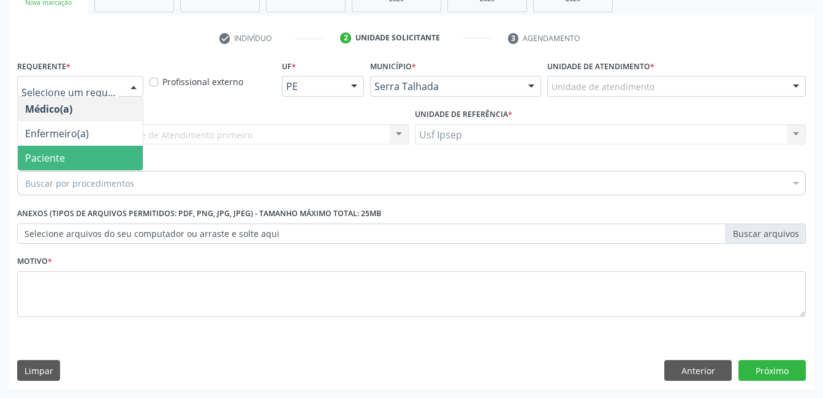
click at [67, 159] on span "Paciente" at bounding box center [80, 158] width 125 height 25
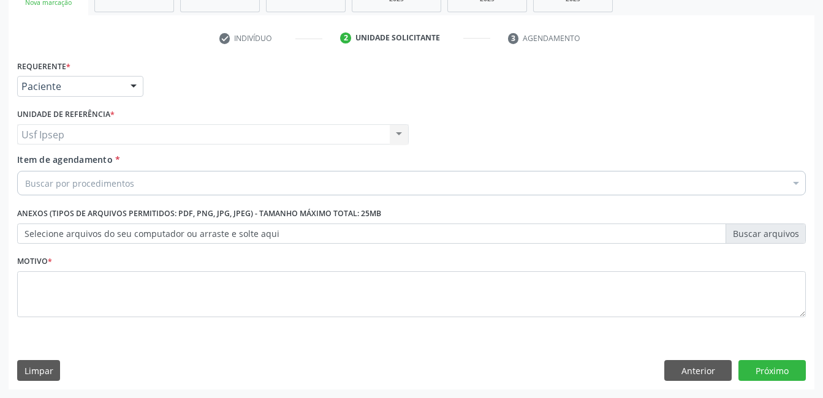
click at [25, 162] on span "Item de agendamento" at bounding box center [65, 160] width 96 height 12
click at [25, 171] on input "Item de agendamento *" at bounding box center [25, 183] width 0 height 25
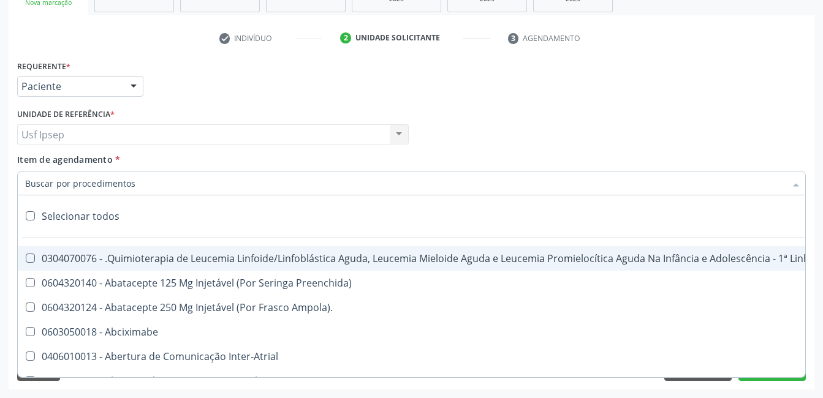
click at [30, 212] on label at bounding box center [30, 215] width 9 height 9
checkbox input "true"
checkbox Manutenção "true"
checkbox Preenchida\) "true"
checkbox Ampola\)\ "true"
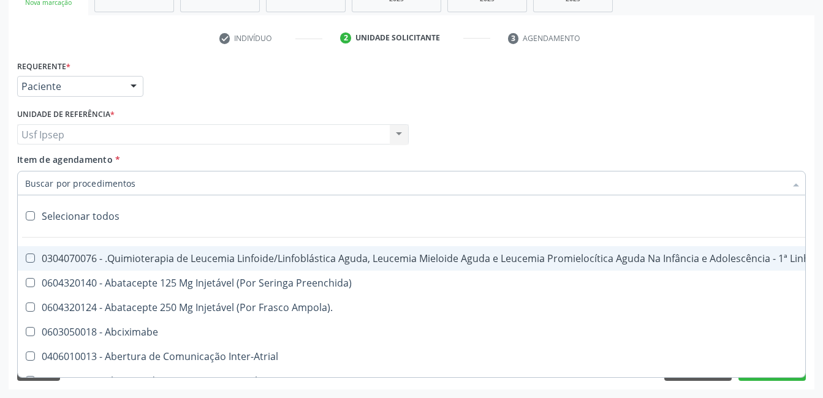
checkbox Abciximabe "true"
checkbox Inter-Atrial "true"
checkbox Valvar "true"
checkbox Adolescente\) "true"
checkbox Valvar "true"
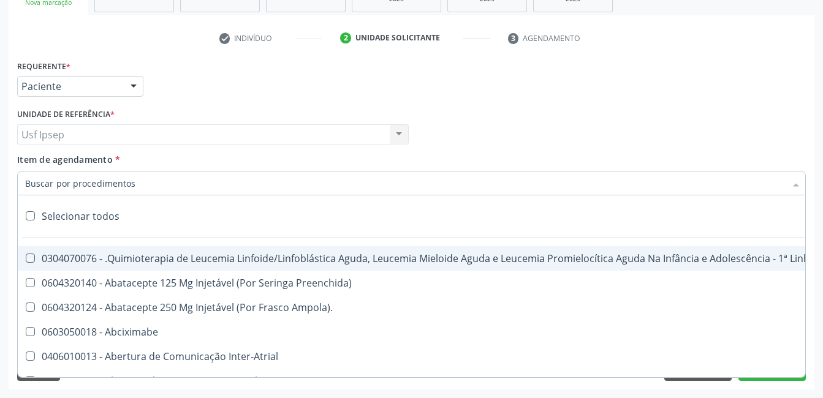
checkbox Adolescente\) "true"
checkbox Paciente\) "true"
checkbox Dente\) "true"
checkbox Comprimido\) "true"
checkbox \(Dornic\) "true"
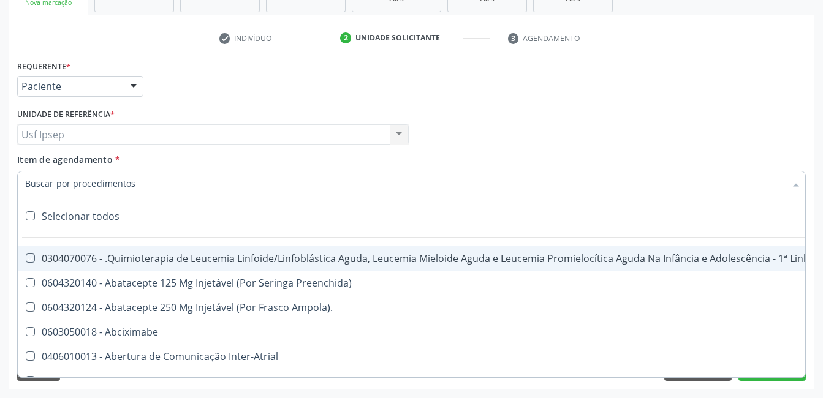
checkbox Capsula\) "true"
checkbox Psicossocial "true"
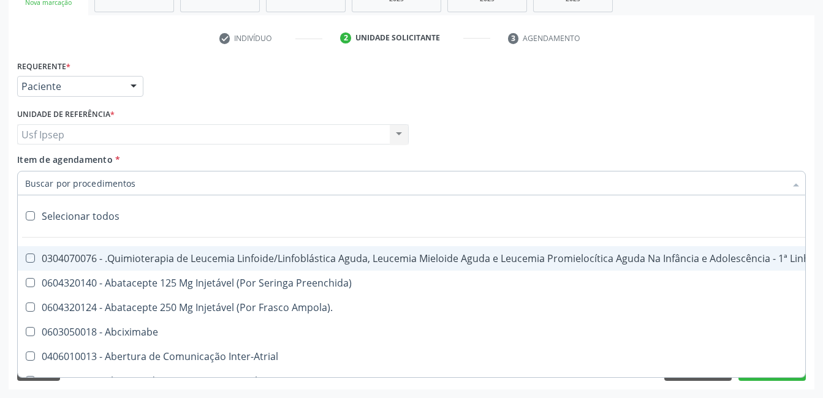
checkbox Risco "true"
checkbox Lei "true"
checkbox Psicossocial "true"
checkbox Diálise "true"
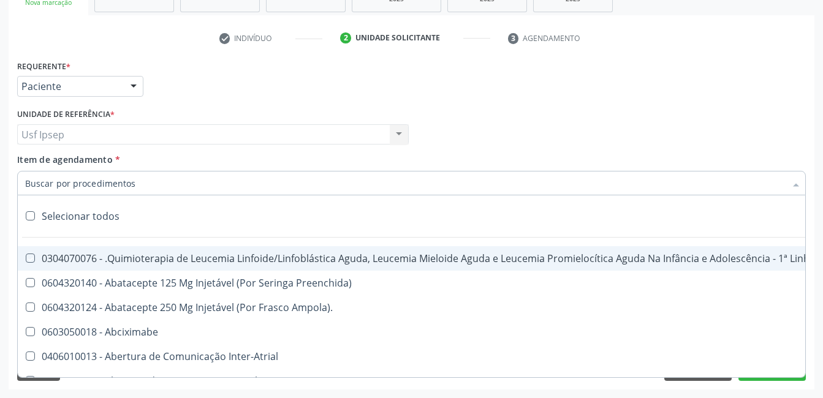
checkbox Reabilitação "true"
checkbox Reabilitacao "true"
checkbox \(Uai\)\ "true"
checkbox Fígado "true"
checkbox Pulmão "true"
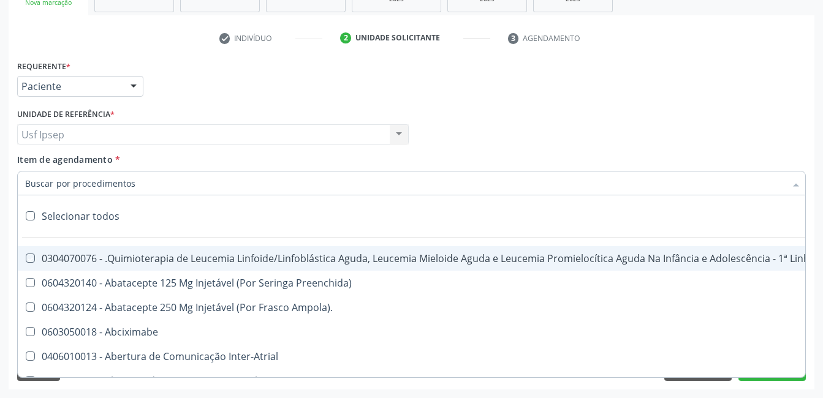
checkbox Rim "true"
checkbox Coclear "true"
checkbox Queimado "true"
checkbox Bilateral "true"
checkbox Queimado "true"
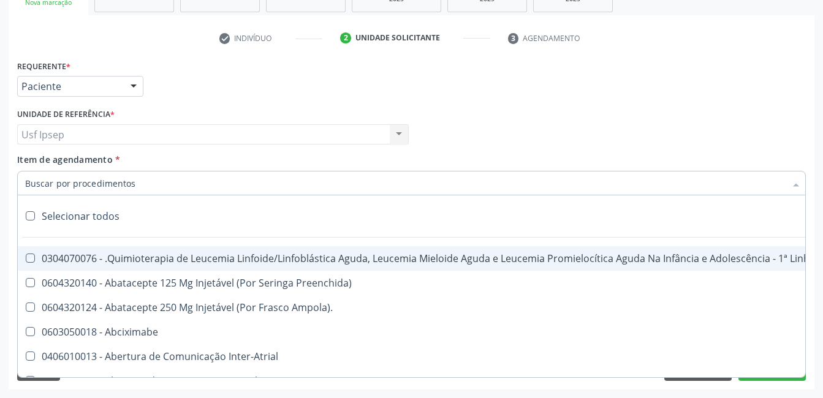
checkbox Trabalho "true"
checkbox Coração "true"
checkbox Cornea "true"
checkbox Fígado "true"
checkbox Aparentado "true"
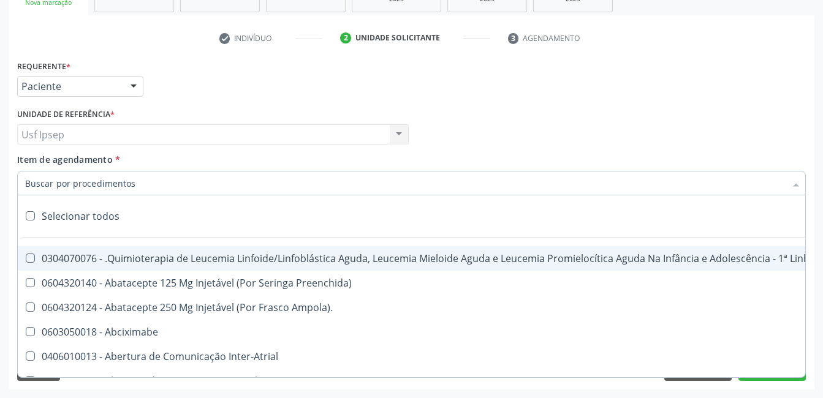
checkbox Aparentado "true"
checkbox Autogênico "true"
checkbox Pulmão "true"
checkbox Pâncreas "true"
checkbox Rim "true"
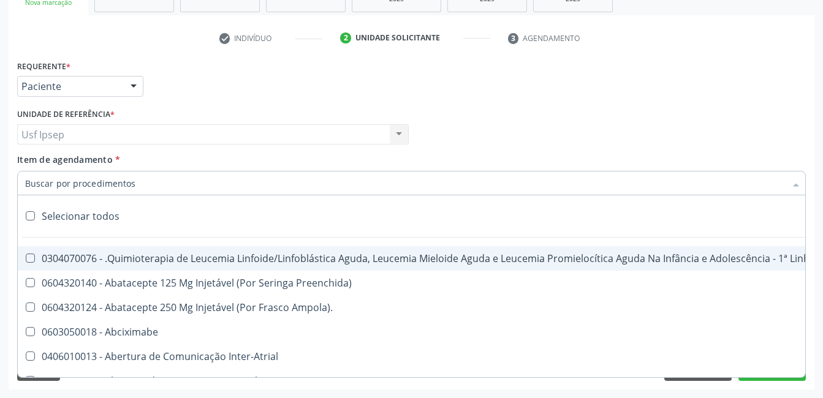
checkbox Multiprofissional "true"
checkbox Fenilcetonúria "true"
checkbox Cística "true"
checkbox Hemoglobinopatias "true"
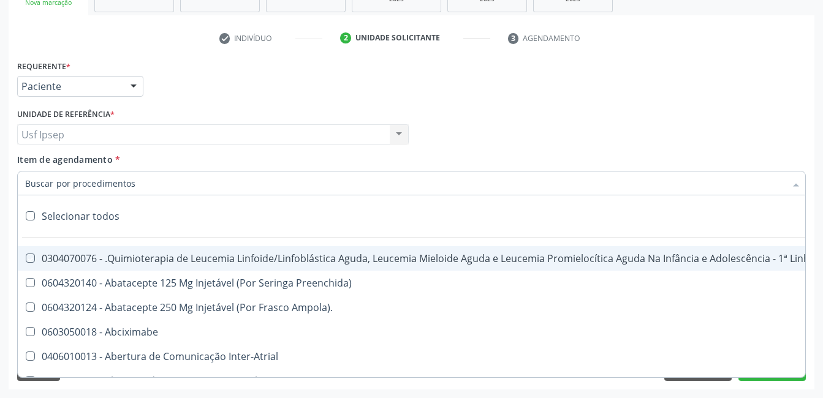
checkbox Congênito "true"
checkbox Coclear "true"
checkbox Osso "true"
checkbox Alternativa "true"
checkbox Terapeutica\) "true"
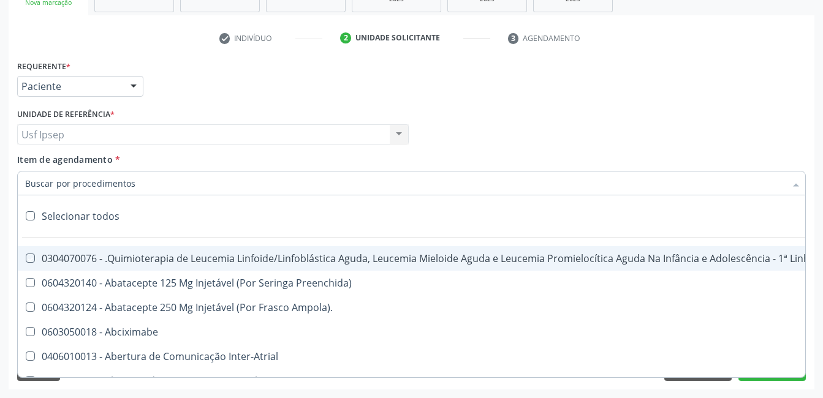
checkbox Nutricional "true"
checkbox Bloco "true"
checkbox Coração "true"
checkbox Fígado "true"
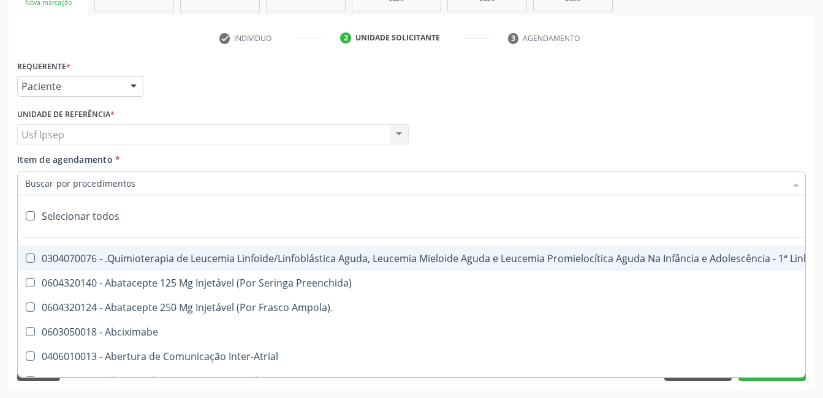
checkbox Pulmão "true"
checkbox Pâncreas "true"
checkbox Rim "true"
checkbox \(Uaa\)\ "true"
checkbox Terapêuticas\)\ "true"
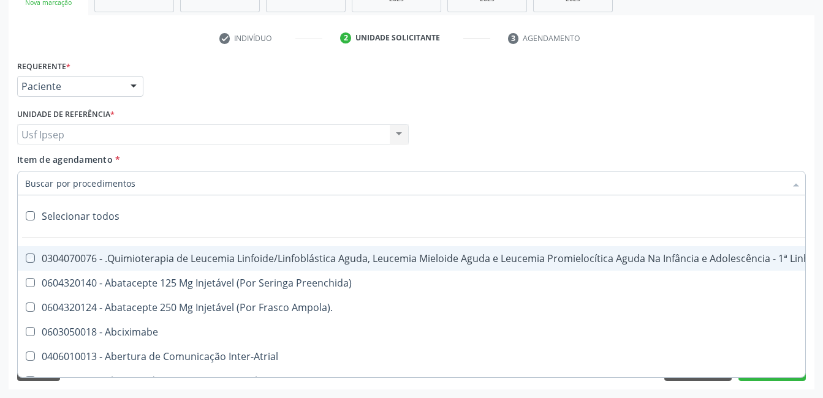
checkbox Psicossocial "true"
checkbox Complicada "true"
checkbox Tonometria "true"
checkbox Paciente\/Mês "true"
checkbox Biotinidase "true"
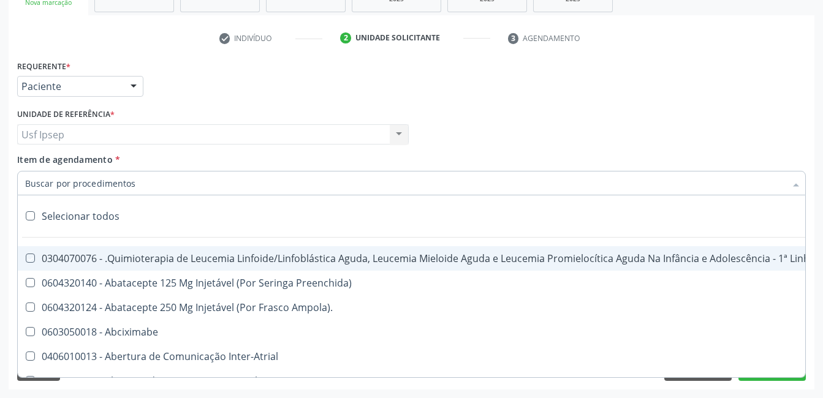
checkbox Congênita\ "true"
checkbox Clínico "true"
checkbox Pós-Operatório "true"
checkbox Trabalho "true"
checkbox Genético "true"
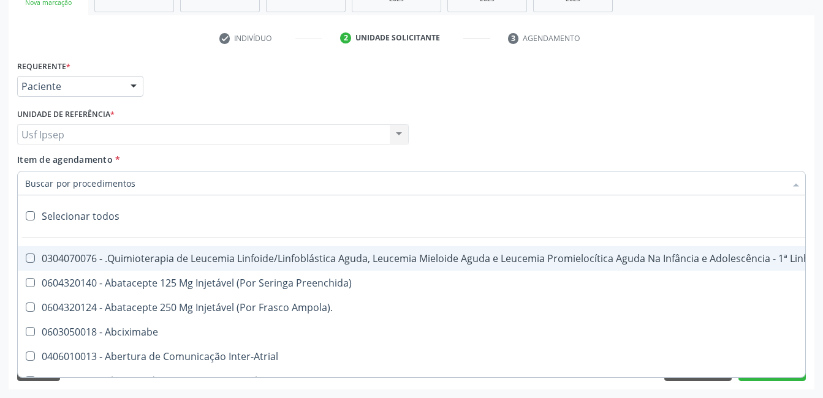
checkbox Preenchida\) "true"
checkbox A\) "true"
checkbox Ampola\) "true"
checkbox Preenchida\) "true"
checkbox B\) "true"
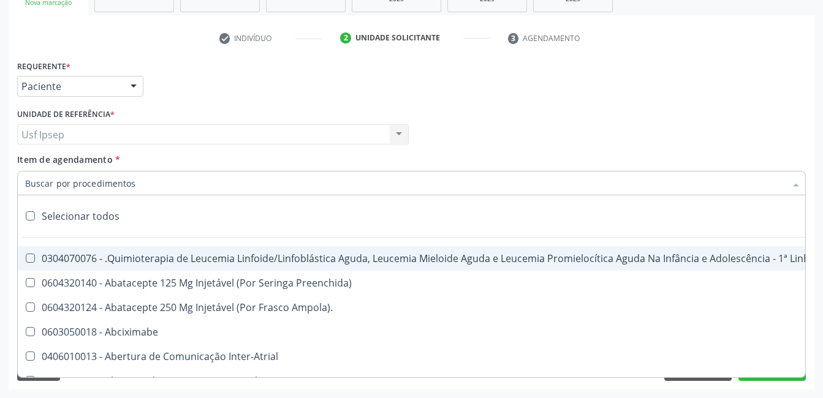
checkbox Rodas "true"
checkbox Quadril "true"
checkbox Tronco "true"
checkbox Locomoção "true"
checkbox Oftalmológica "true"
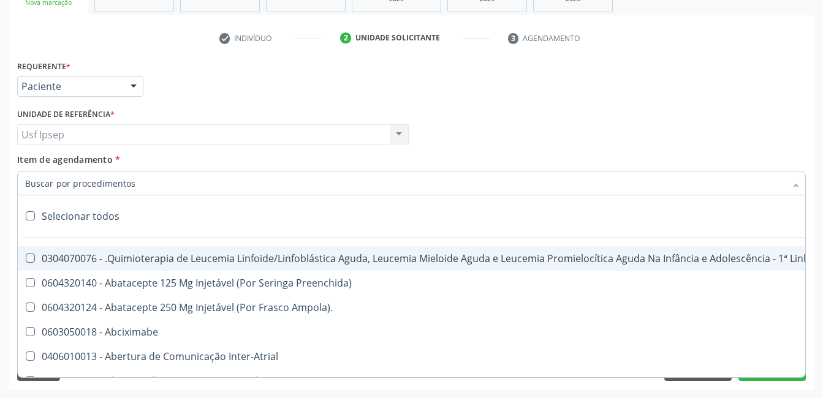
checkbox Ortopédica "true"
checkbox Dentária "true"
checkbox Rodas "true"
checkbox Adenograma "true"
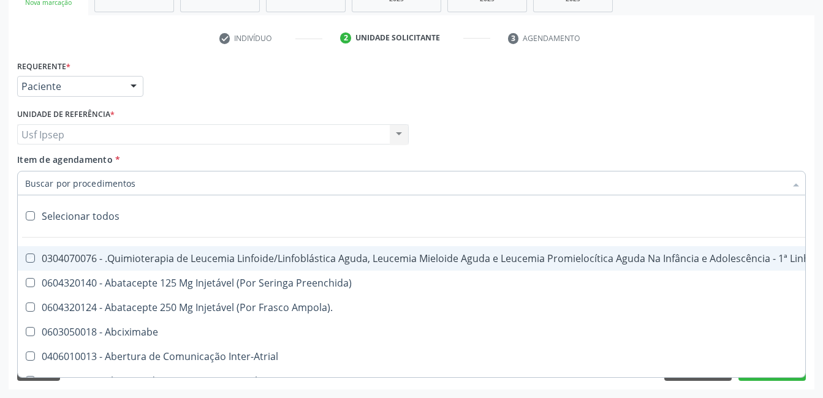
checkbox Adenoidectomia "true"
checkbox Deficiência "true"
checkbox Crianças "true"
checkbox I\) "true"
checkbox Especializada\ "true"
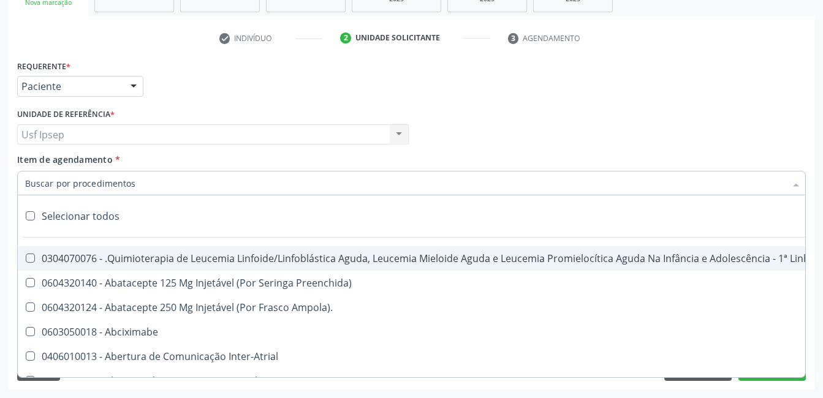
checkbox Medicamento\(S\) "true"
checkbox Parenteral\) "true"
checkbox Endovenosa "true"
checkbox Intramuscular "true"
checkbox Oral "true"
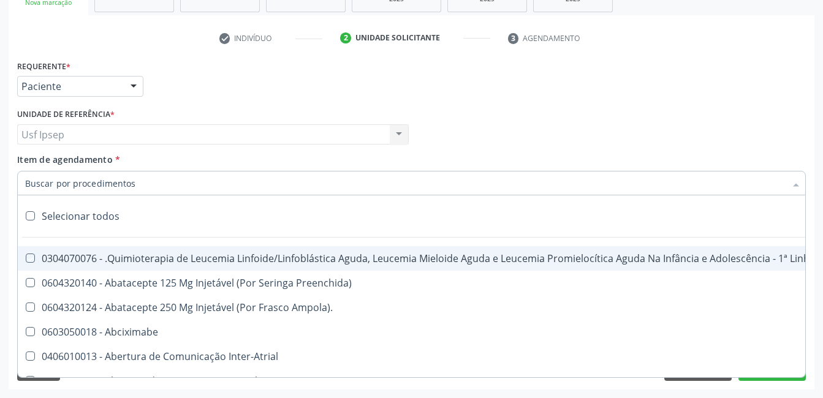
checkbox \(Sc\) "true"
checkbox Sífilis "true"
checkbox A "true"
checkbox Terapeutica "true"
checkbox Arterial "true"
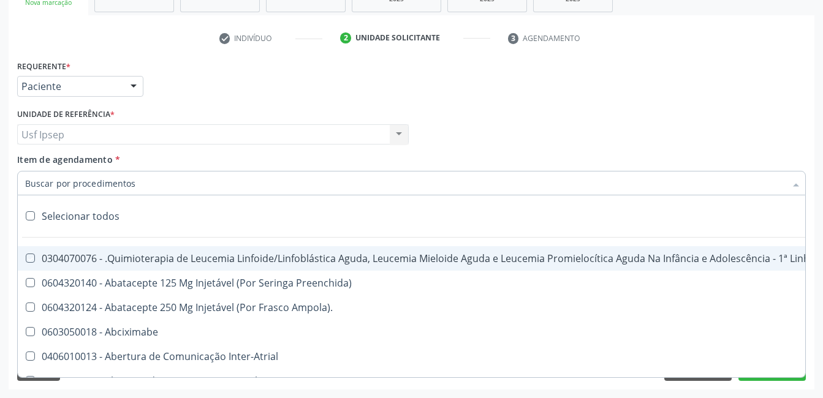
checkbox Temperatura "true"
checkbox Transeptal "true"
checkbox Cnrac\) "true"
checkbox Paciente "true"
checkbox Cnrac\) "true"
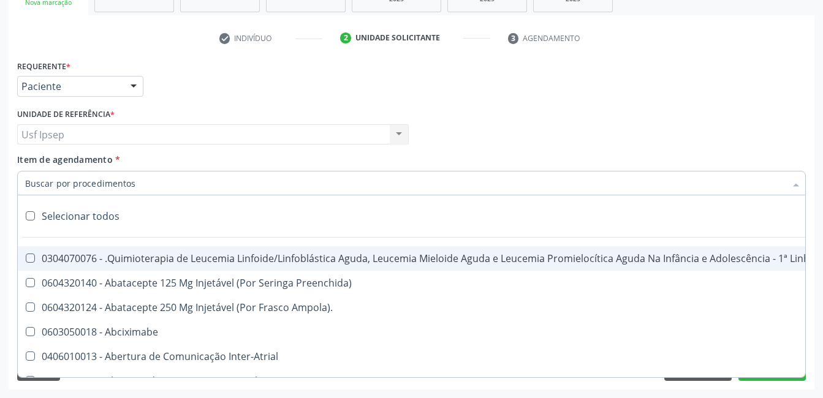
checkbox S\/Pernoite "true"
checkbox Pernoite "true"
checkbox Acompanhante "true"
checkbox Agudizadas "true"
checkbox Oclusal "true"
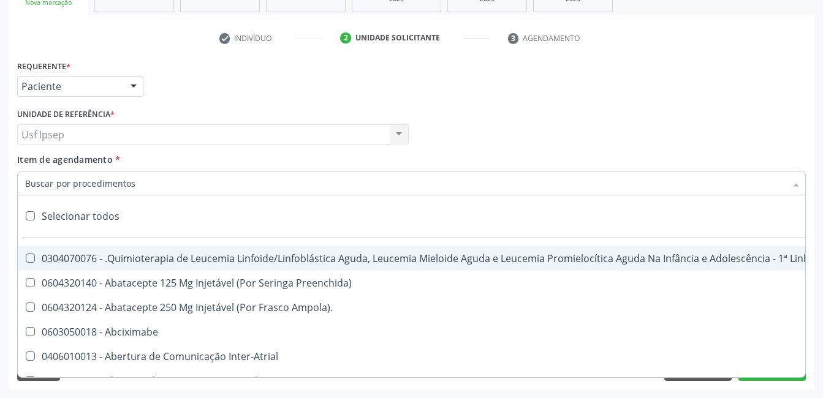
checkbox Vaginal "true"
checkbox Ml\) "true"
checkbox Hepático "true"
checkbox Angiografico\) "true"
checkbox Craniano "true"
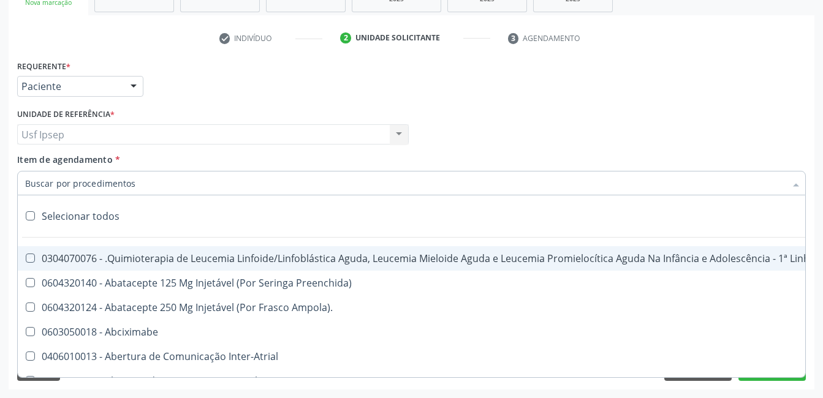
checkbox Ml\) "true"
checkbox Injetável "true"
checkbox Capsula\) "true"
checkbox Ampola\) "true"
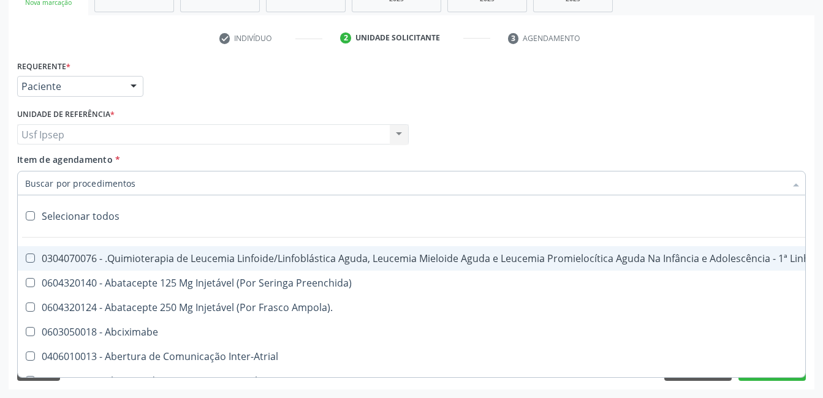
checkbox Ml\) "true"
checkbox Frasco-Ampola\) "true"
click at [175, 220] on div "Desfazer seleção" at bounding box center [502, 216] width 969 height 25
click at [29, 182] on input "Item de agendamento *" at bounding box center [405, 183] width 760 height 25
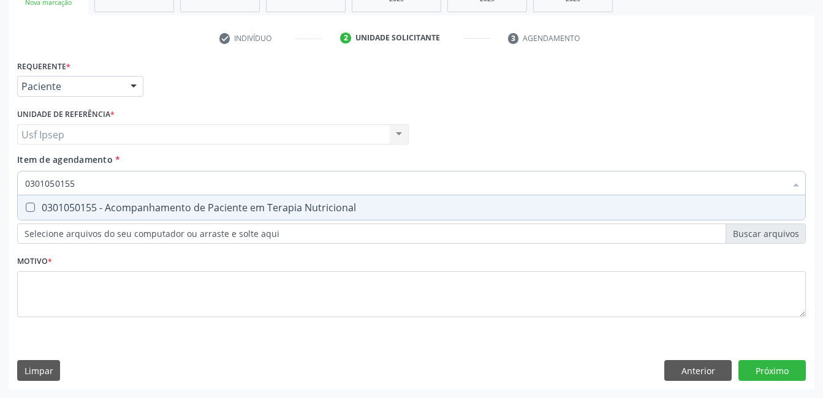
click at [32, 206] on Nutricional at bounding box center [30, 207] width 9 height 9
click at [26, 206] on Nutricional "checkbox" at bounding box center [22, 207] width 8 height 8
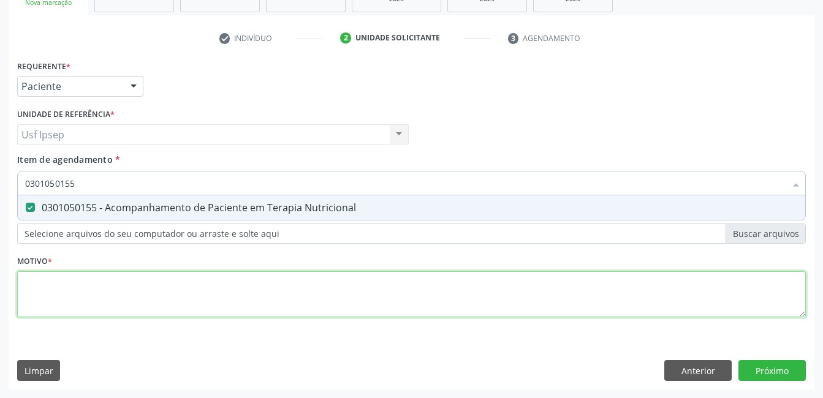
click at [60, 291] on div "Requerente * Paciente Médico(a) Enfermeiro(a) Paciente Nenhum resultado encontr…" at bounding box center [411, 196] width 789 height 278
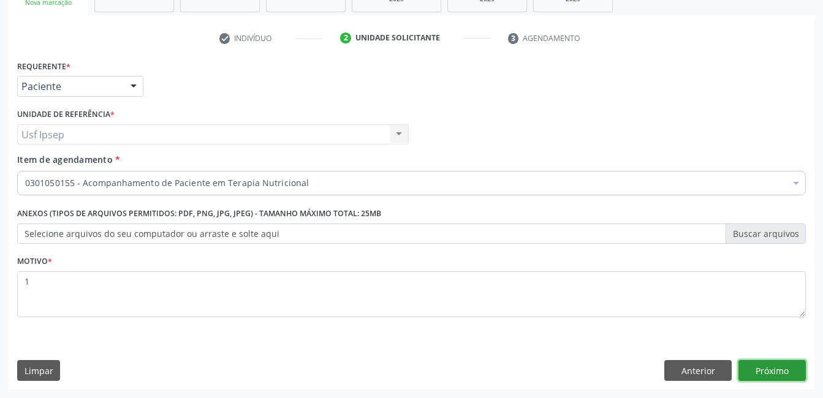
click at [763, 369] on button "Próximo" at bounding box center [771, 370] width 67 height 21
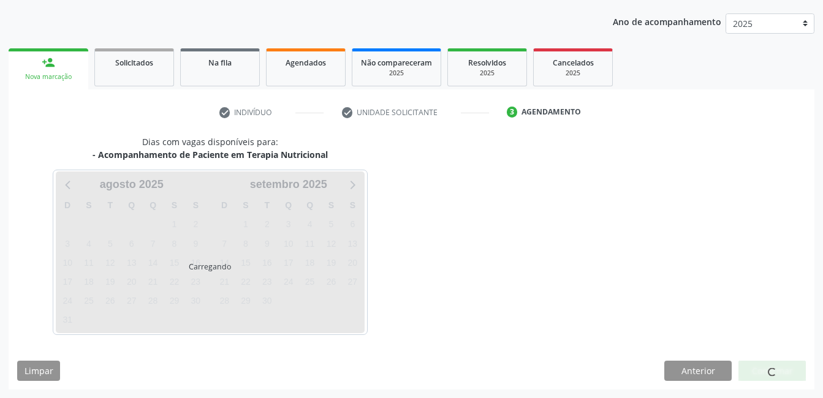
scroll to position [135, 0]
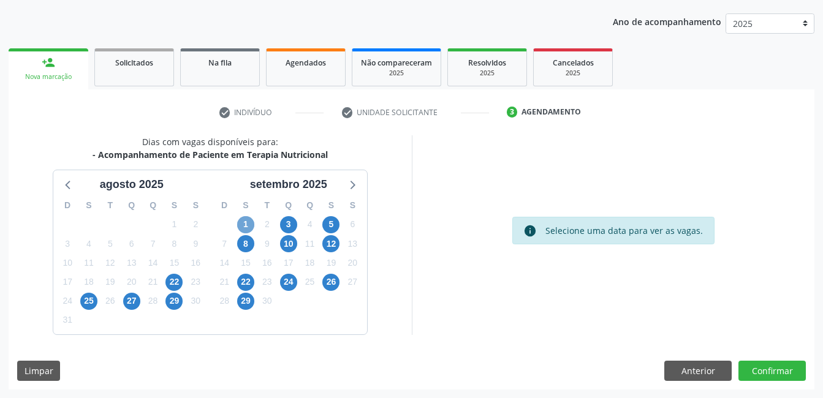
click at [245, 221] on span "1" at bounding box center [245, 224] width 17 height 17
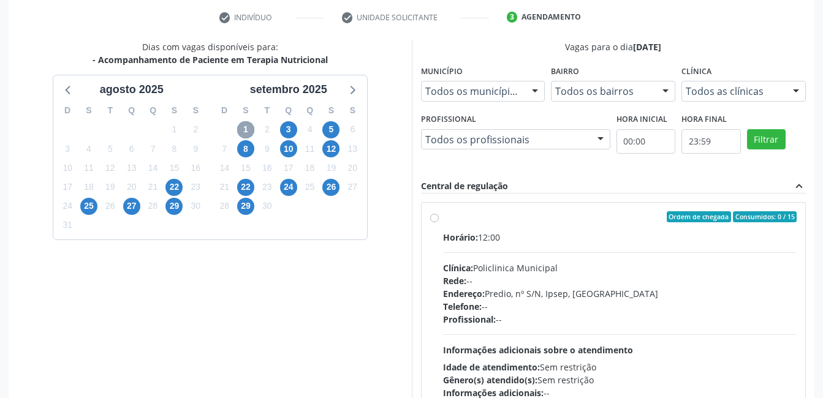
scroll to position [257, 0]
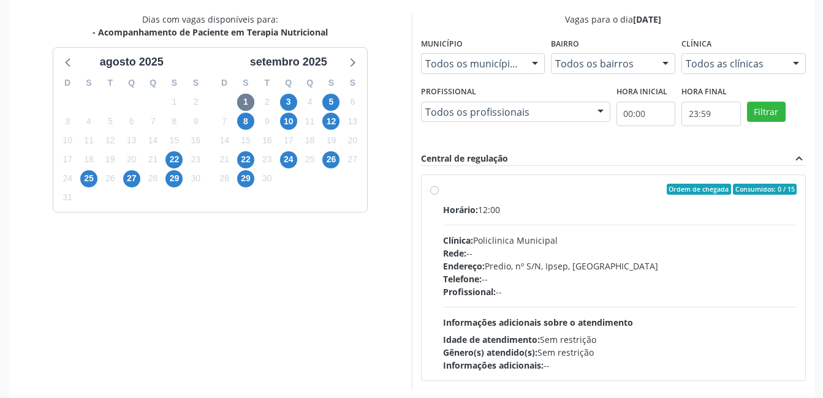
click at [443, 192] on label "Ordem de chegada Consumidos: 0 / 15 Horário: 12:00 Clínica: Policlinica Municip…" at bounding box center [620, 278] width 354 height 188
click at [437, 192] on input "Ordem de chegada Consumidos: 0 / 15 Horário: 12:00 Clínica: Policlinica Municip…" at bounding box center [434, 189] width 9 height 11
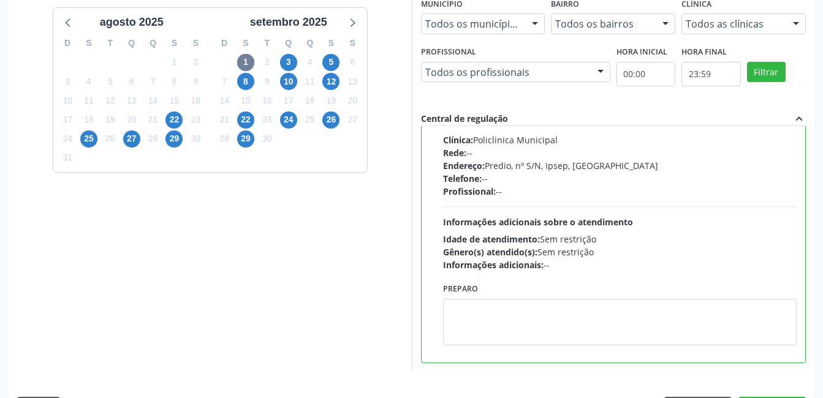
scroll to position [319, 0]
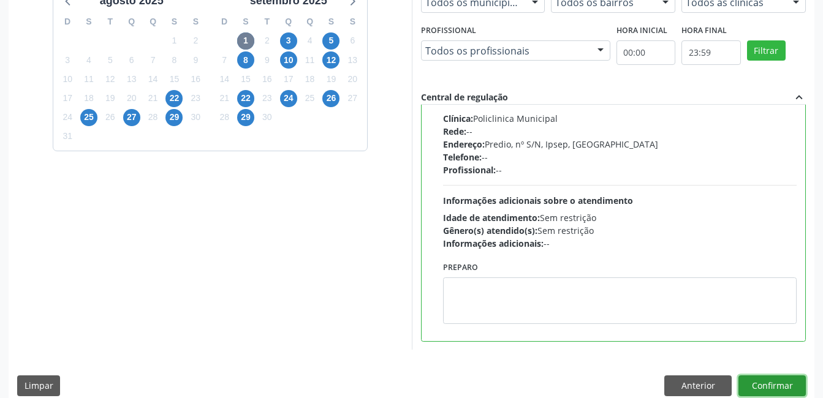
click at [765, 384] on button "Confirmar" at bounding box center [771, 386] width 67 height 21
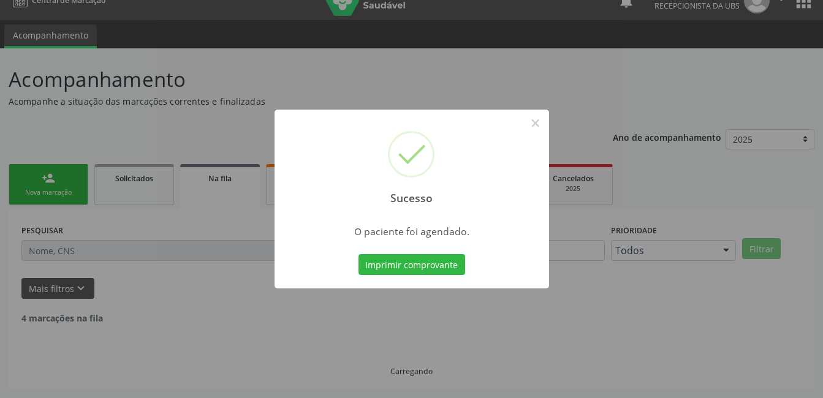
scroll to position [6, 0]
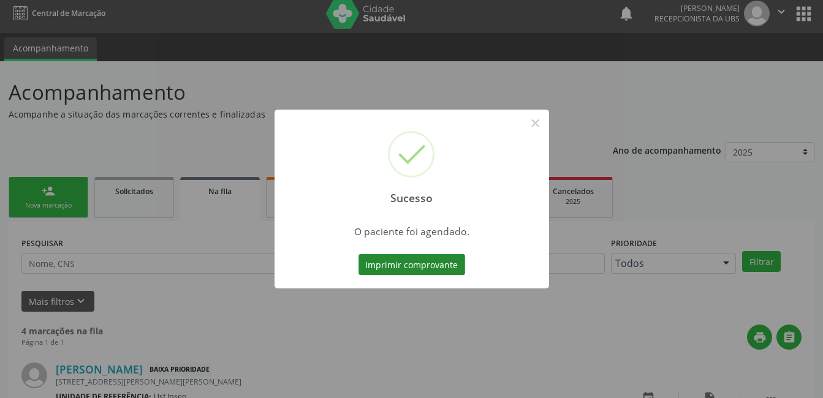
click at [385, 262] on button "Imprimir comprovante" at bounding box center [411, 264] width 107 height 21
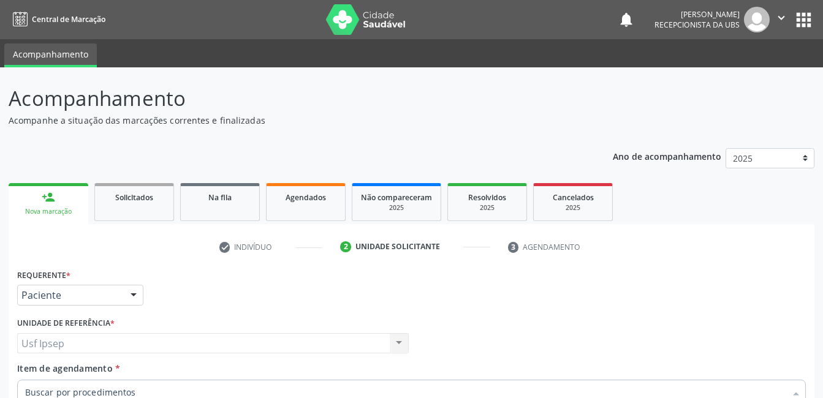
scroll to position [209, 0]
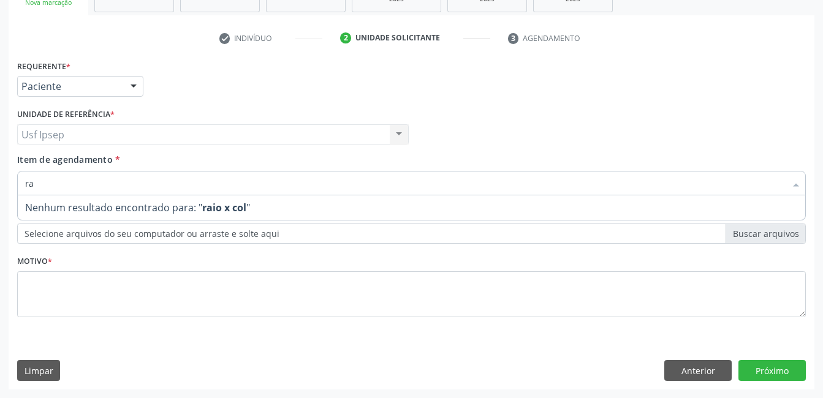
type input "r"
type input "radiografia de torax"
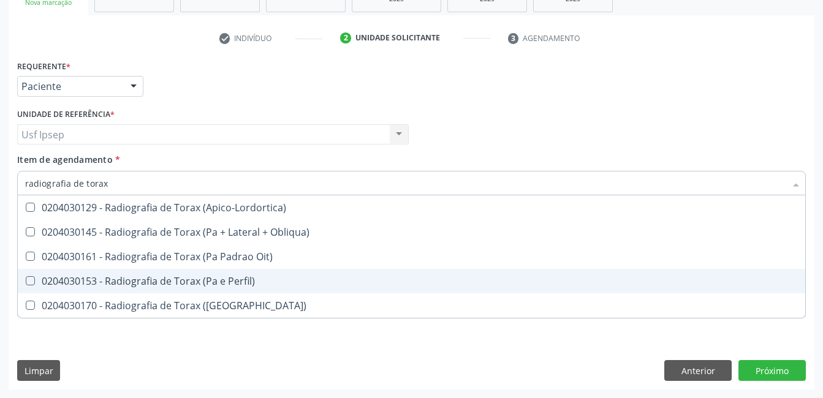
click at [29, 282] on Perfil\) at bounding box center [30, 280] width 9 height 9
click at [26, 282] on Perfil\) "checkbox" at bounding box center [22, 281] width 8 height 8
checkbox Perfil\) "true"
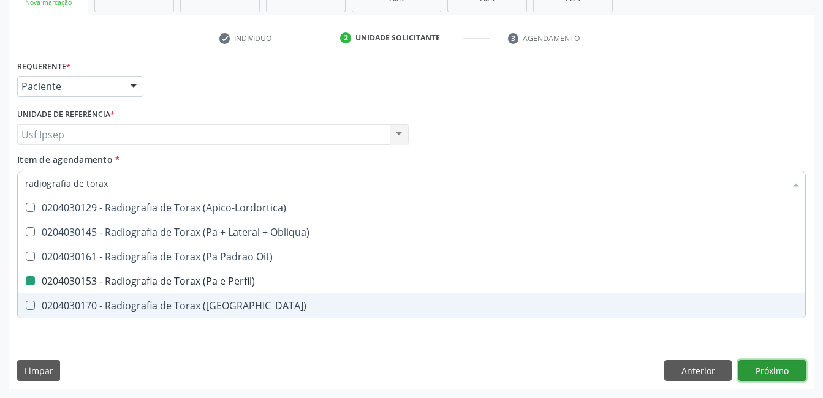
click at [769, 366] on div "Requerente * Paciente Médico(a) Enfermeiro(a) Paciente Nenhum resultado encontr…" at bounding box center [412, 223] width 806 height 333
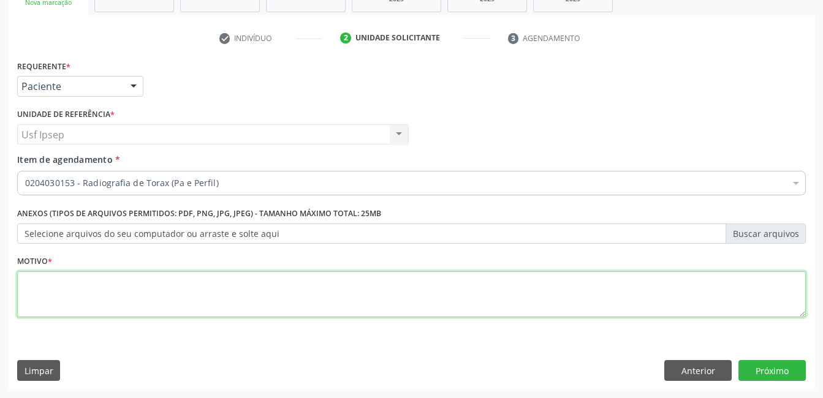
click at [55, 301] on textarea at bounding box center [411, 294] width 789 height 47
type textarea "1"
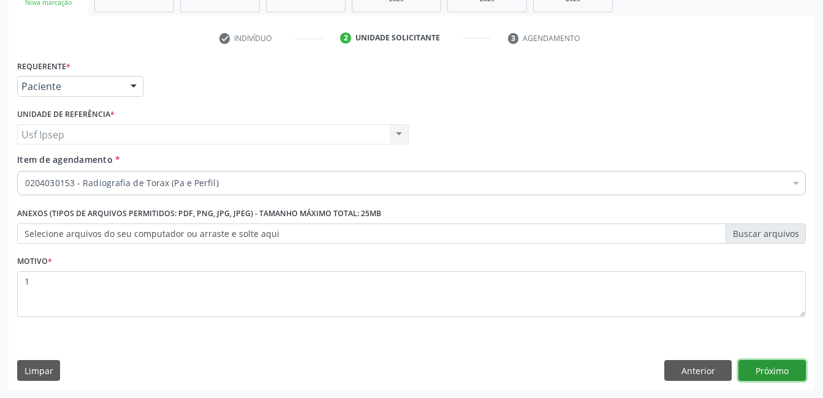
click at [764, 368] on button "Próximo" at bounding box center [771, 370] width 67 height 21
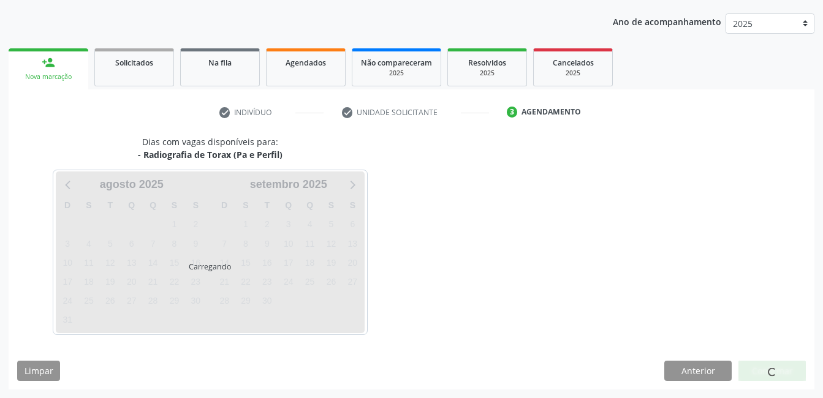
scroll to position [135, 0]
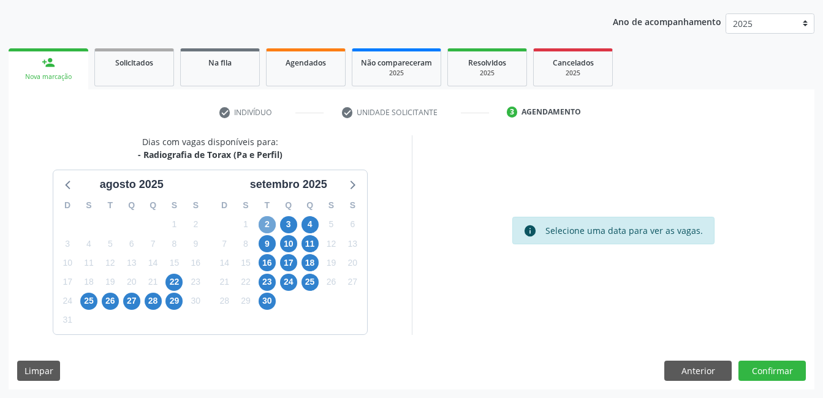
click at [267, 228] on span "2" at bounding box center [267, 224] width 17 height 17
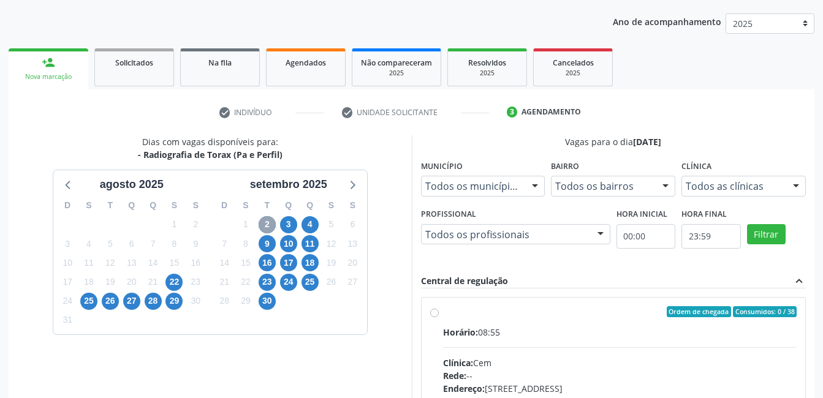
scroll to position [196, 0]
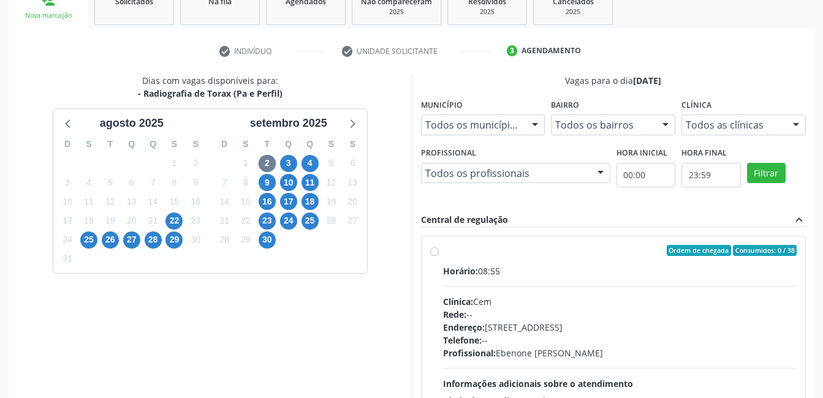
click at [431, 256] on div "Ordem de chegada Consumidos: 0 / 38 Horário: 08:55 Clínica: Cem Rede: -- Endere…" at bounding box center [613, 339] width 367 height 188
radio input "true"
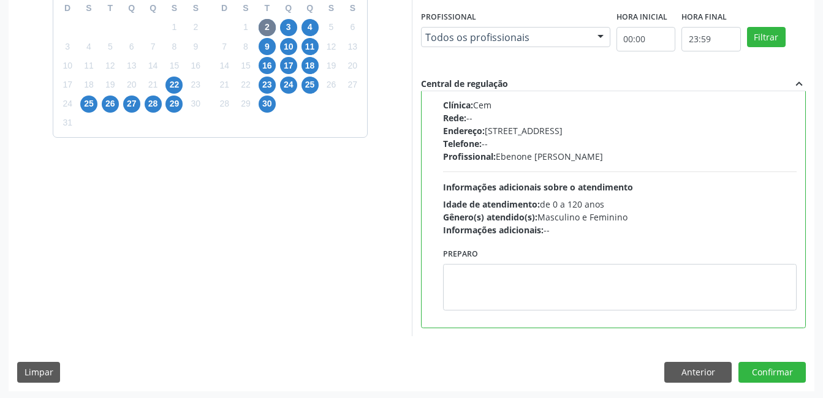
scroll to position [334, 0]
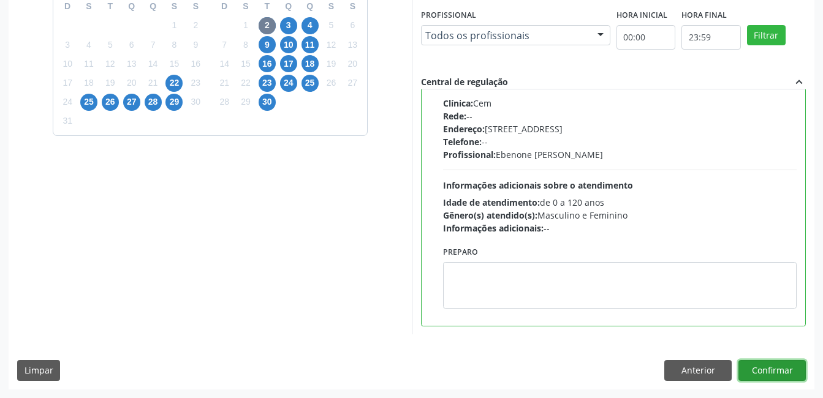
click at [776, 373] on button "Confirmar" at bounding box center [771, 370] width 67 height 21
click at [768, 378] on button "Confirmar" at bounding box center [771, 370] width 67 height 21
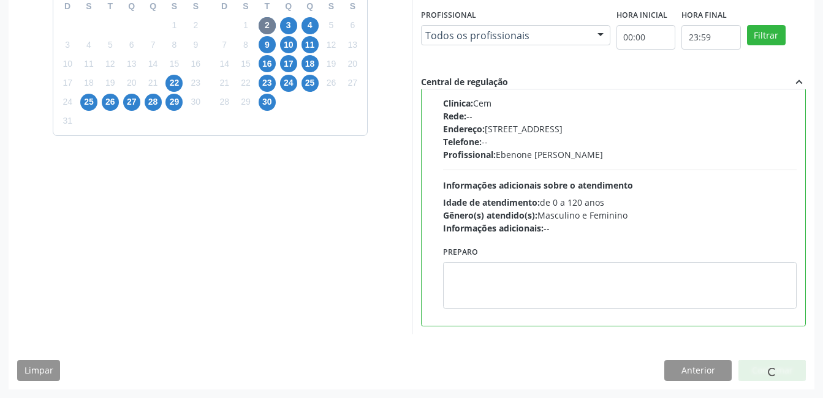
scroll to position [6, 0]
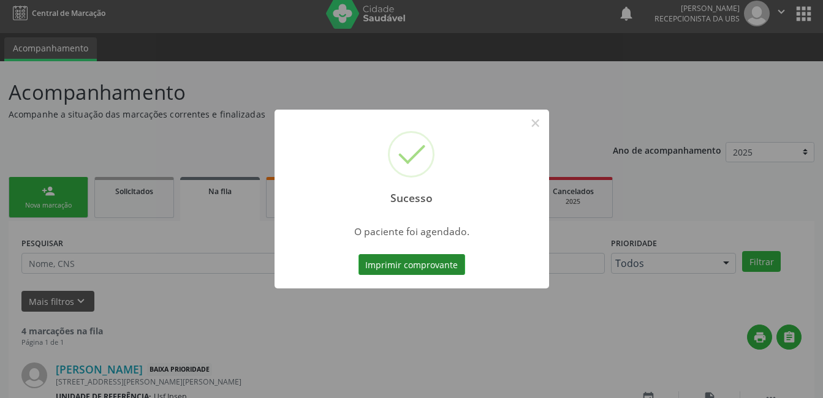
click at [376, 265] on button "Imprimir comprovante" at bounding box center [411, 264] width 107 height 21
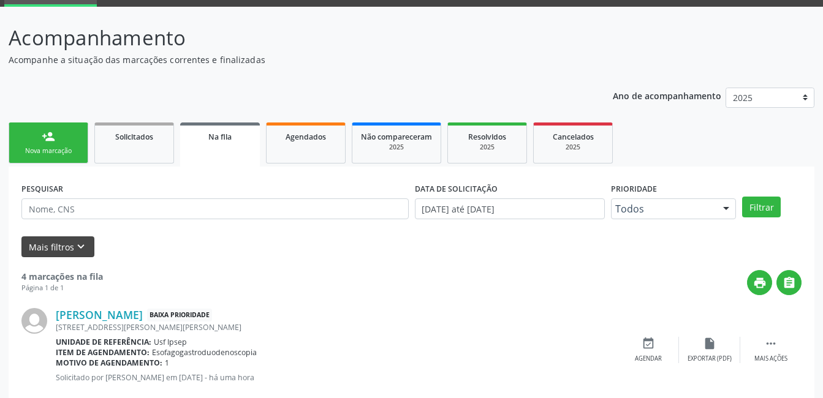
scroll to position [61, 0]
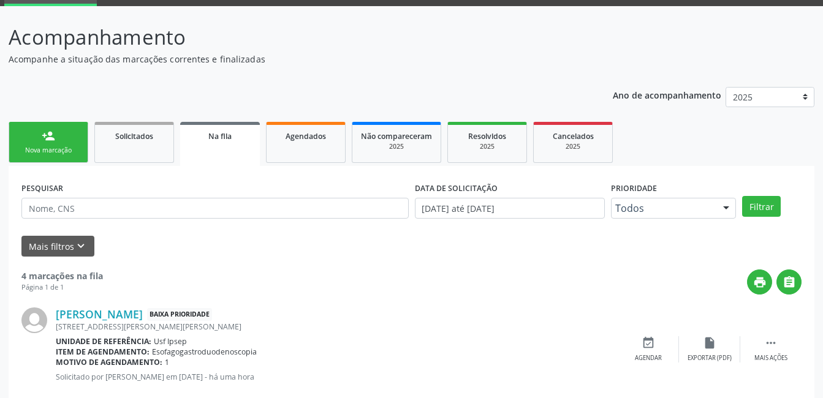
click at [36, 151] on div "Nova marcação" at bounding box center [48, 150] width 61 height 9
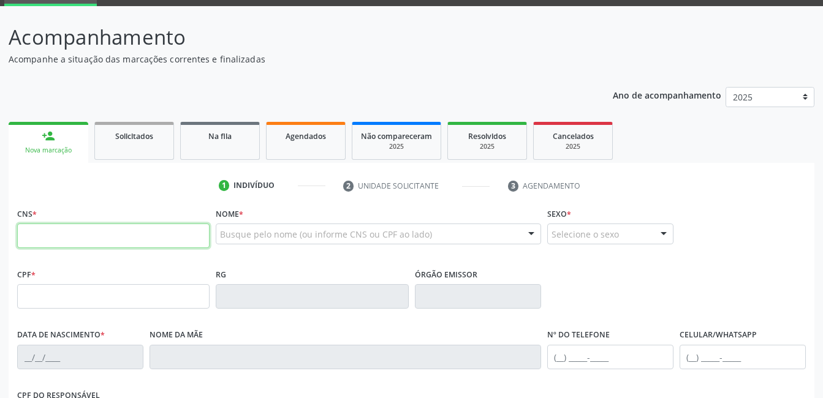
click at [32, 233] on input "text" at bounding box center [113, 236] width 192 height 25
click at [101, 235] on input "898 0510 8810 344" at bounding box center [113, 236] width 192 height 25
type input "8"
click at [53, 236] on input "898 05" at bounding box center [113, 236] width 192 height 25
type input "898 0051 0881 0344"
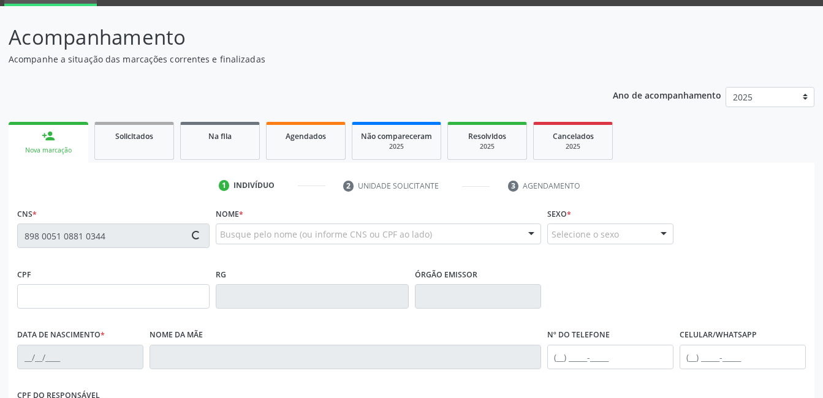
type input "28/03/2016"
type input "Franciele Tavares de Lima Carvalho"
type input "(99) 99999-9999"
type input "1253"
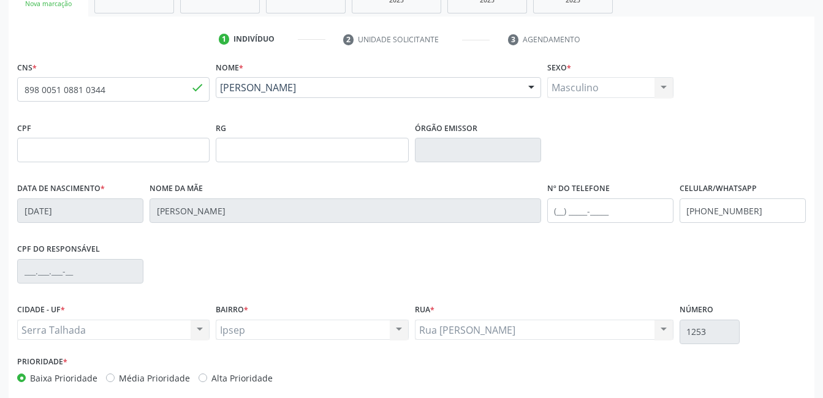
scroll to position [266, 0]
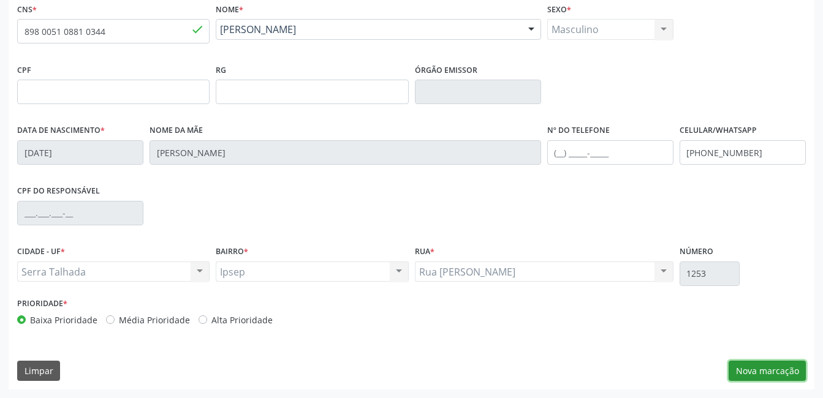
click at [761, 368] on button "Nova marcação" at bounding box center [767, 371] width 77 height 21
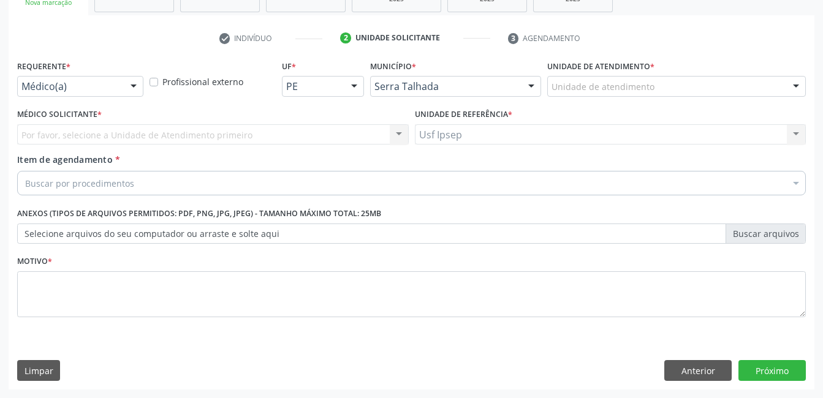
scroll to position [209, 0]
click at [134, 85] on div at bounding box center [133, 87] width 18 height 21
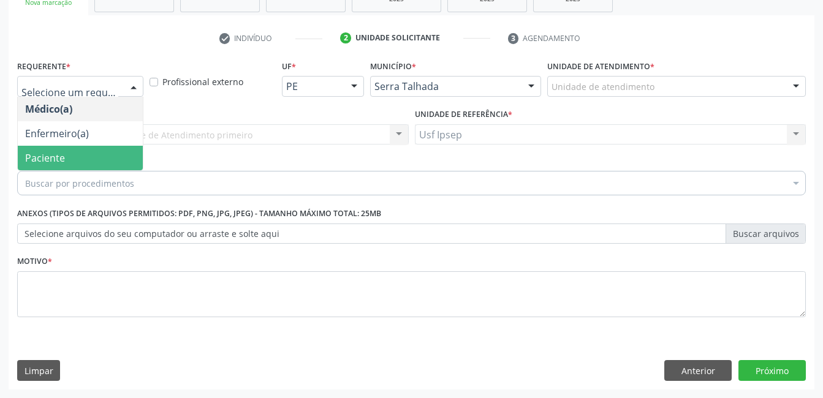
click at [64, 164] on span "Paciente" at bounding box center [80, 158] width 125 height 25
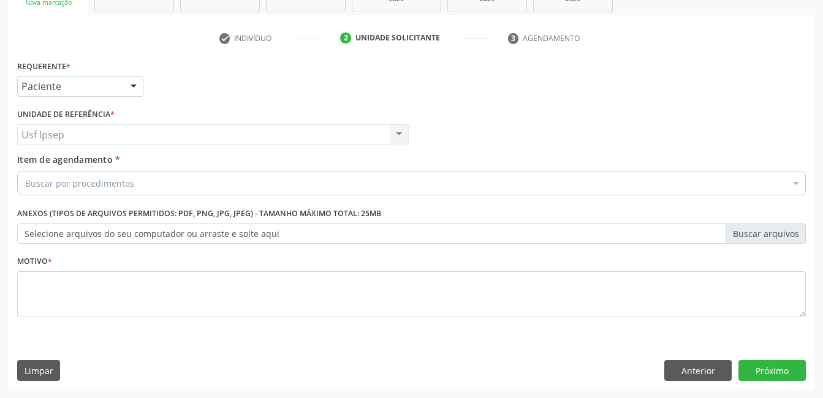
click at [71, 155] on span "Item de agendamento" at bounding box center [65, 160] width 96 height 12
click at [25, 171] on input "Item de agendamento *" at bounding box center [25, 183] width 0 height 25
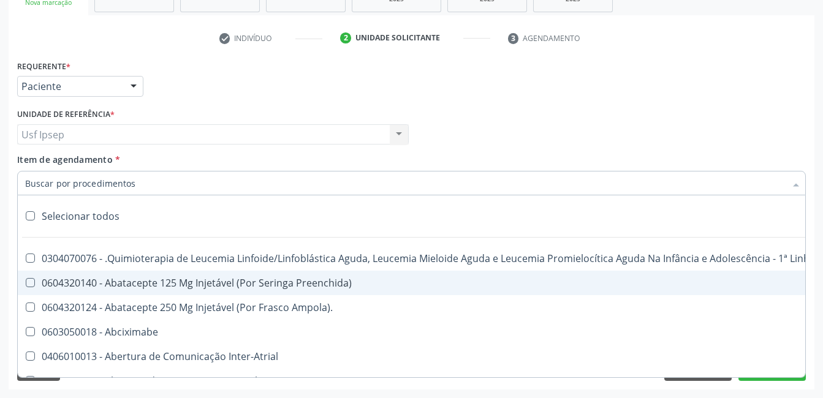
click at [37, 182] on input "Item de agendamento *" at bounding box center [405, 183] width 760 height 25
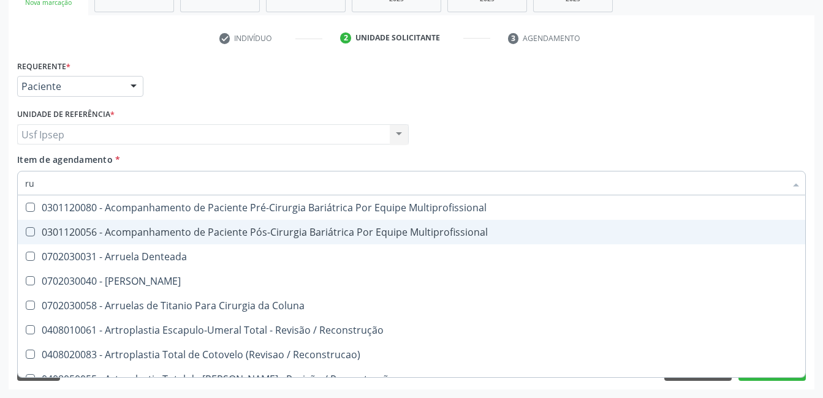
type input "r"
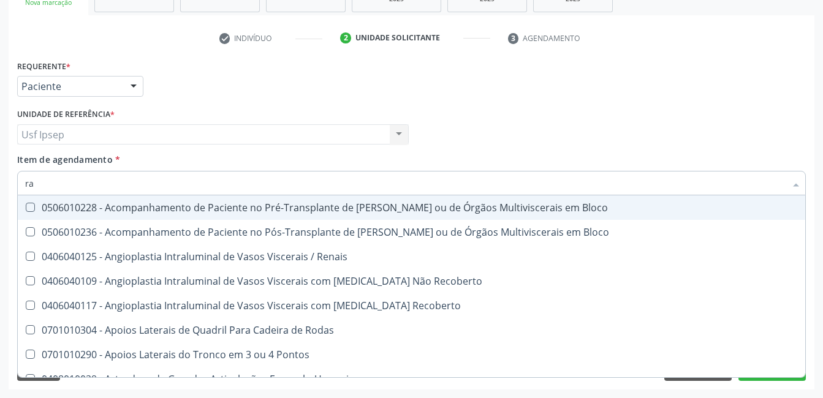
type input "r"
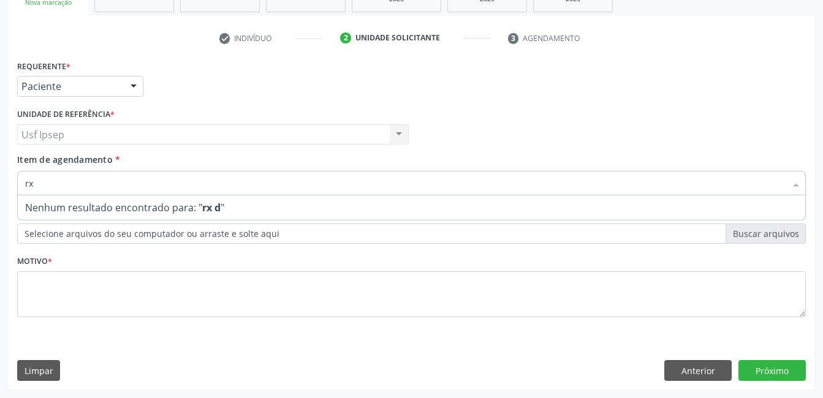
type input "r"
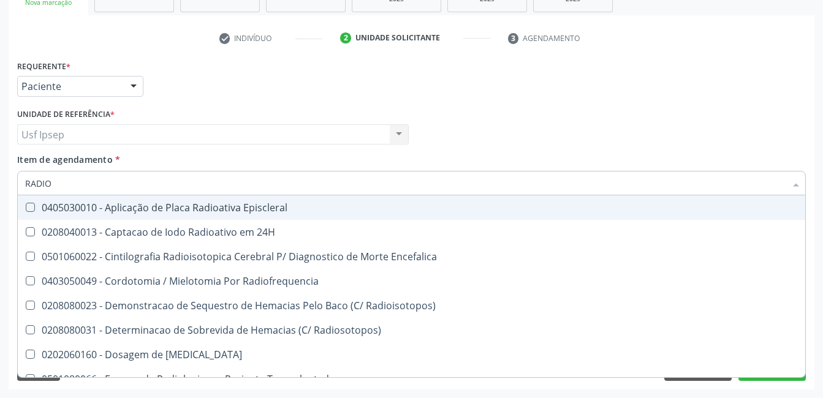
type input "RADIOG"
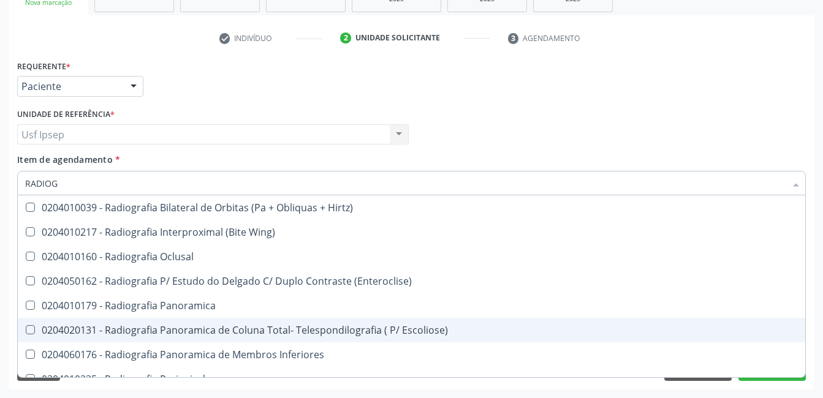
click at [31, 332] on Escoliose\) at bounding box center [30, 329] width 9 height 9
click at [26, 332] on Escoliose\) "checkbox" at bounding box center [22, 330] width 8 height 8
checkbox Escoliose\) "true"
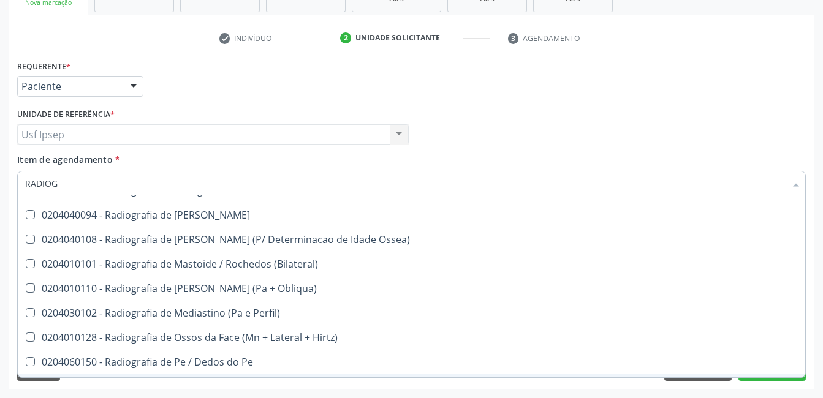
scroll to position [1215, 0]
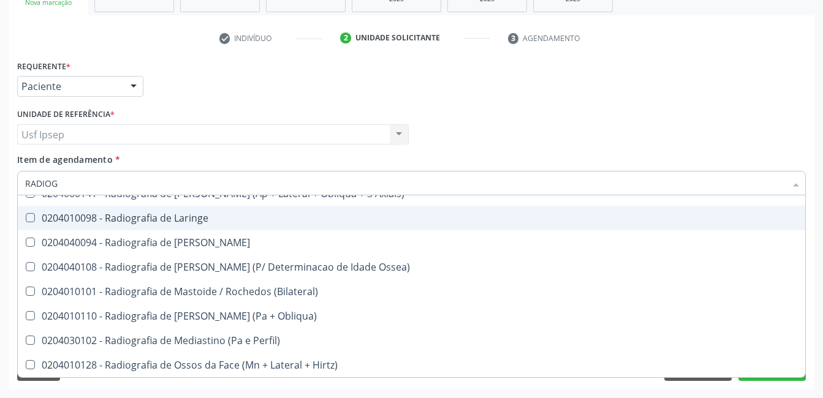
click at [710, 107] on div "Médico Solicitante Por favor, selecione a Unidade de Atendimento primeiro Nenhu…" at bounding box center [411, 129] width 795 height 48
click at [447, 129] on div "Médico Solicitante Por favor, selecione a Unidade de Atendimento primeiro Nenhu…" at bounding box center [411, 129] width 795 height 48
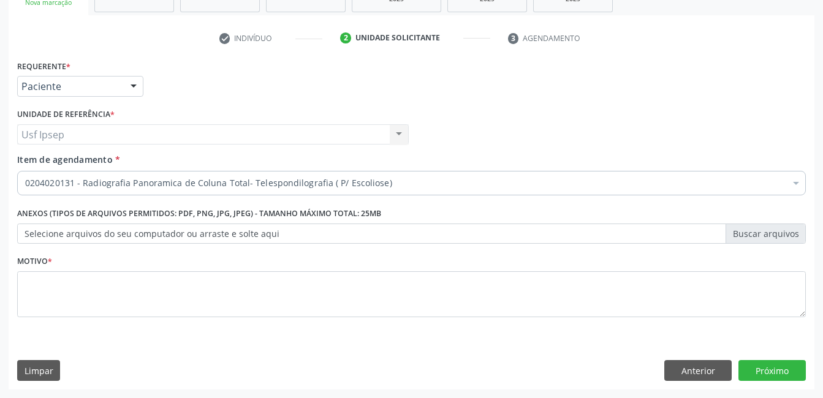
checkbox Escoliose\) "true"
checkbox Ampola\)\ "false"
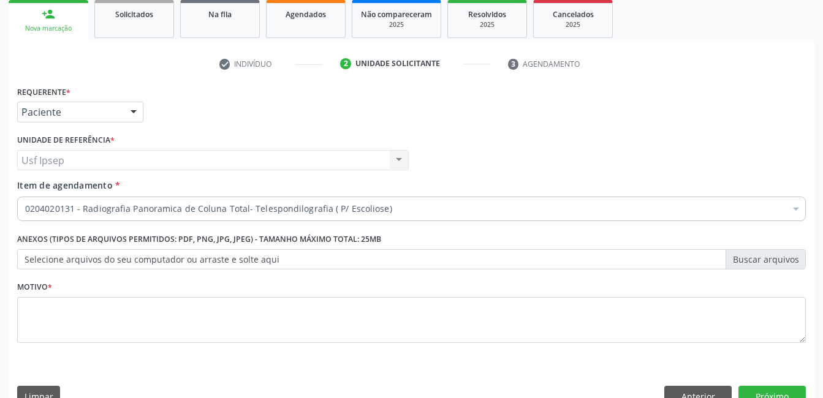
scroll to position [184, 0]
click at [31, 61] on ul "check Indivíduo 2 Unidade solicitante 3 Agendamento" at bounding box center [412, 63] width 806 height 20
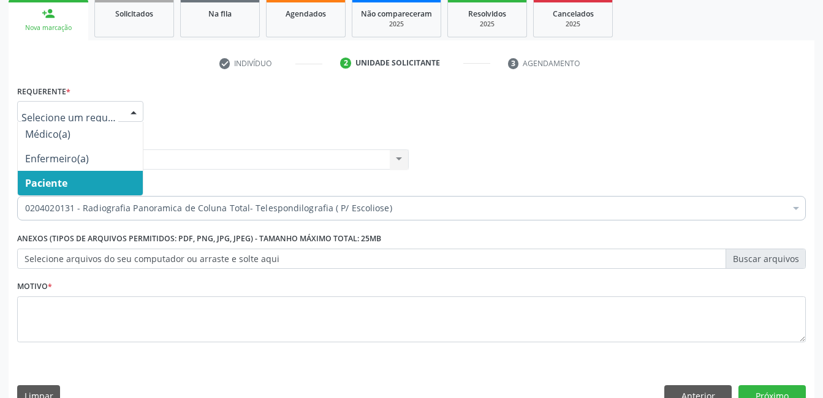
click at [134, 110] on div at bounding box center [133, 112] width 18 height 21
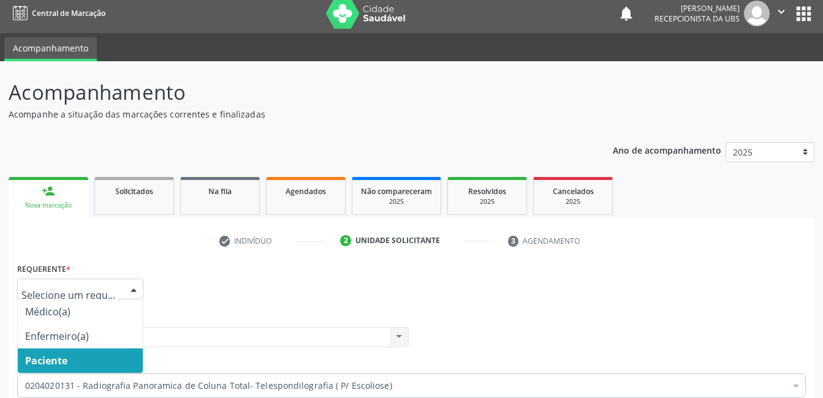
scroll to position [0, 0]
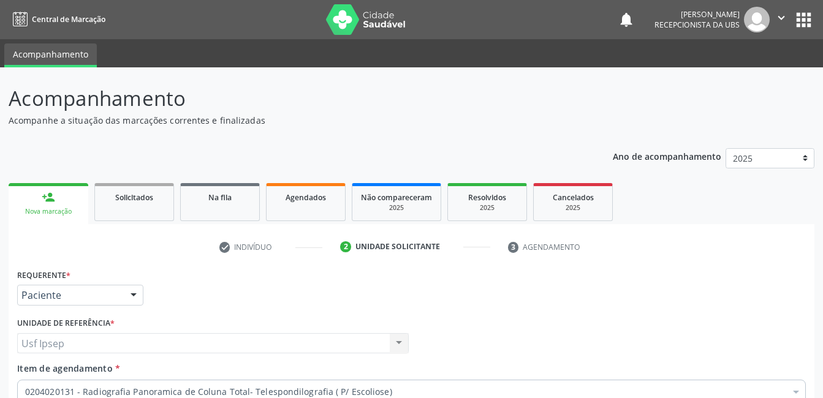
click at [42, 218] on link "person_add Nova marcação" at bounding box center [49, 203] width 80 height 41
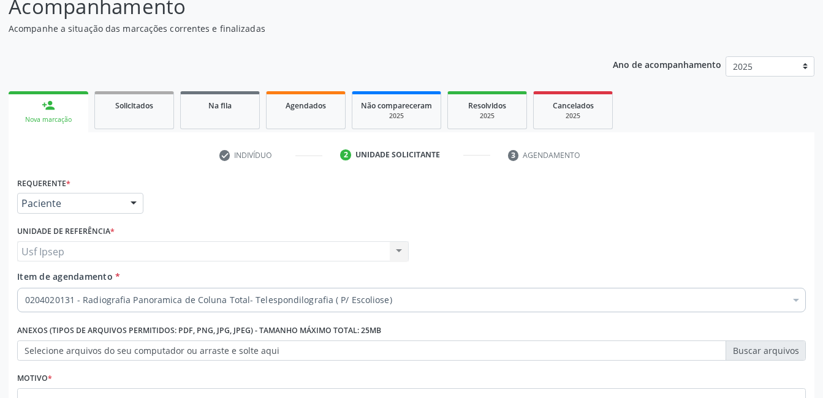
scroll to position [123, 0]
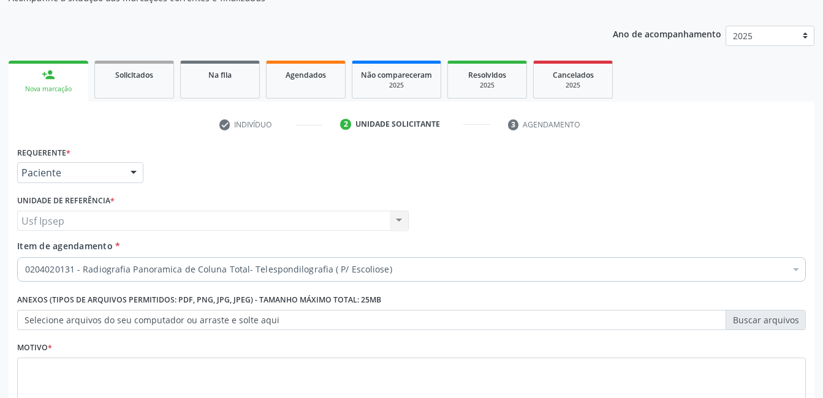
click at [136, 171] on div at bounding box center [133, 173] width 18 height 21
click at [42, 89] on div "Nova marcação" at bounding box center [48, 89] width 63 height 9
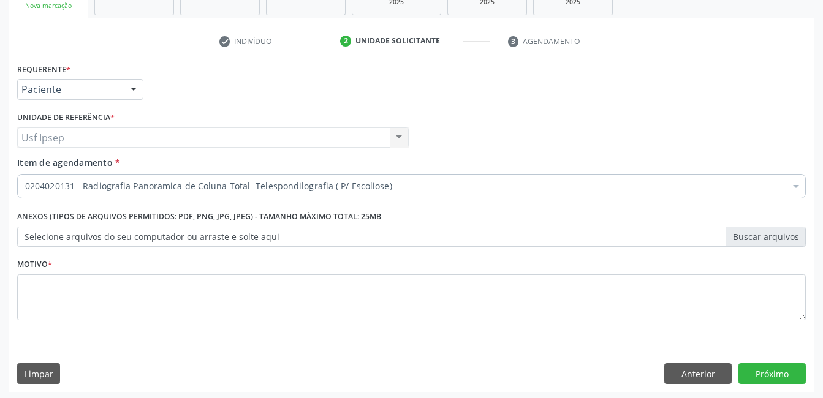
scroll to position [209, 0]
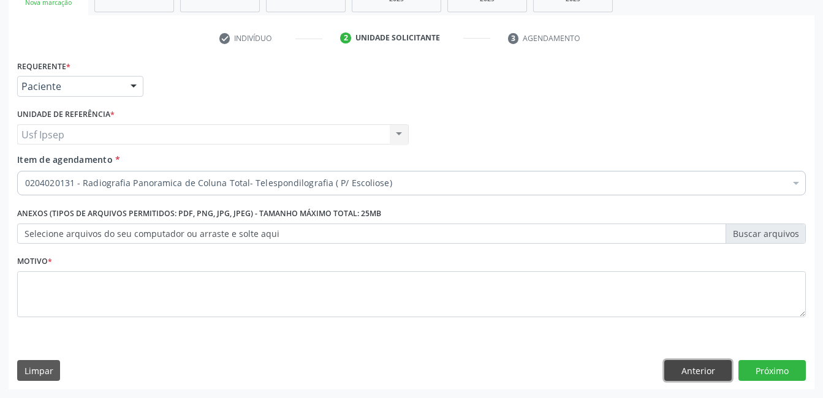
click at [690, 372] on button "Anterior" at bounding box center [697, 370] width 67 height 21
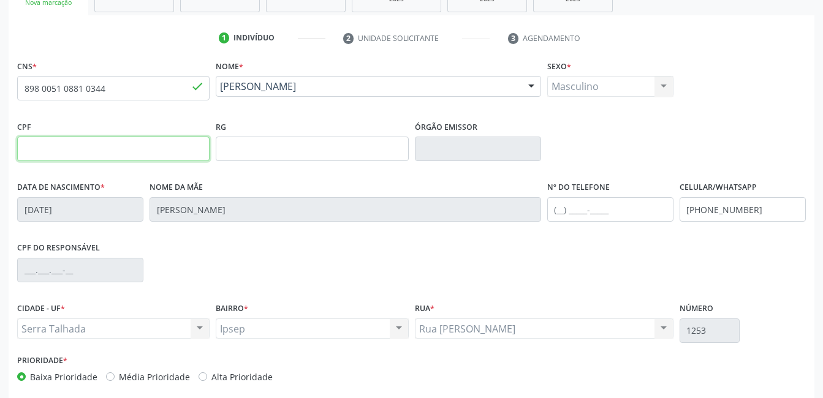
click at [21, 145] on input "text" at bounding box center [113, 149] width 192 height 25
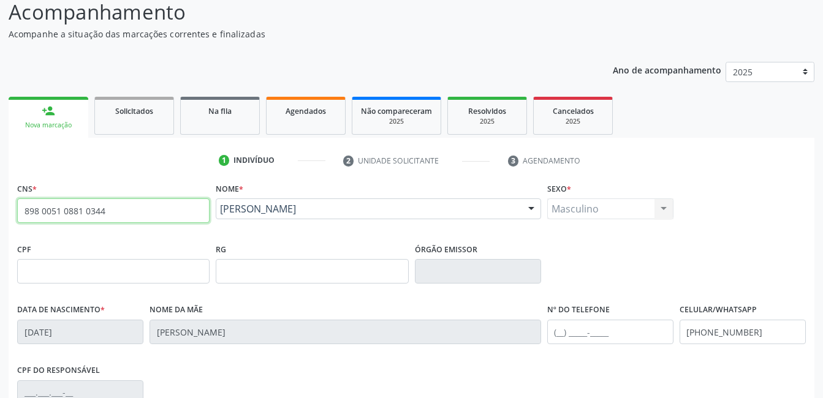
click at [109, 208] on input "898 0051 0881 0344" at bounding box center [113, 211] width 192 height 25
type input "8"
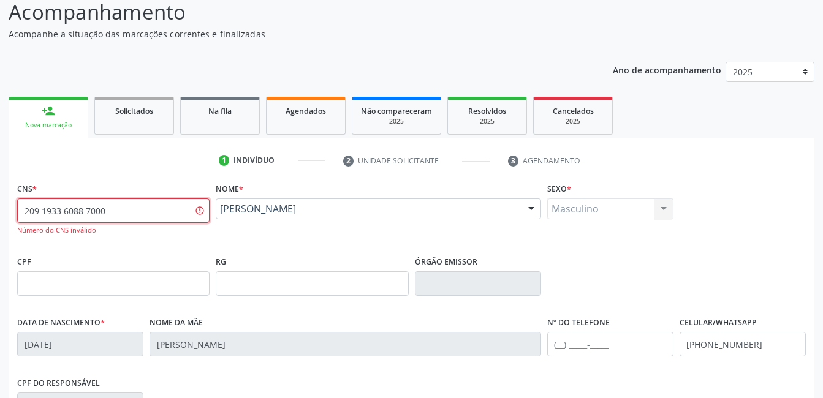
click at [109, 211] on input "209 1933 6088 7000" at bounding box center [113, 211] width 192 height 25
type input "2"
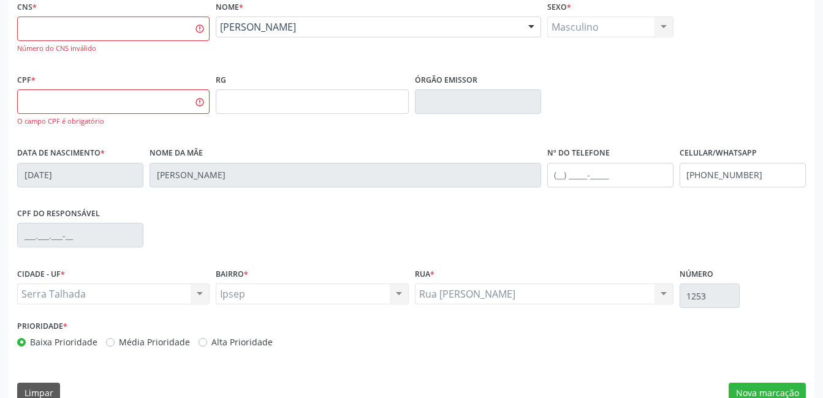
scroll to position [291, 0]
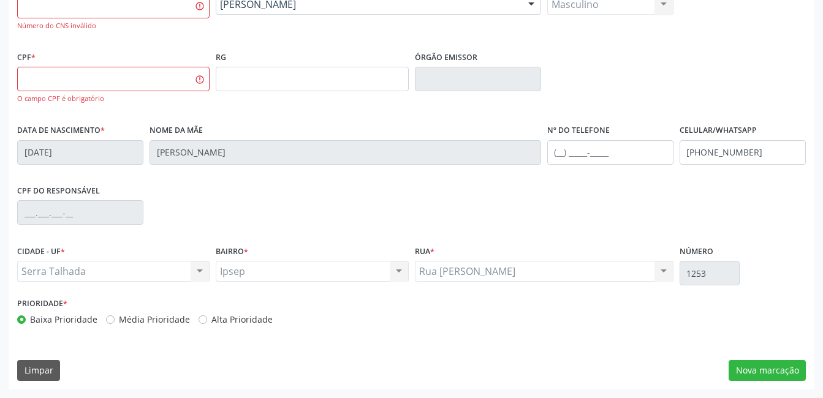
click at [347, 36] on div "Nome * Cícero Rafael Tavares de Carvalho Diniz Cícero Rafael Tavares de Carvalh…" at bounding box center [378, 11] width 331 height 73
click at [172, 215] on div "CPF do responsável" at bounding box center [411, 212] width 795 height 61
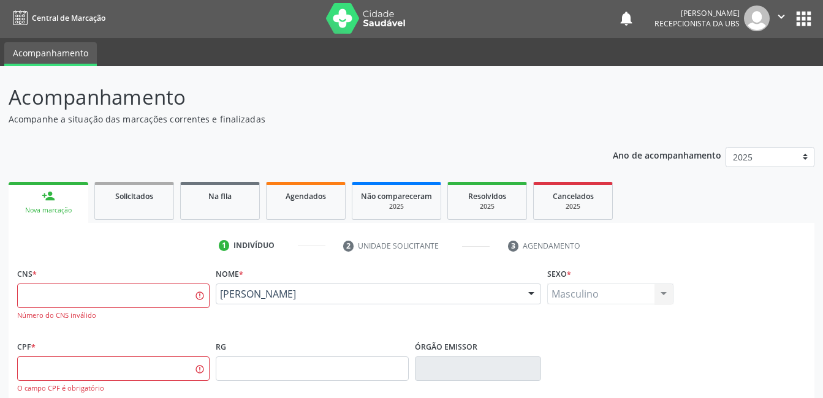
scroll to position [0, 0]
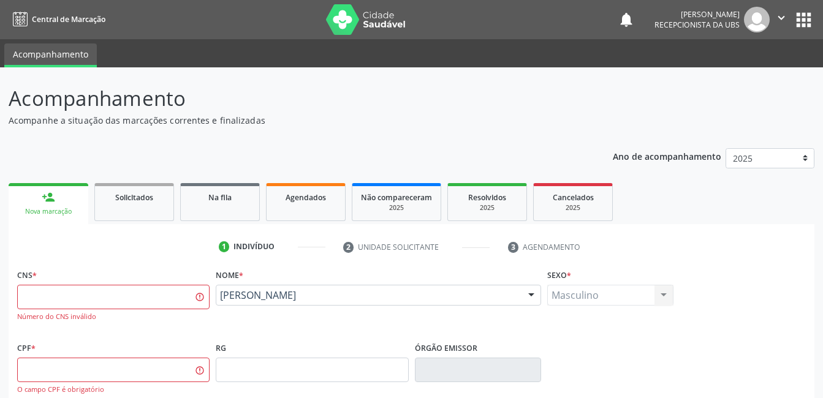
click at [48, 214] on div "Nova marcação" at bounding box center [48, 211] width 63 height 9
click at [46, 214] on div "Nova marcação" at bounding box center [48, 211] width 63 height 9
click at [37, 215] on div "Nova marcação" at bounding box center [48, 211] width 63 height 9
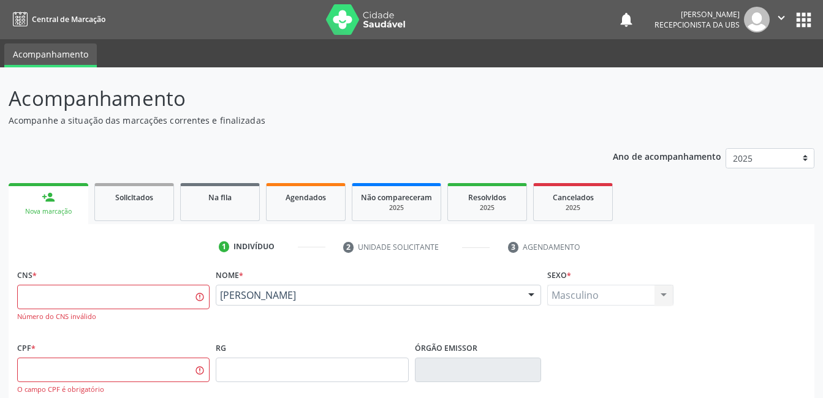
click at [32, 217] on link "person_add Nova marcação" at bounding box center [49, 203] width 80 height 41
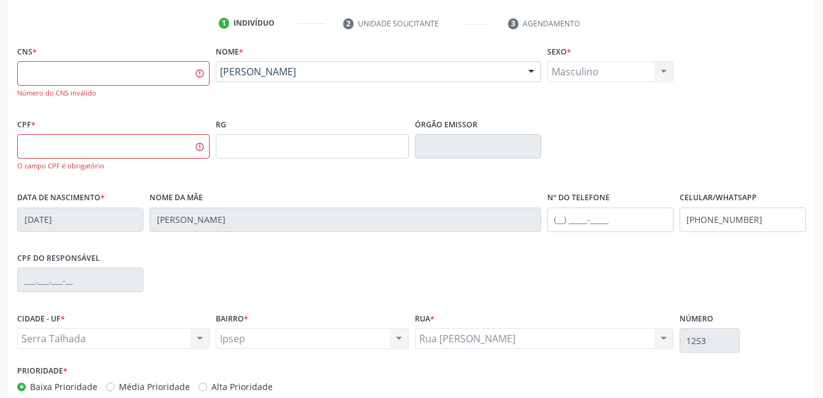
scroll to position [291, 0]
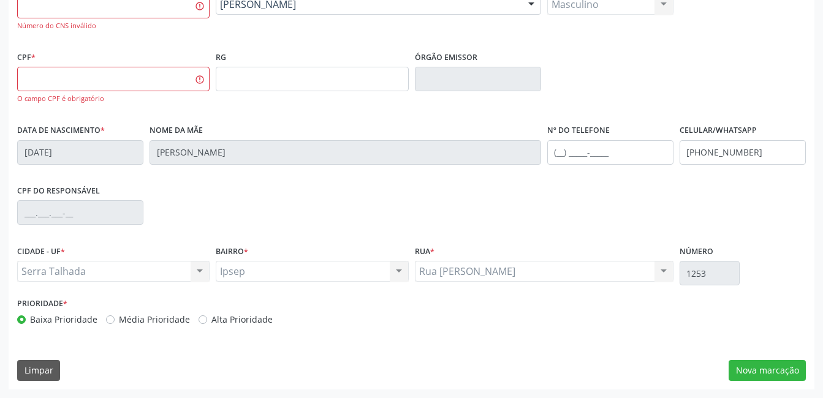
click at [680, 87] on div "CPF * O campo CPF é obrigatório RG Órgão emissor" at bounding box center [411, 84] width 795 height 73
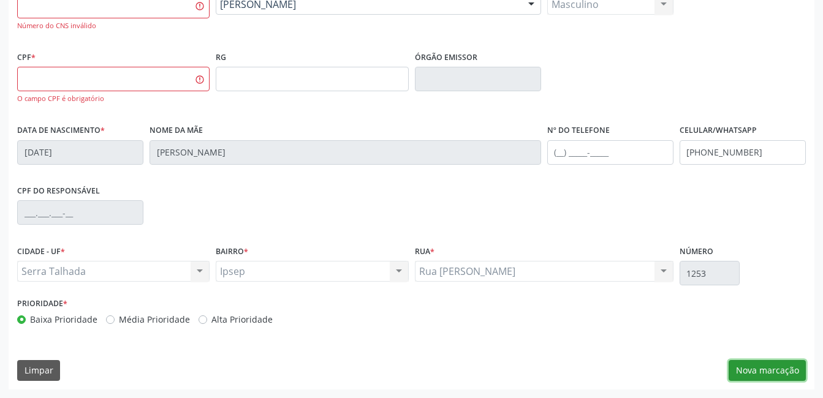
click at [776, 363] on button "Nova marcação" at bounding box center [767, 370] width 77 height 21
click at [751, 375] on button "Nova marcação" at bounding box center [767, 370] width 77 height 21
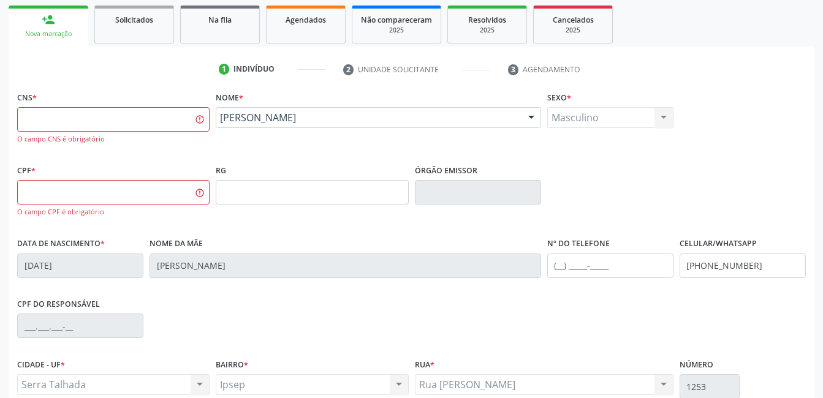
scroll to position [0, 0]
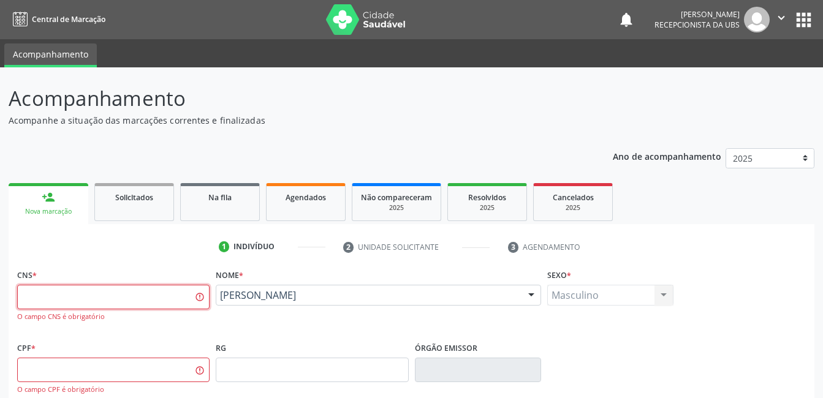
click at [29, 294] on input "text" at bounding box center [113, 297] width 192 height 25
click at [26, 301] on input "text" at bounding box center [113, 297] width 192 height 25
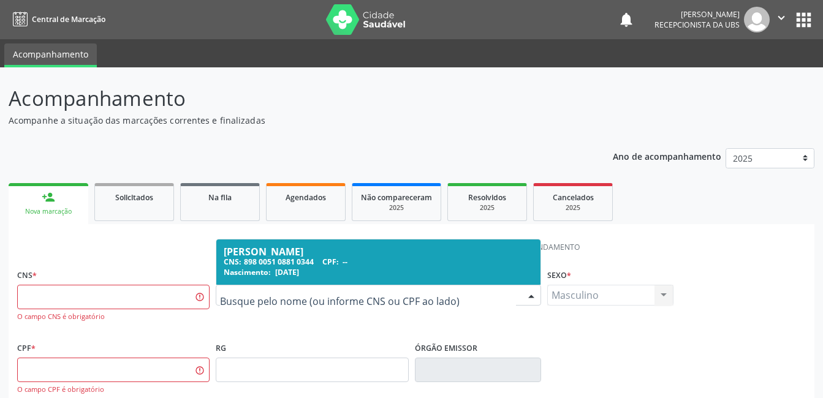
click at [529, 295] on div at bounding box center [531, 296] width 18 height 21
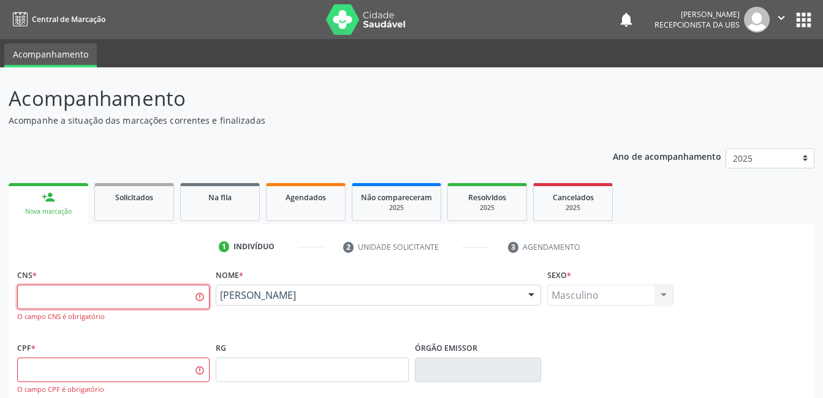
click at [25, 295] on input "text" at bounding box center [113, 297] width 192 height 25
type input "209 1993 6"
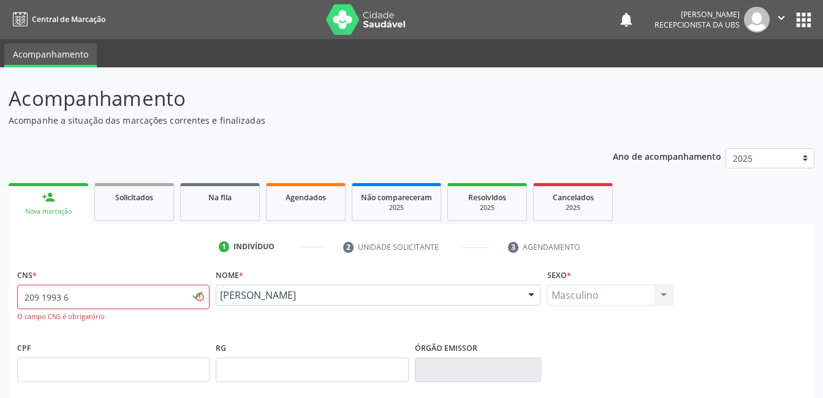
click at [43, 213] on div "Nova marcação" at bounding box center [48, 211] width 63 height 9
click at [42, 213] on div "Nova marcação" at bounding box center [48, 211] width 63 height 9
click at [36, 216] on div "Nova marcação" at bounding box center [48, 211] width 63 height 9
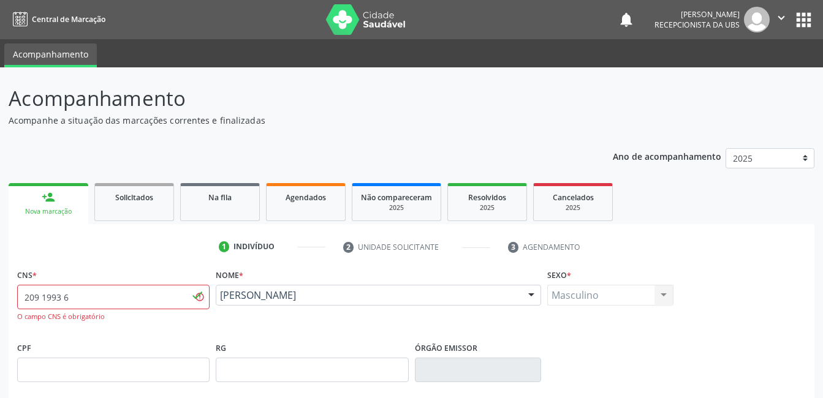
click at [36, 216] on div "Nova marcação" at bounding box center [48, 211] width 63 height 9
click at [37, 212] on div "Nova marcação" at bounding box center [48, 211] width 63 height 9
click at [37, 211] on div "Nova marcação" at bounding box center [48, 211] width 63 height 9
click at [34, 211] on div "Nova marcação" at bounding box center [48, 211] width 63 height 9
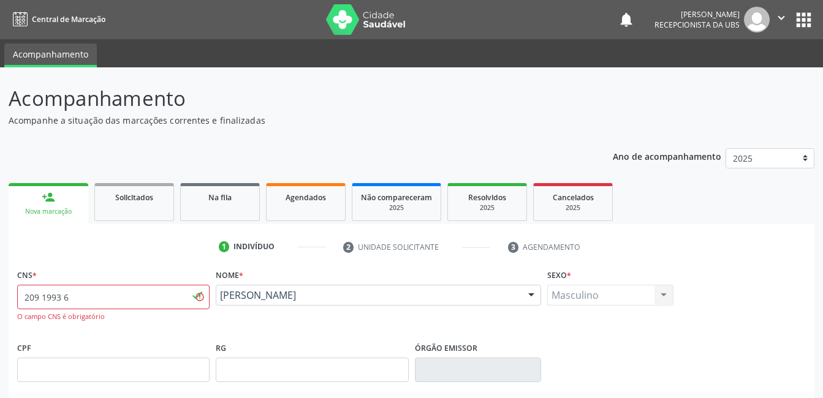
click at [197, 297] on span "done" at bounding box center [197, 295] width 13 height 13
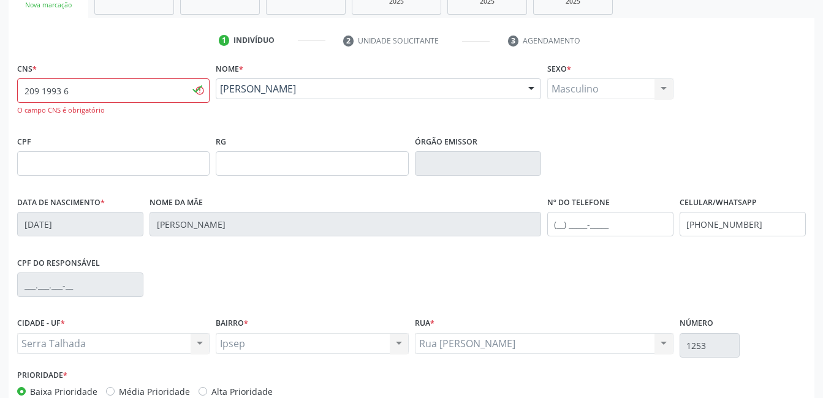
scroll to position [245, 0]
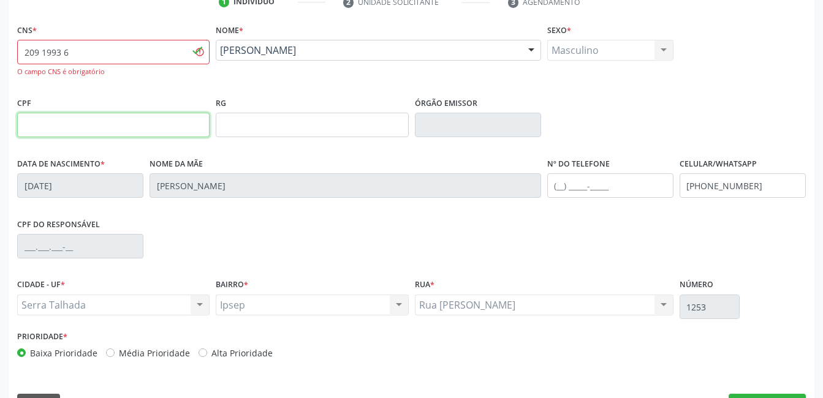
click at [19, 126] on input "text" at bounding box center [113, 125] width 192 height 25
click at [201, 53] on span "done" at bounding box center [197, 50] width 13 height 13
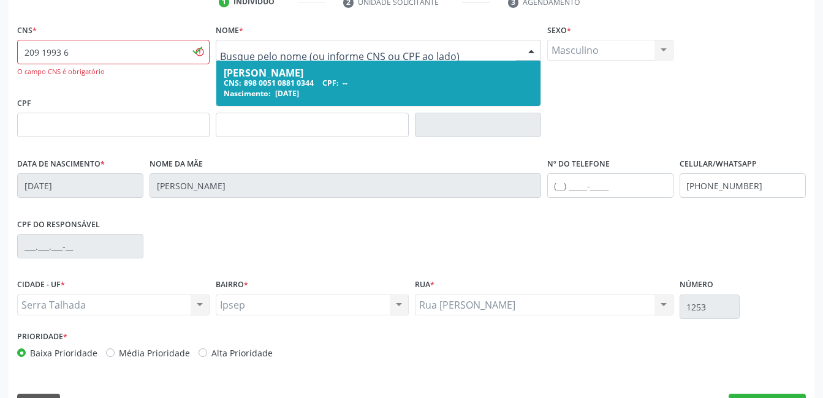
click at [530, 50] on div at bounding box center [531, 50] width 18 height 21
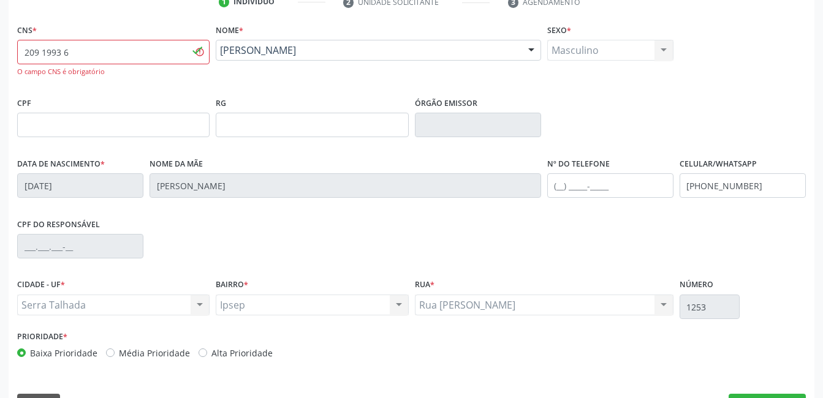
click at [198, 58] on div "done" at bounding box center [197, 52] width 13 height 17
click at [199, 55] on span "done" at bounding box center [197, 50] width 13 height 13
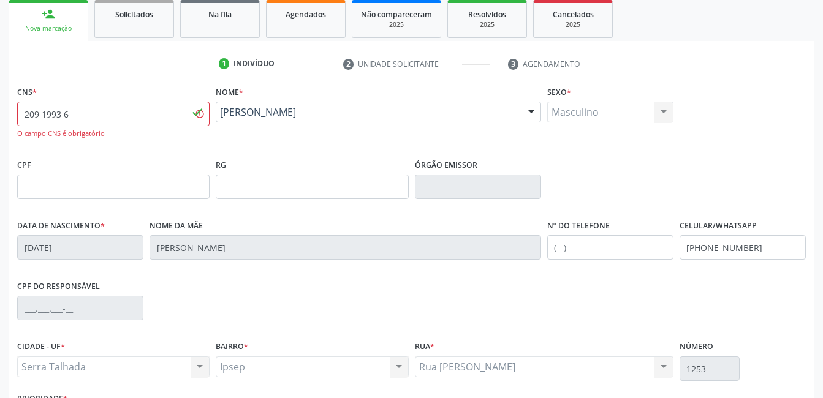
scroll to position [184, 0]
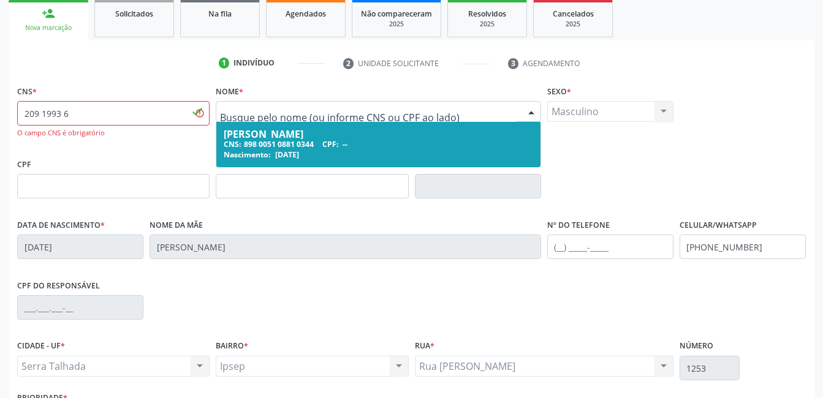
click at [535, 110] on div at bounding box center [531, 112] width 18 height 21
click at [461, 115] on input "text" at bounding box center [367, 117] width 295 height 25
click at [421, 127] on span "Cícero Rafael Tavares de Carvalho Diniz CNS: 898 0051 0881 0344 CPF: -- Nascime…" at bounding box center [378, 144] width 324 height 45
click at [408, 121] on div at bounding box center [378, 111] width 325 height 21
click at [532, 112] on div at bounding box center [531, 112] width 18 height 21
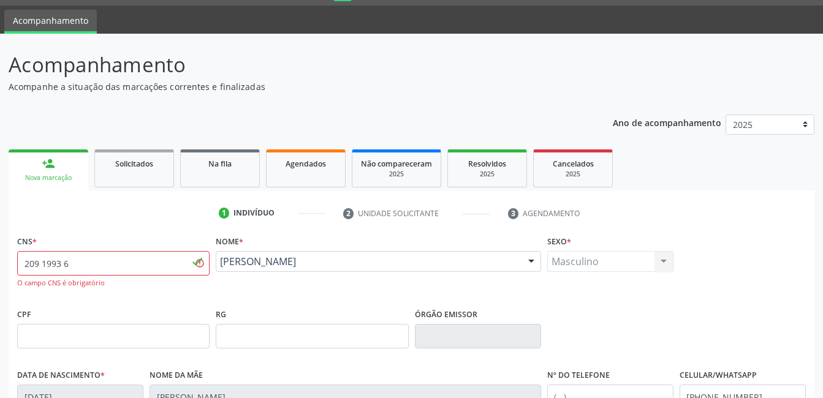
scroll to position [0, 0]
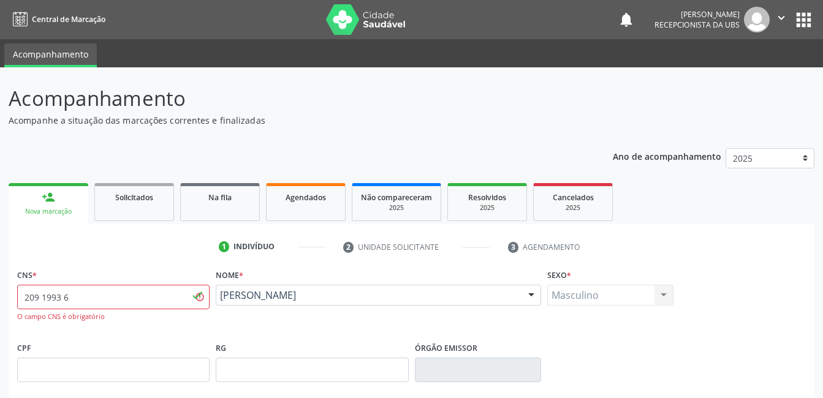
click at [200, 295] on span "done" at bounding box center [197, 295] width 13 height 13
click at [195, 298] on span "done" at bounding box center [197, 295] width 13 height 13
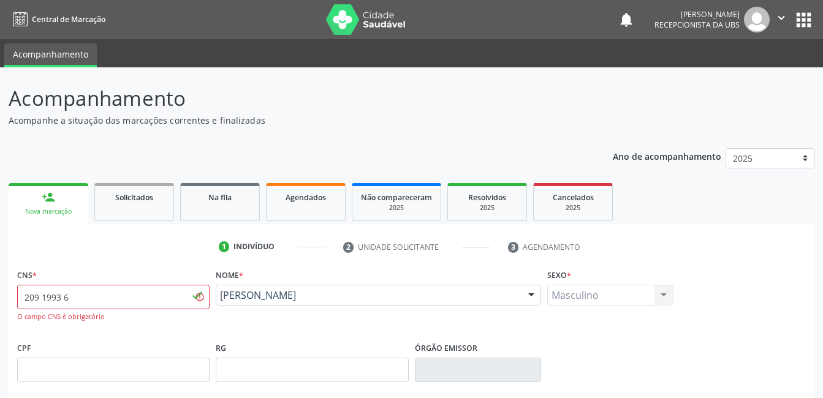
click at [35, 276] on span "*" at bounding box center [34, 275] width 4 height 10
click at [48, 206] on link "person_add Nova marcação" at bounding box center [49, 203] width 80 height 41
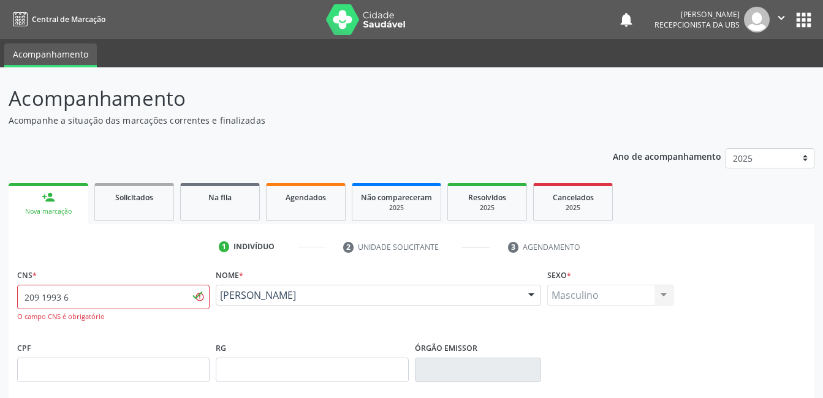
click at [48, 206] on link "person_add Nova marcação" at bounding box center [49, 203] width 80 height 41
click at [52, 206] on link "person_add Nova marcação" at bounding box center [49, 203] width 80 height 41
